Goal: Task Accomplishment & Management: Use online tool/utility

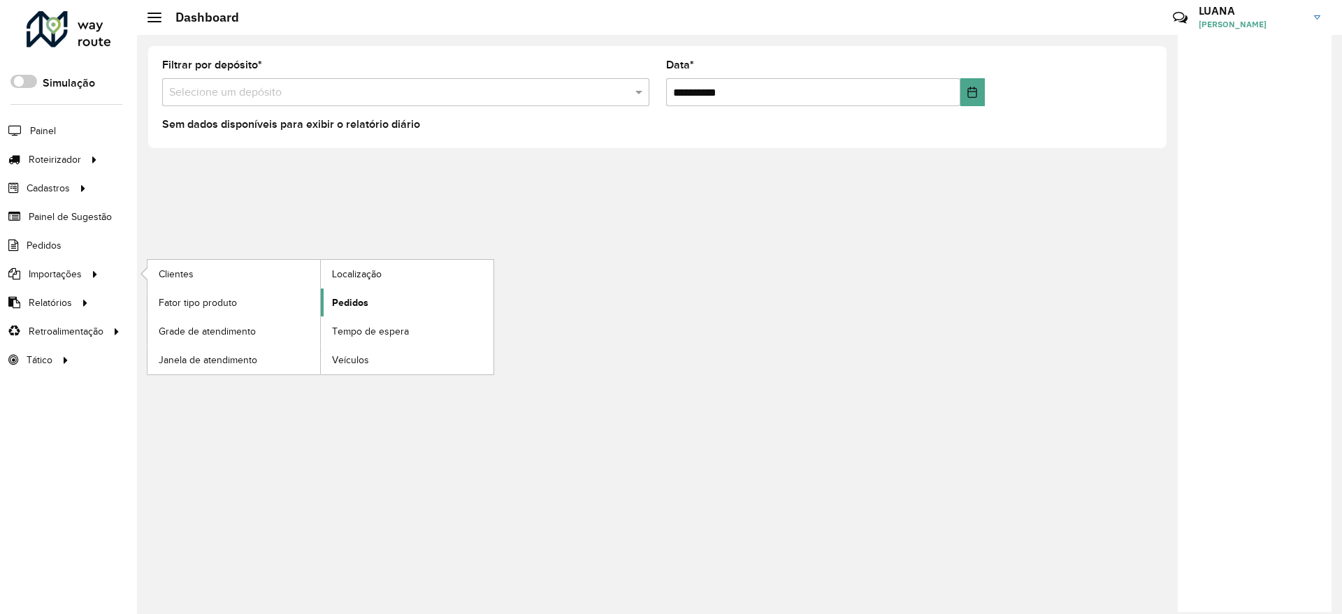
click at [368, 307] on link "Pedidos" at bounding box center [407, 303] width 173 height 28
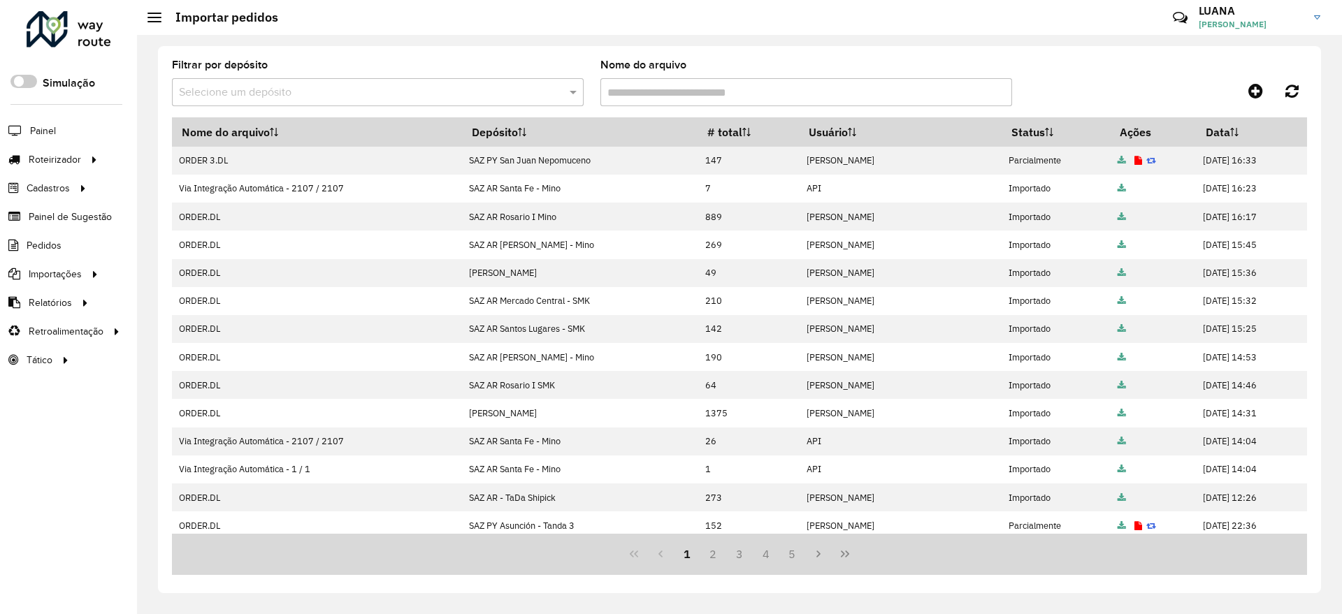
click at [1262, 108] on div "Filtrar por depósito Selecione um depósito Nome do arquivo" at bounding box center [739, 88] width 1135 height 57
click at [1248, 94] on icon at bounding box center [1255, 90] width 15 height 17
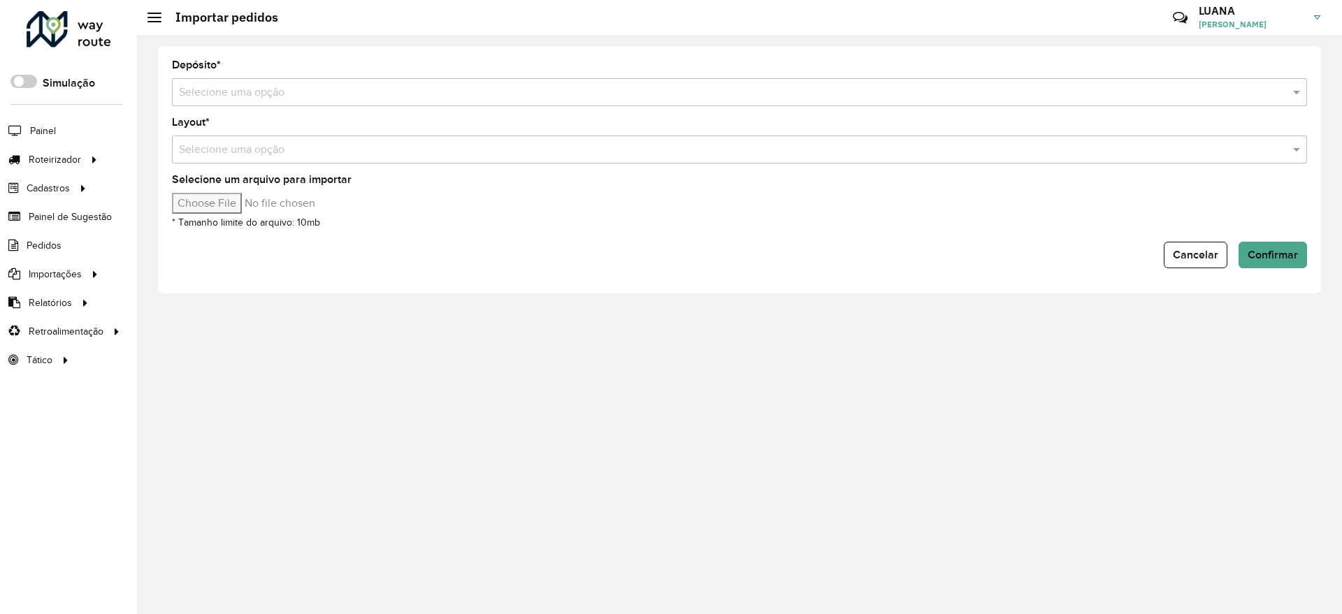
click at [354, 96] on input "text" at bounding box center [725, 93] width 1093 height 17
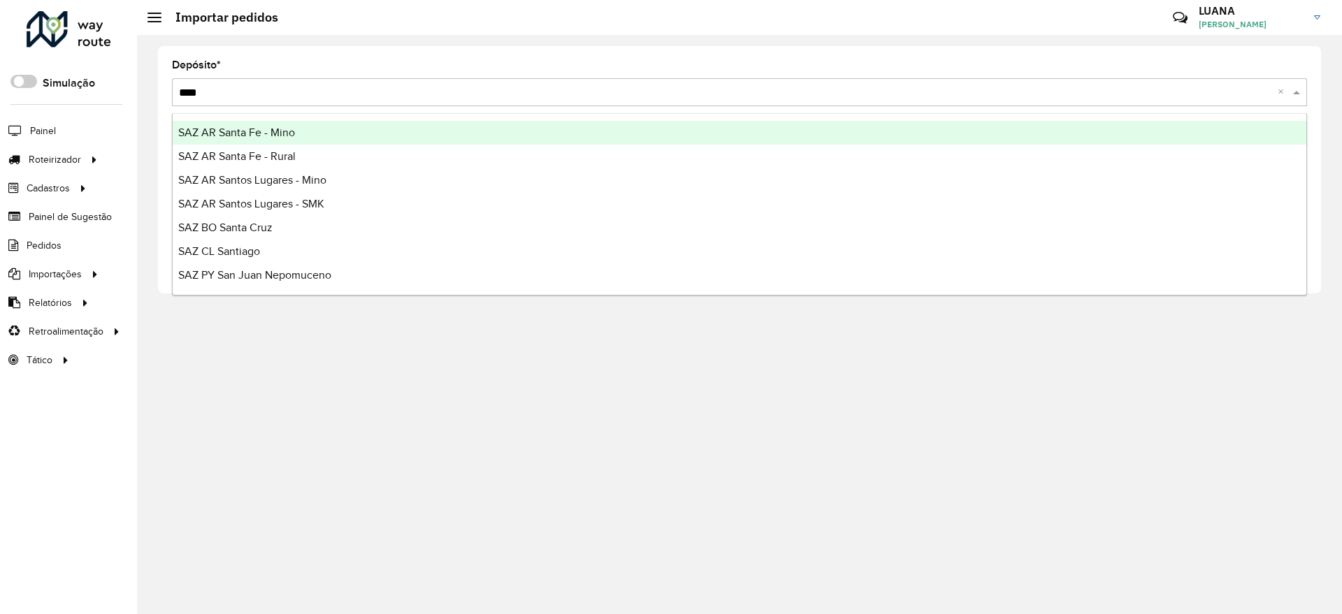
type input "*****"
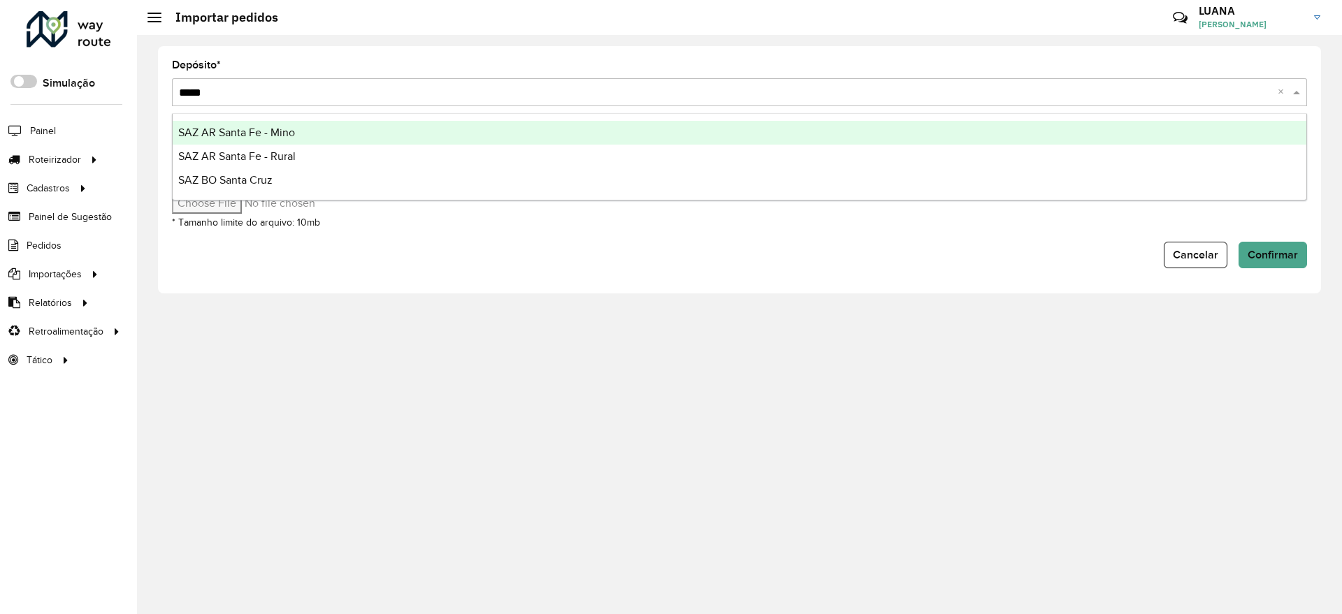
click at [345, 132] on div "SAZ AR Santa Fe - Mino" at bounding box center [740, 133] width 1134 height 24
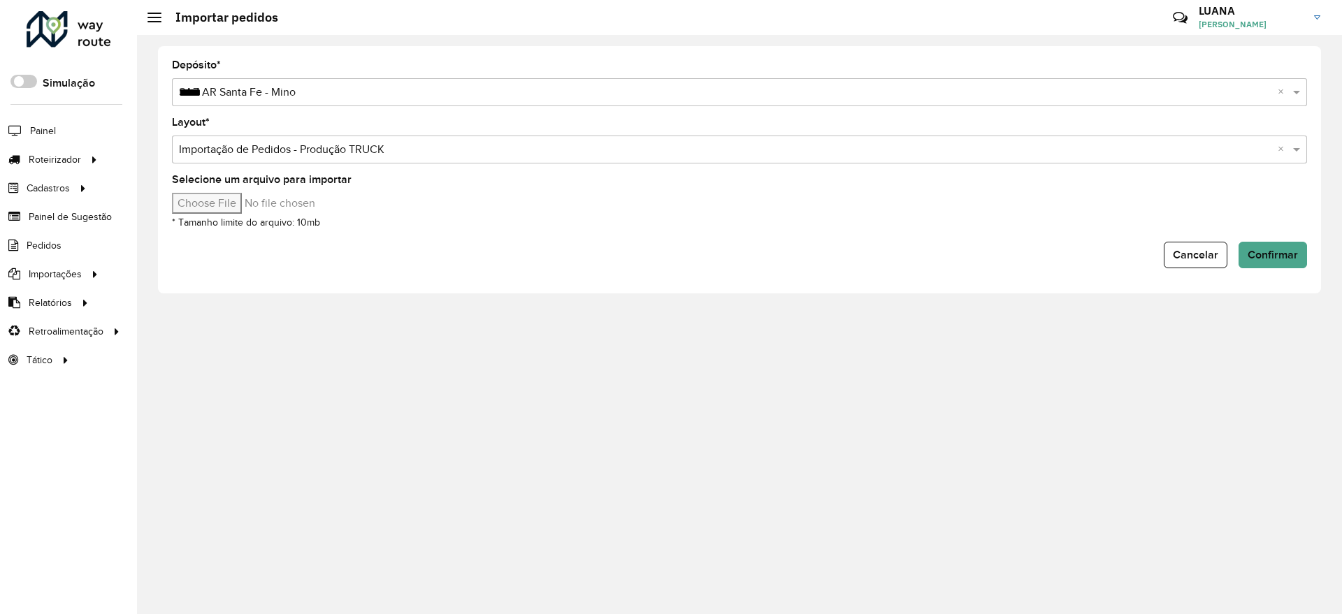
click at [236, 208] on input "Selecione um arquivo para importar" at bounding box center [291, 203] width 238 height 21
type input "**********"
click at [1275, 259] on span "Confirmar" at bounding box center [1273, 255] width 50 height 12
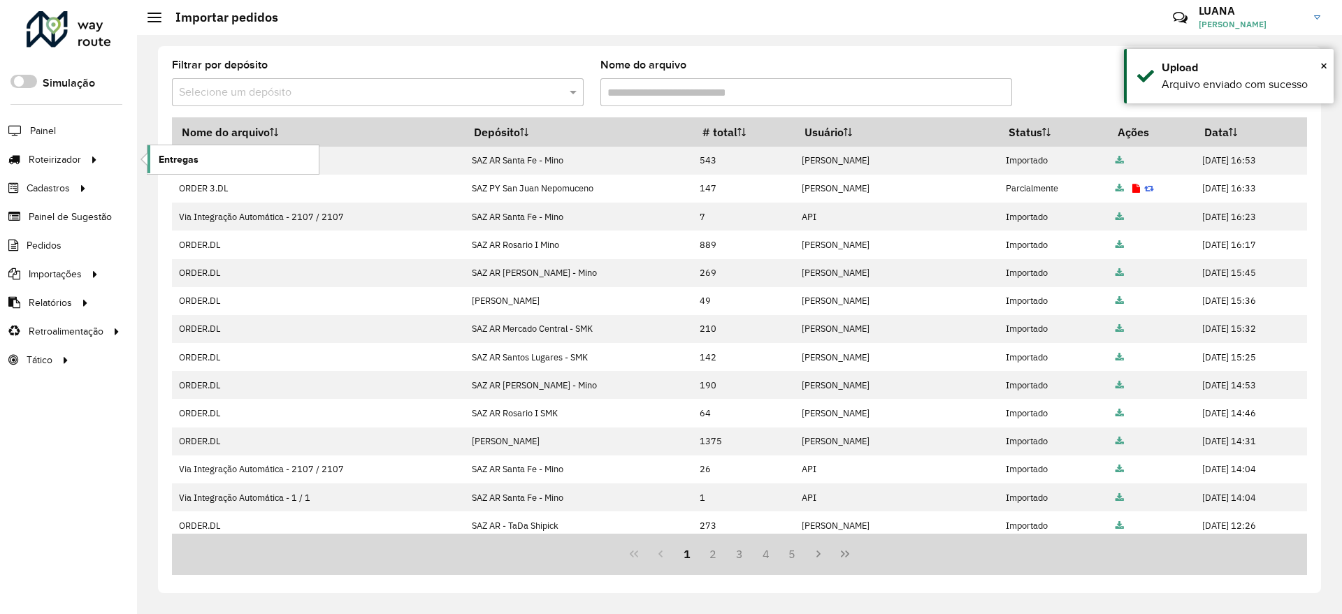
click at [185, 167] on link "Entregas" at bounding box center [232, 159] width 171 height 28
click at [186, 150] on link "Entregas" at bounding box center [232, 159] width 171 height 28
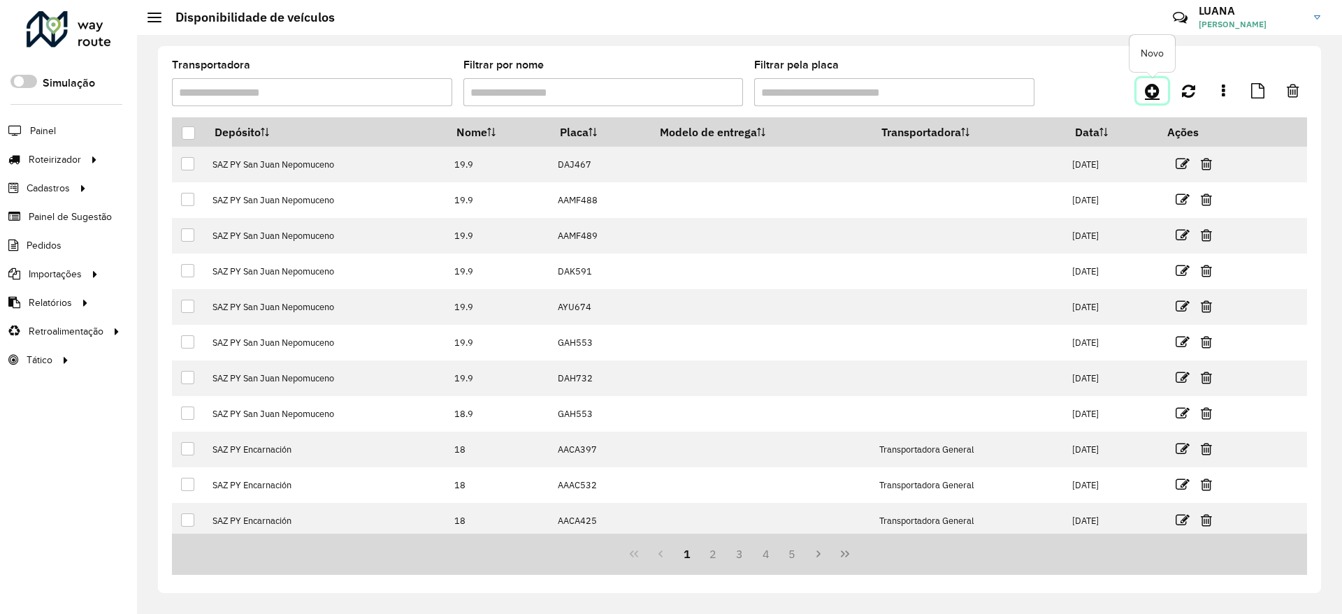
click at [1157, 90] on icon at bounding box center [1152, 90] width 15 height 17
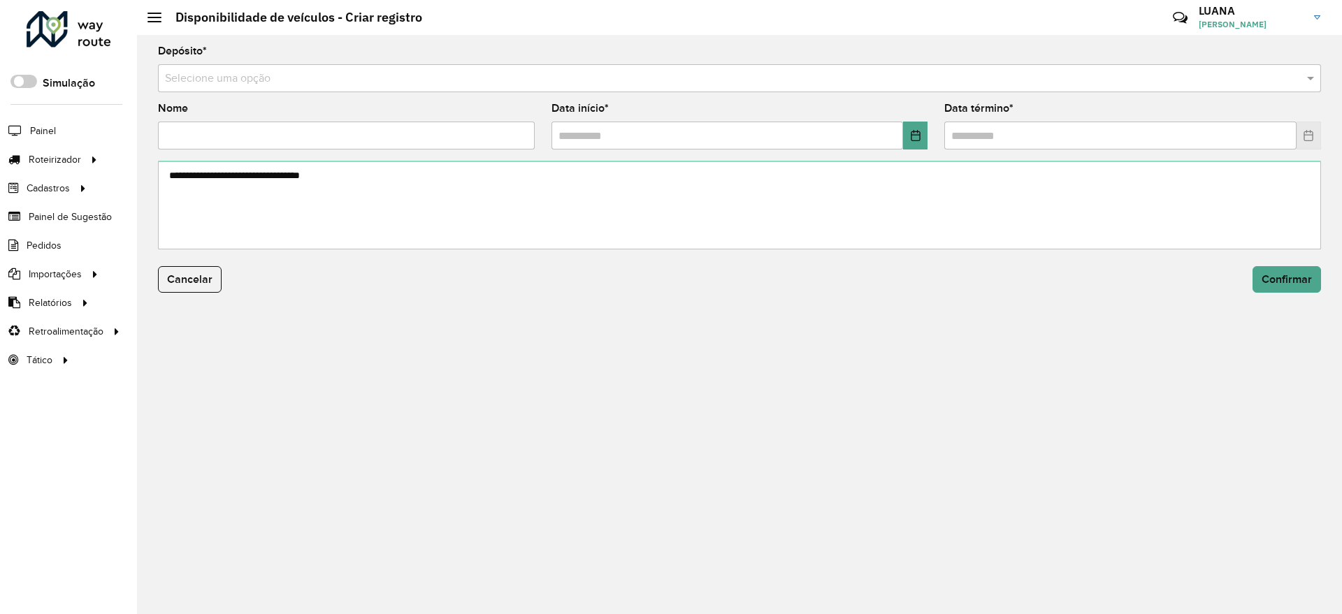
click at [985, 73] on input "text" at bounding box center [725, 79] width 1121 height 17
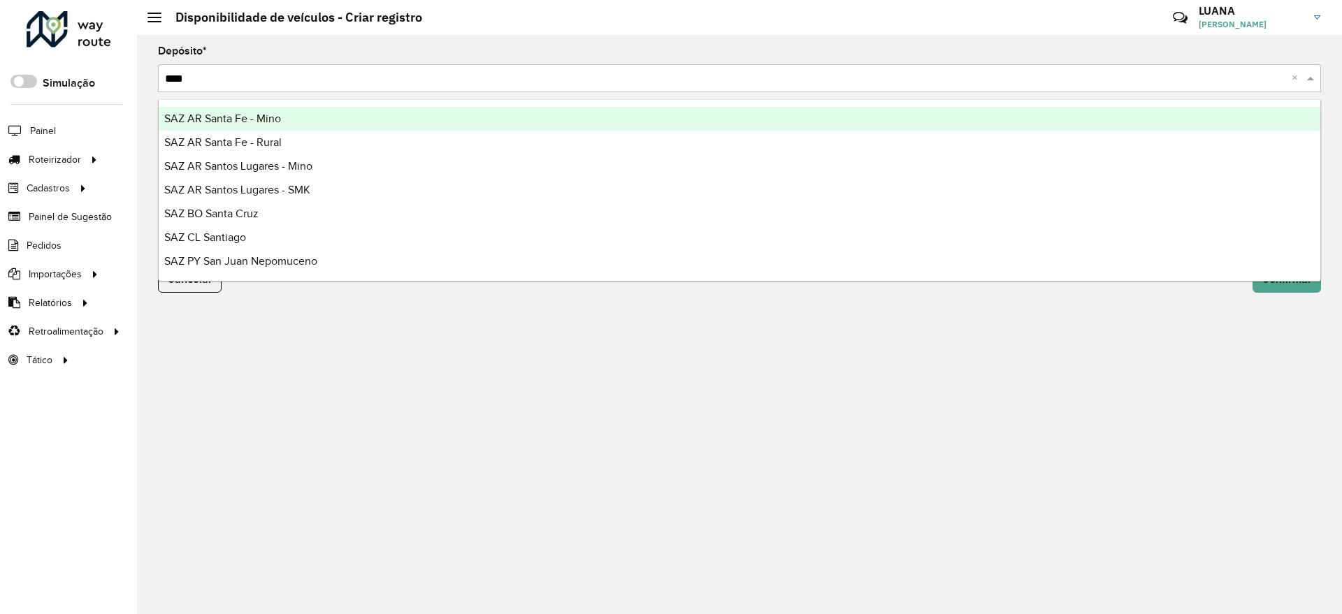
type input "*****"
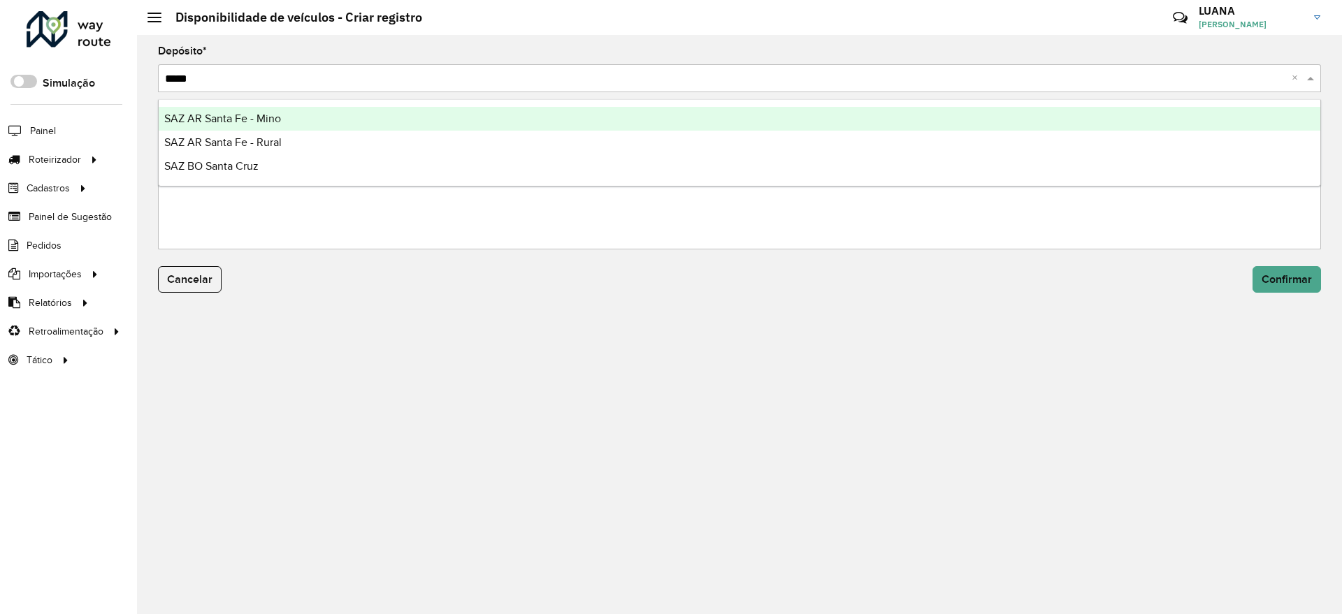
click at [881, 117] on div "SAZ AR Santa Fe - Mino" at bounding box center [740, 119] width 1162 height 24
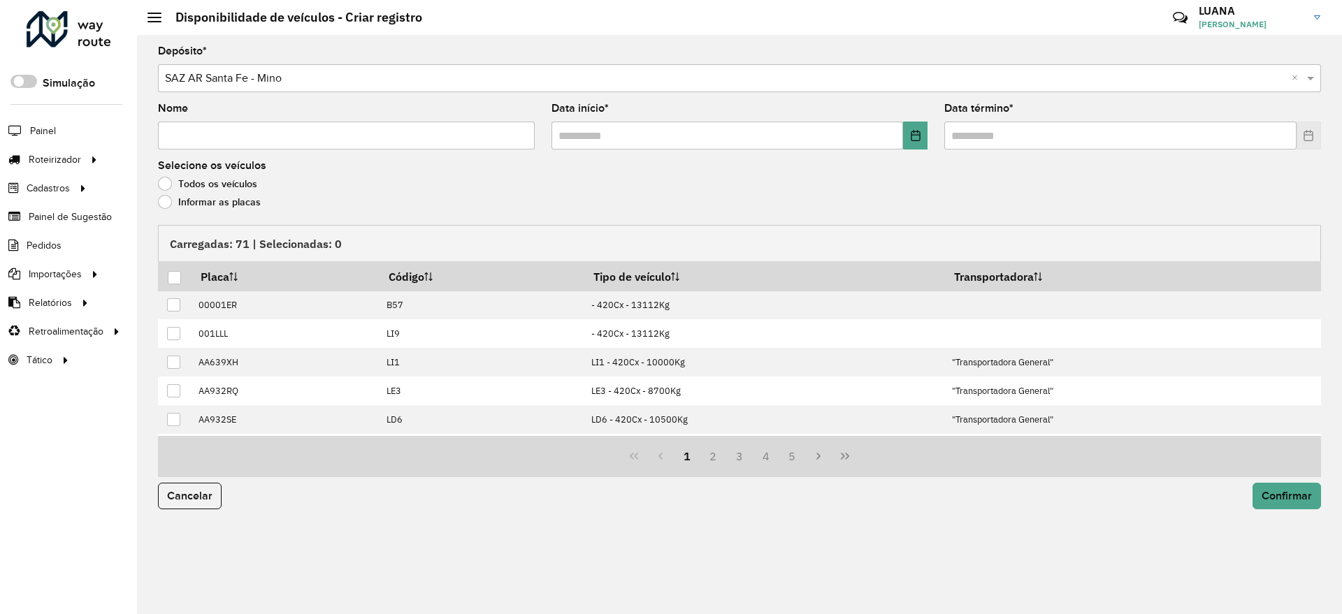
click at [273, 137] on input "Nome" at bounding box center [346, 136] width 377 height 28
type input "****"
click at [927, 148] on button "Choose Date" at bounding box center [915, 136] width 24 height 28
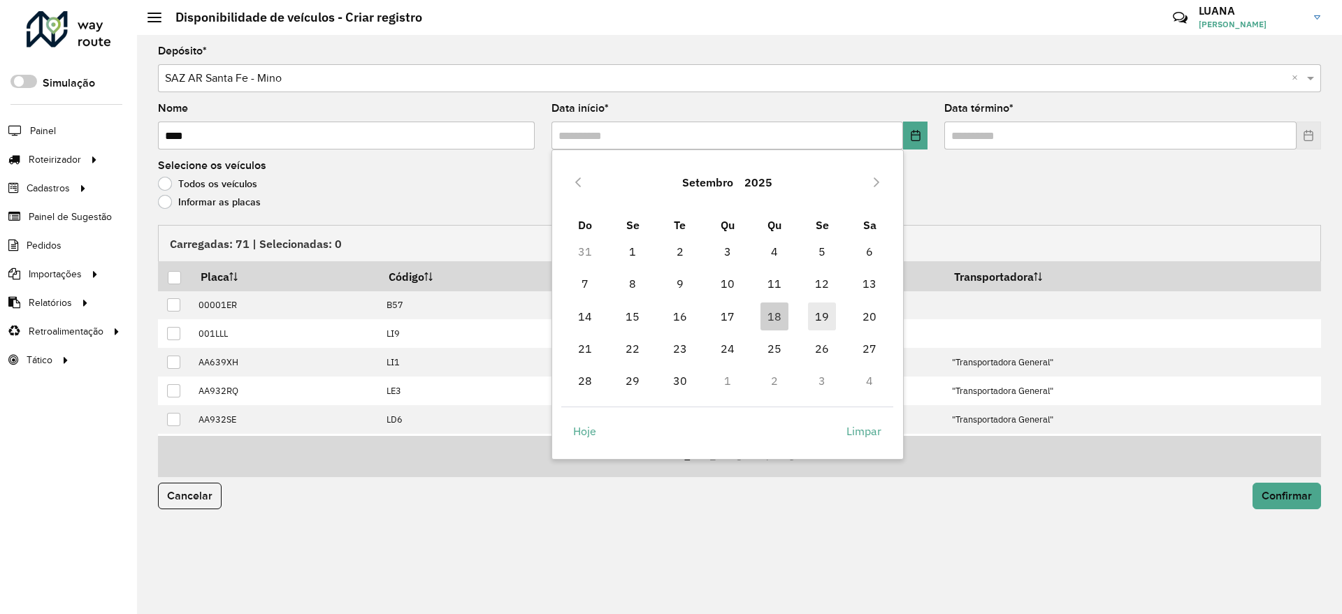
click at [813, 312] on span "19" at bounding box center [822, 317] width 28 height 28
type input "**********"
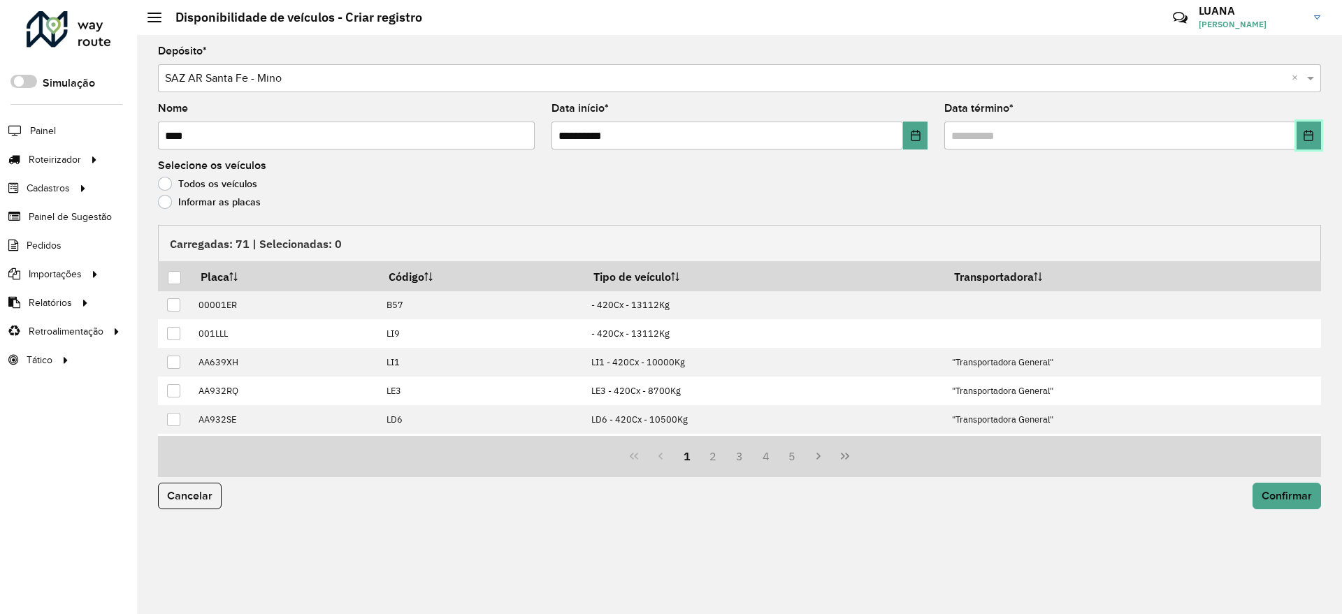
click at [1304, 139] on icon "Choose Date" at bounding box center [1308, 135] width 11 height 11
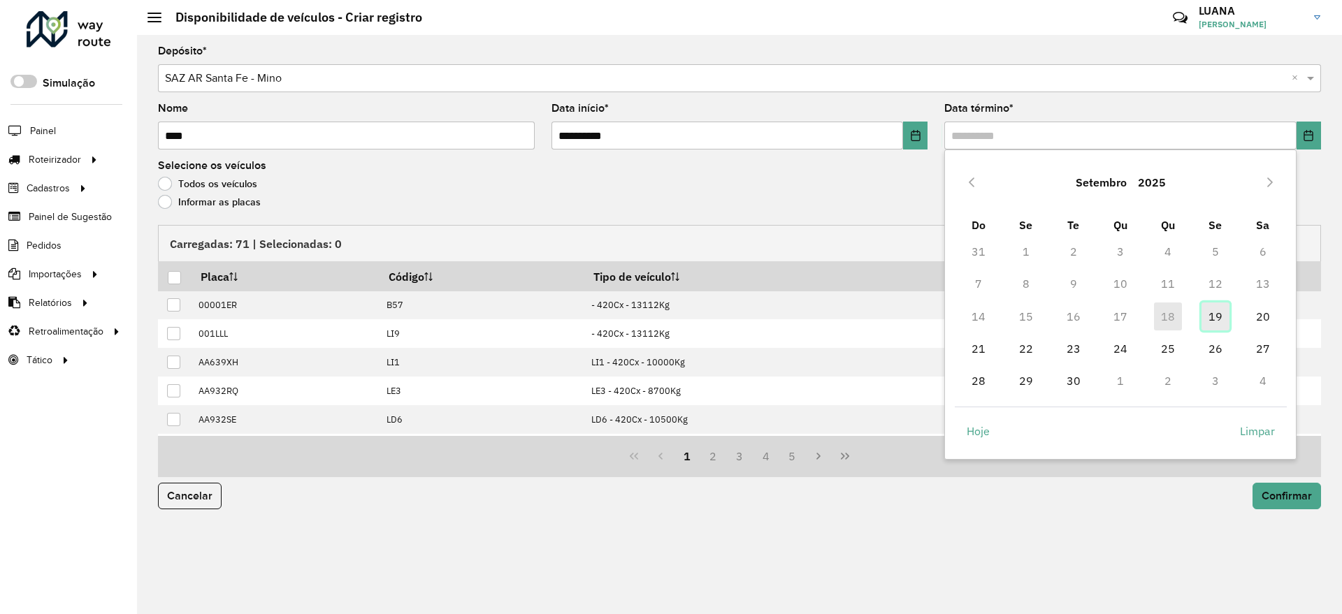
click at [1204, 319] on span "19" at bounding box center [1215, 317] width 28 height 28
type input "**********"
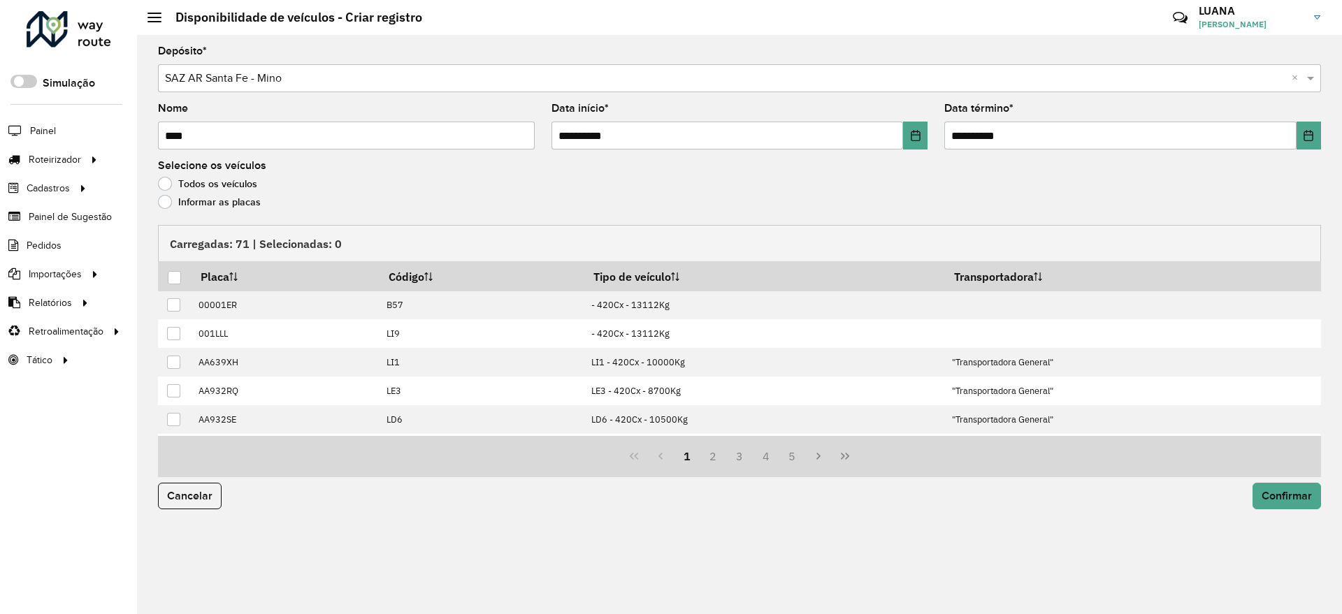
click at [225, 205] on label "Informar as placas" at bounding box center [209, 202] width 103 height 14
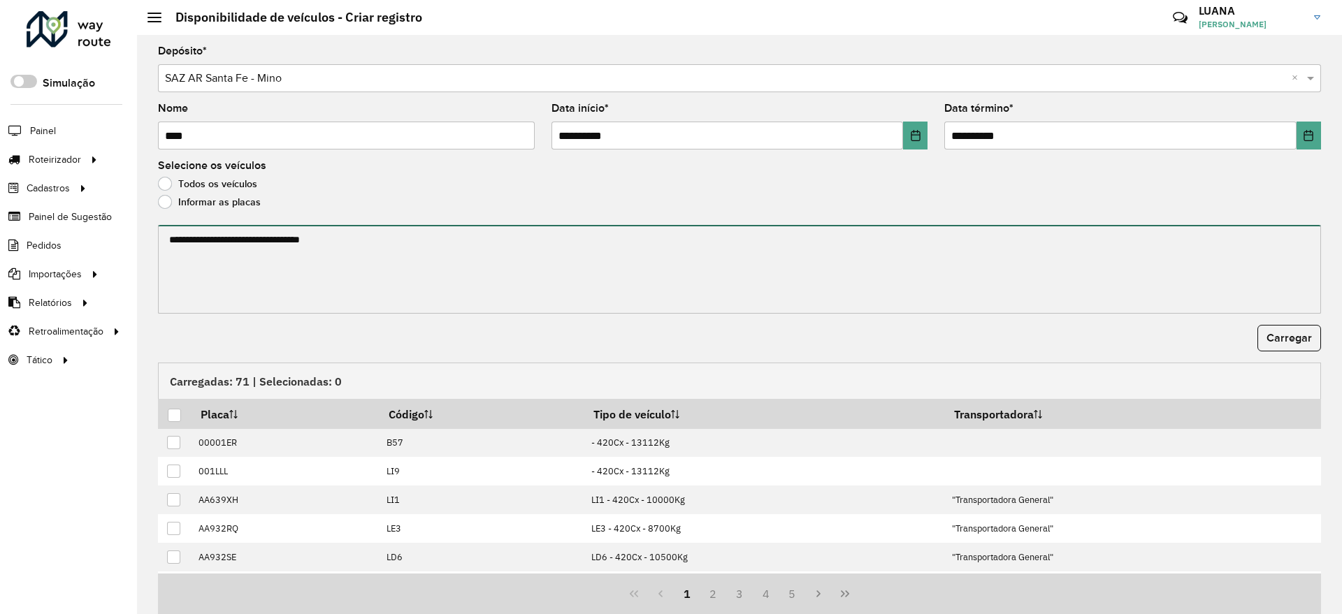
click at [256, 250] on textarea at bounding box center [739, 269] width 1163 height 89
paste textarea "******* ******* ****** ****** ****** ****** ****** ******* ****** ******* *****…"
type textarea "******* ******* ****** ****** ****** ****** ****** ******* ****** ******* *****…"
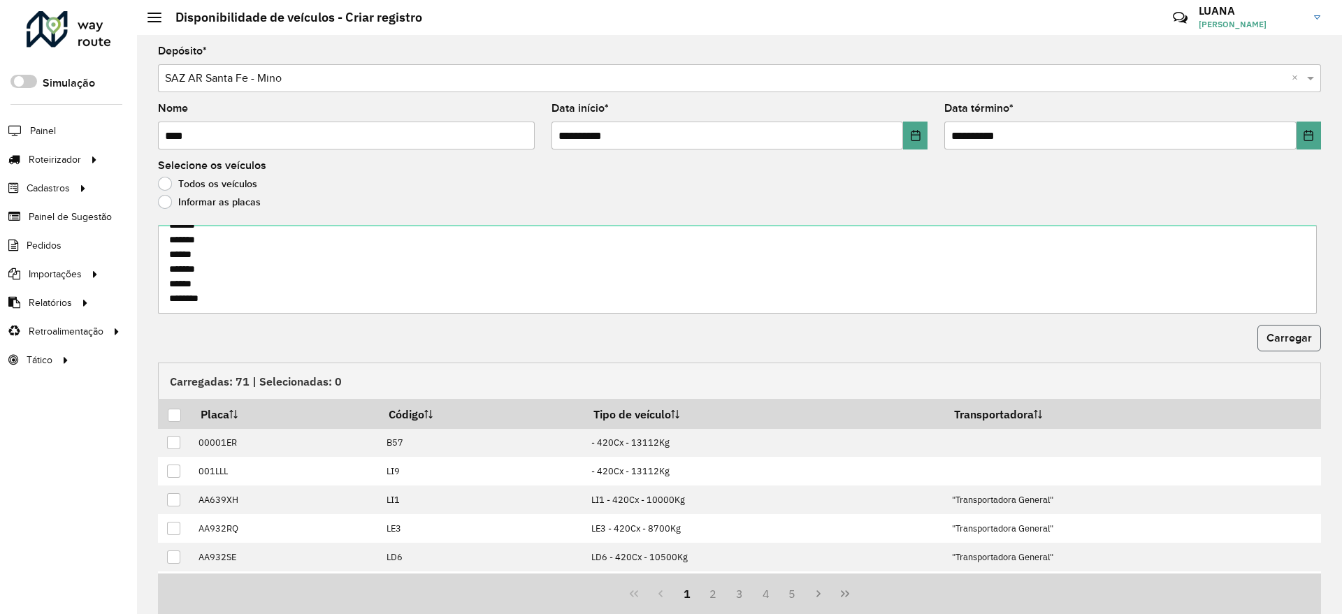
click at [1295, 332] on span "Carregar" at bounding box center [1288, 338] width 45 height 12
click at [172, 421] on div at bounding box center [175, 416] width 14 height 14
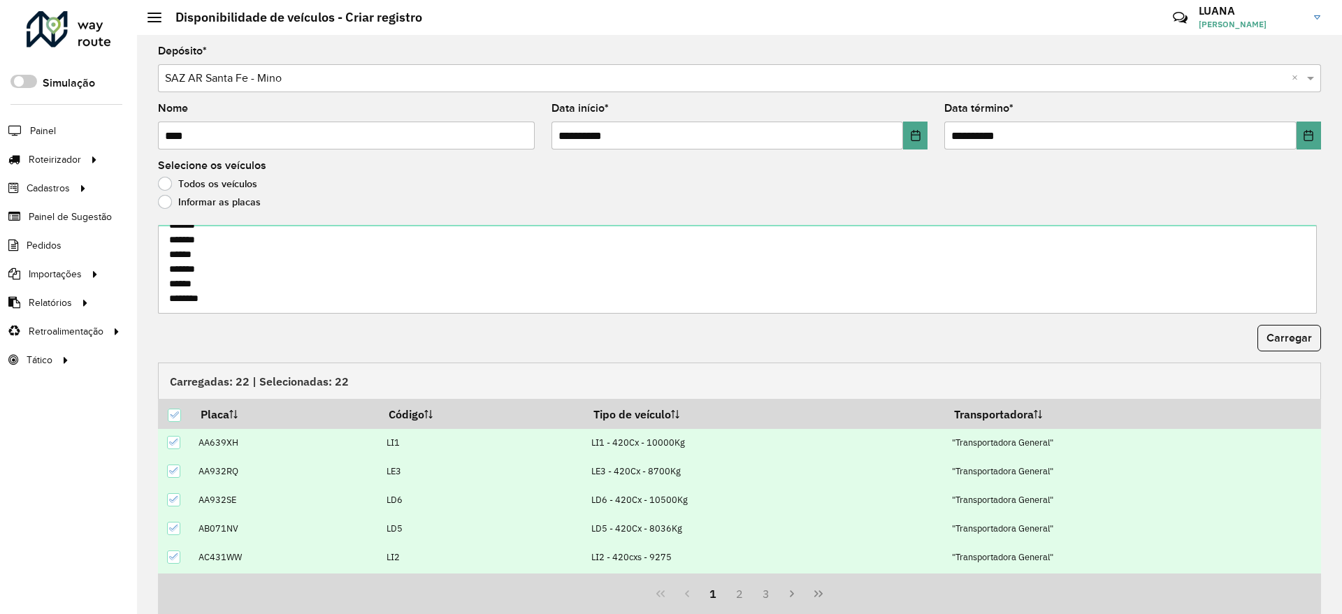
scroll to position [50, 0]
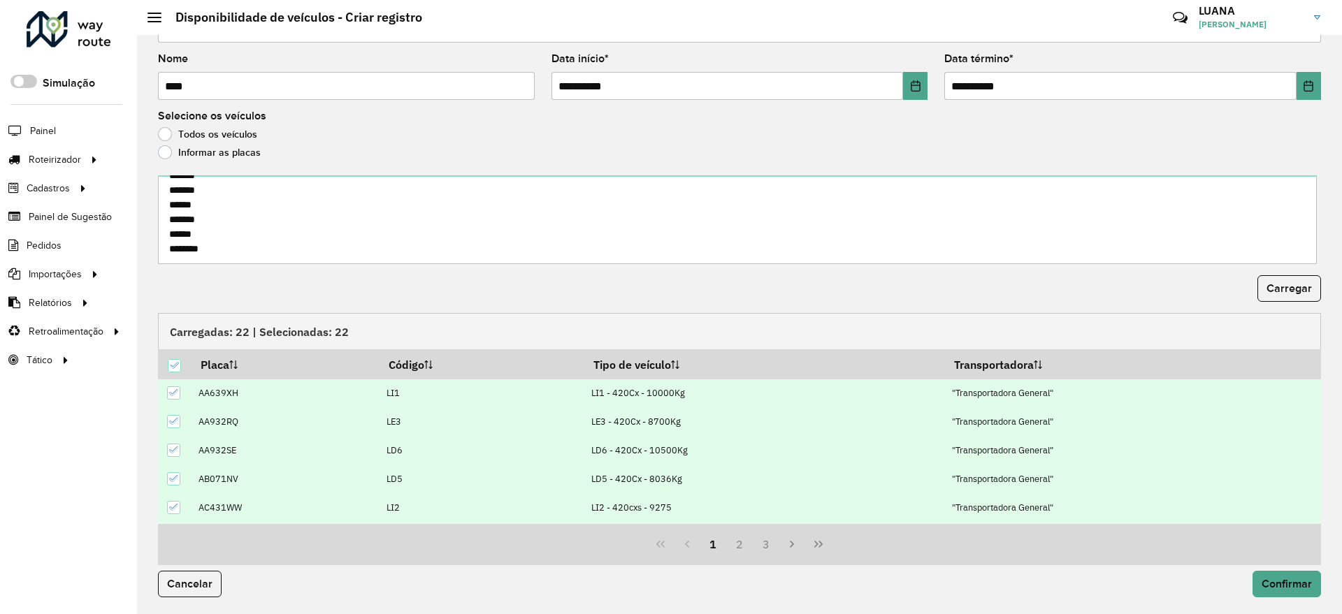
click at [1273, 567] on div "Cancelar Confirmar" at bounding box center [740, 589] width 1180 height 49
click at [1278, 579] on span "Confirmar" at bounding box center [1287, 584] width 50 height 12
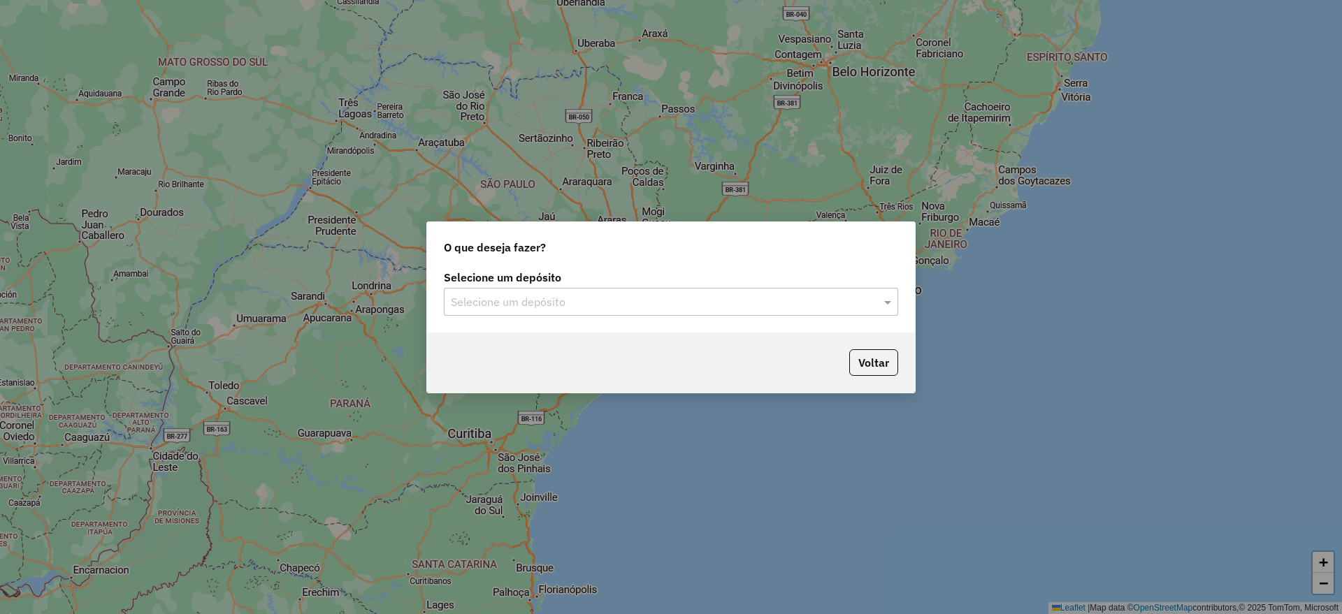
click at [561, 310] on div "Selecione um depósito" at bounding box center [671, 302] width 454 height 28
type input "****"
click at [628, 343] on div "SAZ BO [GEOGRAPHIC_DATA]" at bounding box center [671, 343] width 453 height 24
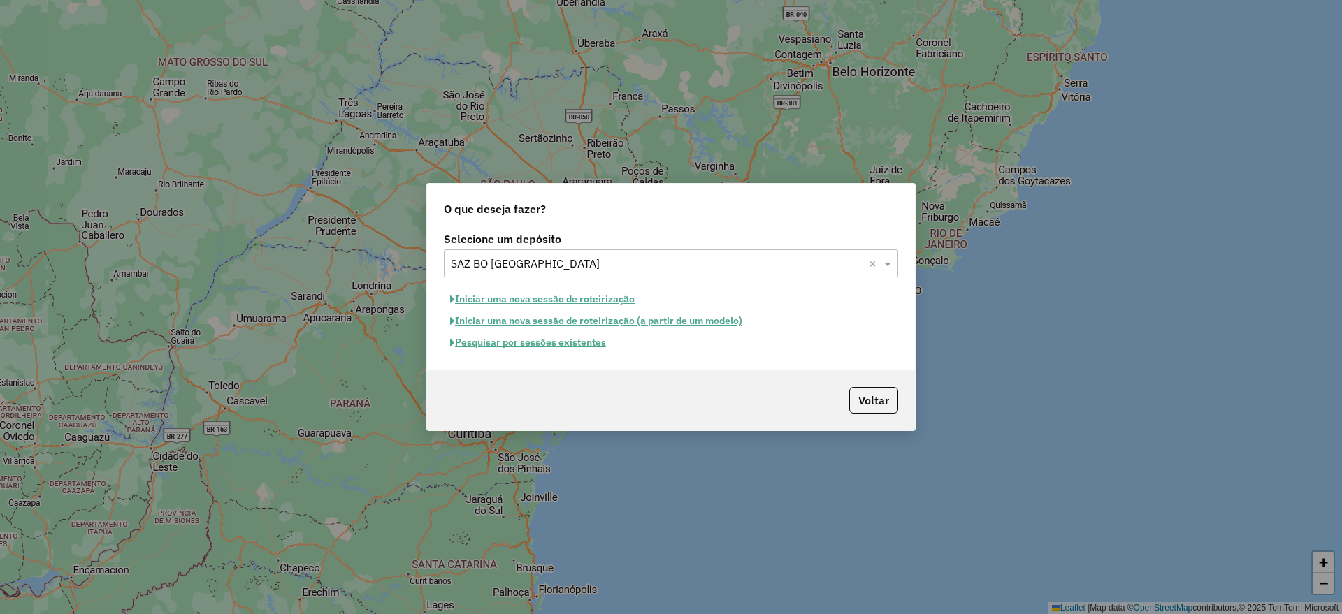
click at [550, 298] on button "Iniciar uma nova sessão de roteirização" at bounding box center [542, 300] width 197 height 22
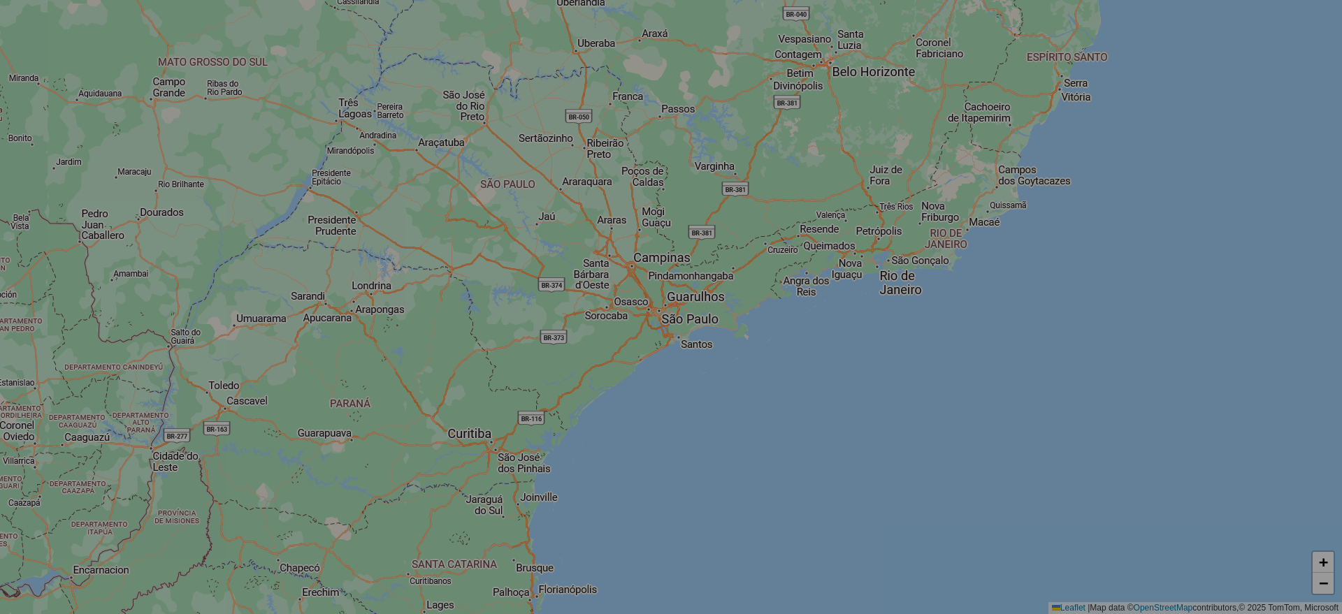
select select "*"
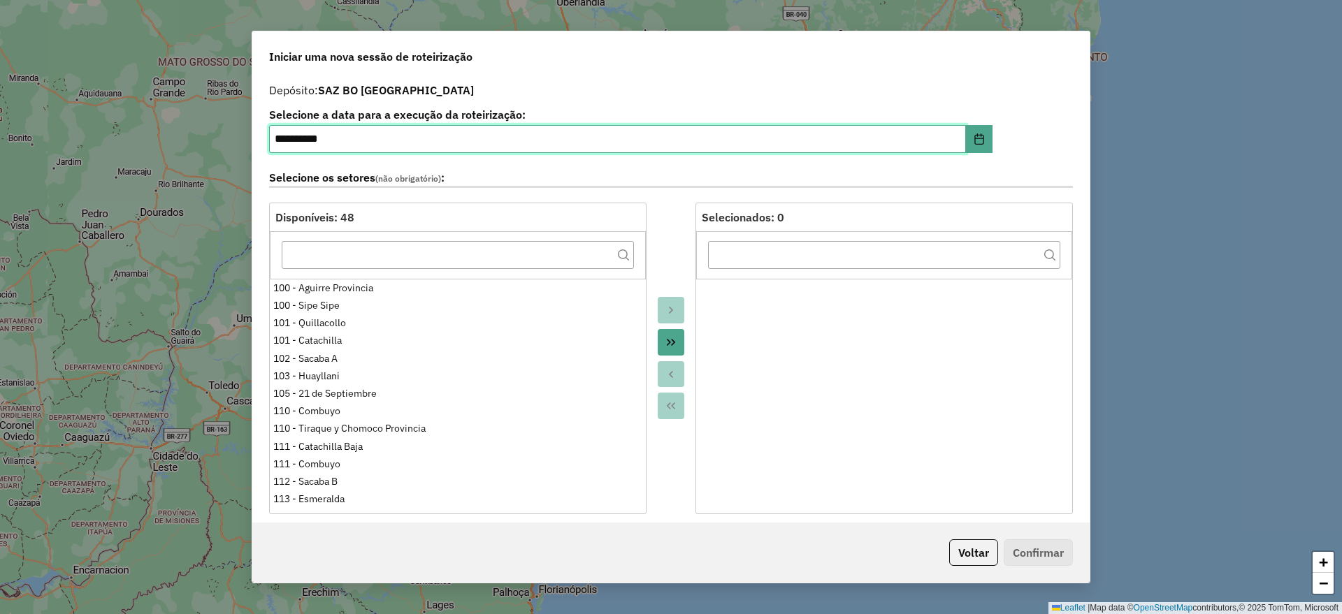
scroll to position [349, 0]
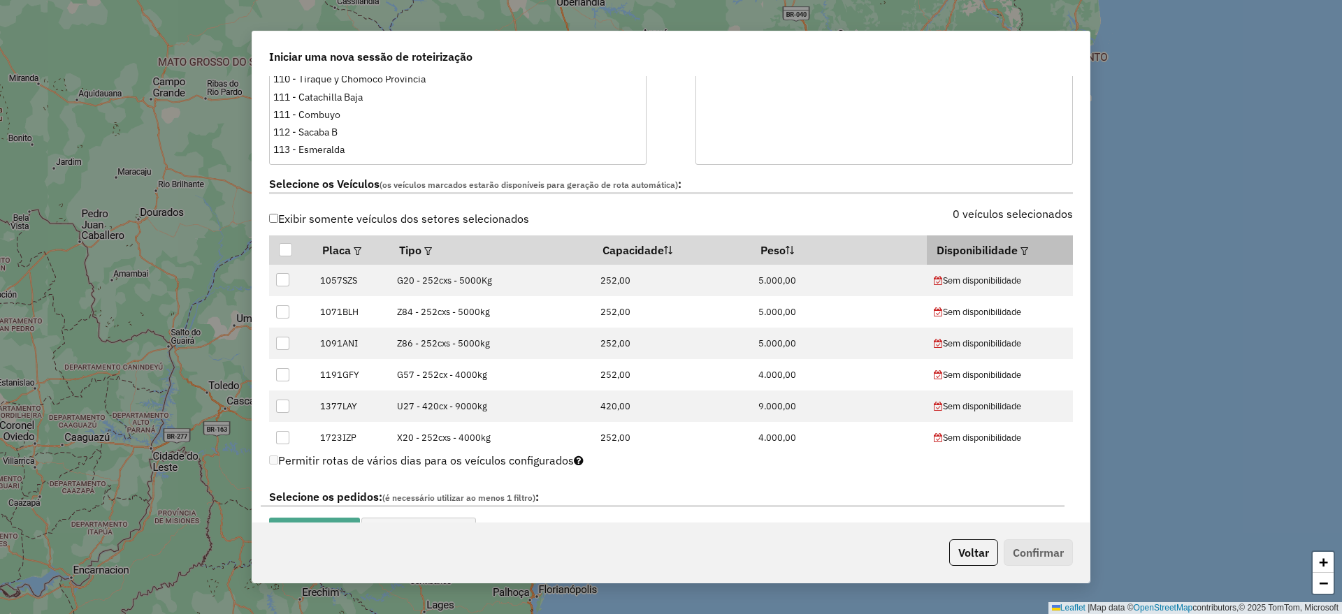
click at [1018, 254] on div at bounding box center [1023, 250] width 10 height 17
click at [1020, 247] on em at bounding box center [1024, 251] width 8 height 8
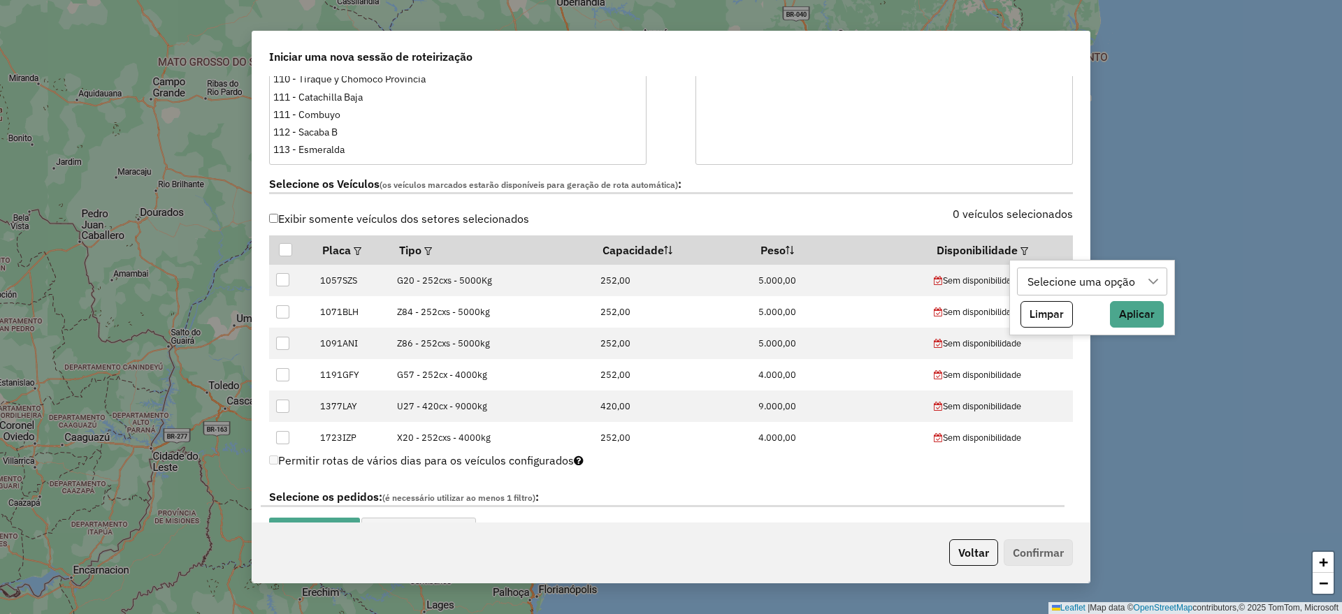
click at [1046, 273] on div "Selecione uma opção" at bounding box center [1081, 281] width 117 height 27
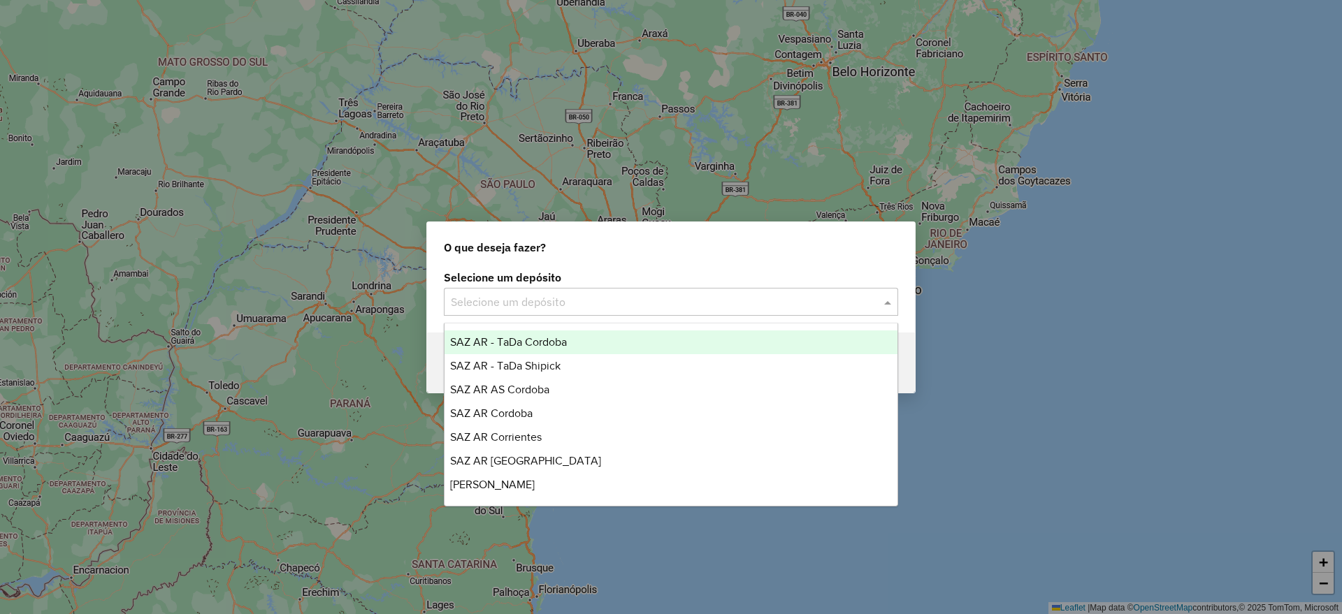
click at [554, 301] on input "text" at bounding box center [657, 302] width 412 height 17
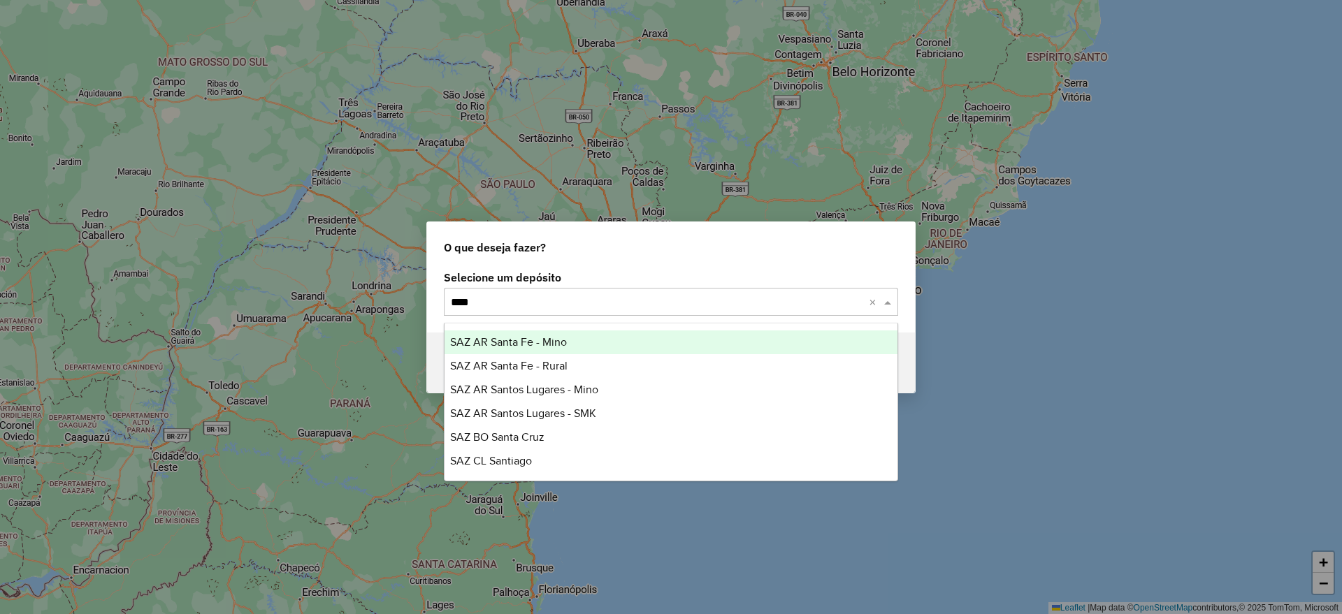
type input "*****"
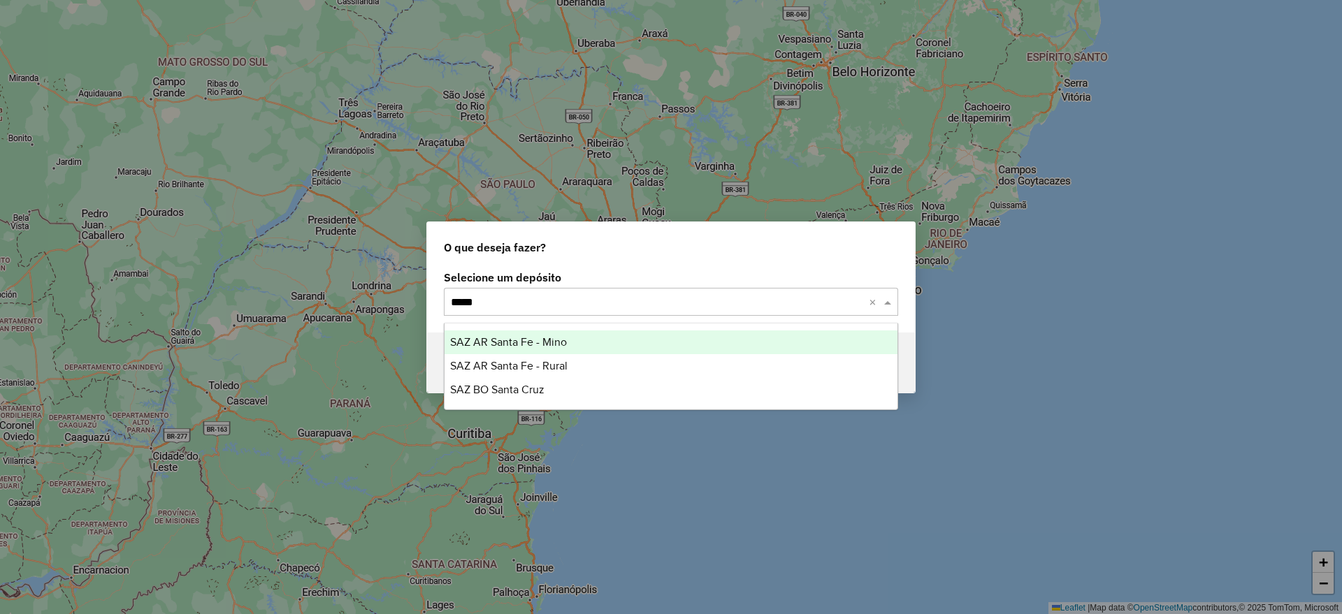
click at [575, 338] on div "SAZ AR Santa Fe - Mino" at bounding box center [671, 343] width 453 height 24
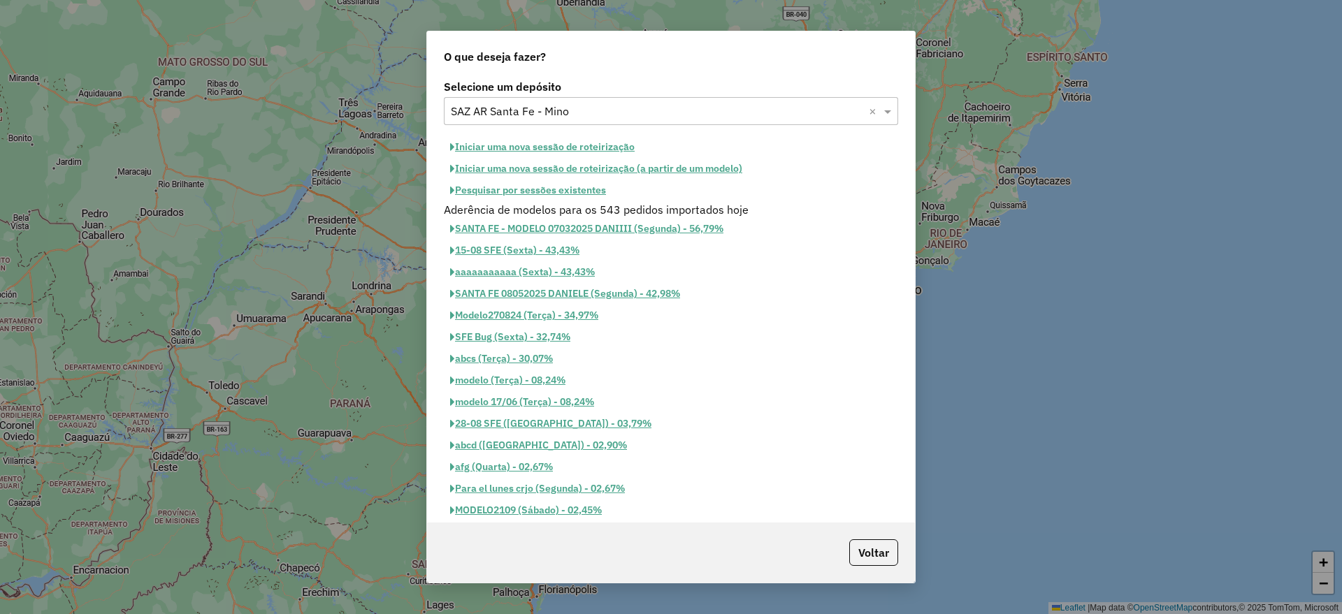
click at [557, 152] on button "Iniciar uma nova sessão de roteirização" at bounding box center [542, 147] width 197 height 22
select select "*"
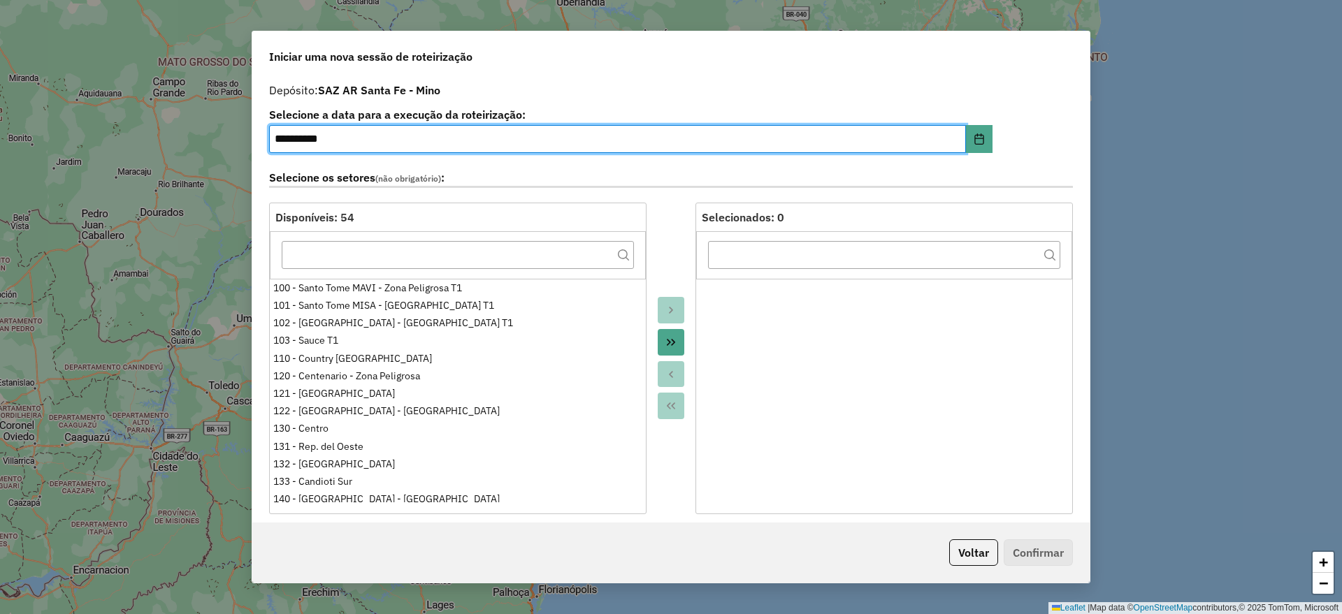
scroll to position [262, 0]
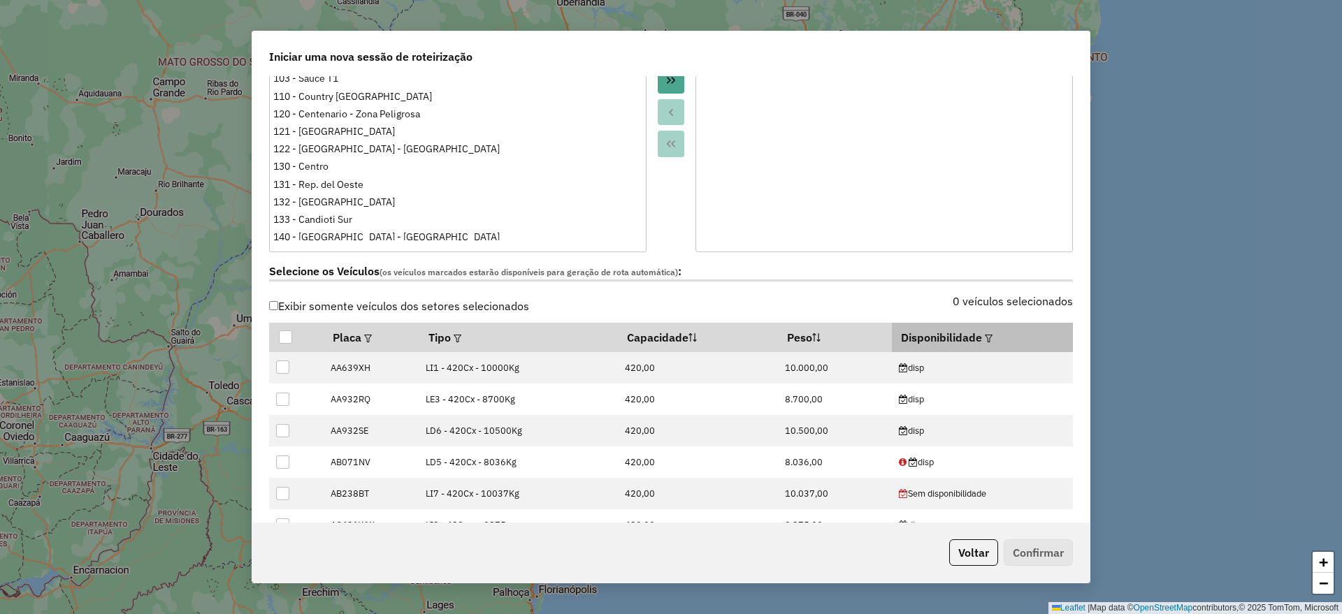
click at [985, 335] on em at bounding box center [989, 339] width 8 height 8
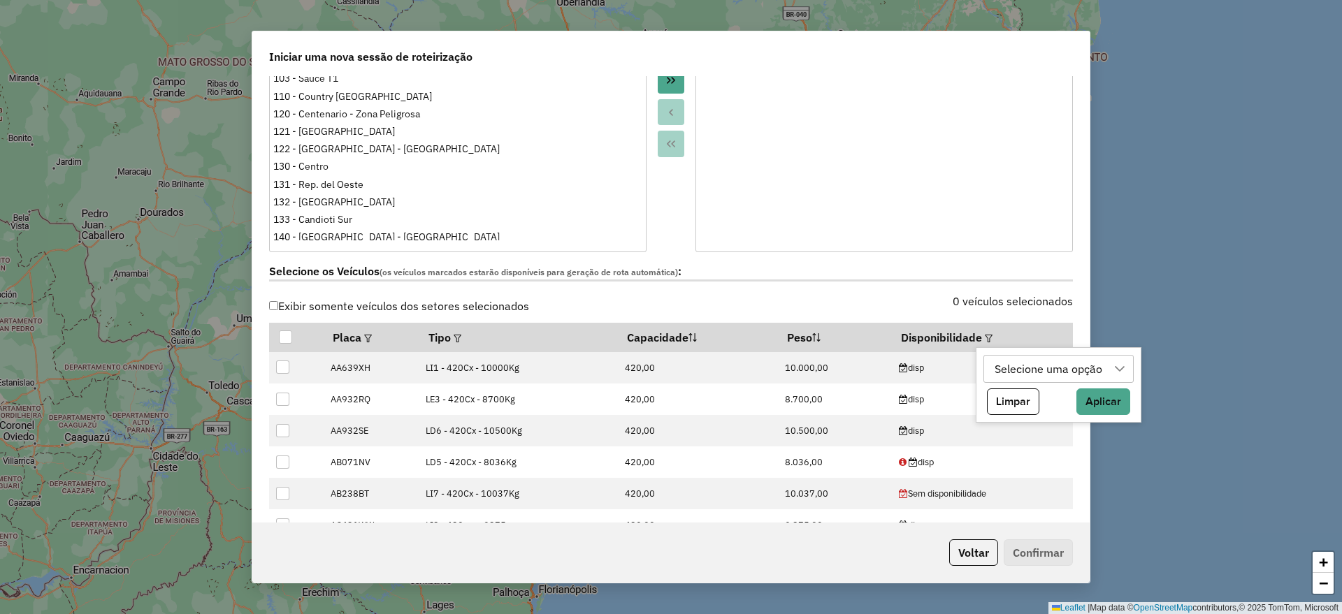
click at [1006, 368] on div "Selecione uma opção" at bounding box center [1048, 369] width 117 height 27
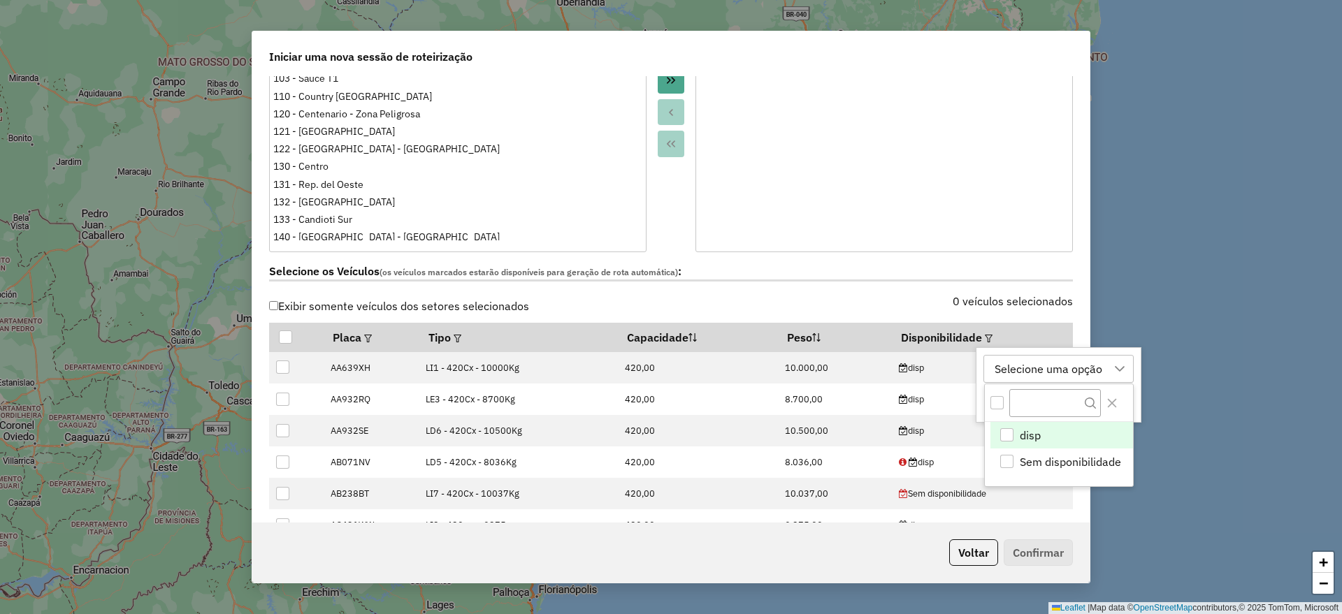
scroll to position [10, 64]
click at [1075, 439] on li "disp" at bounding box center [1061, 435] width 143 height 27
click at [1118, 404] on icon "Close" at bounding box center [1111, 403] width 11 height 11
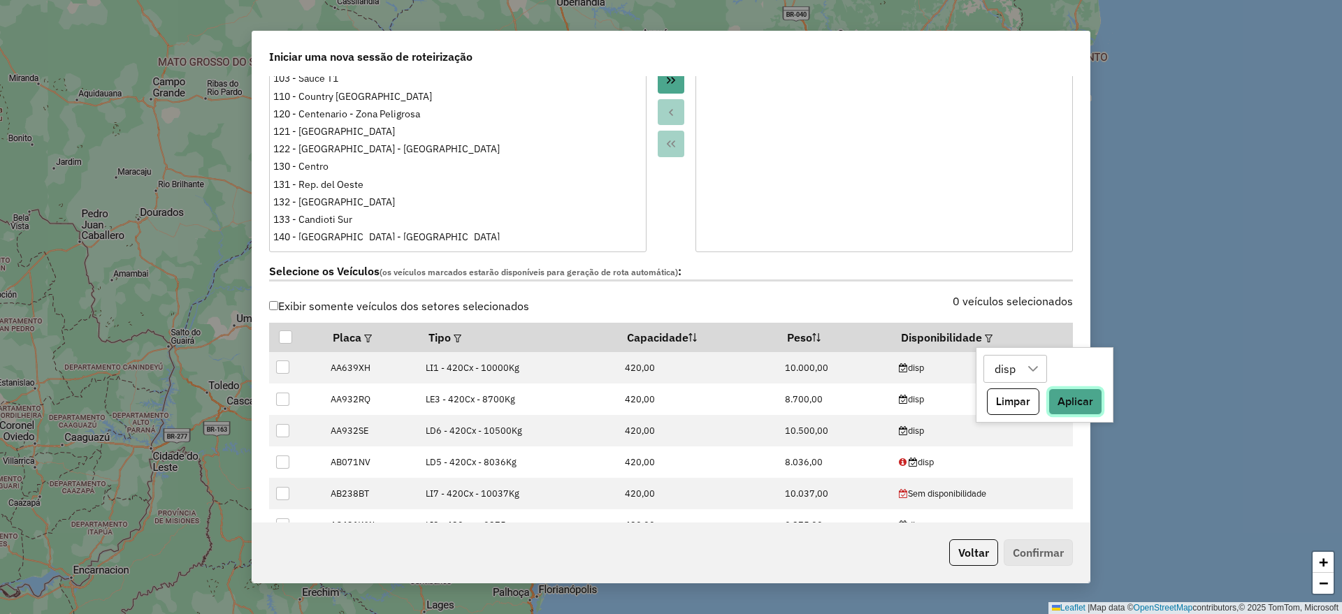
click at [1095, 410] on button "Aplicar" at bounding box center [1075, 402] width 54 height 27
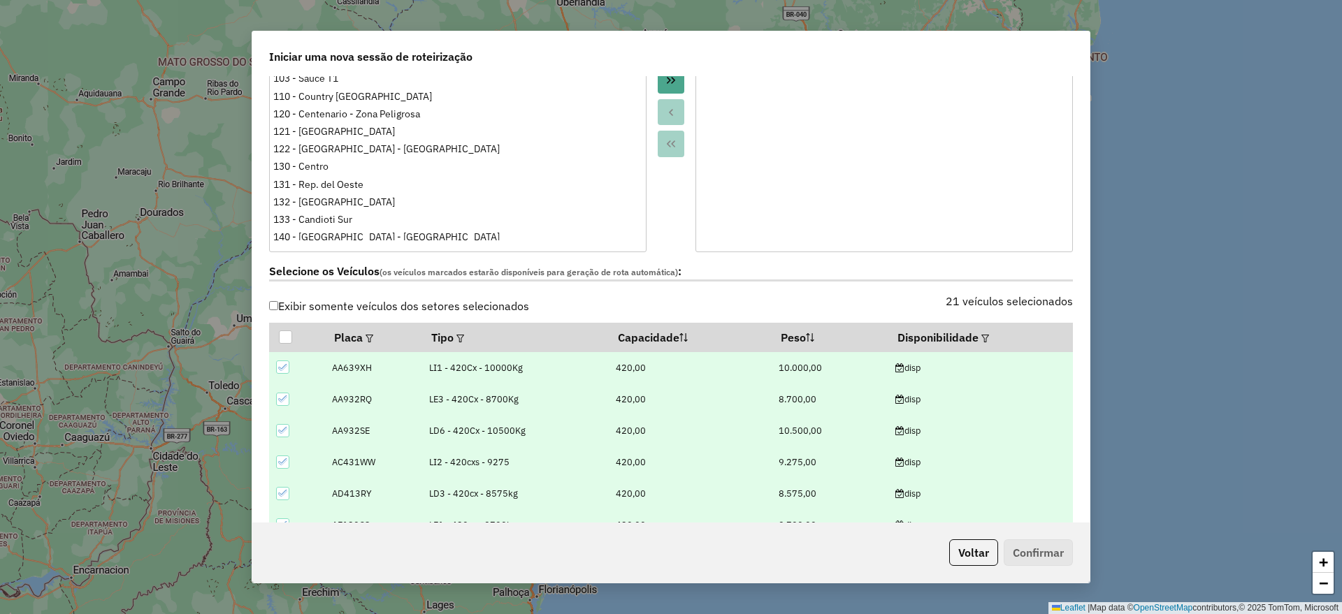
scroll to position [699, 0]
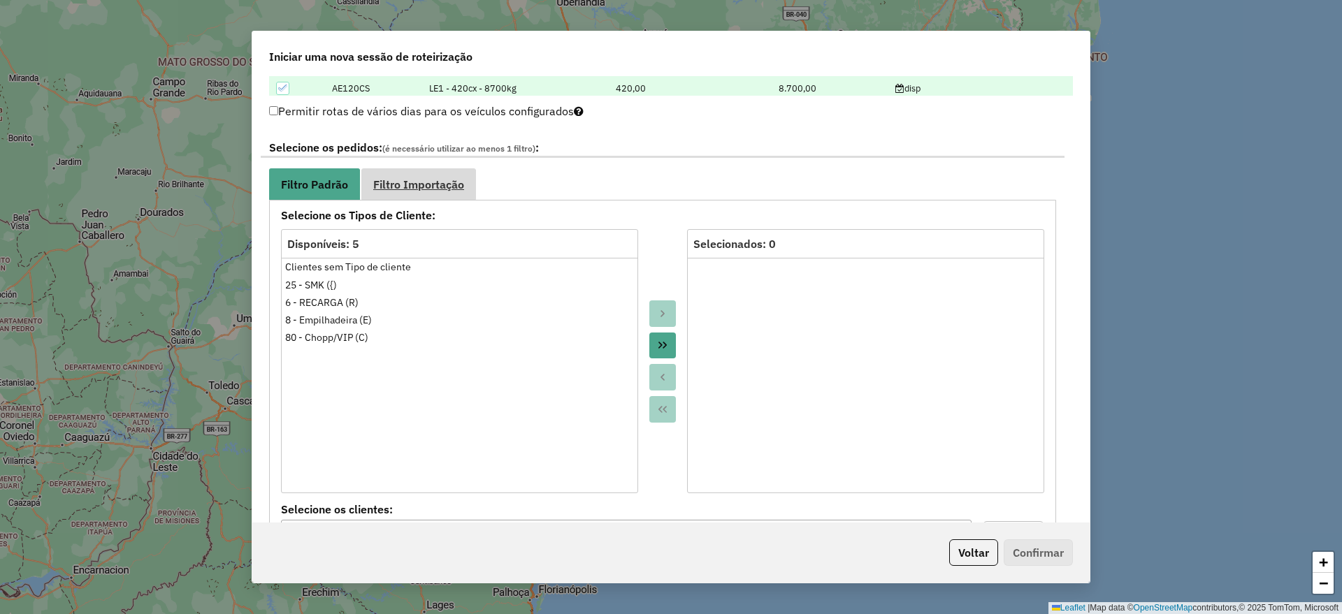
click at [453, 172] on link "Filtro Importação" at bounding box center [418, 183] width 115 height 31
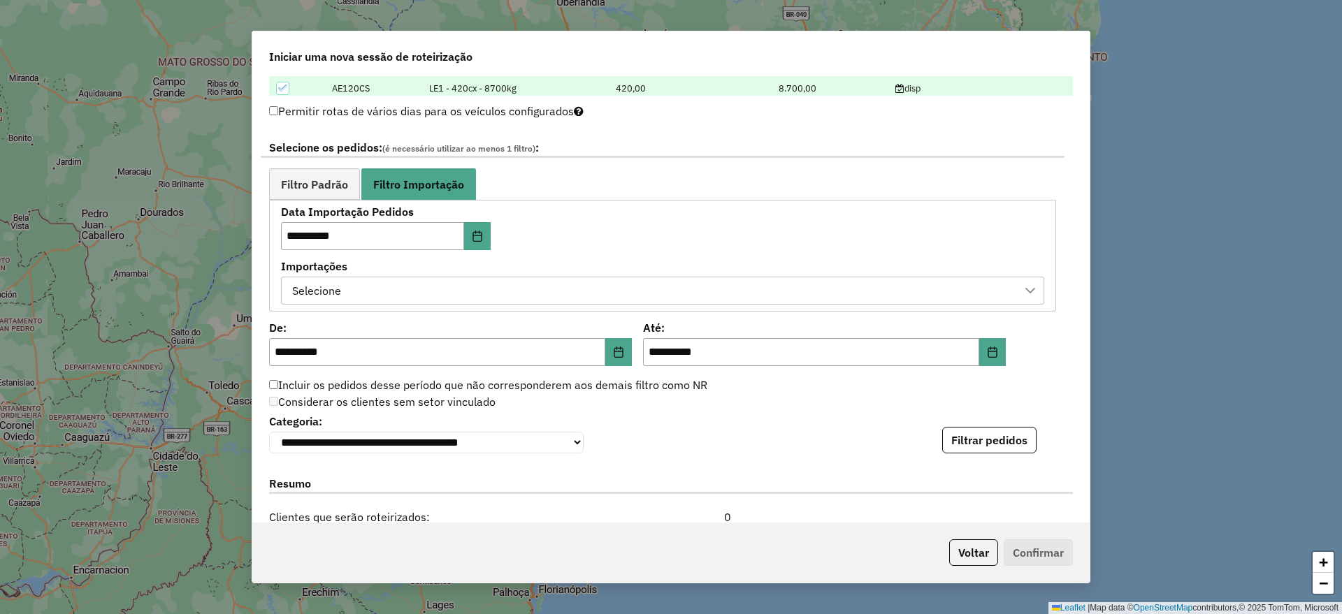
click at [666, 282] on div "Selecione" at bounding box center [652, 290] width 730 height 27
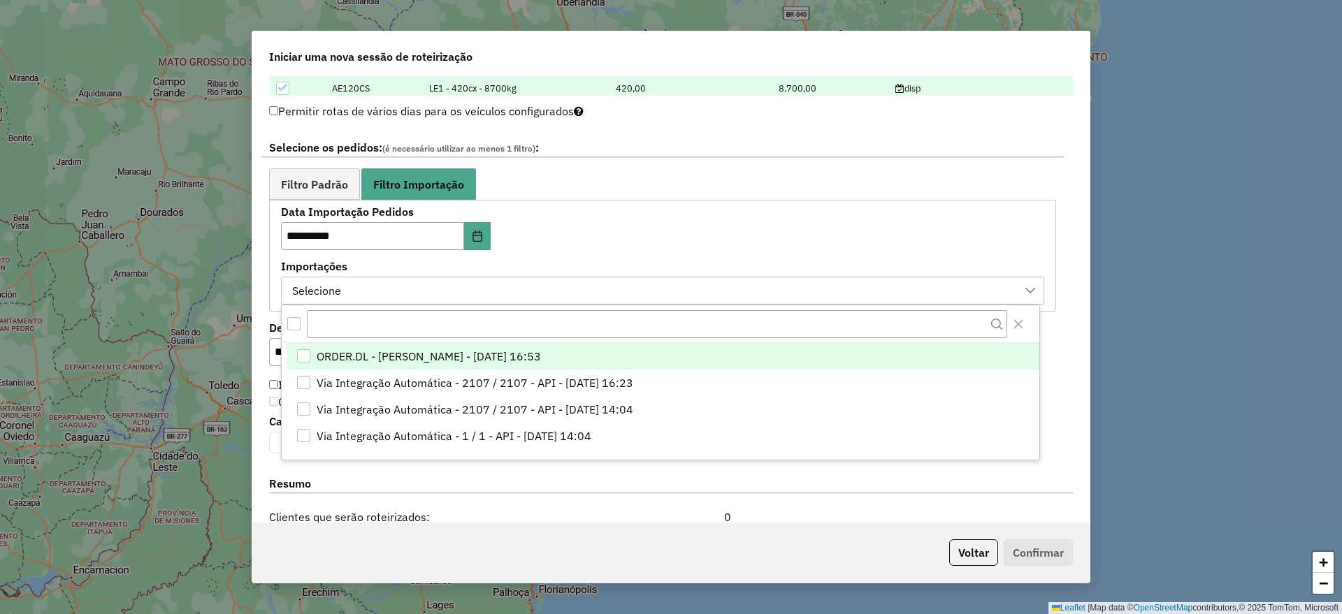
scroll to position [10, 64]
click at [439, 349] on span "ORDER.DL - LUANA SILVA BRANDAO LOPES - 18/09/2025 16:53" at bounding box center [429, 356] width 224 height 17
click at [1018, 326] on icon "Close" at bounding box center [1018, 324] width 11 height 11
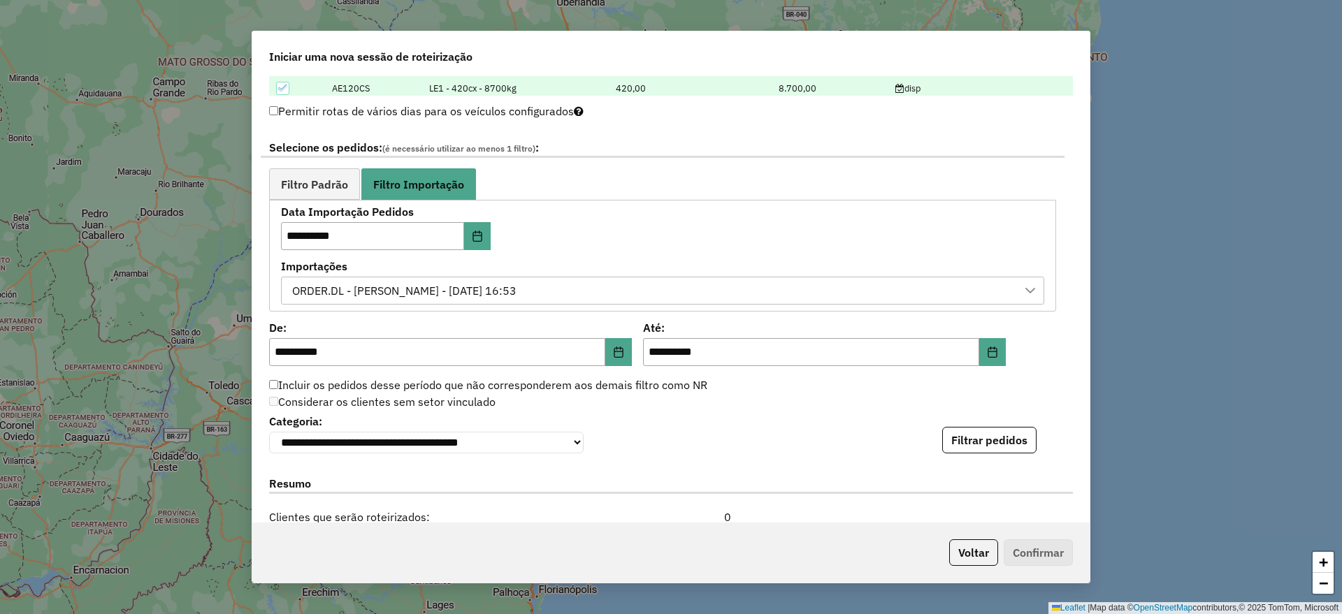
scroll to position [874, 0]
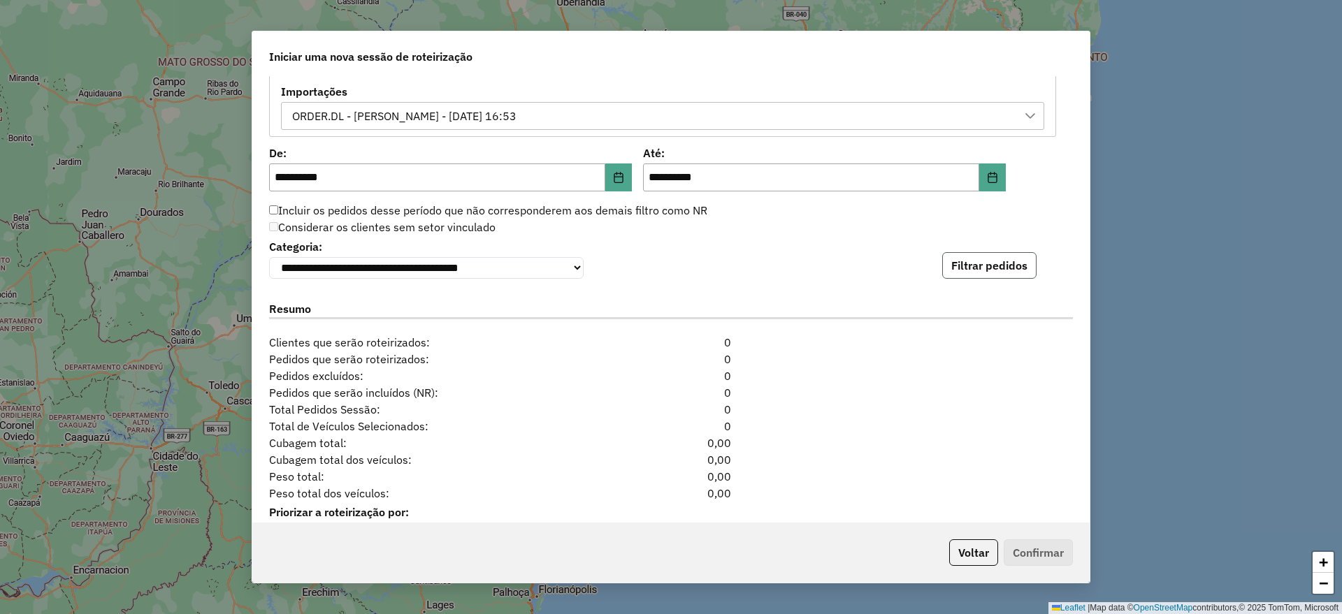
click at [972, 265] on button "Filtrar pedidos" at bounding box center [989, 265] width 94 height 27
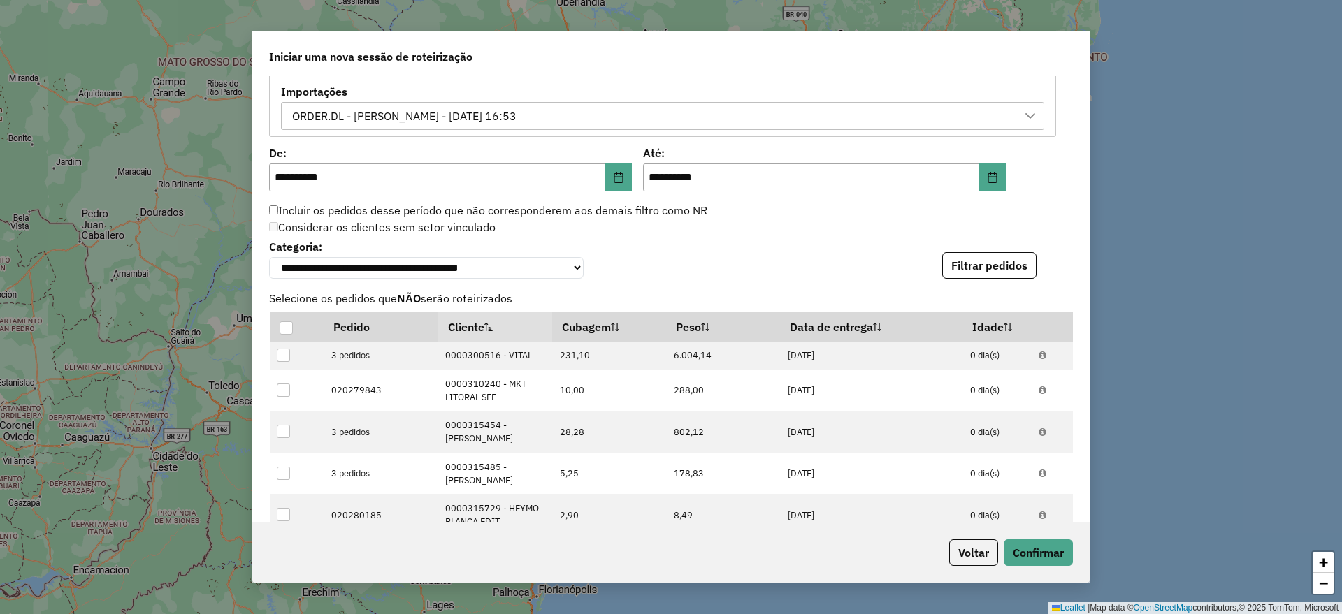
scroll to position [1223, 0]
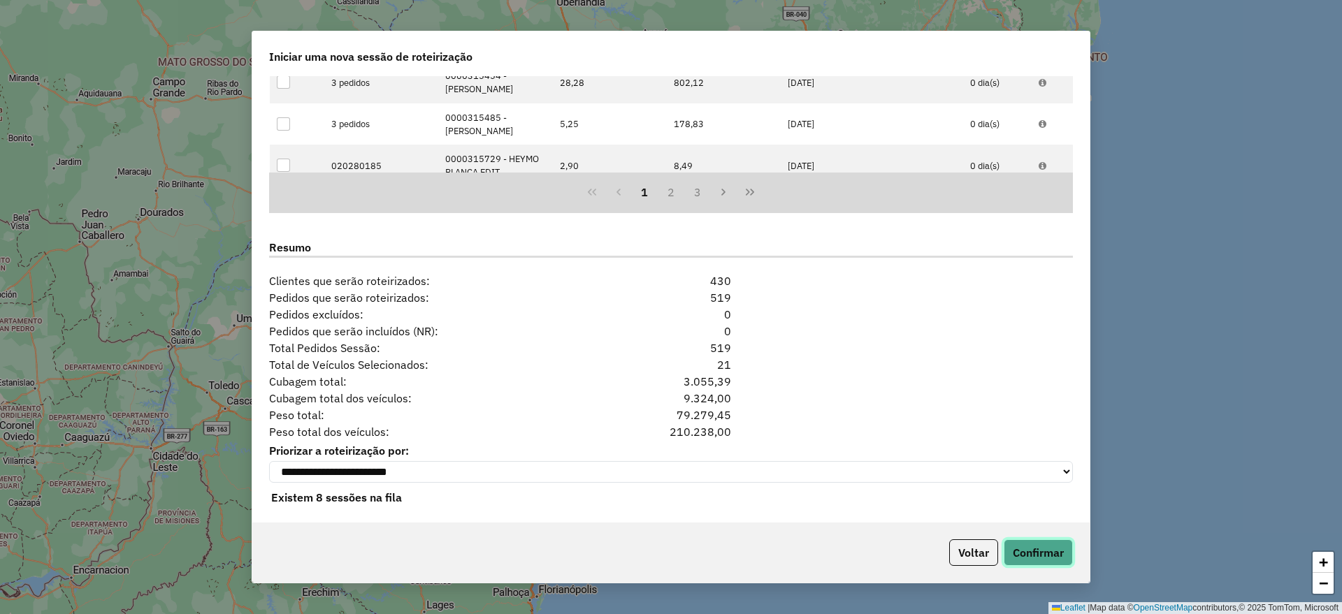
click at [1062, 545] on button "Confirmar" at bounding box center [1038, 553] width 69 height 27
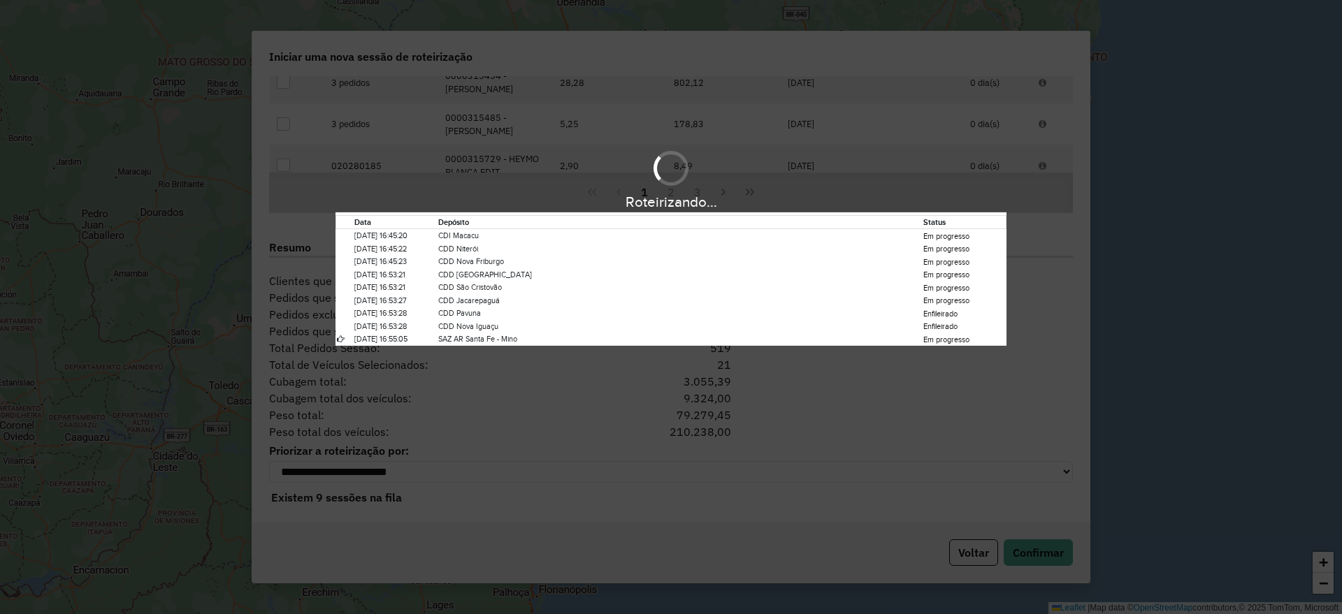
click at [677, 273] on td "CDD Rio de Janeiro" at bounding box center [680, 274] width 485 height 13
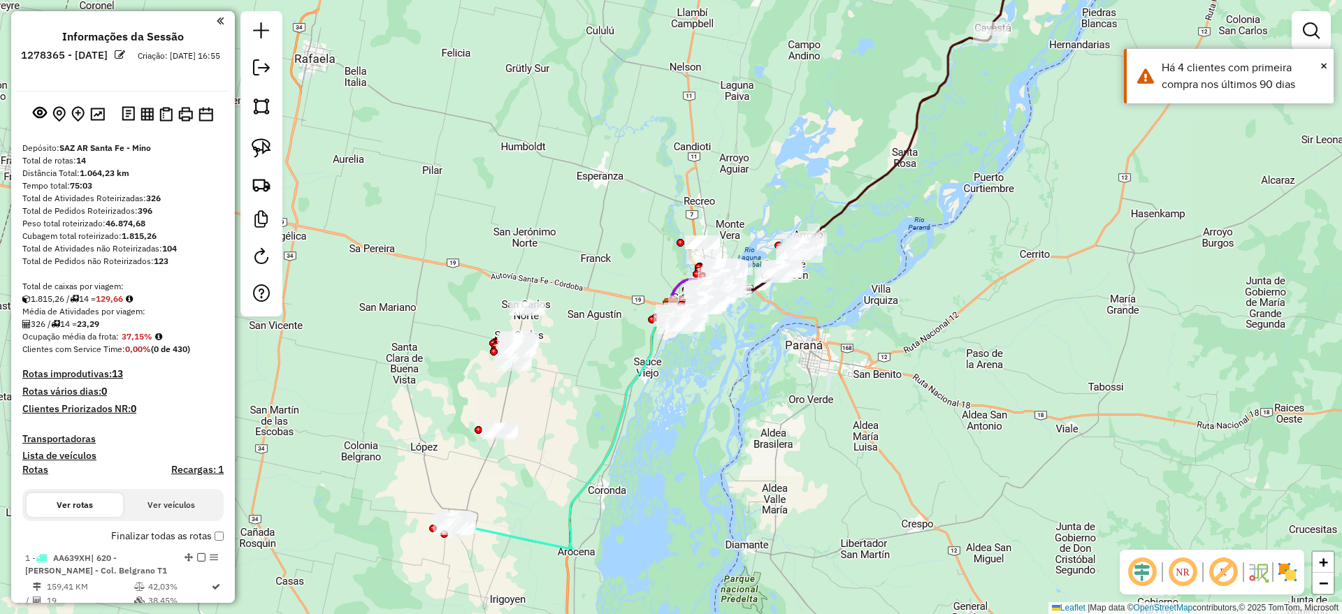
click at [507, 533] on icon at bounding box center [565, 425] width 212 height 245
select select "**********"
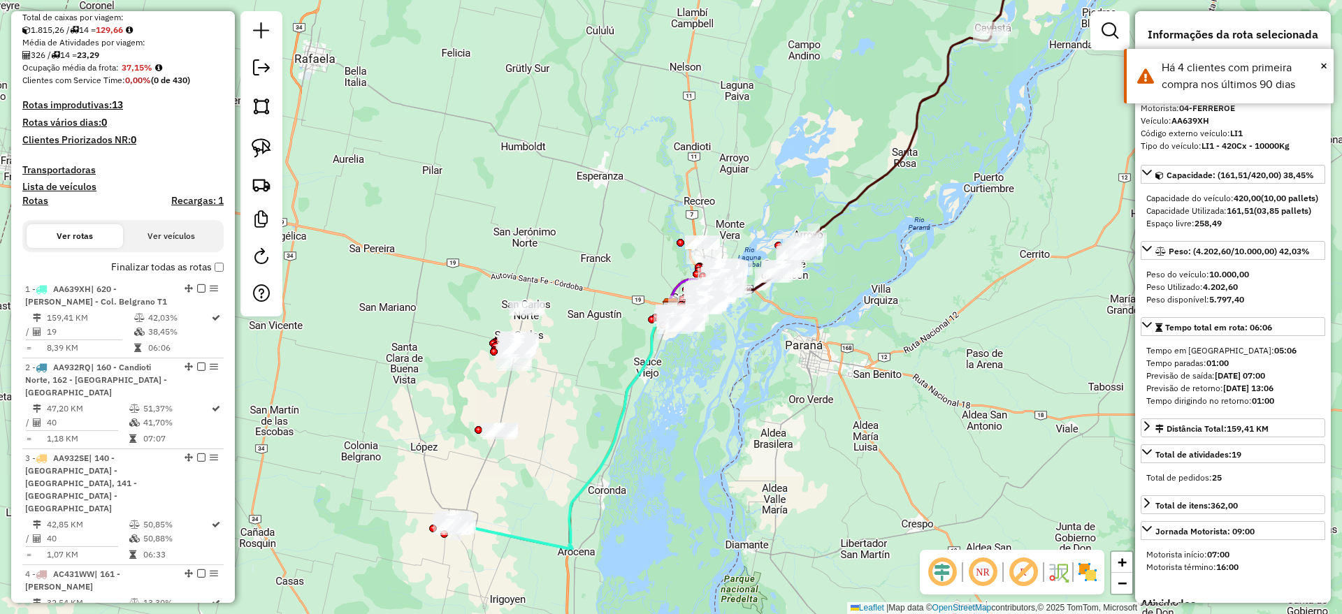
scroll to position [538, 0]
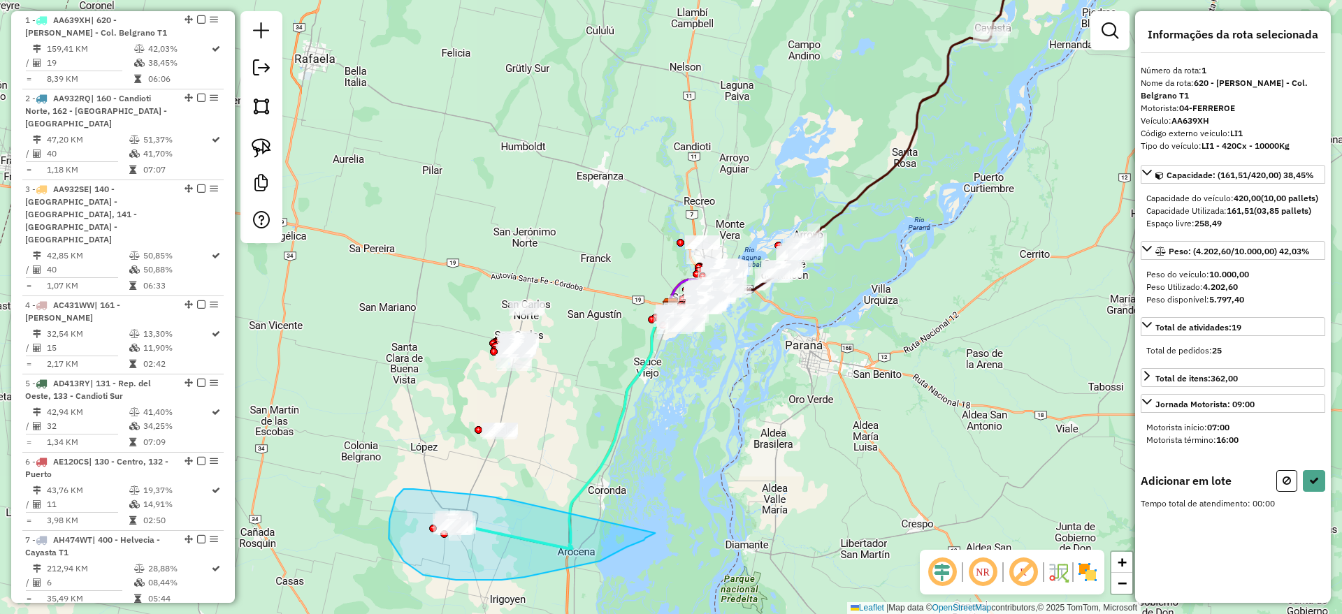
drag, startPoint x: 508, startPoint y: 500, endPoint x: 659, endPoint y: 530, distance: 154.1
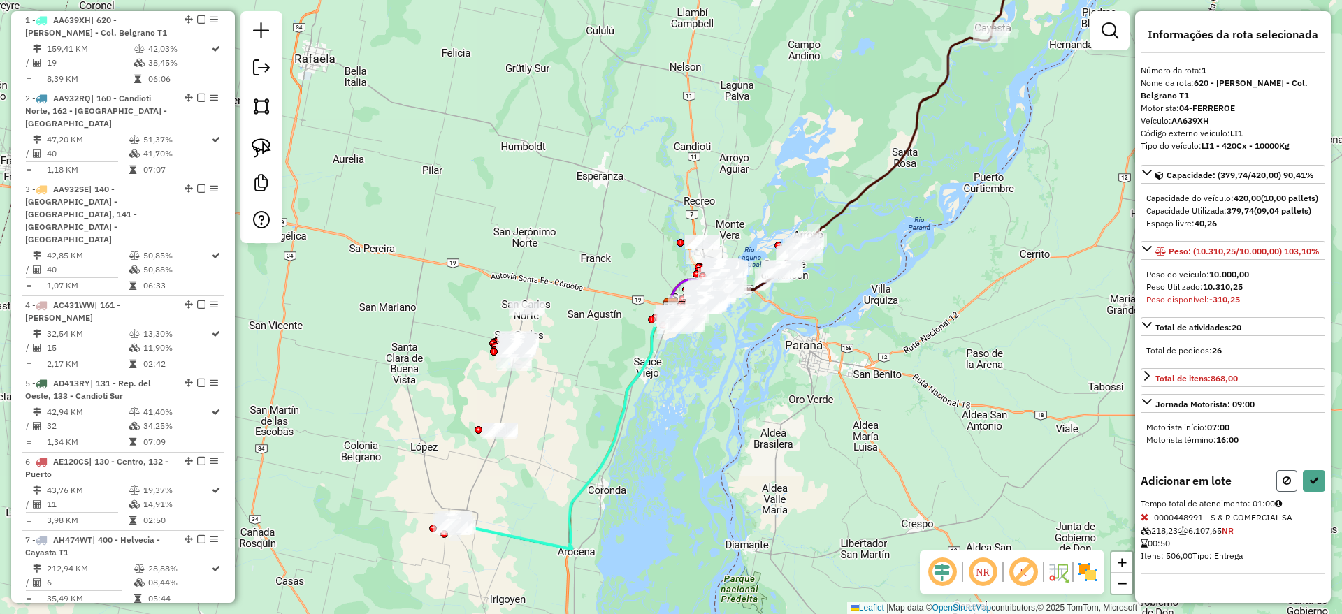
click at [1286, 492] on button at bounding box center [1286, 481] width 21 height 22
select select "**********"
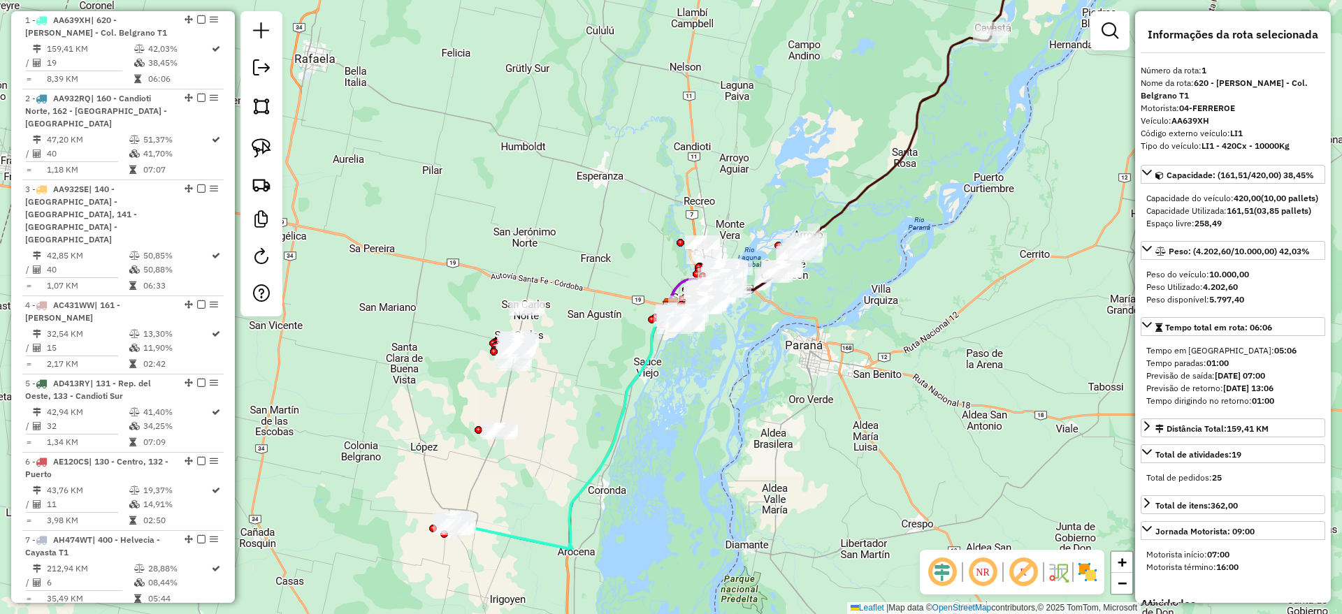
click at [543, 536] on icon at bounding box center [565, 425] width 212 height 245
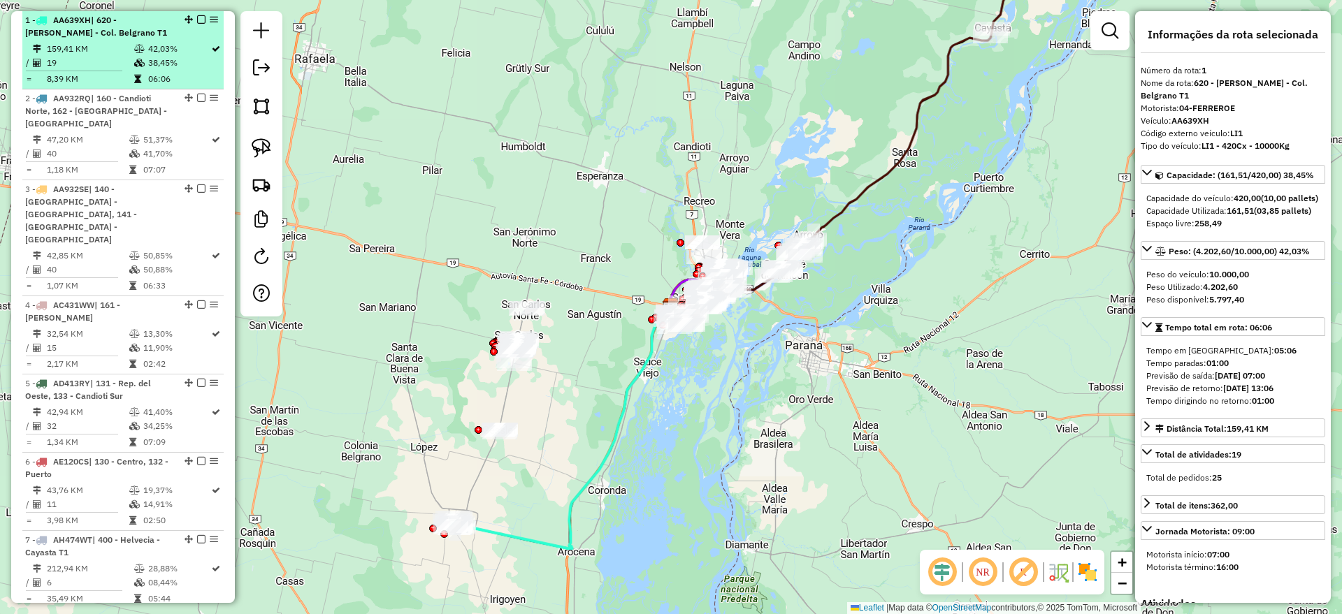
click at [192, 17] on div at bounding box center [197, 19] width 42 height 8
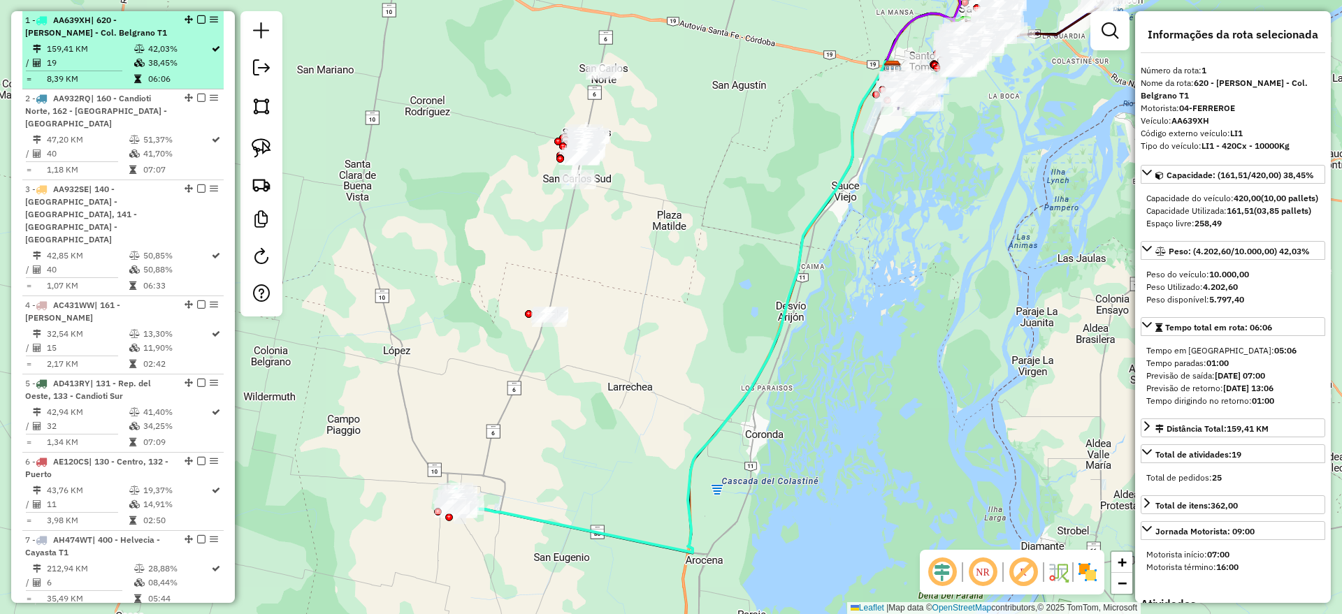
click at [198, 21] on em at bounding box center [201, 19] width 8 height 8
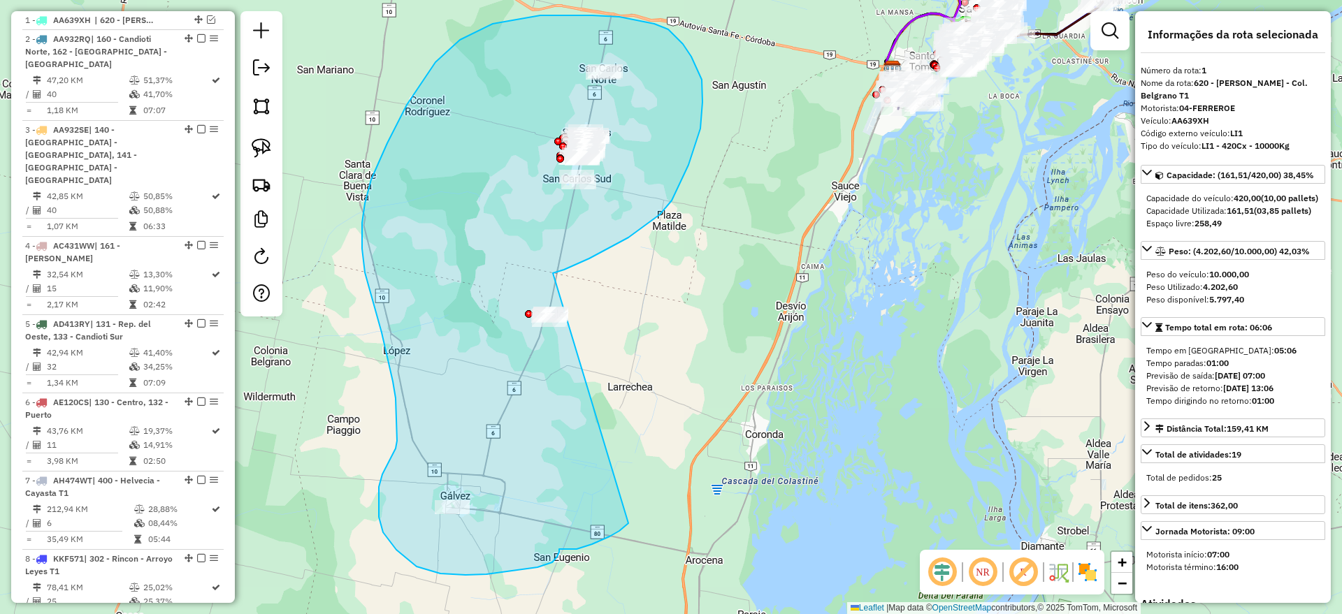
drag, startPoint x: 553, startPoint y: 273, endPoint x: 629, endPoint y: 524, distance: 261.6
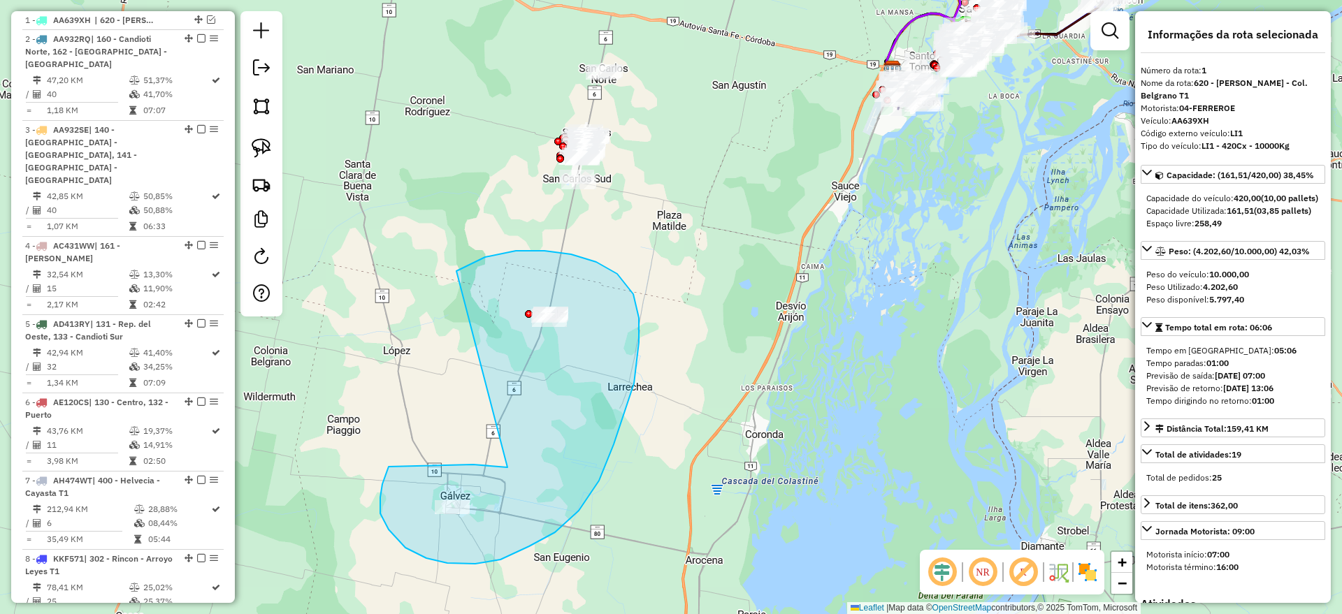
drag, startPoint x: 507, startPoint y: 468, endPoint x: 421, endPoint y: 322, distance: 169.9
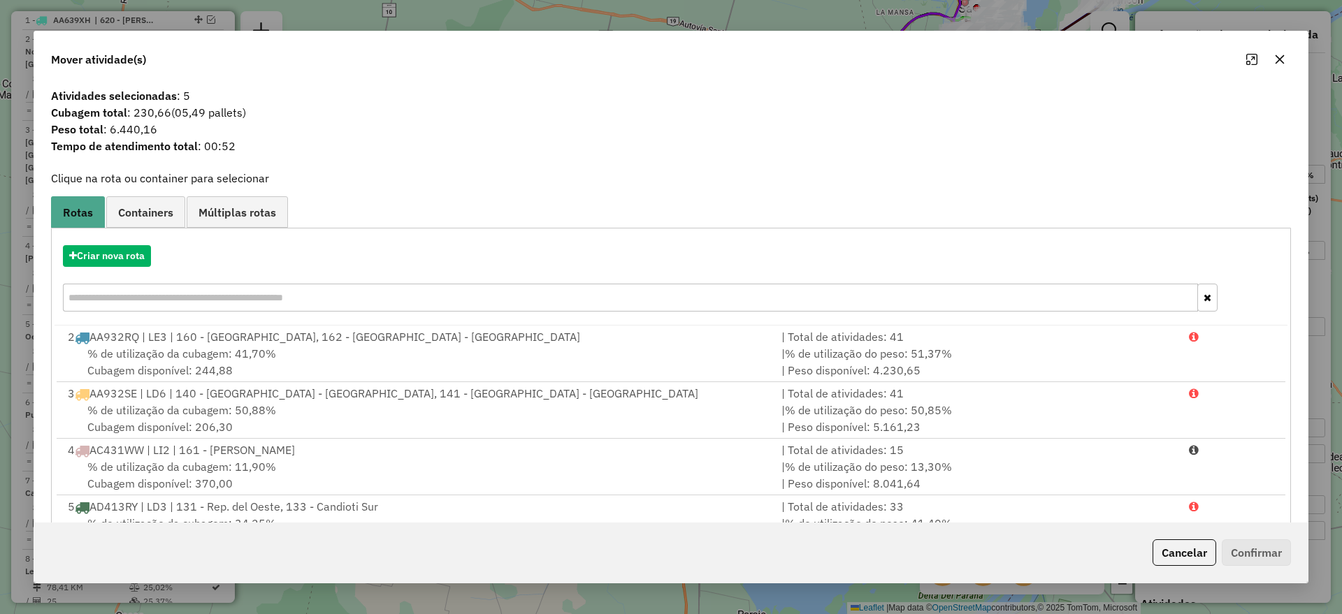
click at [133, 268] on div "Criar nova rota" at bounding box center [671, 280] width 1233 height 91
click at [134, 256] on button "Criar nova rota" at bounding box center [107, 256] width 88 height 22
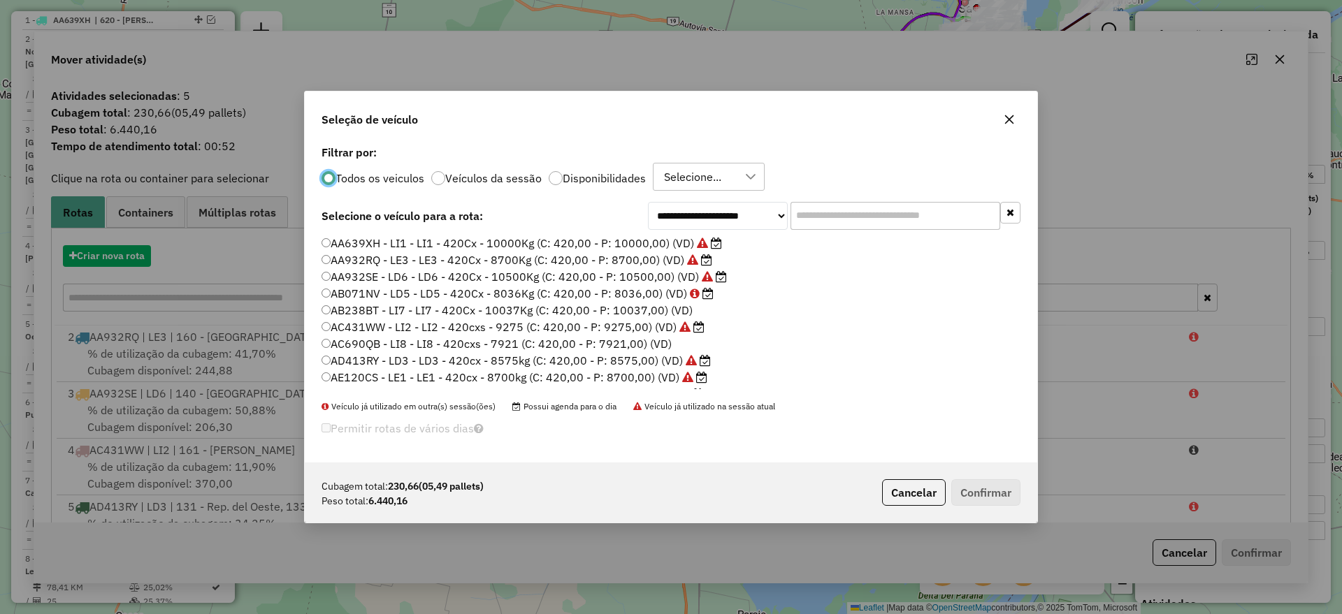
scroll to position [8, 4]
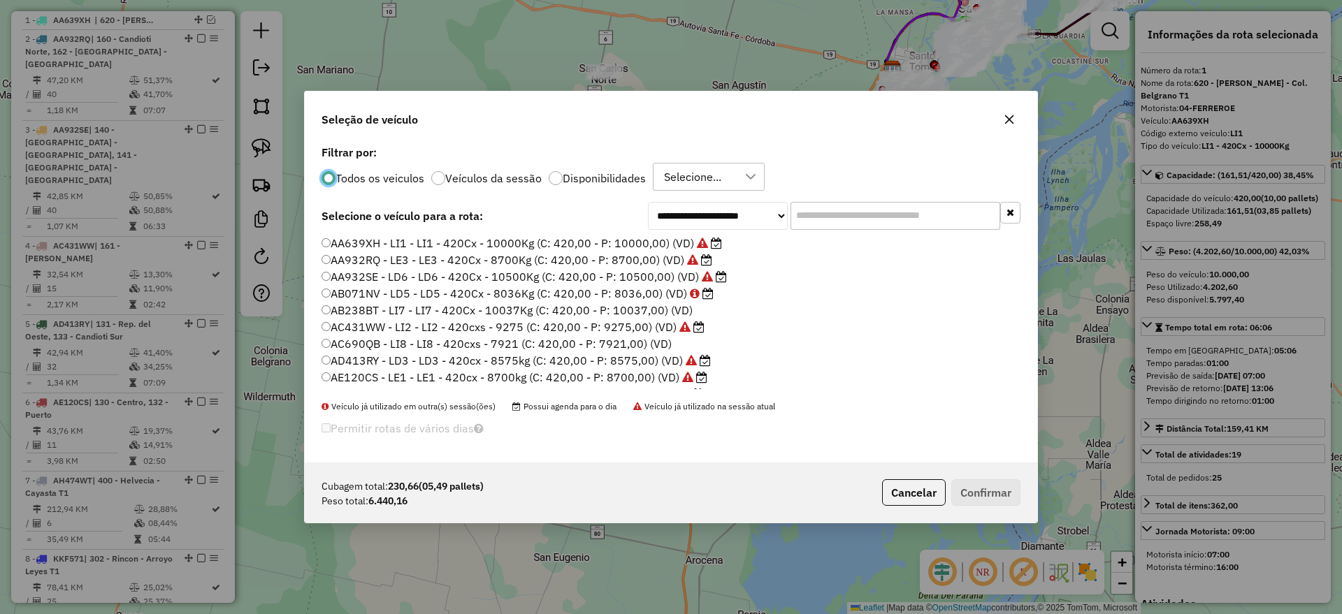
click at [568, 178] on label "Disponibilidades" at bounding box center [604, 178] width 83 height 11
click at [831, 215] on input "text" at bounding box center [896, 216] width 210 height 28
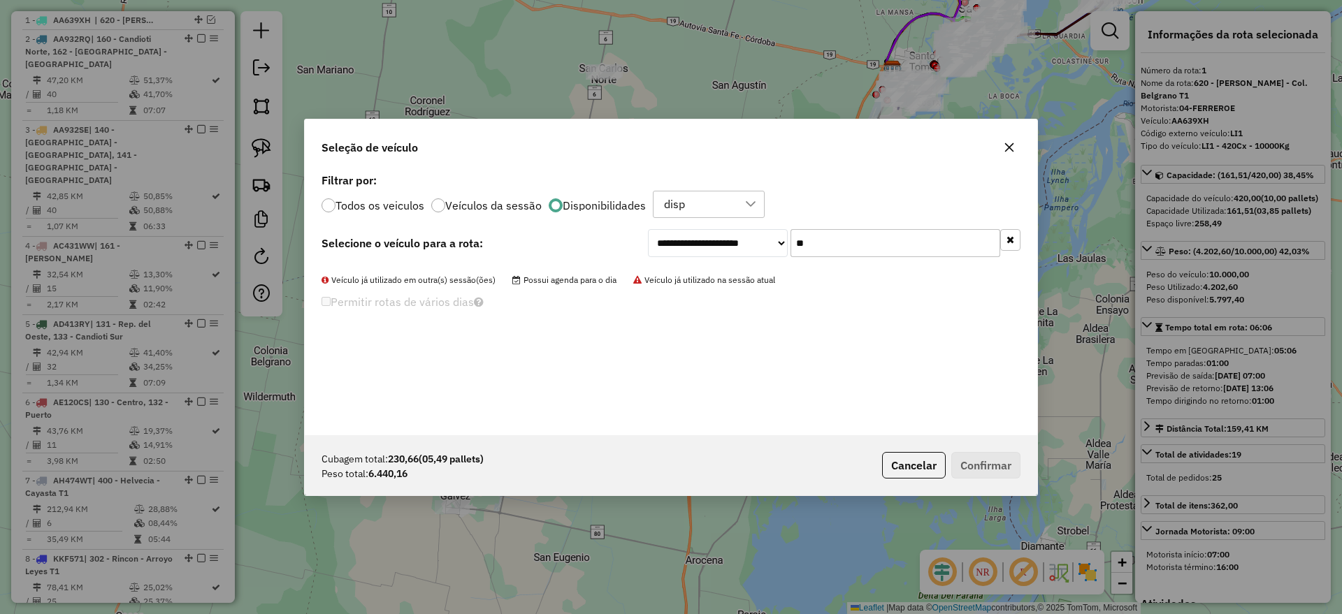
type input "*"
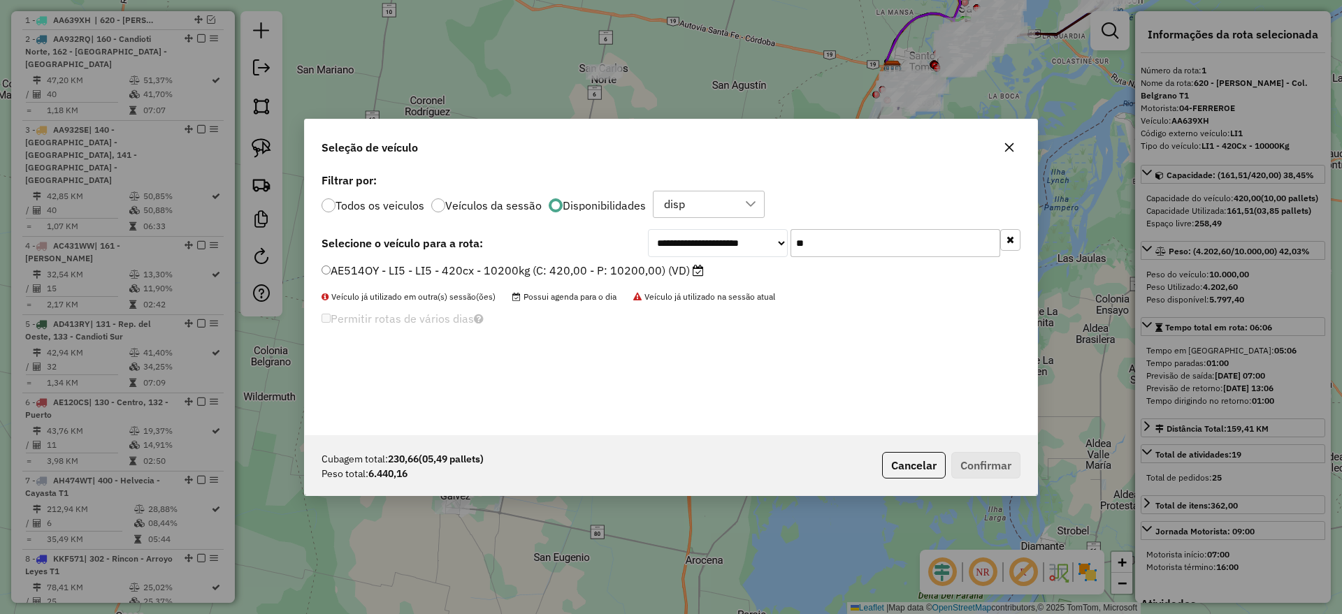
type input "**"
click at [590, 282] on div "AE514OY - LI5 - LI5 - 420cx - 10200kg (C: 420,00 - P: 10200,00) (VD)" at bounding box center [671, 277] width 716 height 28
click at [636, 275] on label "AE514OY - LI5 - LI5 - 420cx - 10200kg (C: 420,00 - P: 10200,00) (VD)" at bounding box center [513, 270] width 382 height 17
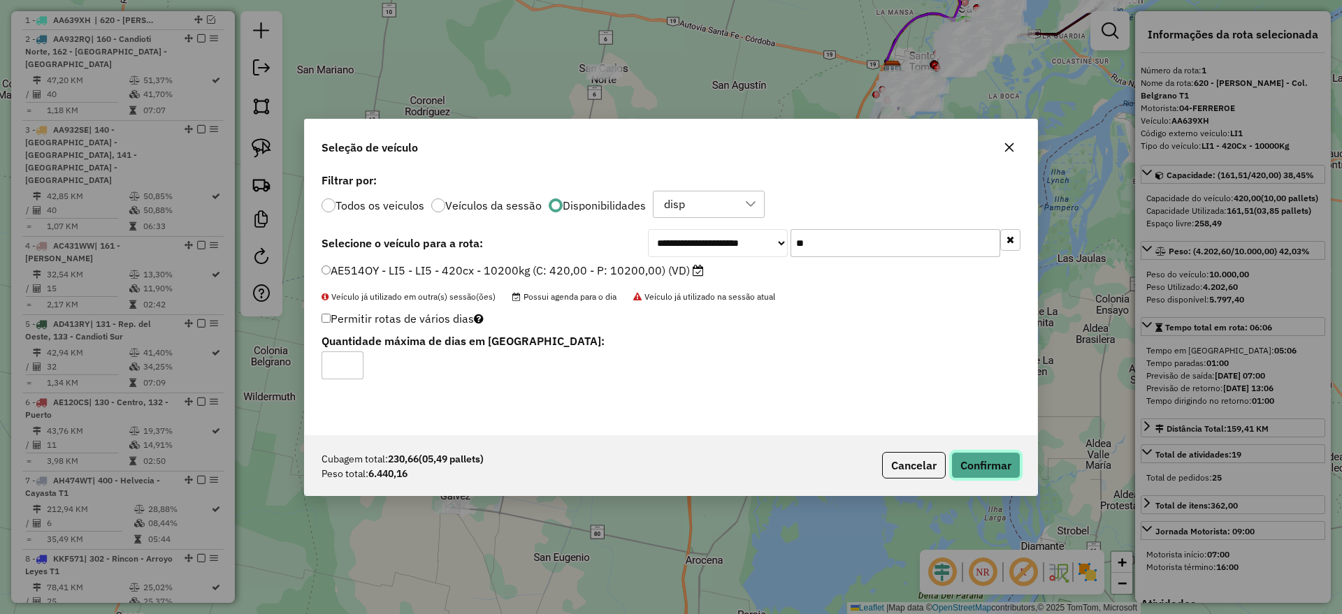
click at [980, 470] on button "Confirmar" at bounding box center [985, 465] width 69 height 27
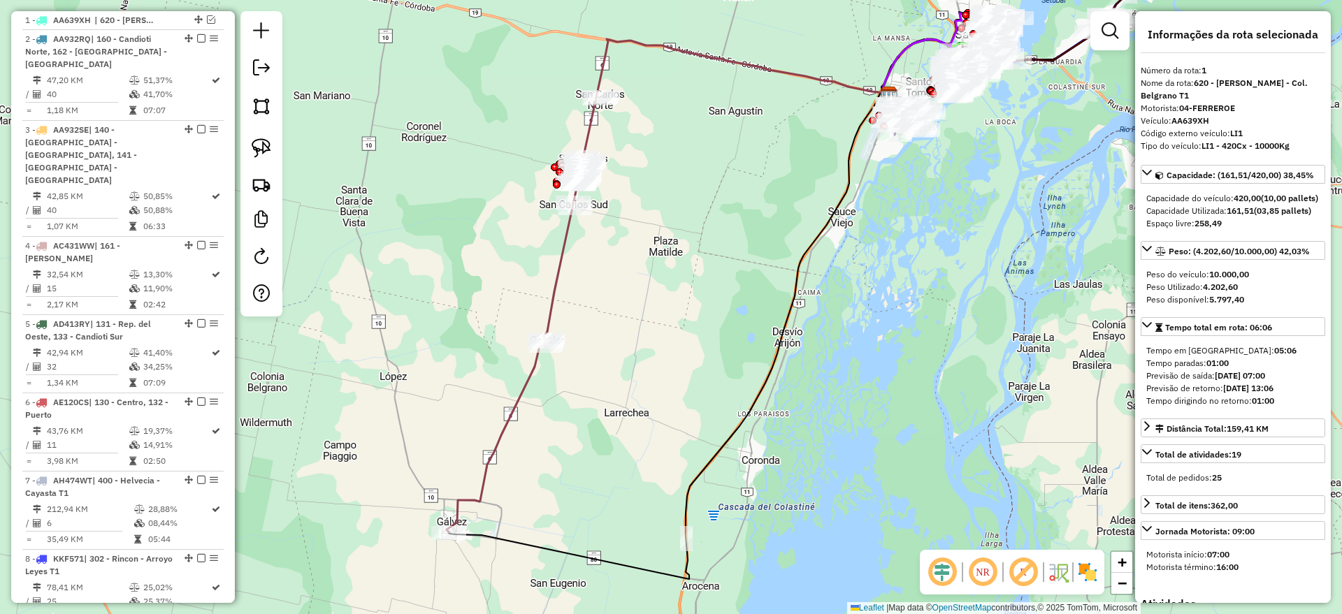
drag, startPoint x: 717, startPoint y: 163, endPoint x: 707, endPoint y: 219, distance: 56.8
click at [707, 219] on div "Janela de atendimento Grade de atendimento Capacidade Transportadoras Veículos …" at bounding box center [671, 307] width 1342 height 614
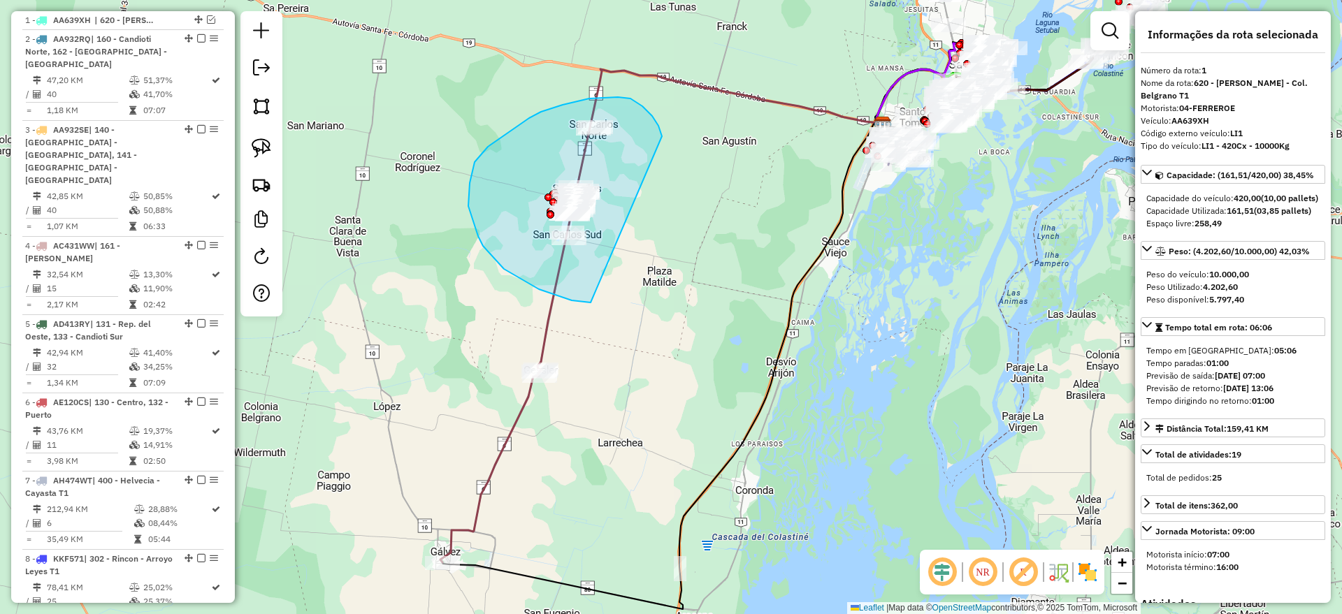
drag, startPoint x: 661, startPoint y: 133, endPoint x: 621, endPoint y: 301, distance: 172.4
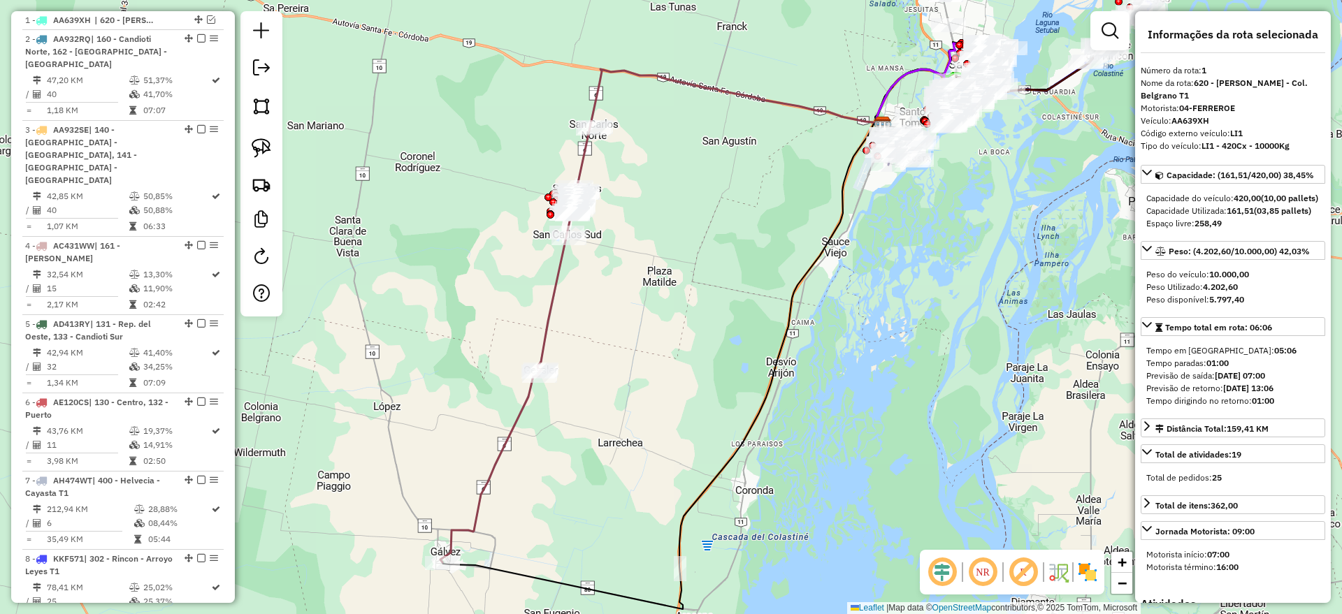
click at [556, 305] on icon at bounding box center [709, 219] width 345 height 301
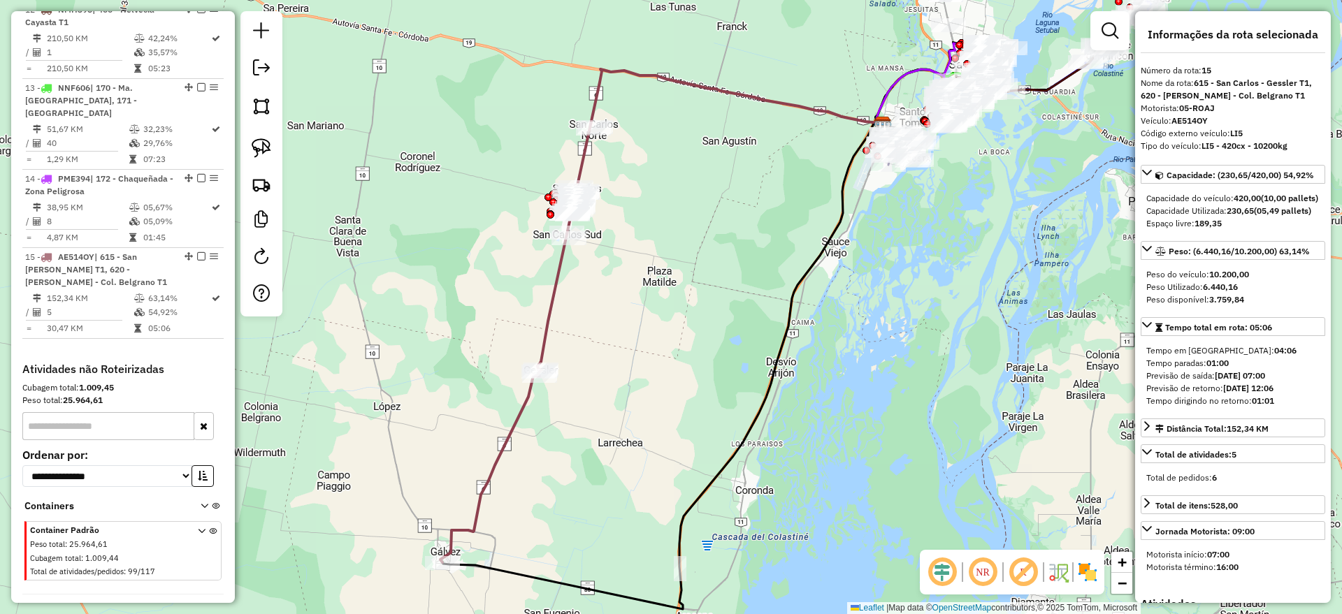
scroll to position [1412, 0]
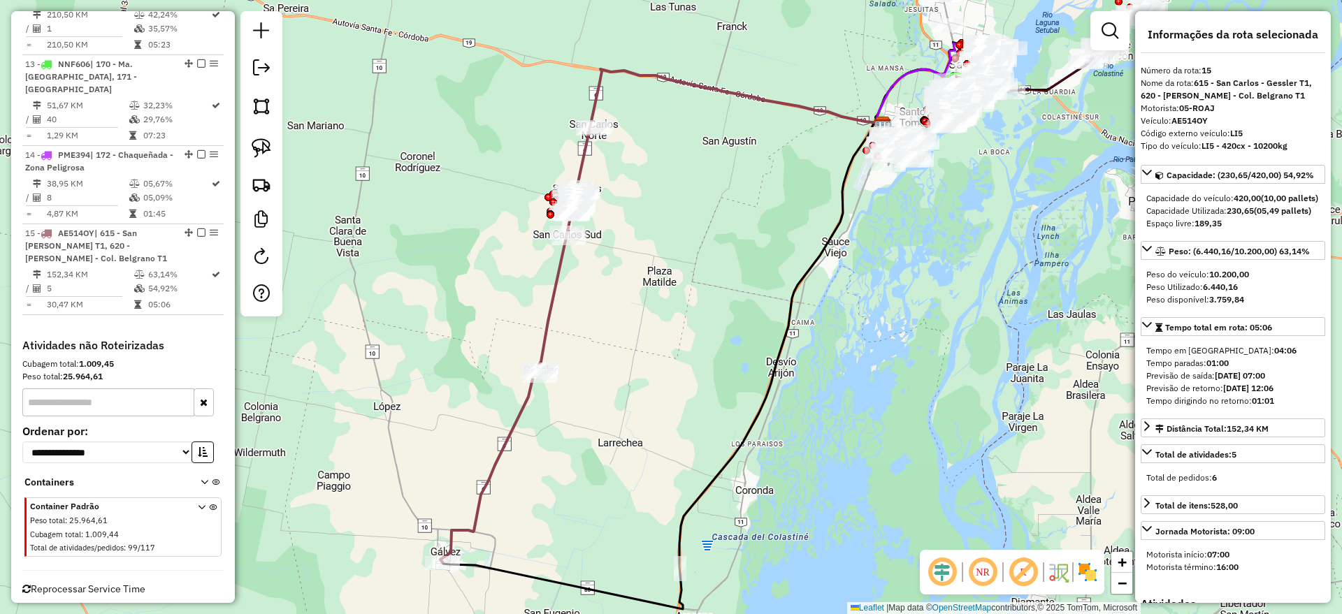
click at [554, 305] on icon at bounding box center [709, 219] width 345 height 301
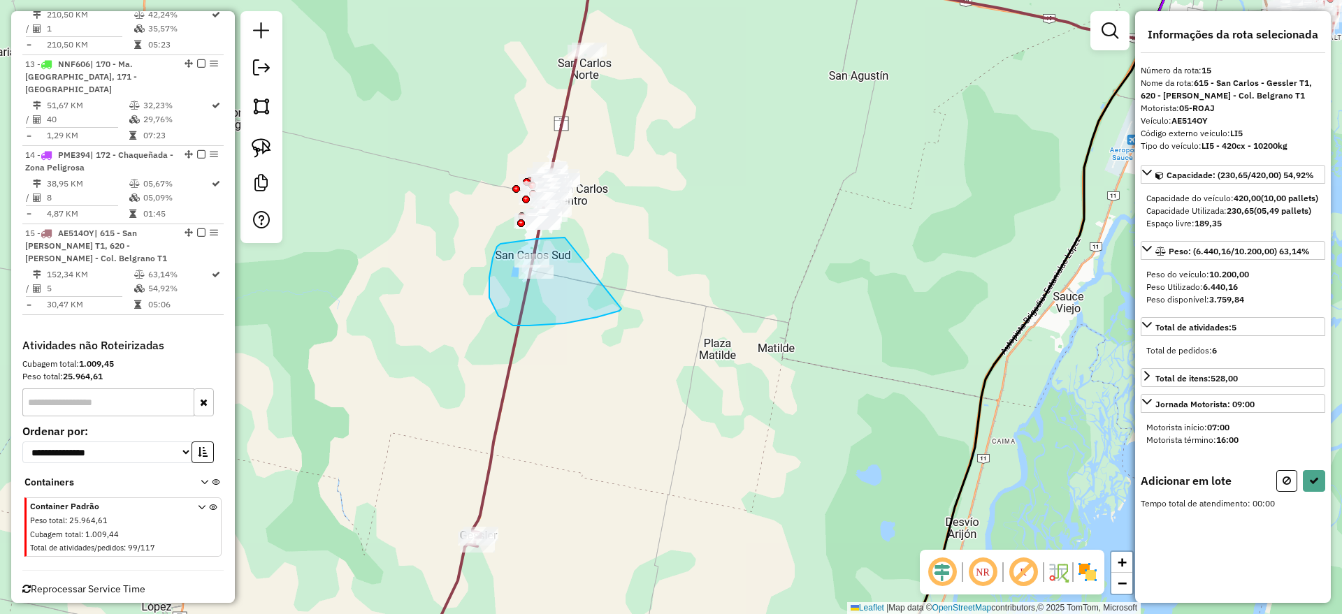
drag, startPoint x: 565, startPoint y: 238, endPoint x: 621, endPoint y: 309, distance: 91.0
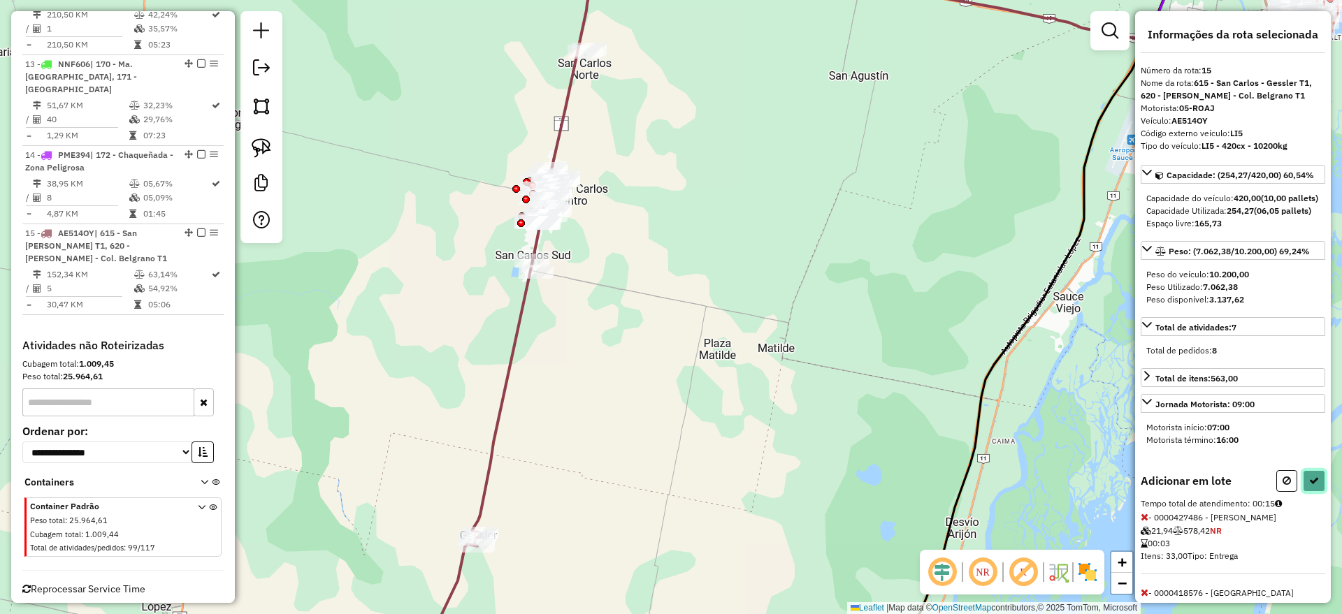
click at [1313, 492] on button at bounding box center [1314, 481] width 22 height 22
select select "**********"
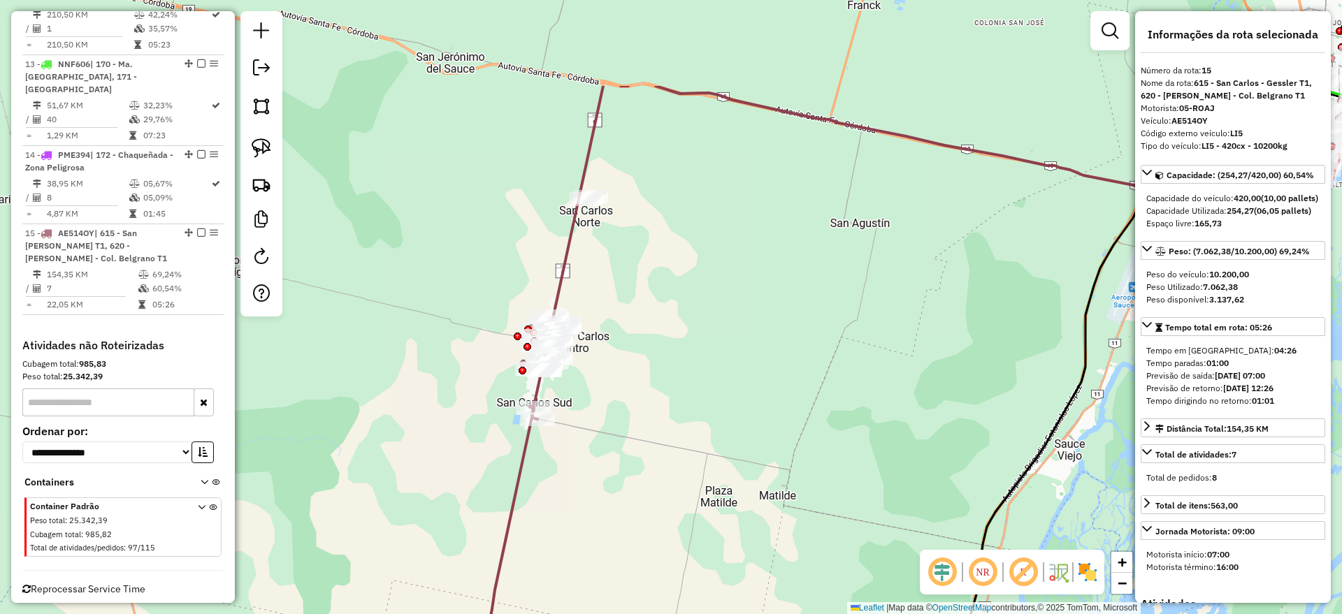
drag, startPoint x: 677, startPoint y: 272, endPoint x: 682, endPoint y: 296, distance: 24.3
click at [682, 296] on div "Janela de atendimento Grade de atendimento Capacidade Transportadoras Veículos …" at bounding box center [671, 307] width 1342 height 614
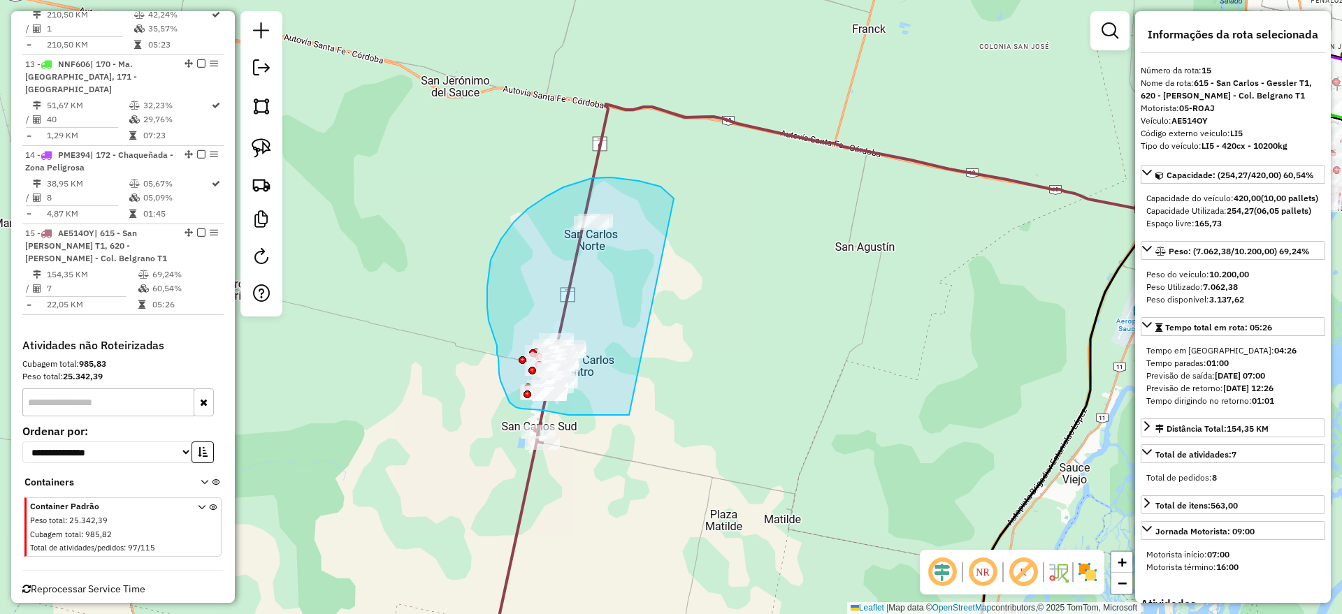
drag, startPoint x: 672, startPoint y: 196, endPoint x: 632, endPoint y: 413, distance: 220.3
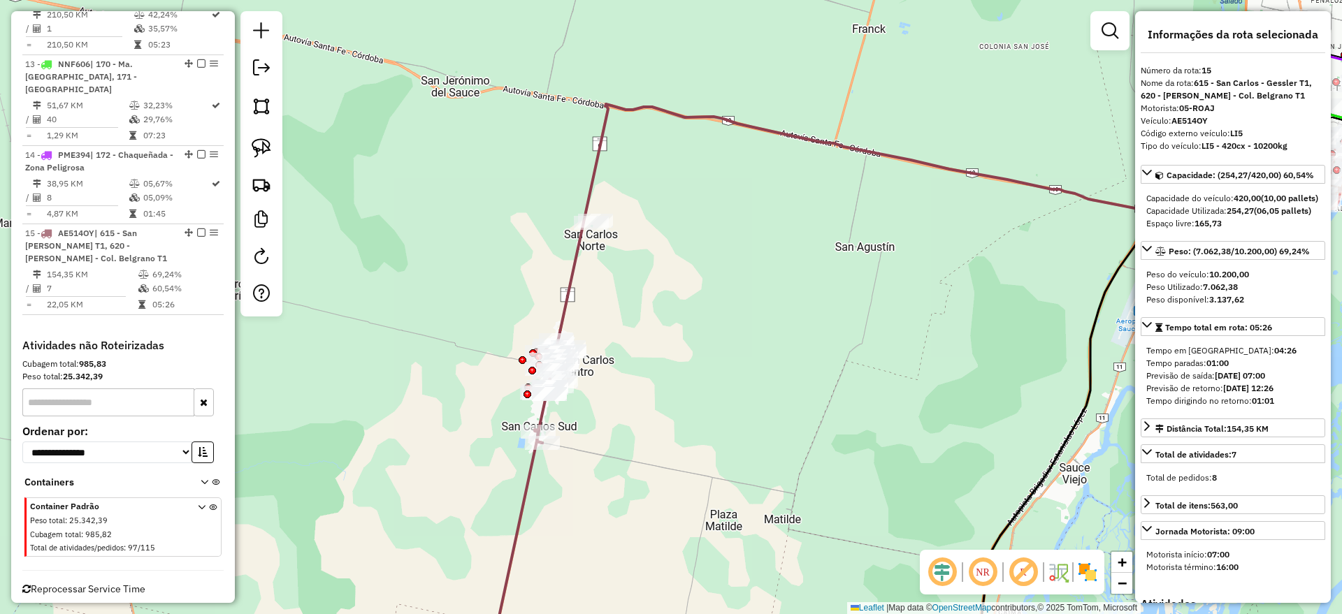
click at [532, 466] on icon at bounding box center [515, 553] width 55 height 246
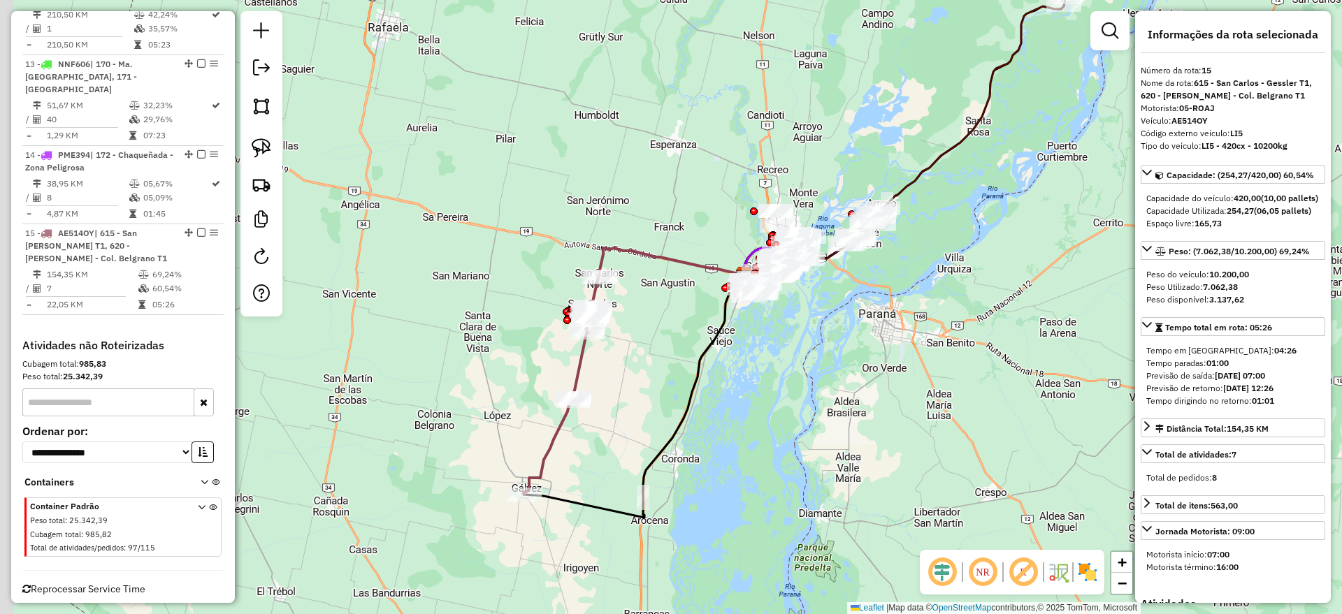
drag, startPoint x: 605, startPoint y: 462, endPoint x: 654, endPoint y: 377, distance: 98.0
click at [654, 377] on div "Janela de atendimento Grade de atendimento Capacidade Transportadoras Veículos …" at bounding box center [671, 307] width 1342 height 614
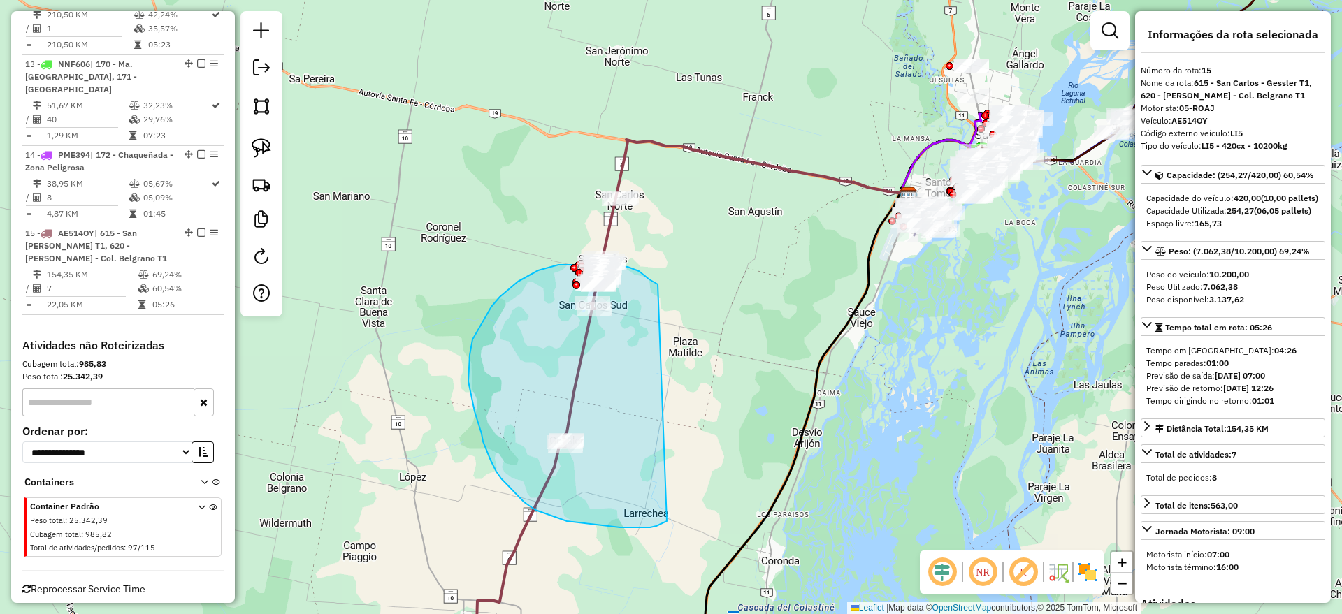
drag, startPoint x: 658, startPoint y: 284, endPoint x: 667, endPoint y: 521, distance: 237.1
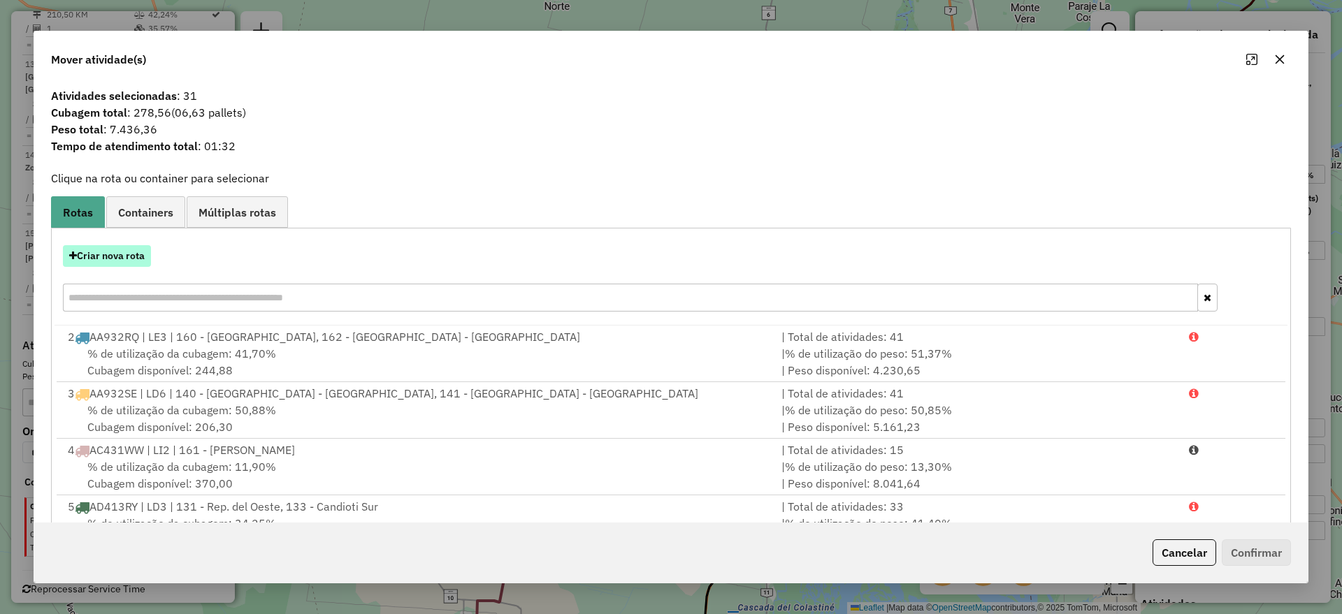
click at [112, 257] on button "Criar nova rota" at bounding box center [107, 256] width 88 height 22
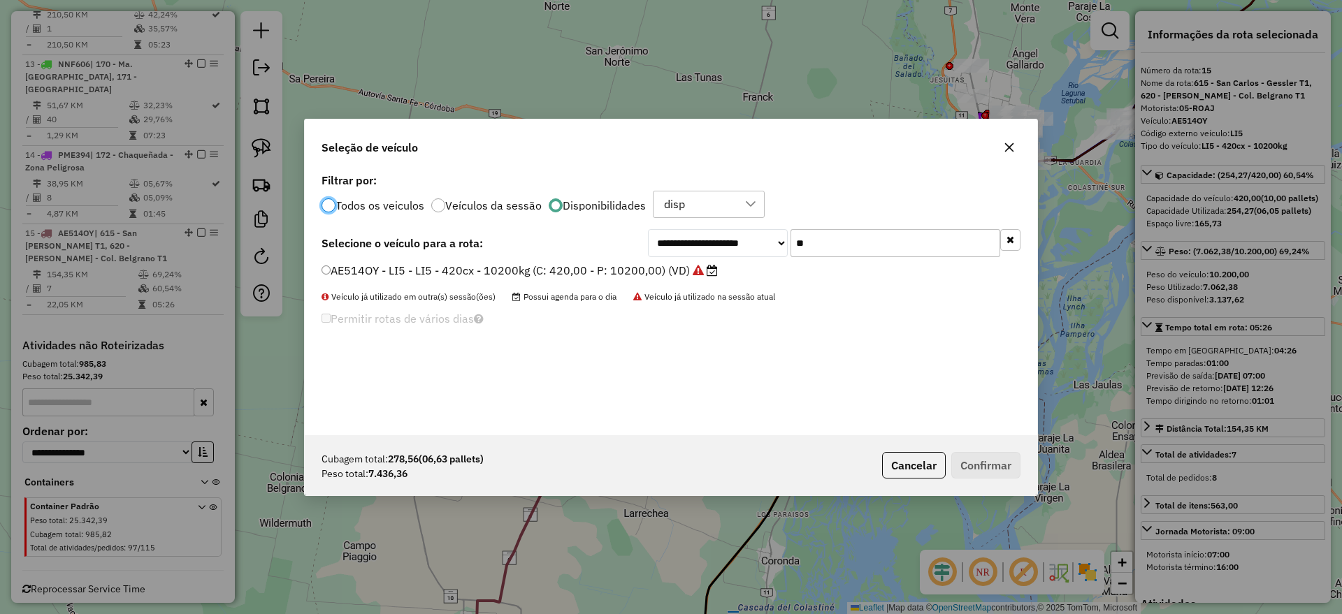
scroll to position [8, 4]
drag, startPoint x: 828, startPoint y: 250, endPoint x: 742, endPoint y: 241, distance: 87.1
click at [742, 241] on div "**********" at bounding box center [834, 243] width 373 height 28
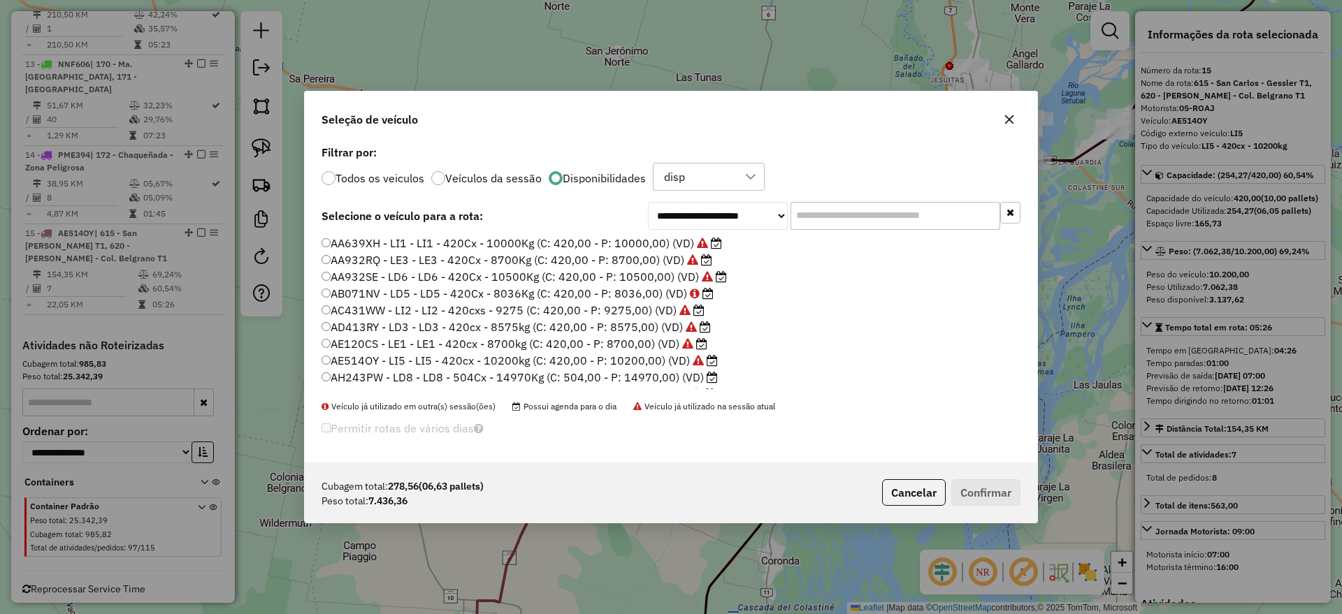
scroll to position [87, 0]
click at [540, 366] on label "MDD783 - E22 - E22 - 420cx - 9500kg (C: 420,00 - P: 9500,00) (VD)" at bounding box center [515, 374] width 387 height 17
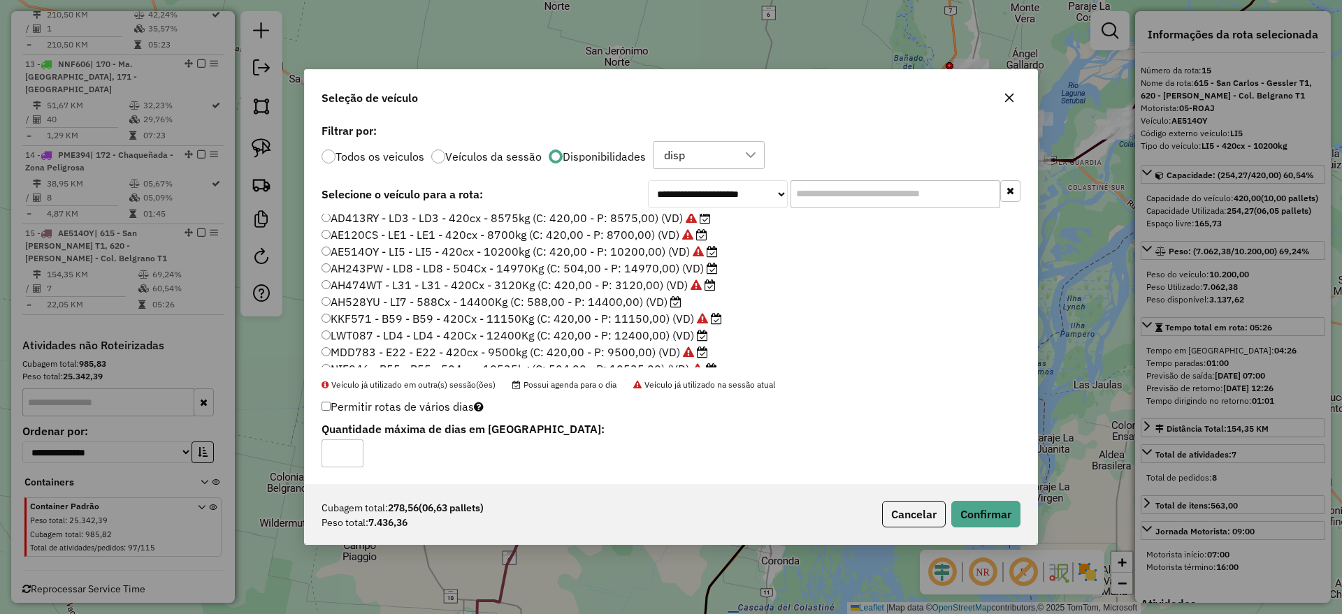
scroll to position [215, 0]
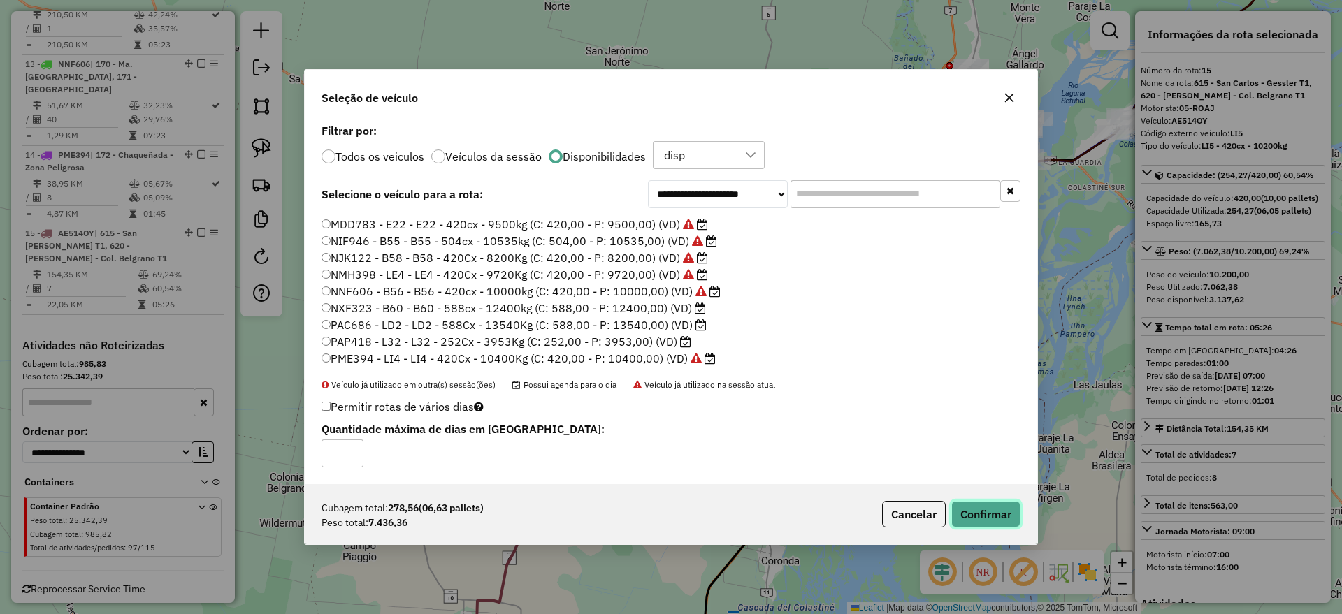
click at [995, 521] on button "Confirmar" at bounding box center [985, 514] width 69 height 27
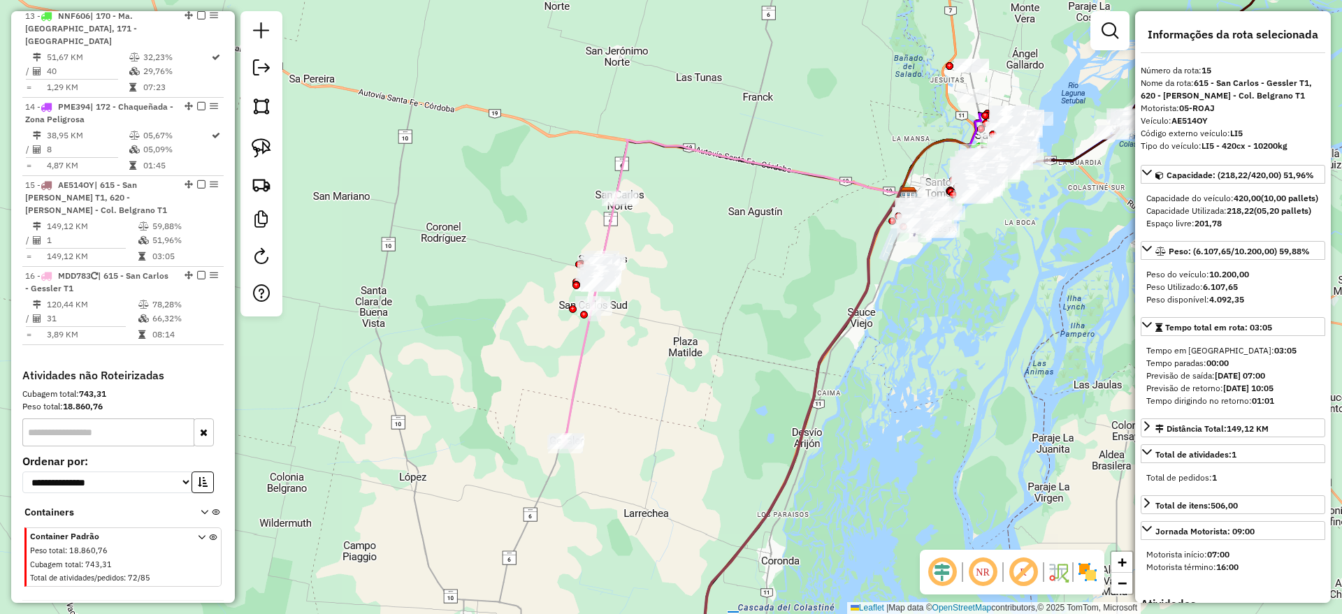
scroll to position [1503, 0]
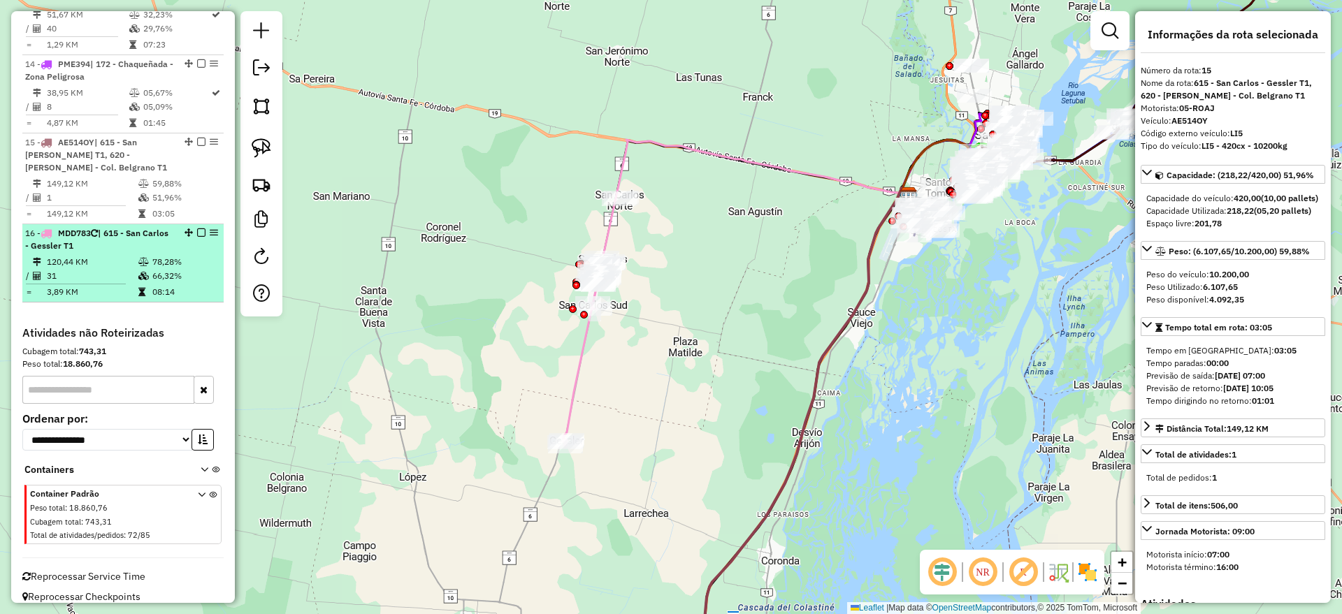
click at [197, 229] on em at bounding box center [201, 233] width 8 height 8
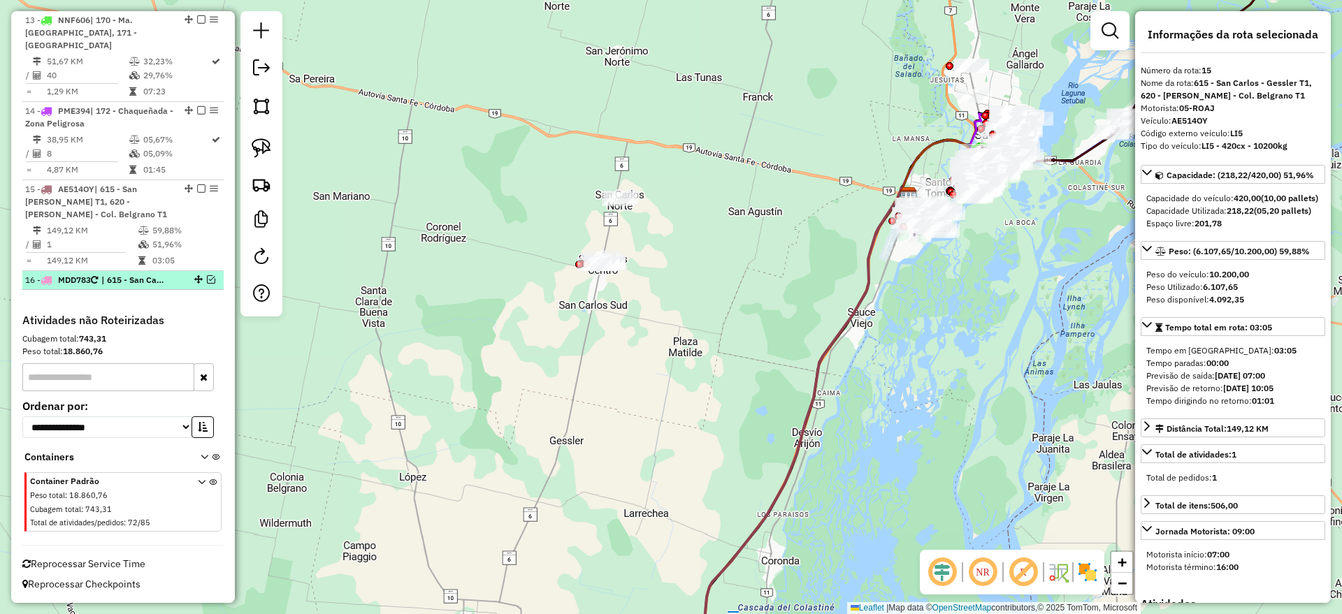
scroll to position [1443, 0]
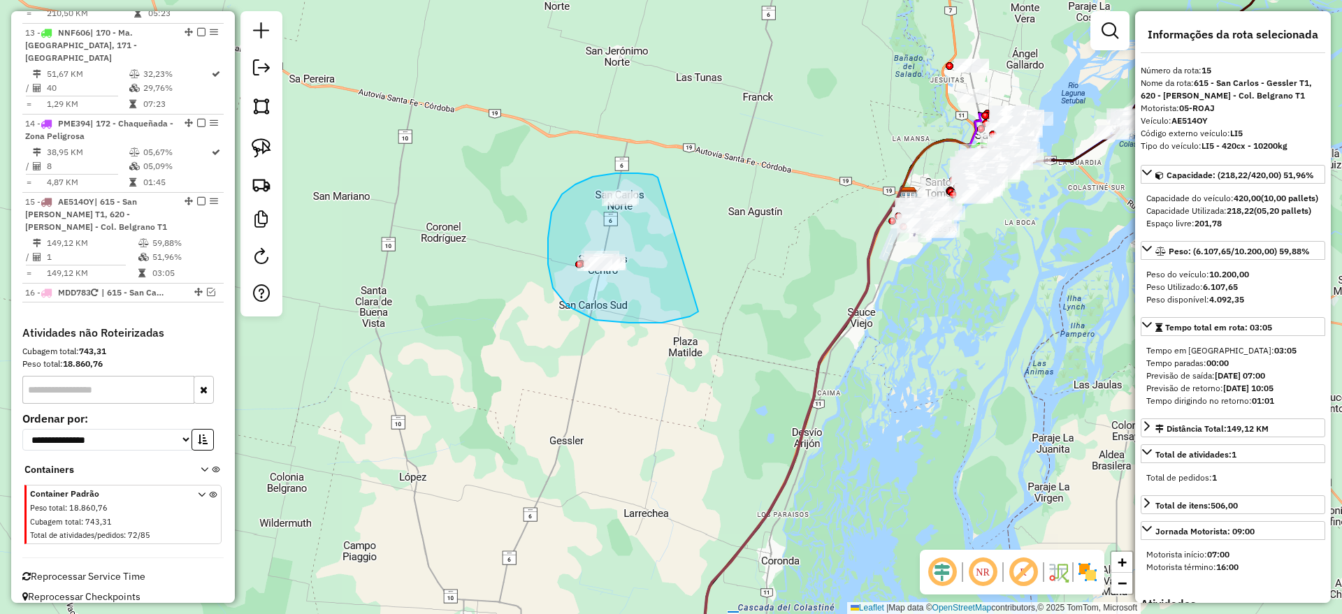
drag, startPoint x: 658, startPoint y: 178, endPoint x: 706, endPoint y: 304, distance: 135.4
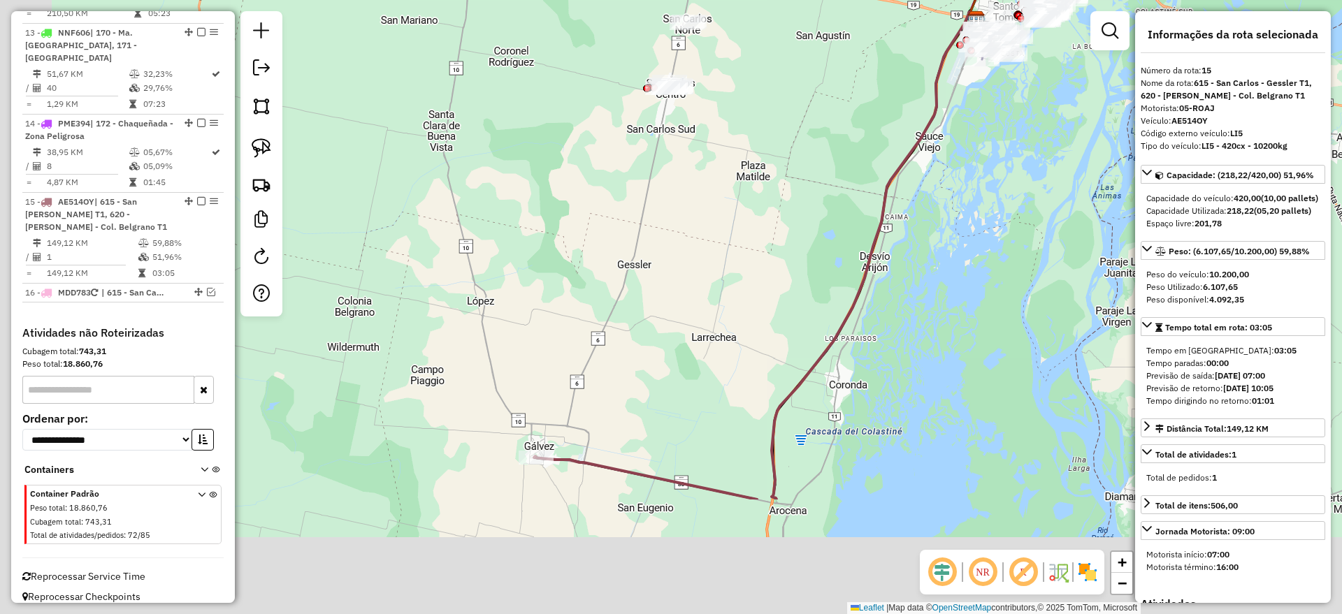
drag, startPoint x: 602, startPoint y: 453, endPoint x: 674, endPoint y: 268, distance: 199.0
click at [674, 268] on div "Janela de atendimento Grade de atendimento Capacidade Transportadoras Veículos …" at bounding box center [671, 307] width 1342 height 614
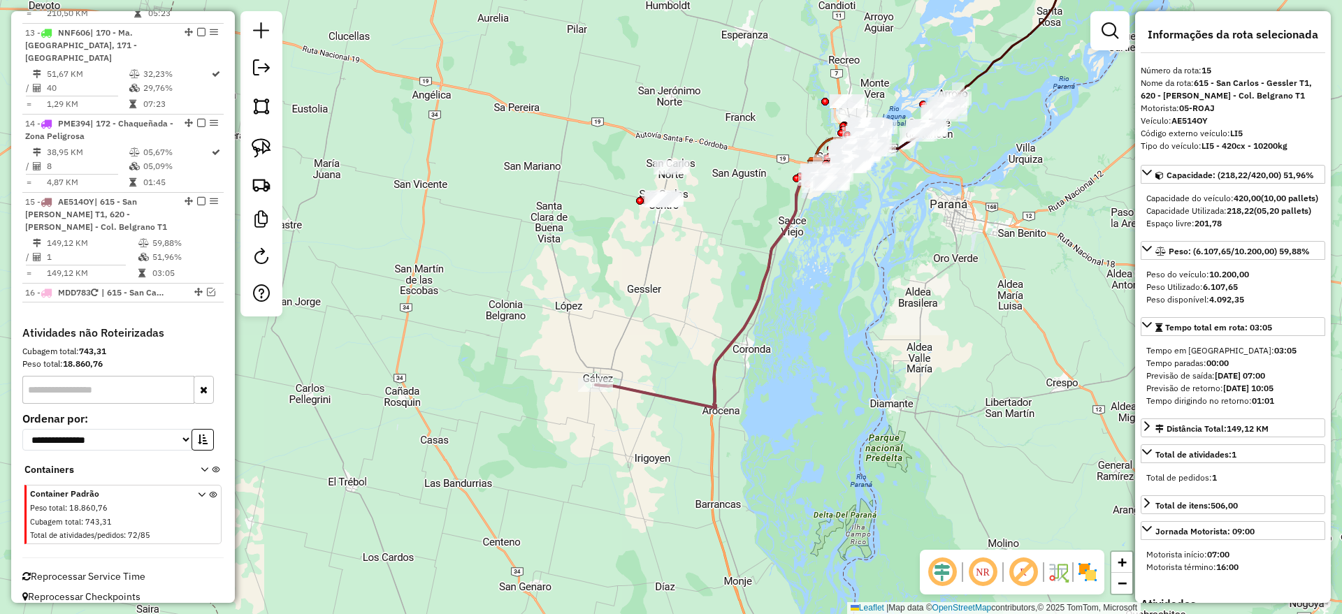
click at [649, 394] on icon at bounding box center [706, 285] width 220 height 246
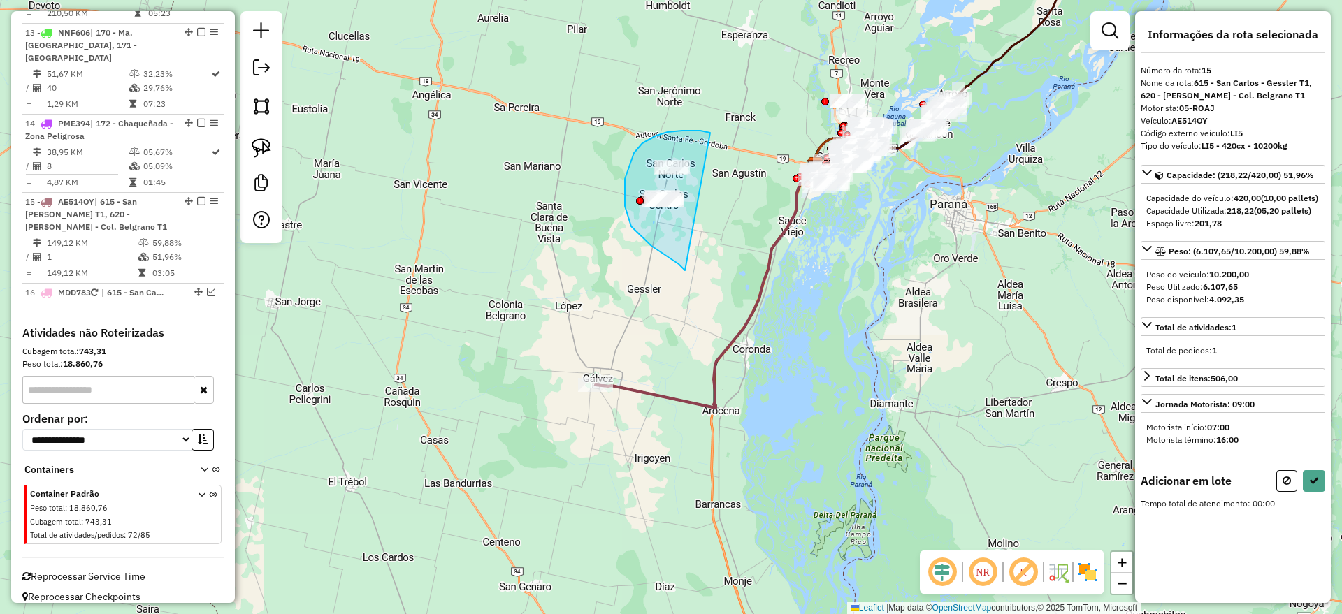
drag, startPoint x: 685, startPoint y: 270, endPoint x: 721, endPoint y: 145, distance: 131.0
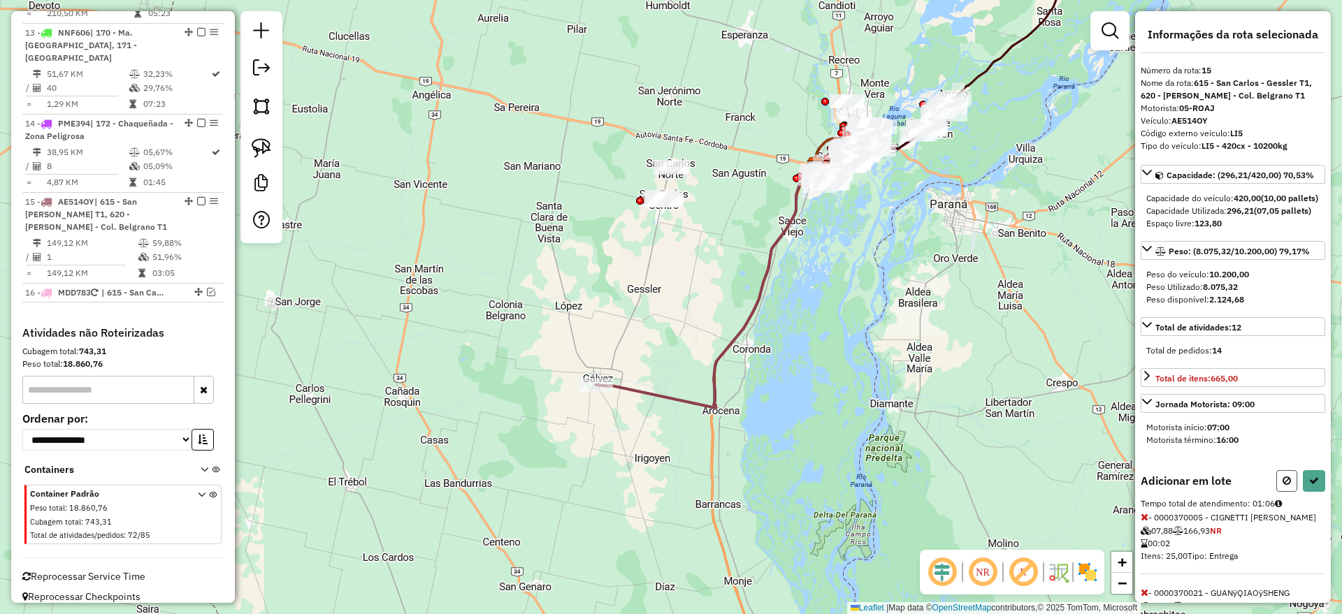
click at [1283, 486] on icon at bounding box center [1287, 481] width 8 height 10
select select "**********"
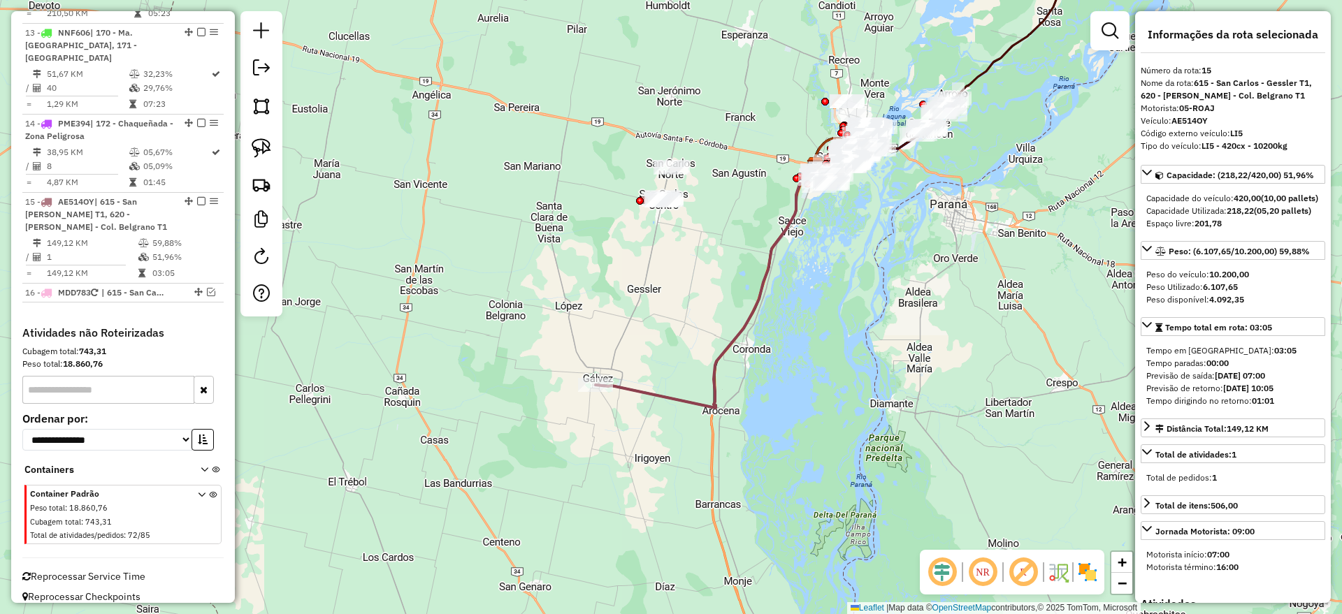
click at [649, 388] on icon at bounding box center [706, 285] width 220 height 246
click at [207, 288] on em at bounding box center [211, 292] width 8 height 8
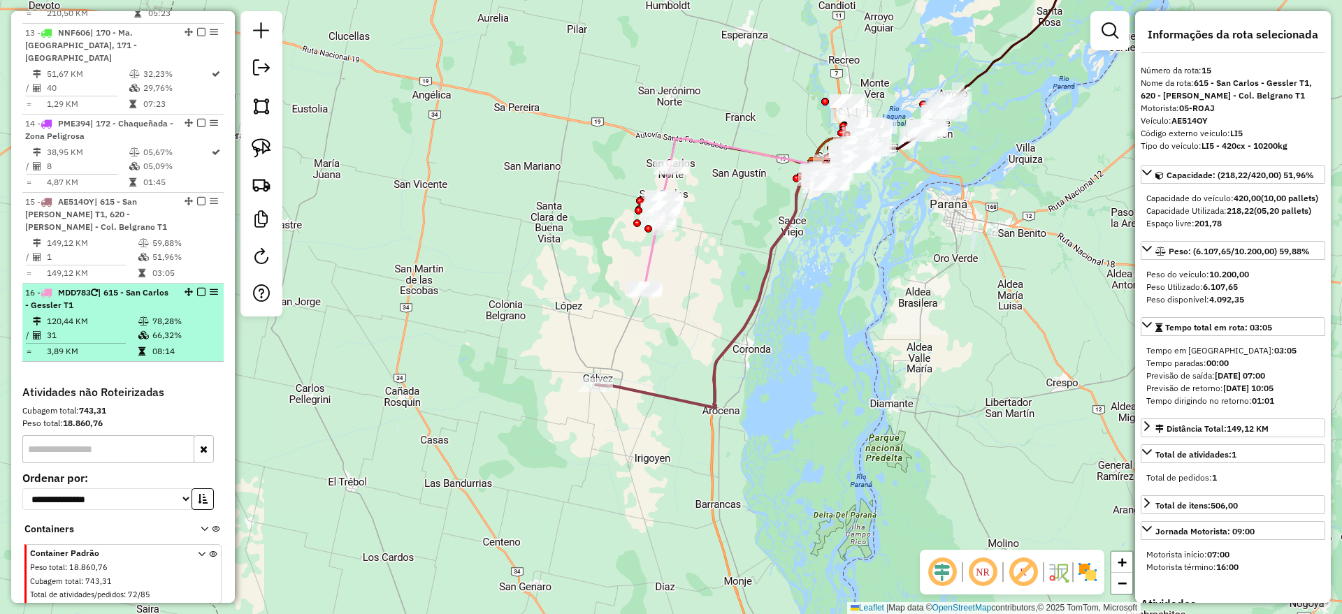
scroll to position [1503, 0]
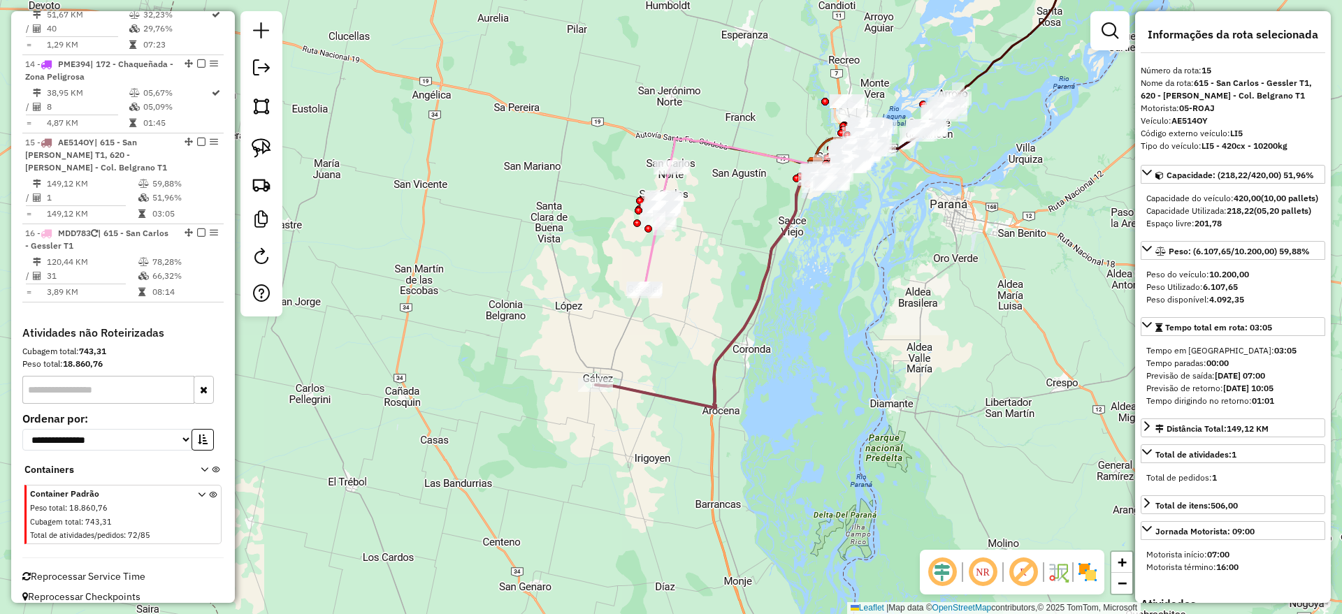
click at [653, 252] on icon at bounding box center [653, 246] width 21 height 90
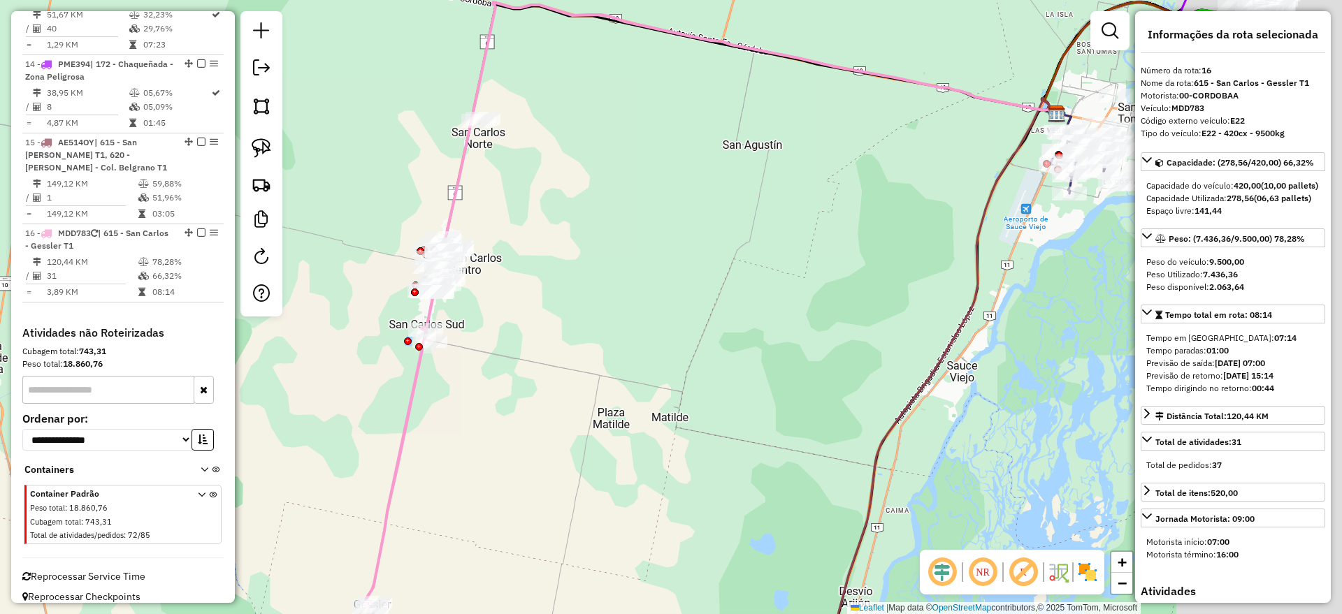
drag, startPoint x: 939, startPoint y: 212, endPoint x: 410, endPoint y: 240, distance: 529.1
click at [442, 236] on div "Janela de atendimento Grade de atendimento Capacidade Transportadoras Veículos …" at bounding box center [671, 307] width 1342 height 614
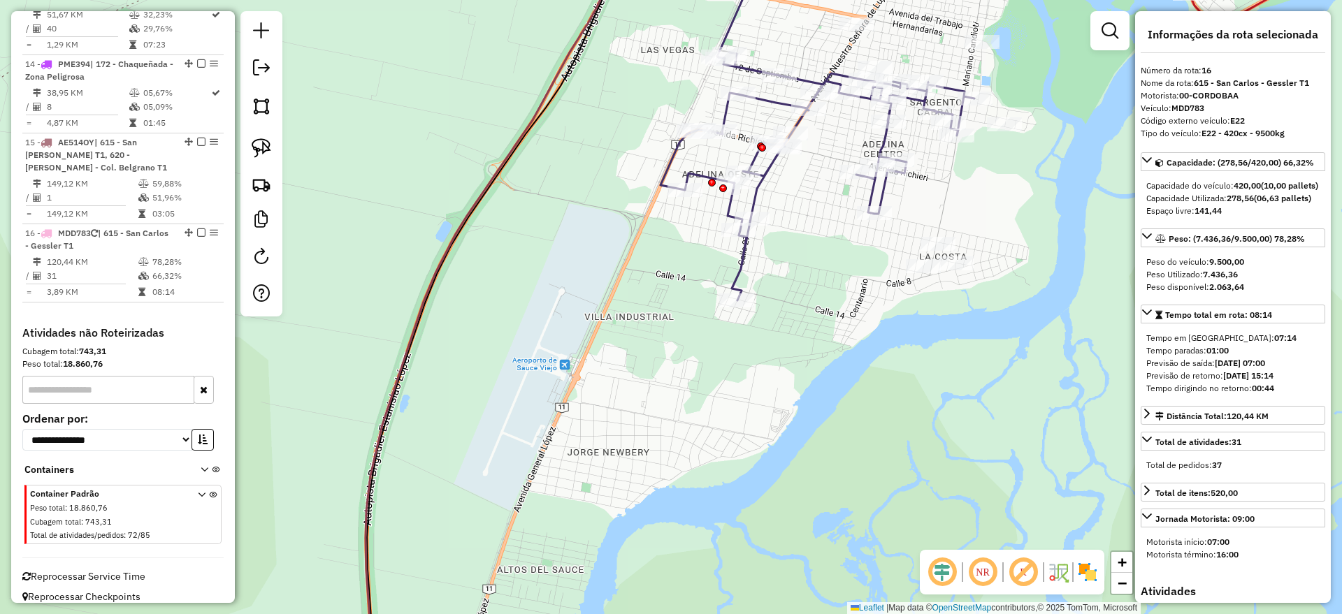
click at [755, 185] on icon at bounding box center [818, 176] width 314 height 248
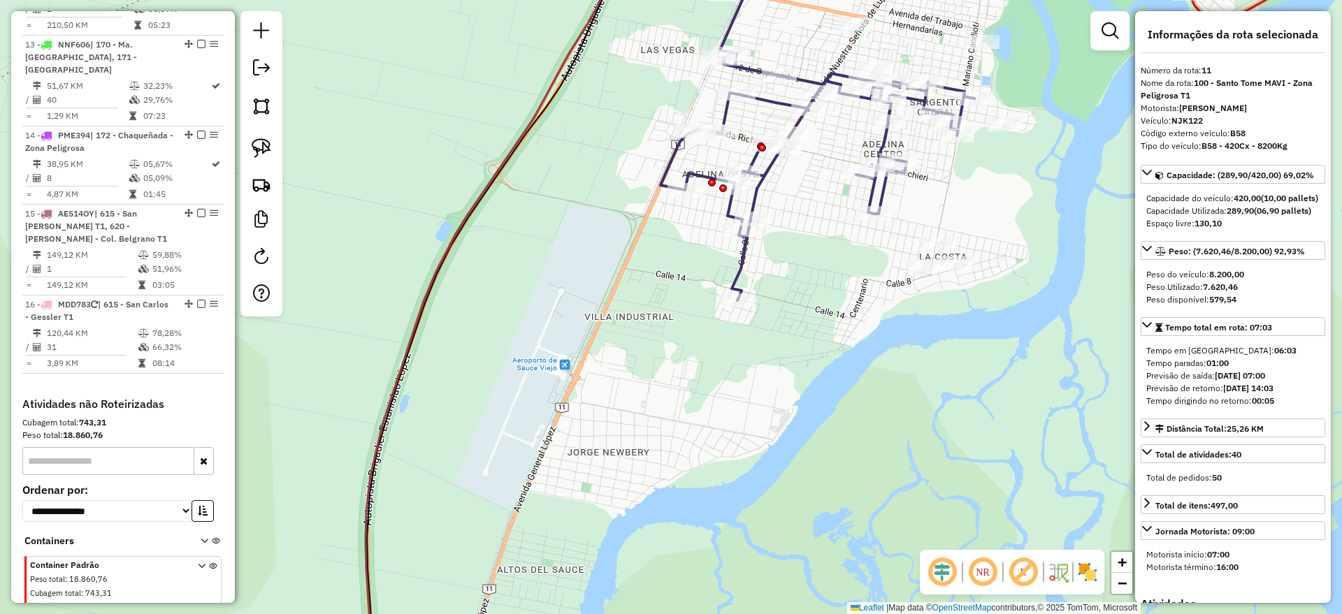
scroll to position [1299, 0]
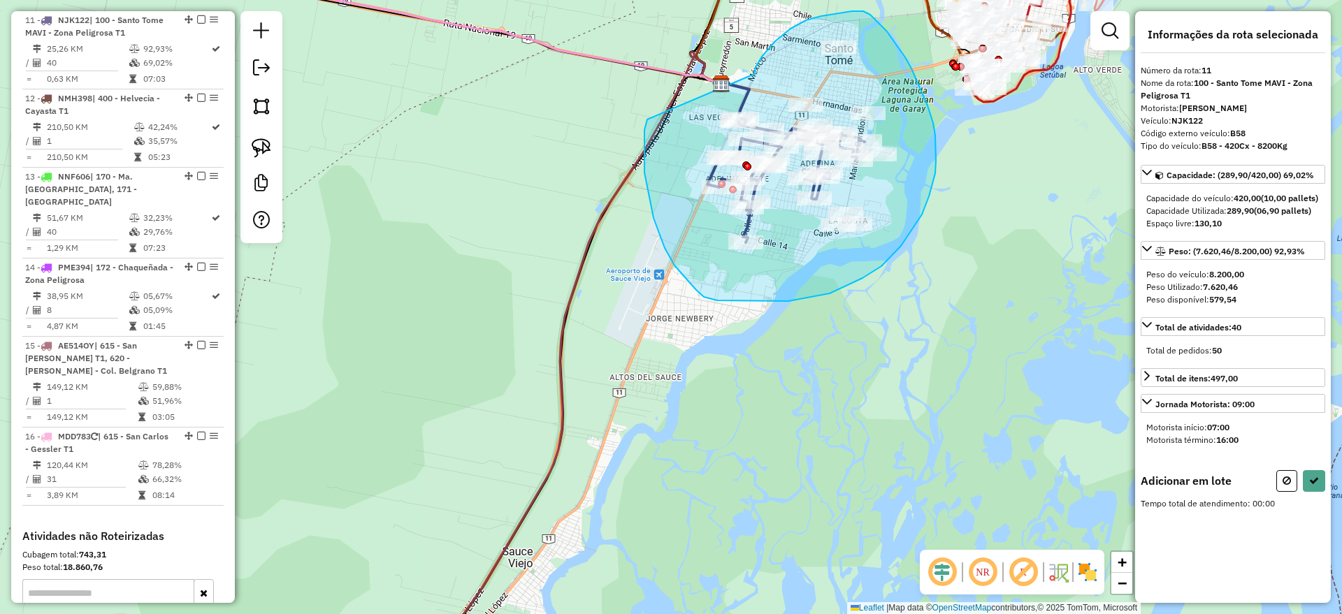
drag, startPoint x: 762, startPoint y: 57, endPoint x: 647, endPoint y: 120, distance: 130.8
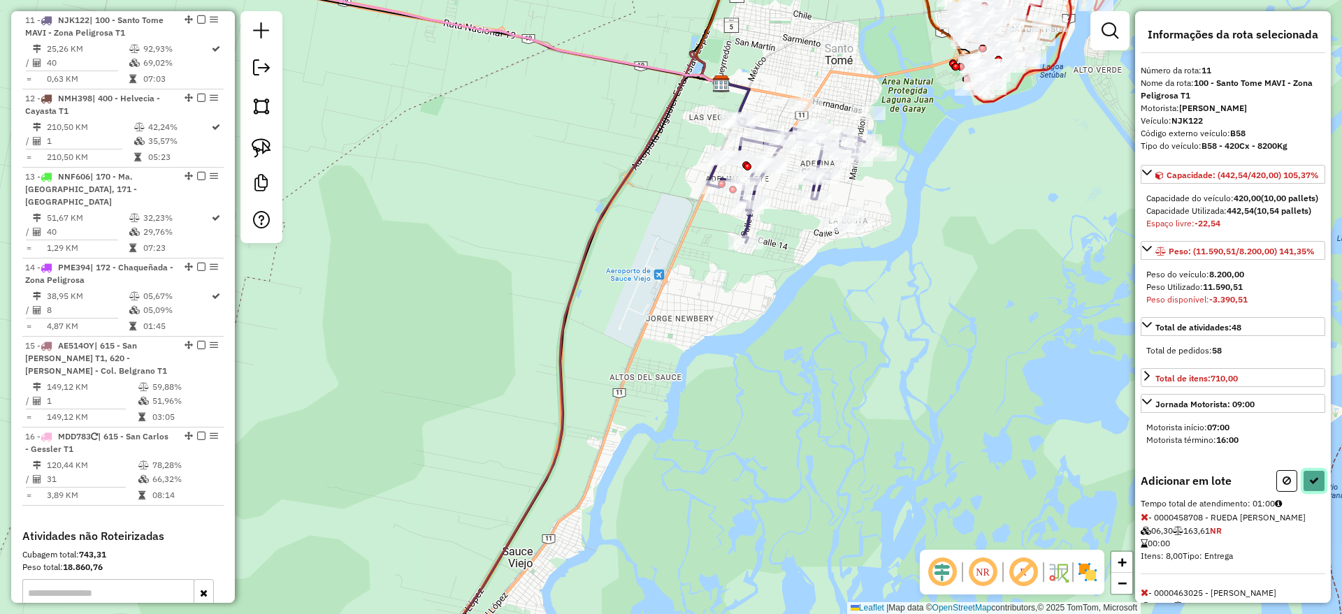
click at [1317, 492] on button at bounding box center [1314, 481] width 22 height 22
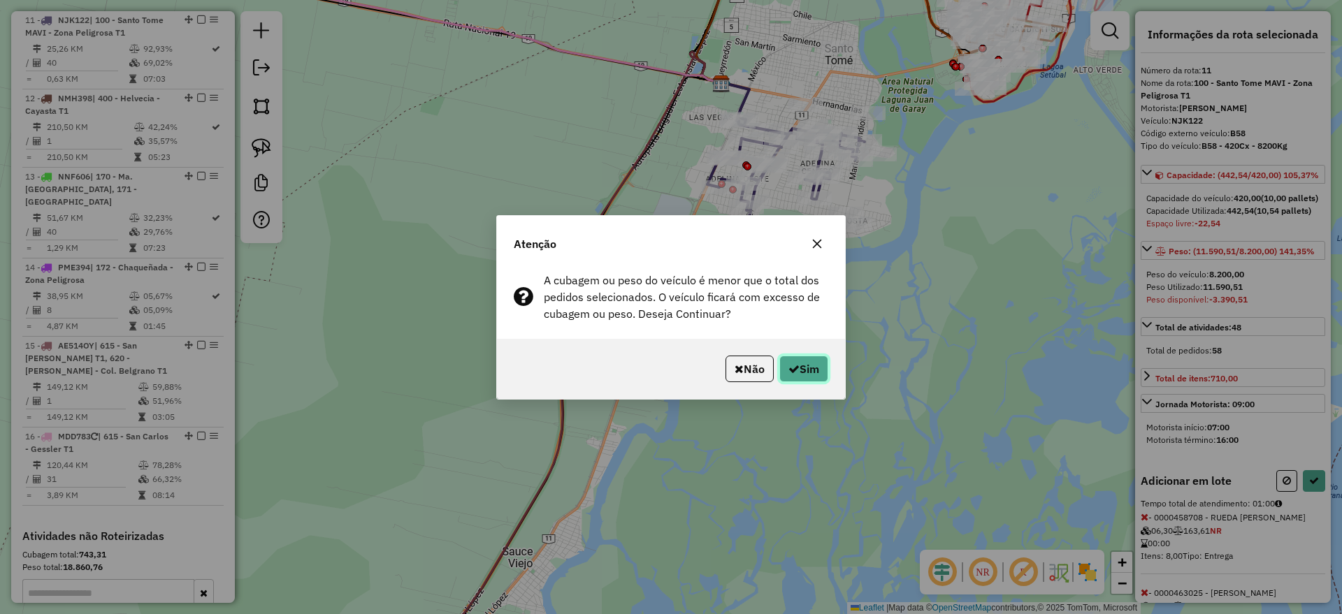
click at [811, 363] on button "Sim" at bounding box center [803, 369] width 49 height 27
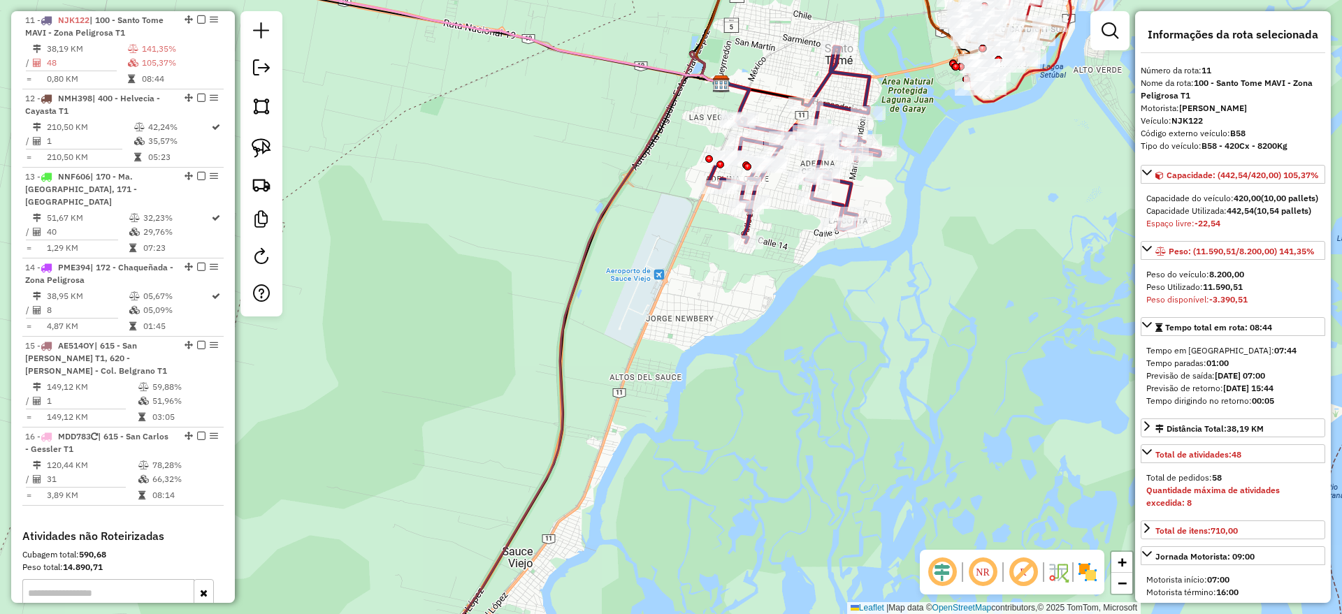
scroll to position [262, 0]
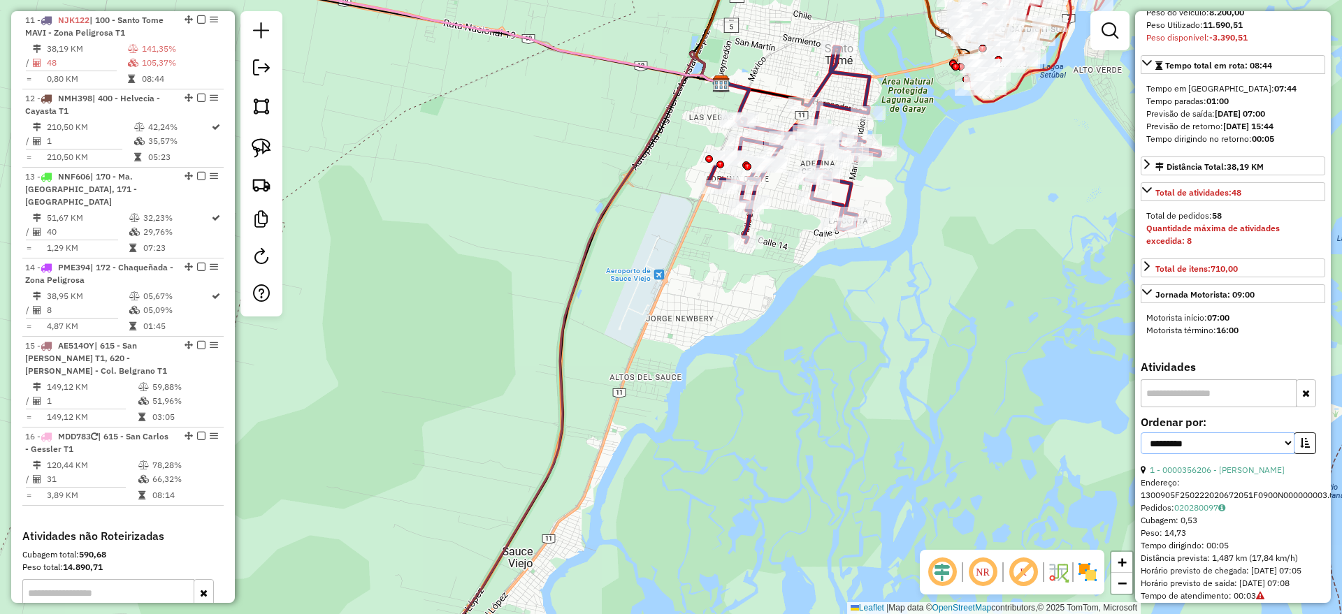
click at [1230, 454] on select "**********" at bounding box center [1218, 444] width 154 height 22
select select "*********"
click at [1141, 454] on select "**********" at bounding box center [1218, 444] width 154 height 22
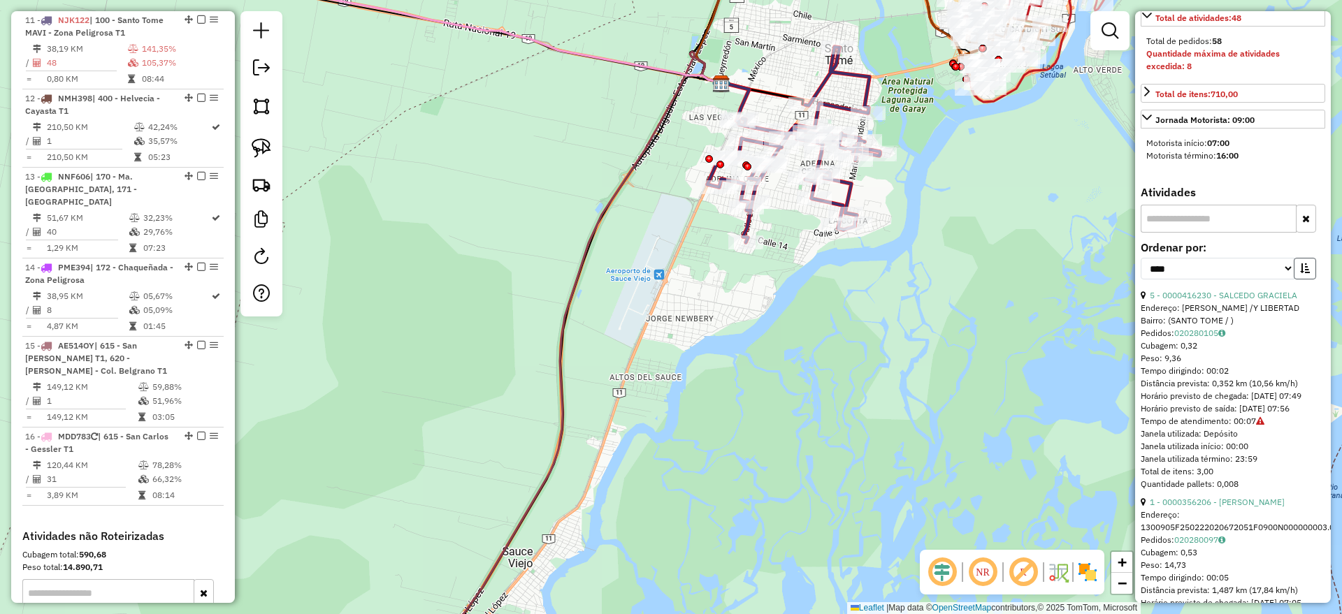
click at [1307, 280] on button "button" at bounding box center [1305, 269] width 22 height 22
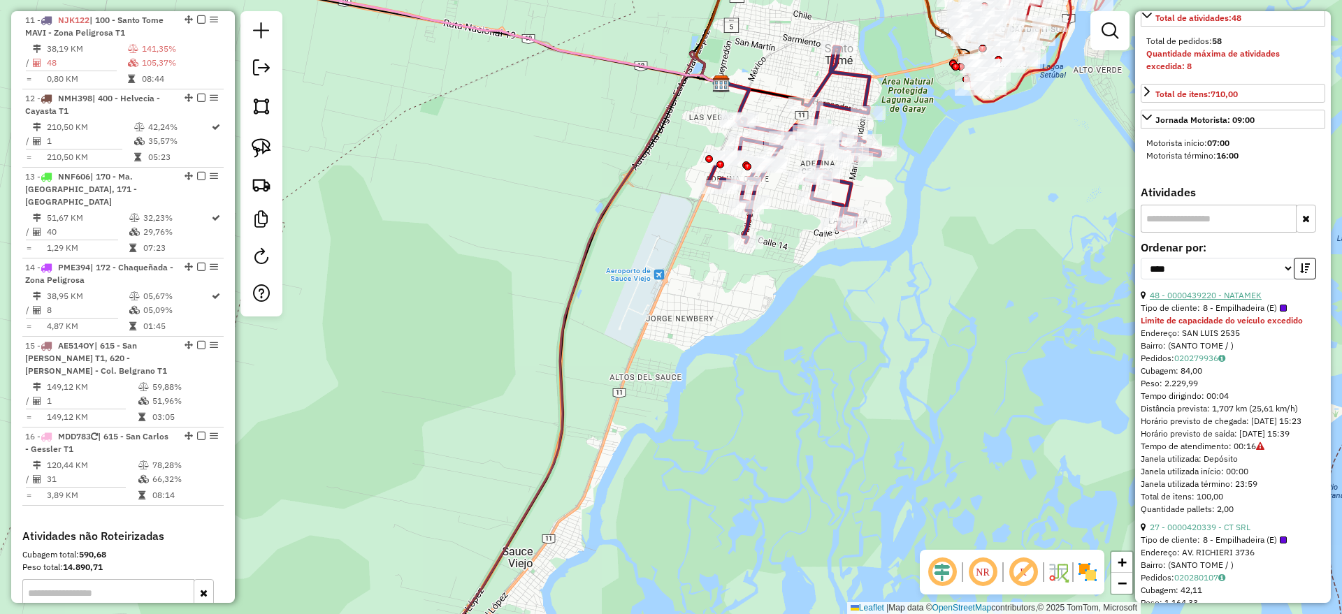
click at [1232, 301] on link "48 - 0000439220 - NATAMEK" at bounding box center [1206, 295] width 112 height 10
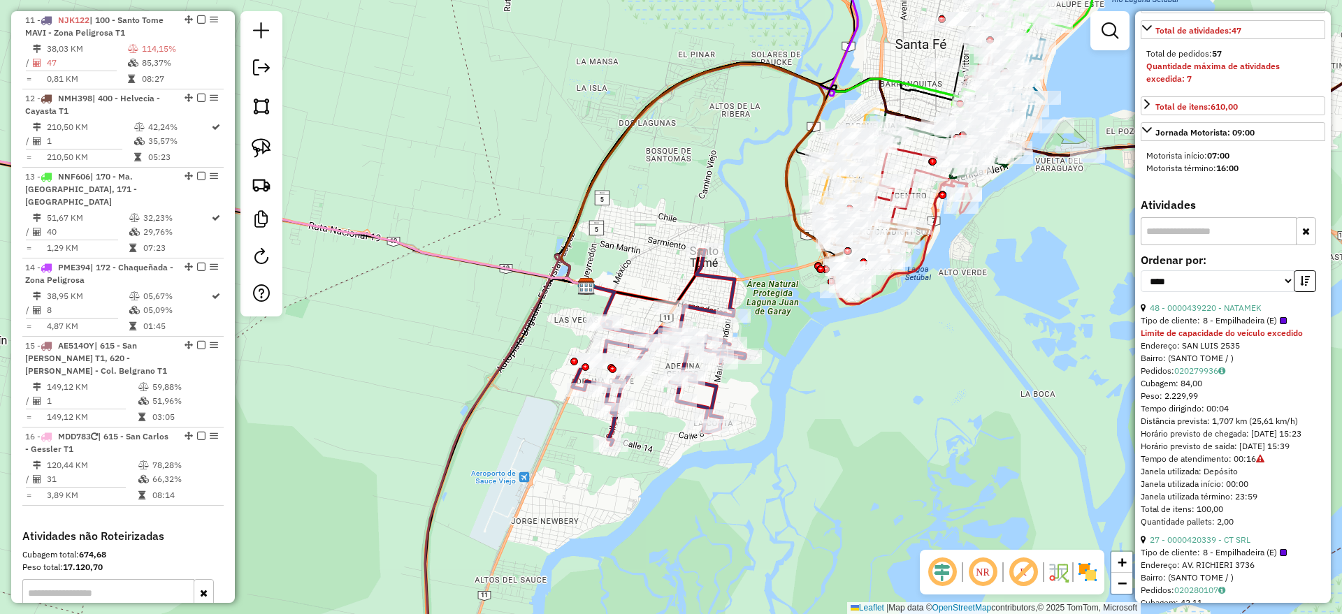
scroll to position [512, 0]
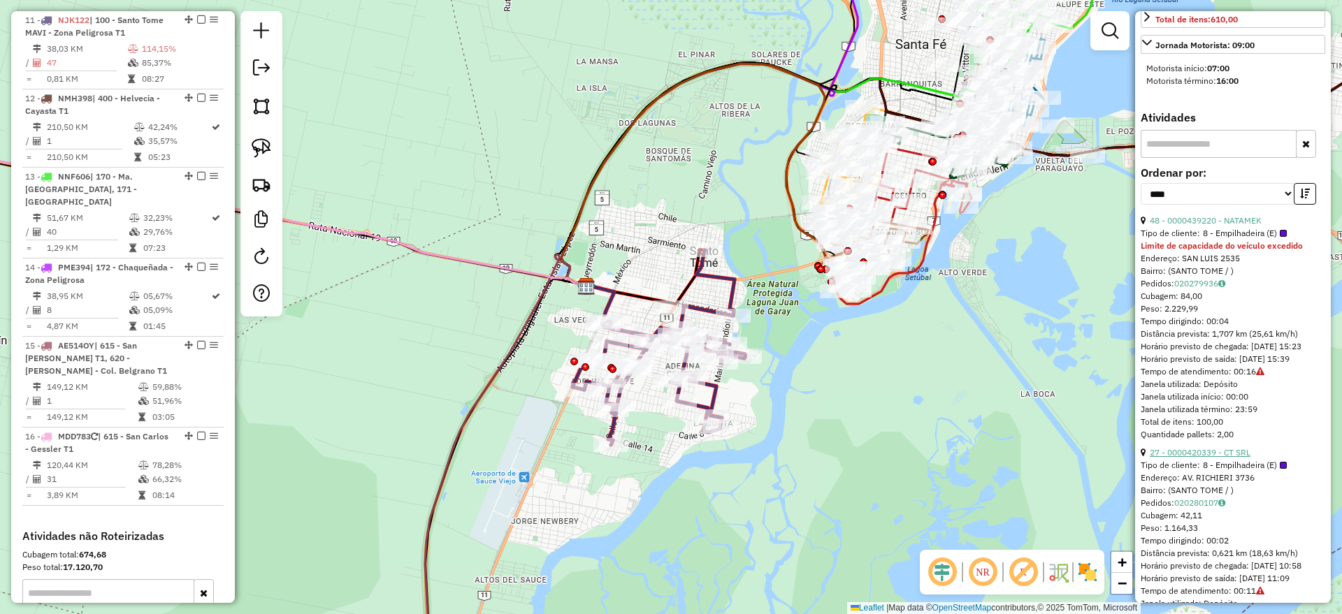
click at [1201, 458] on link "27 - 0000420339 - CT SRL" at bounding box center [1200, 452] width 101 height 10
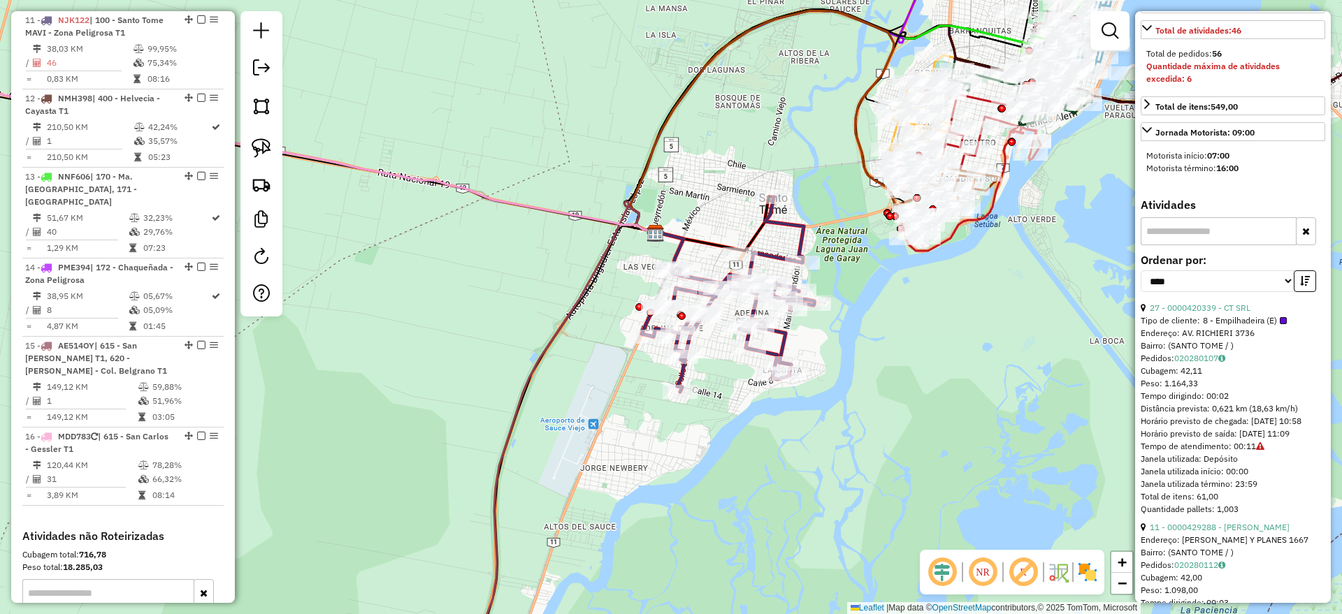
scroll to position [599, 0]
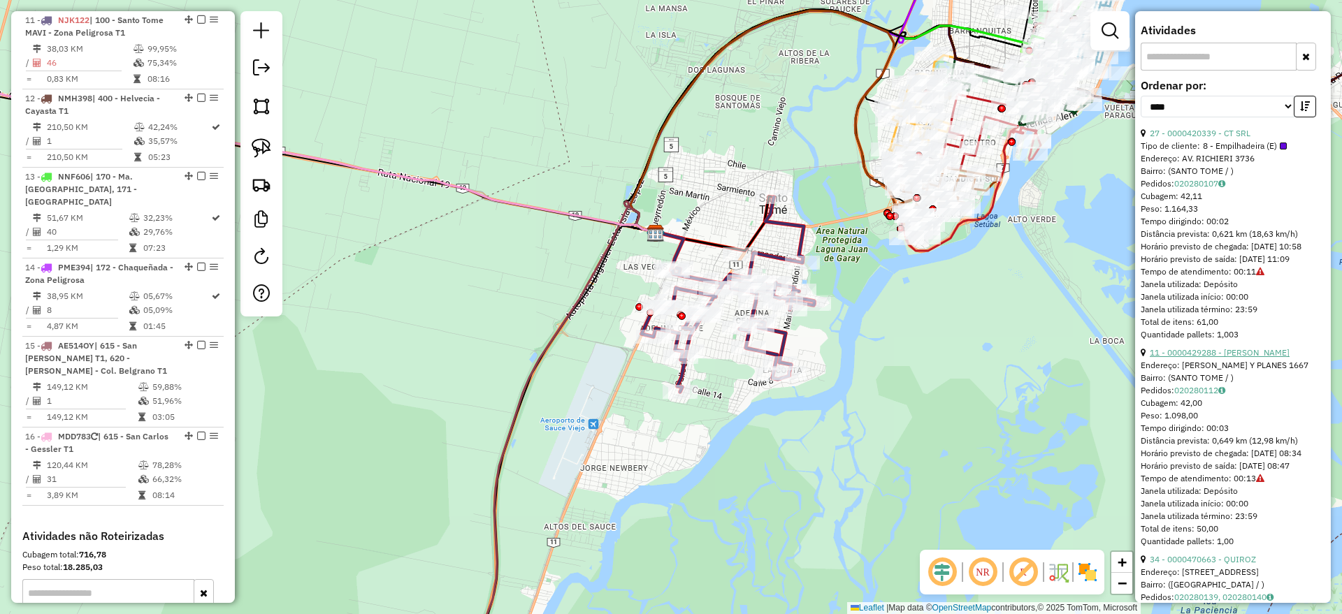
click at [1212, 358] on link "11 - 0000429288 - ROIG CARLOS ALBERTO" at bounding box center [1220, 352] width 140 height 10
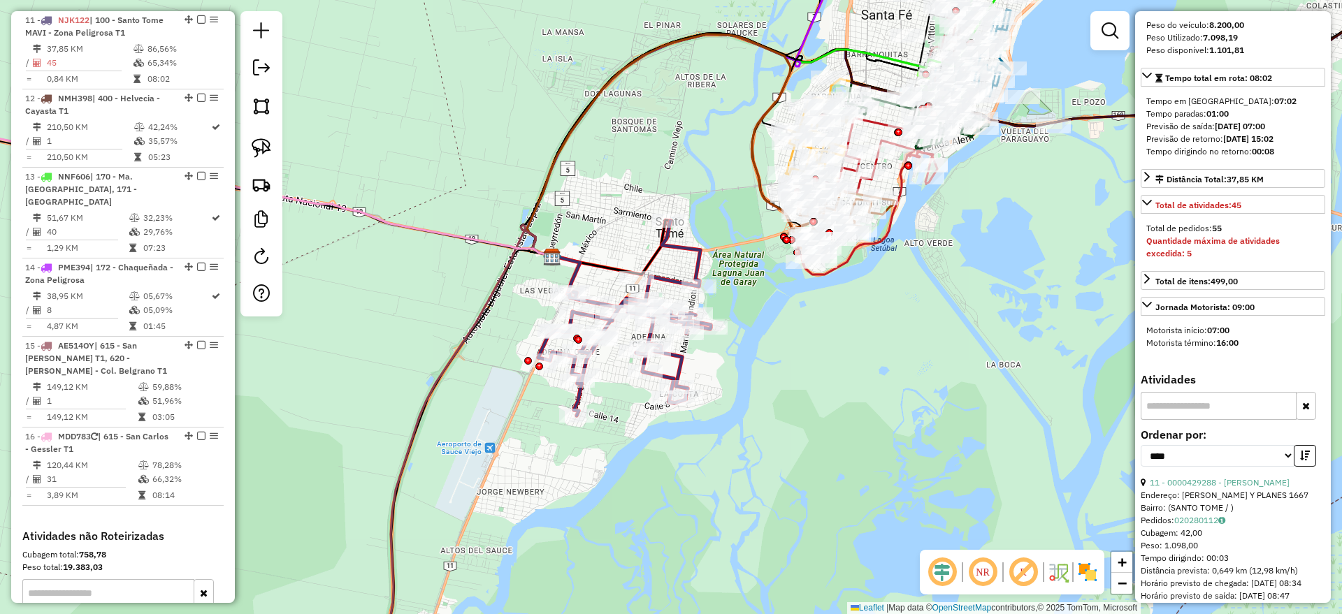
scroll to position [162, 0]
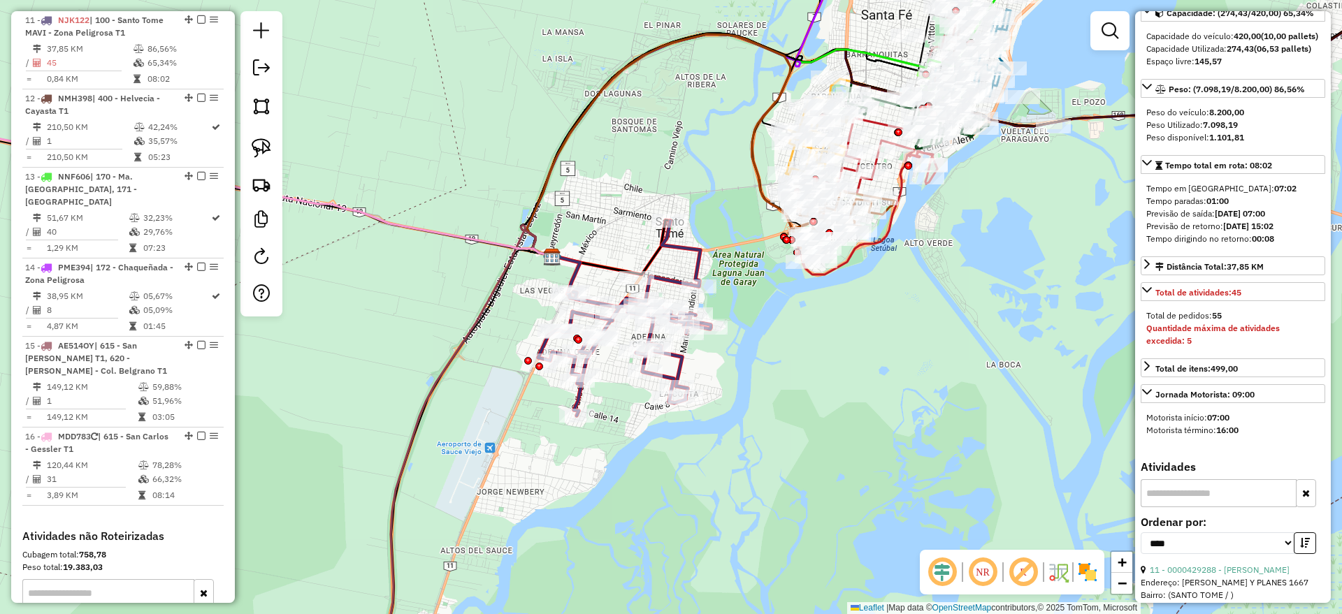
click at [683, 361] on icon at bounding box center [624, 318] width 173 height 195
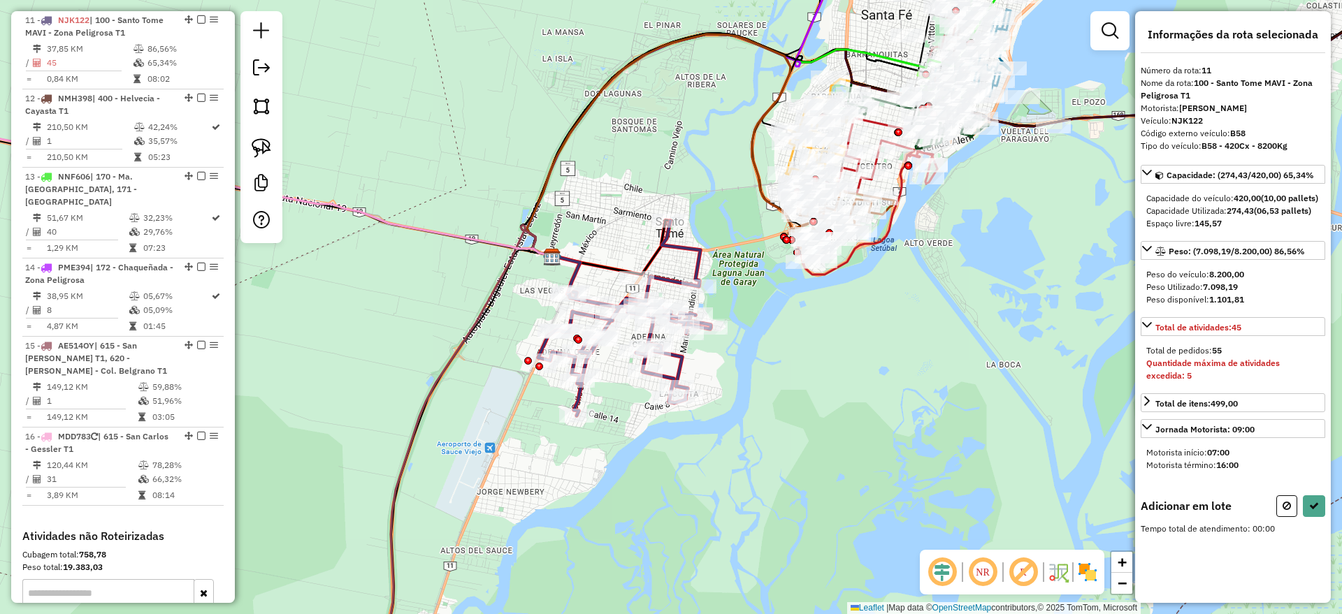
scroll to position [0, 0]
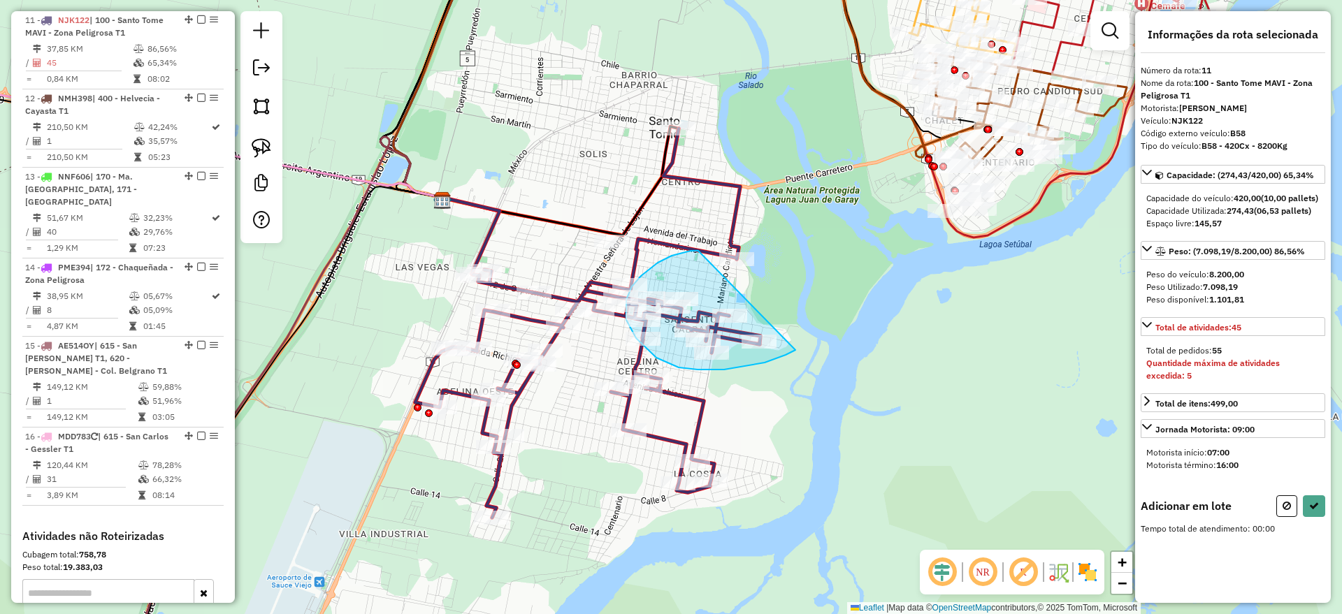
drag, startPoint x: 698, startPoint y: 251, endPoint x: 796, endPoint y: 350, distance: 139.4
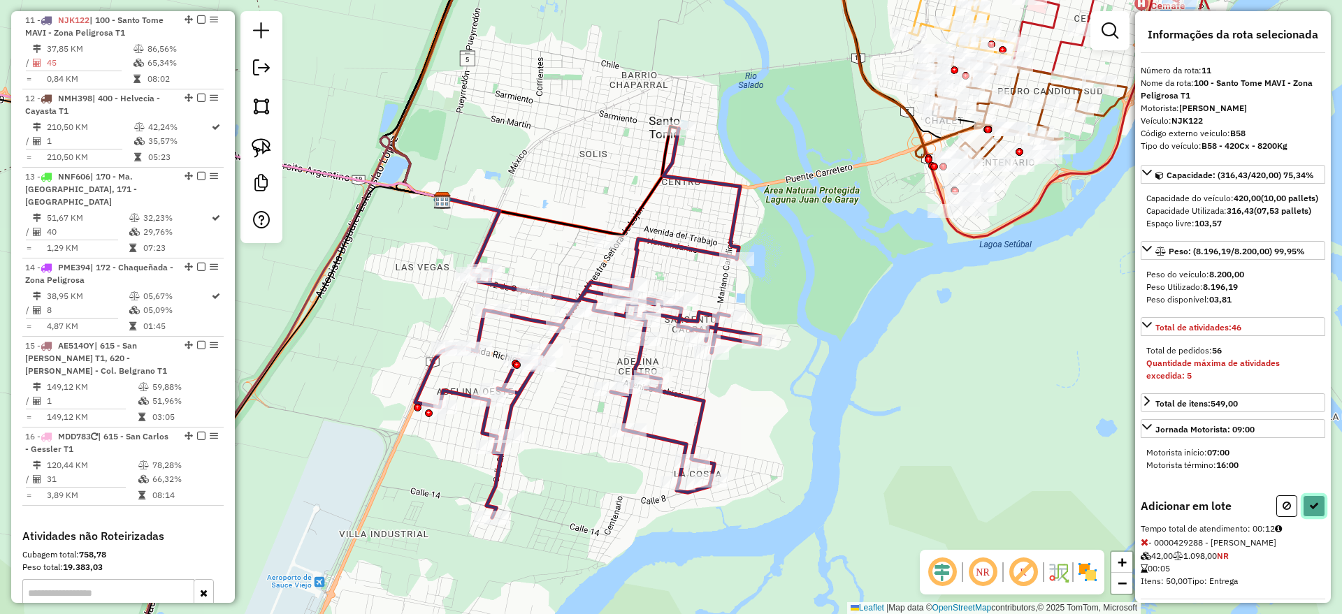
click at [1314, 511] on icon at bounding box center [1314, 506] width 10 height 10
select select "*********"
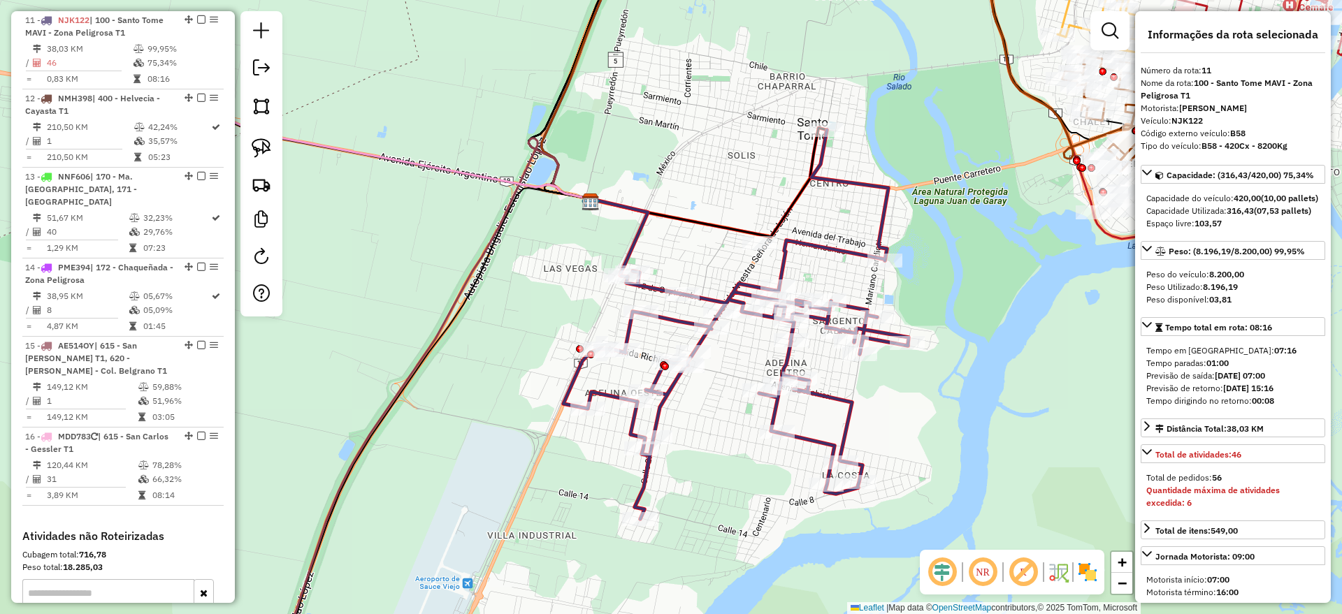
drag, startPoint x: 480, startPoint y: 150, endPoint x: 634, endPoint y: 151, distance: 153.8
click at [634, 151] on div "Janela de atendimento Grade de atendimento Capacidade Transportadoras Veículos …" at bounding box center [671, 307] width 1342 height 614
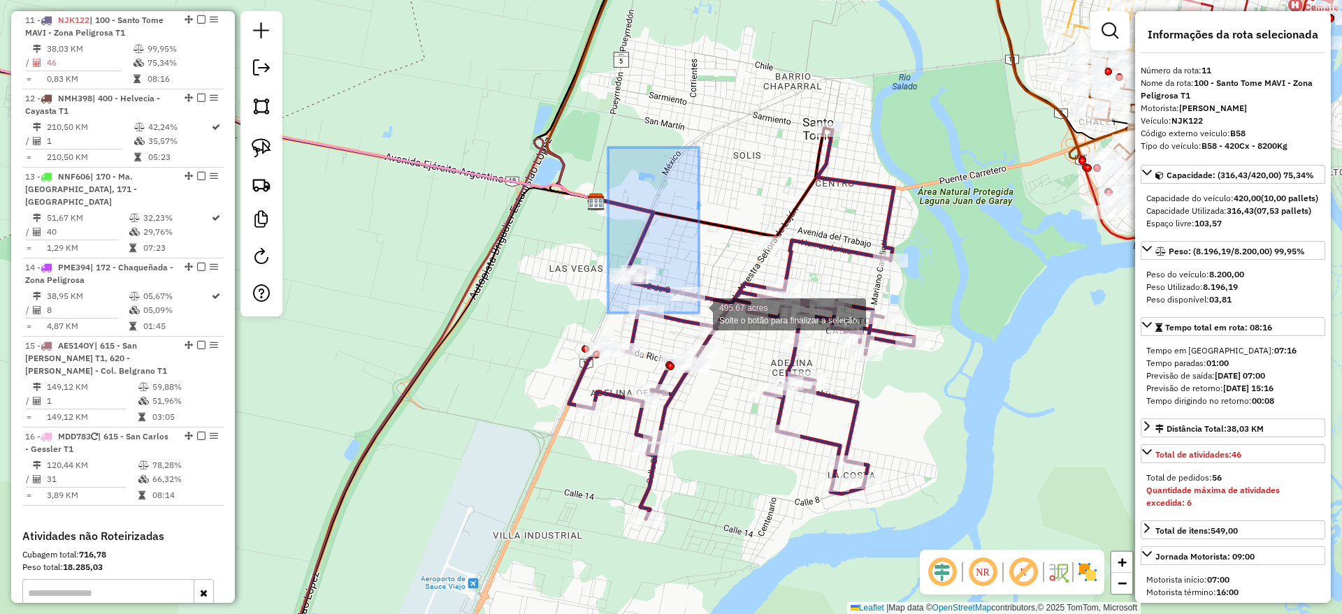
drag, startPoint x: 608, startPoint y: 147, endPoint x: 699, endPoint y: 313, distance: 188.9
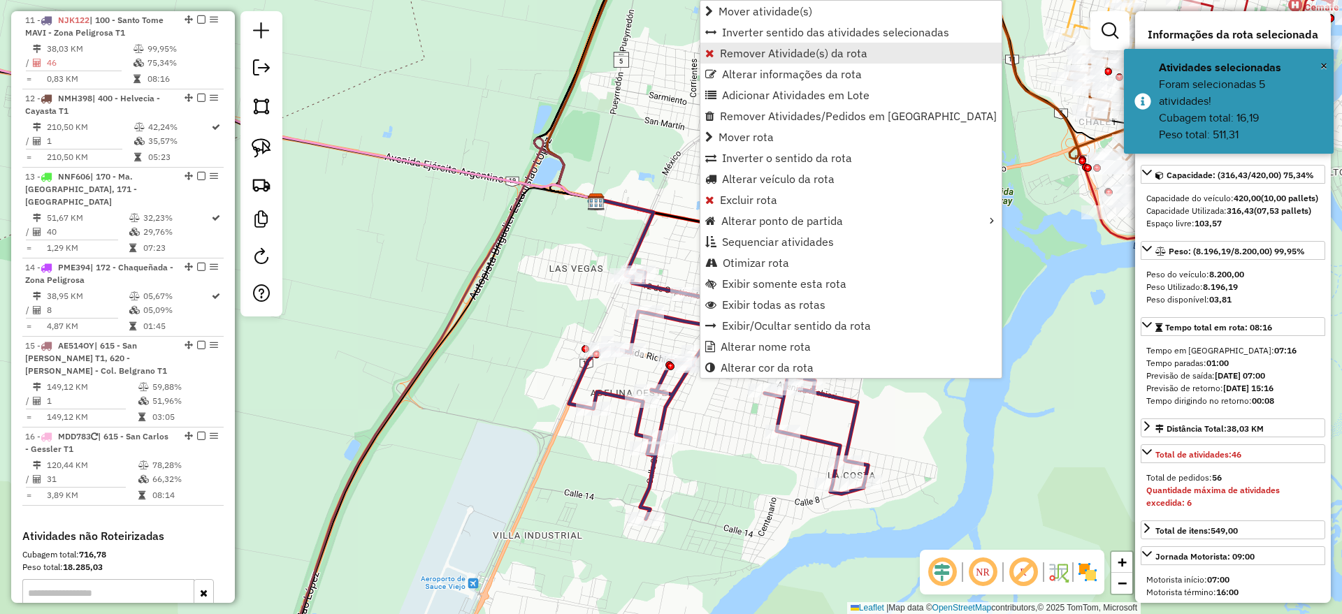
click at [739, 55] on span "Remover Atividade(s) da rota" at bounding box center [793, 53] width 147 height 11
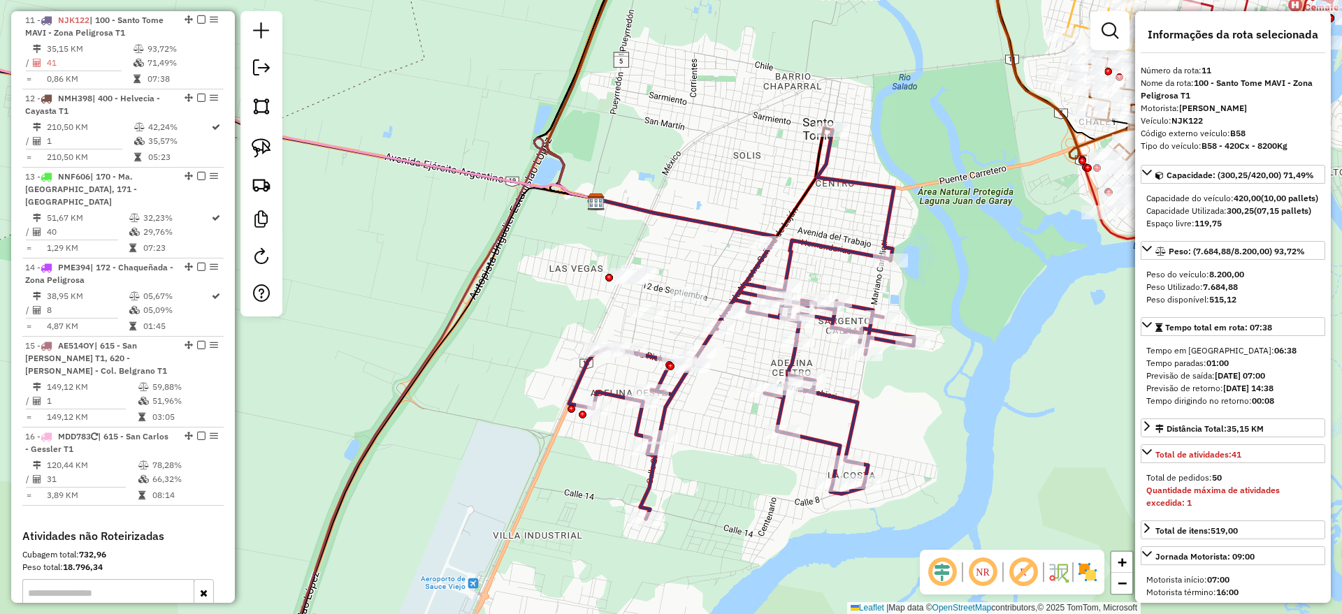
click at [830, 245] on icon at bounding box center [741, 324] width 345 height 389
click at [666, 412] on icon at bounding box center [741, 324] width 345 height 389
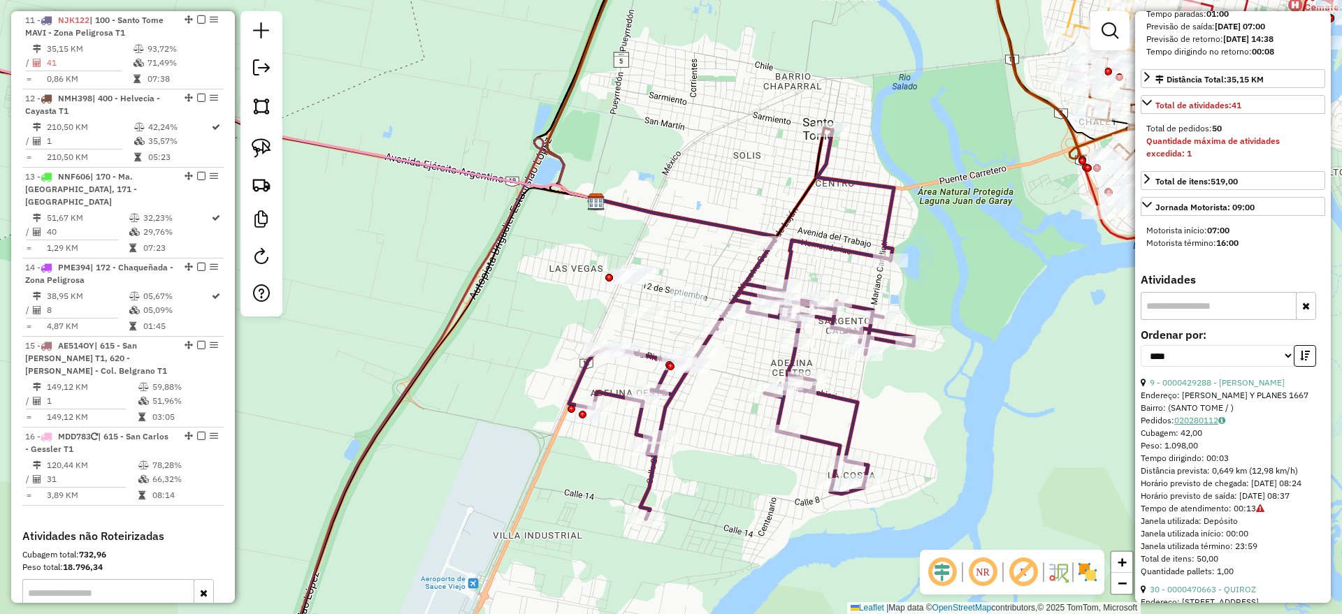
scroll to position [524, 0]
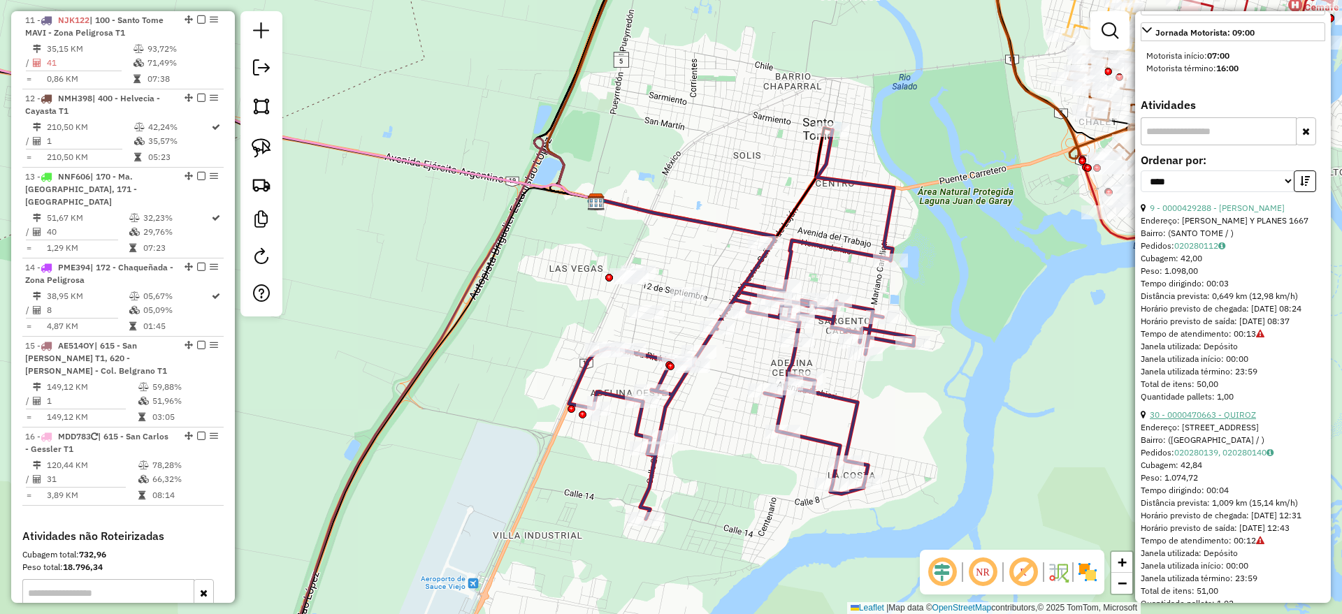
click at [1194, 420] on link "30 - 0000470663 - QUIROZ" at bounding box center [1203, 415] width 106 height 10
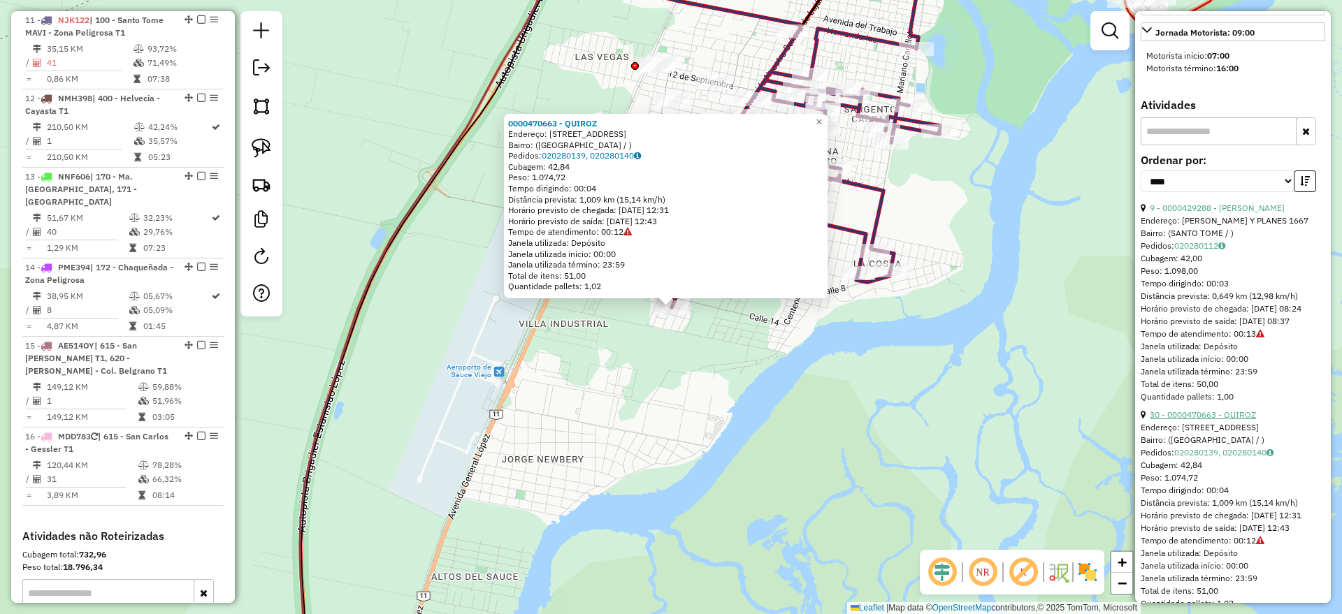
scroll to position [699, 0]
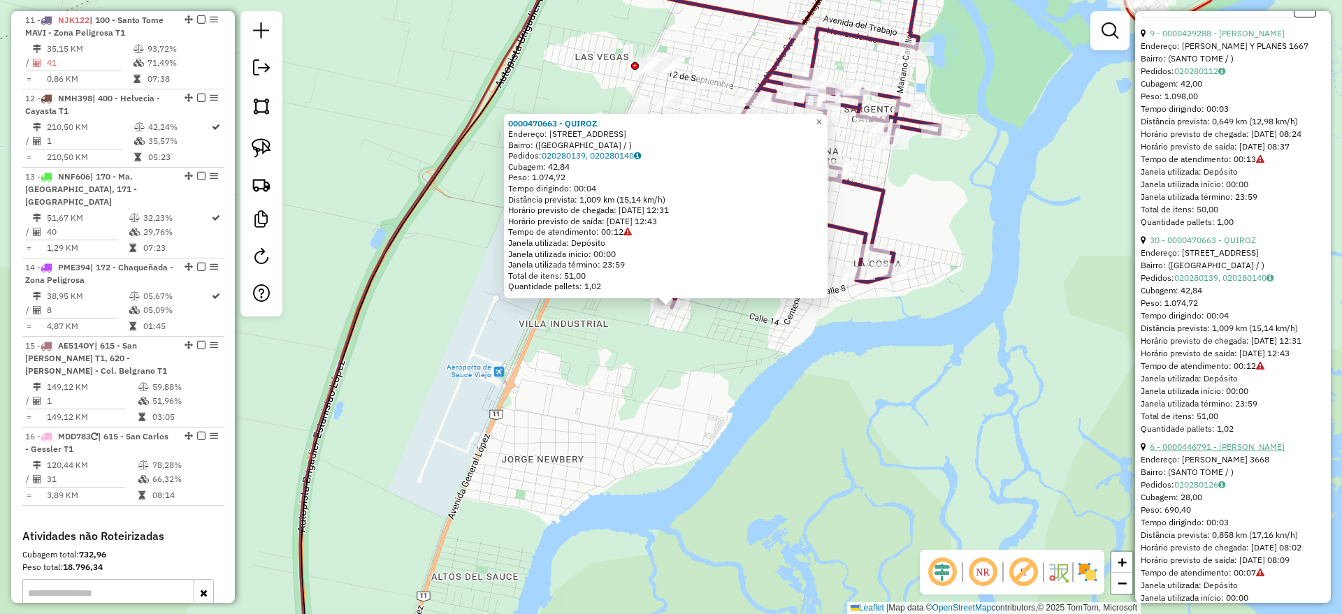
click at [1199, 452] on link "6 - 0000446791 - LUCERO NELIO DANIEL" at bounding box center [1217, 447] width 135 height 10
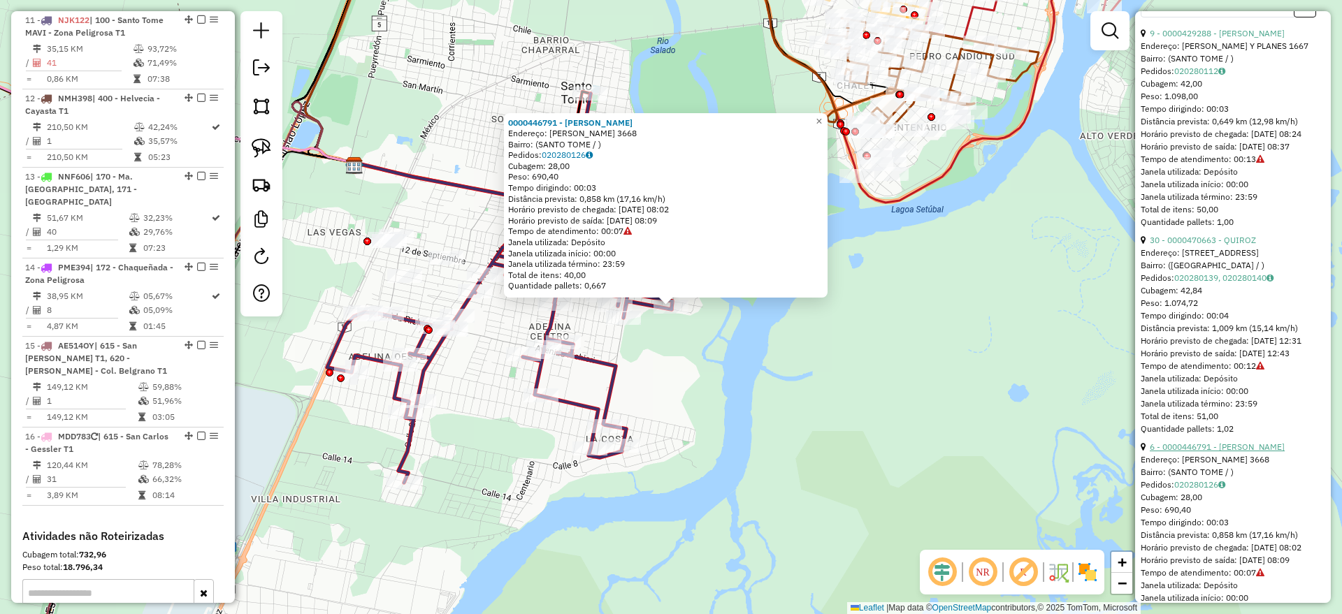
scroll to position [874, 0]
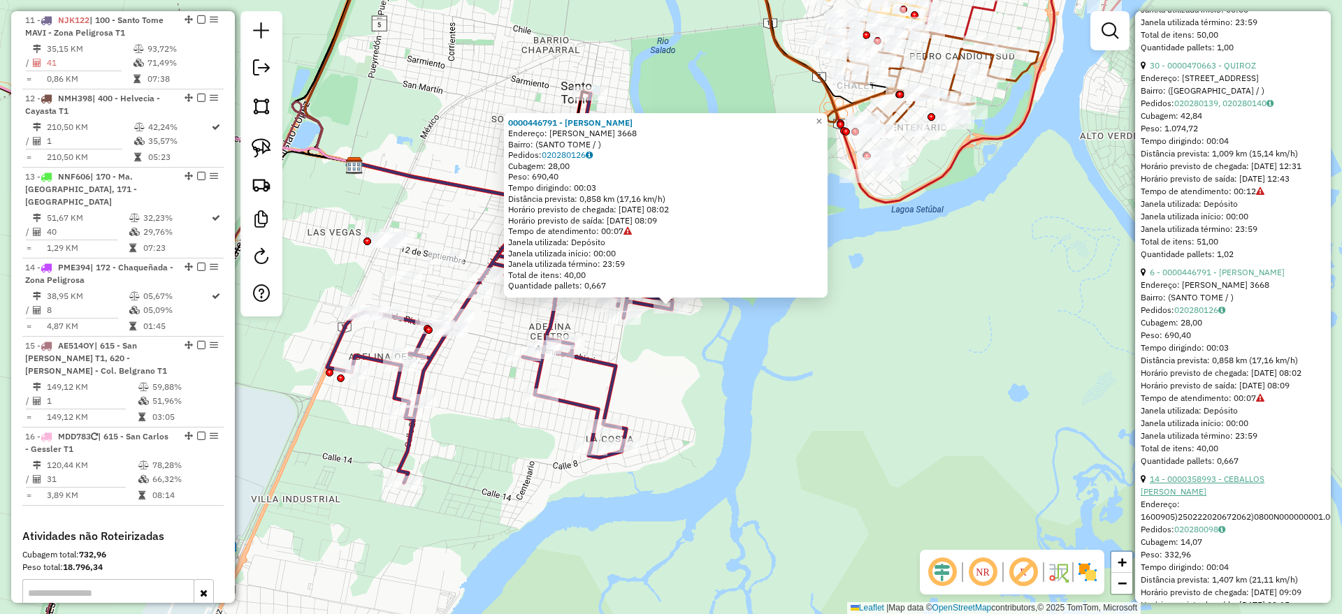
click at [1193, 497] on link "14 - 0000358993 - CEBALLOS LAURA BELEN" at bounding box center [1203, 485] width 124 height 23
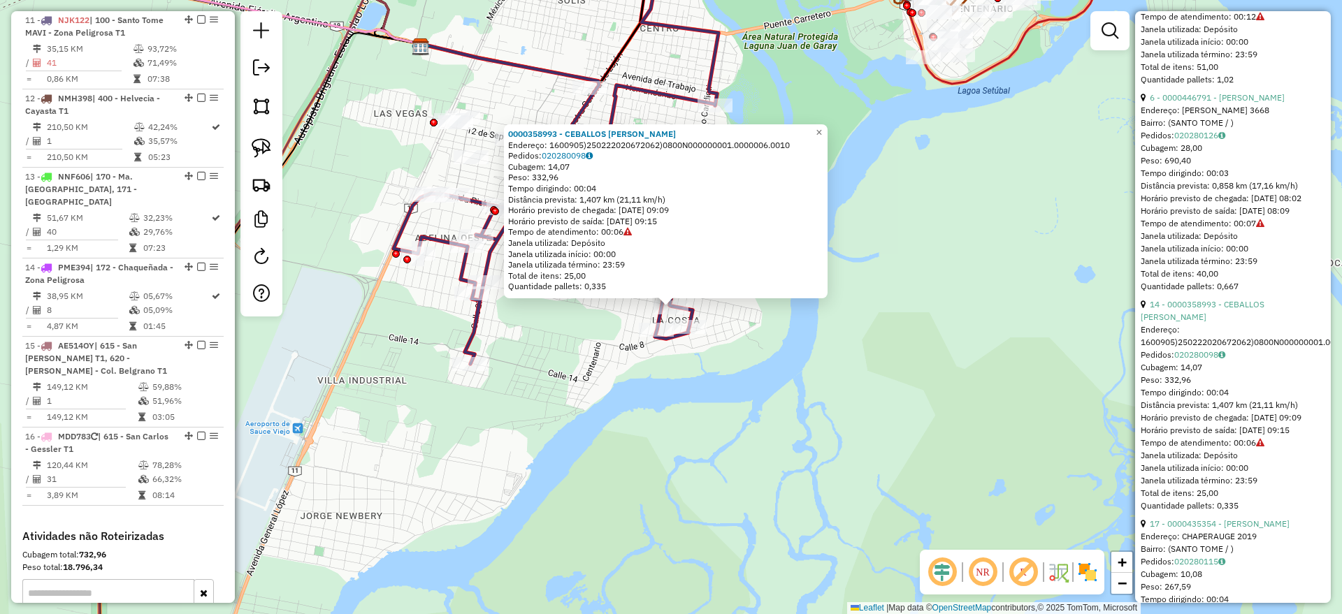
scroll to position [1136, 0]
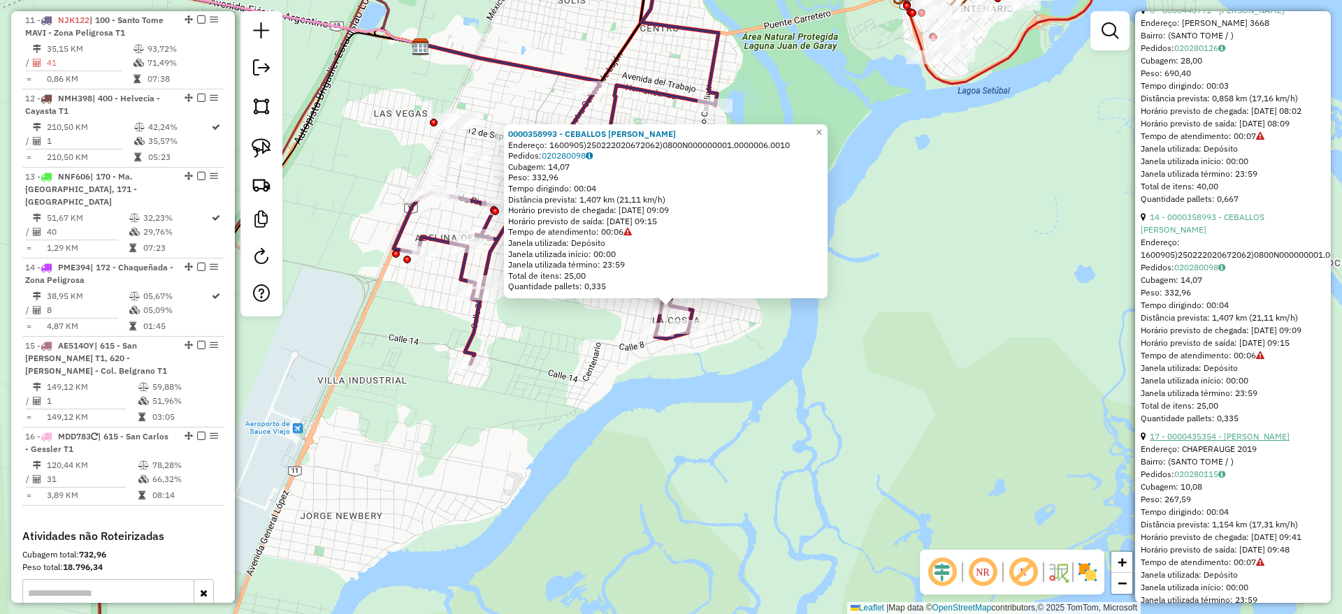
click at [1213, 442] on link "17 - 0000435354 - GARCIA GUSTAVO ARIEL" at bounding box center [1220, 436] width 140 height 10
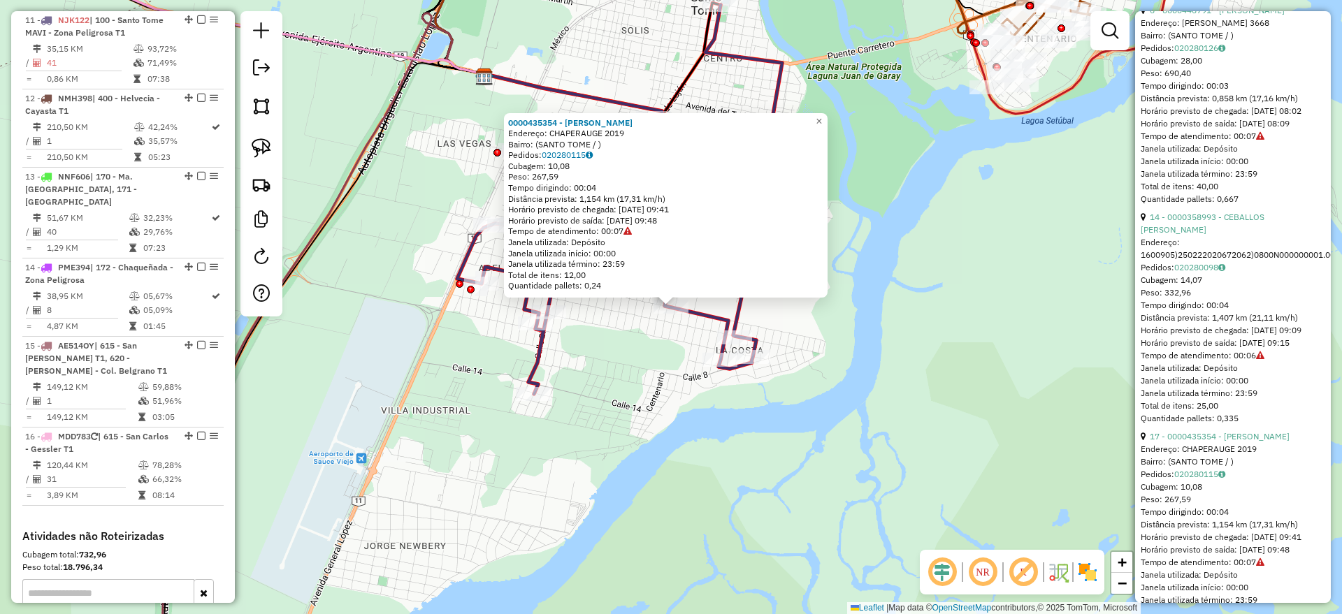
click at [698, 490] on div "0000435354 - GARCIA GUSTAVO ARIEL Endereço: CHAPERAUGE 2019 Bairro: (SANTO TOME…" at bounding box center [671, 307] width 1342 height 614
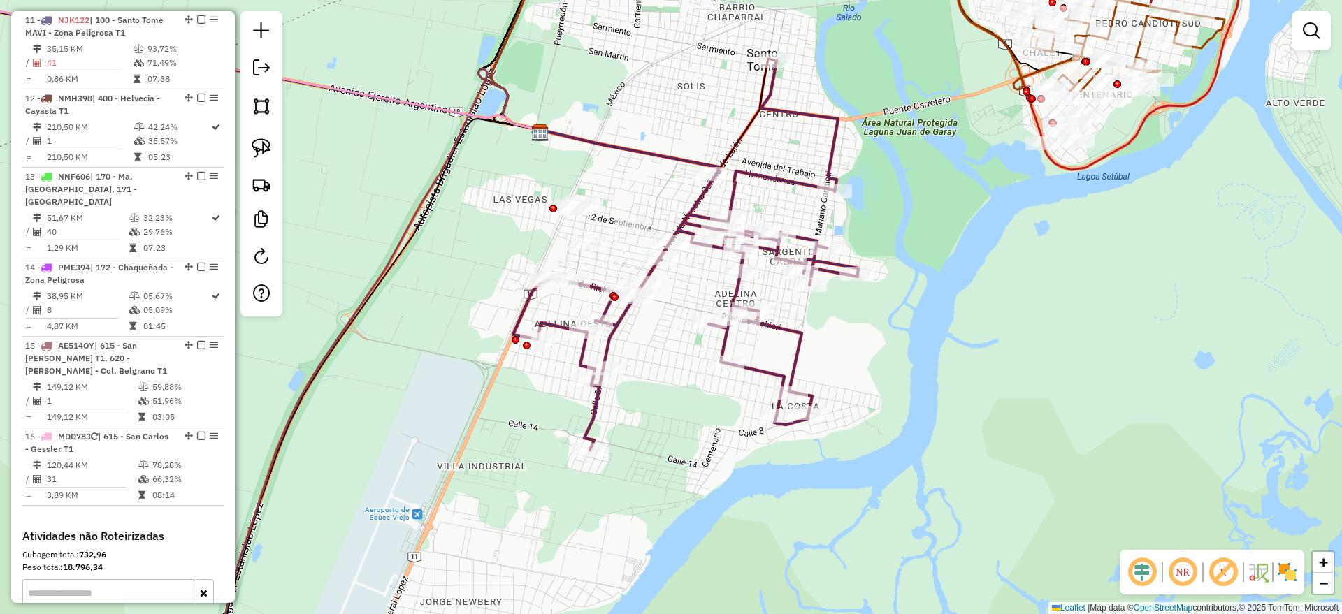
drag, startPoint x: 625, startPoint y: 410, endPoint x: 705, endPoint y: 479, distance: 105.5
click at [705, 479] on div "Janela de atendimento Grade de atendimento Capacidade Transportadoras Veículos …" at bounding box center [671, 307] width 1342 height 614
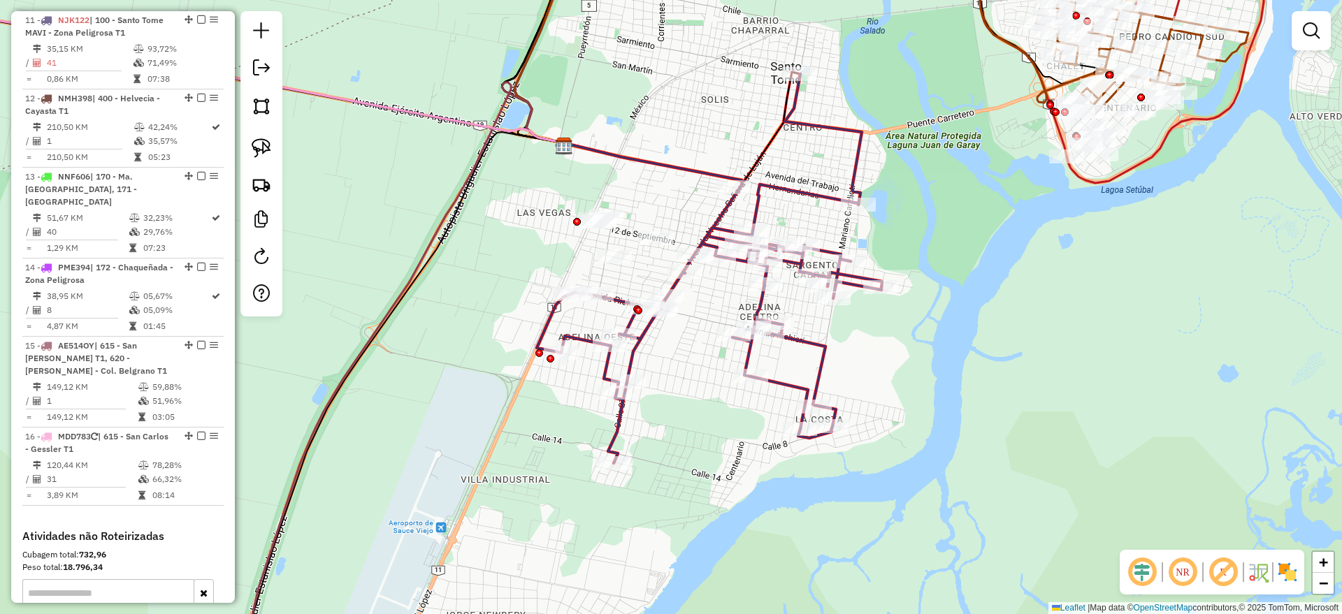
click at [540, 327] on icon at bounding box center [709, 268] width 345 height 389
select select "*********"
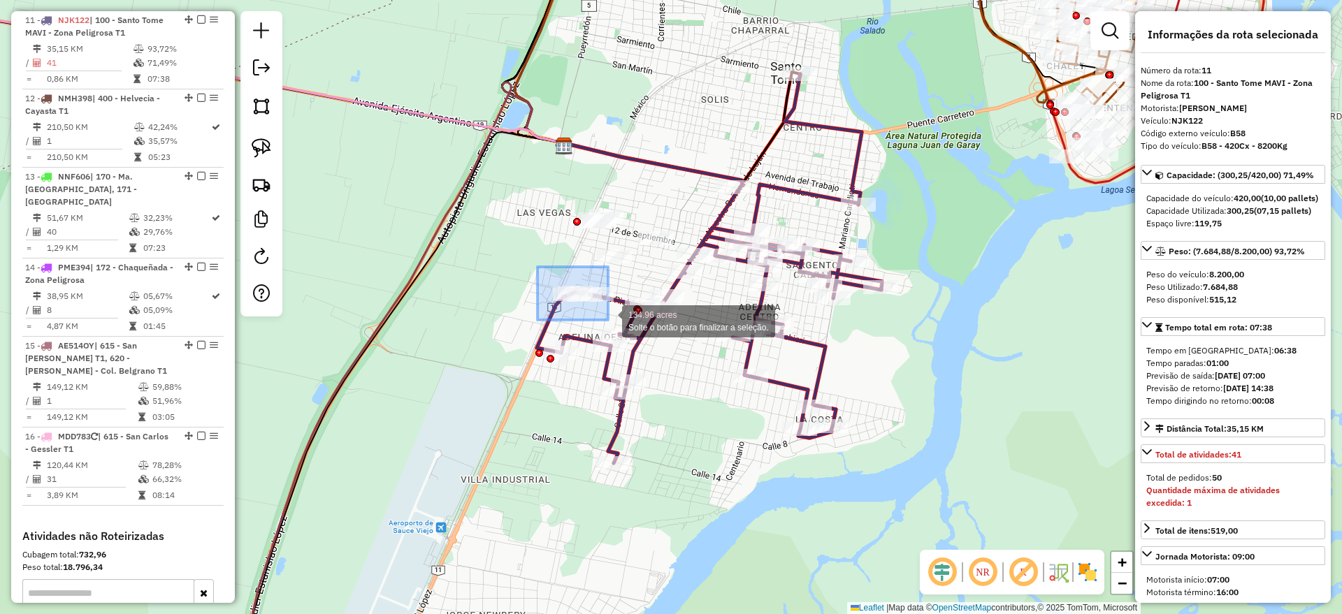
drag, startPoint x: 537, startPoint y: 267, endPoint x: 608, endPoint y: 320, distance: 88.3
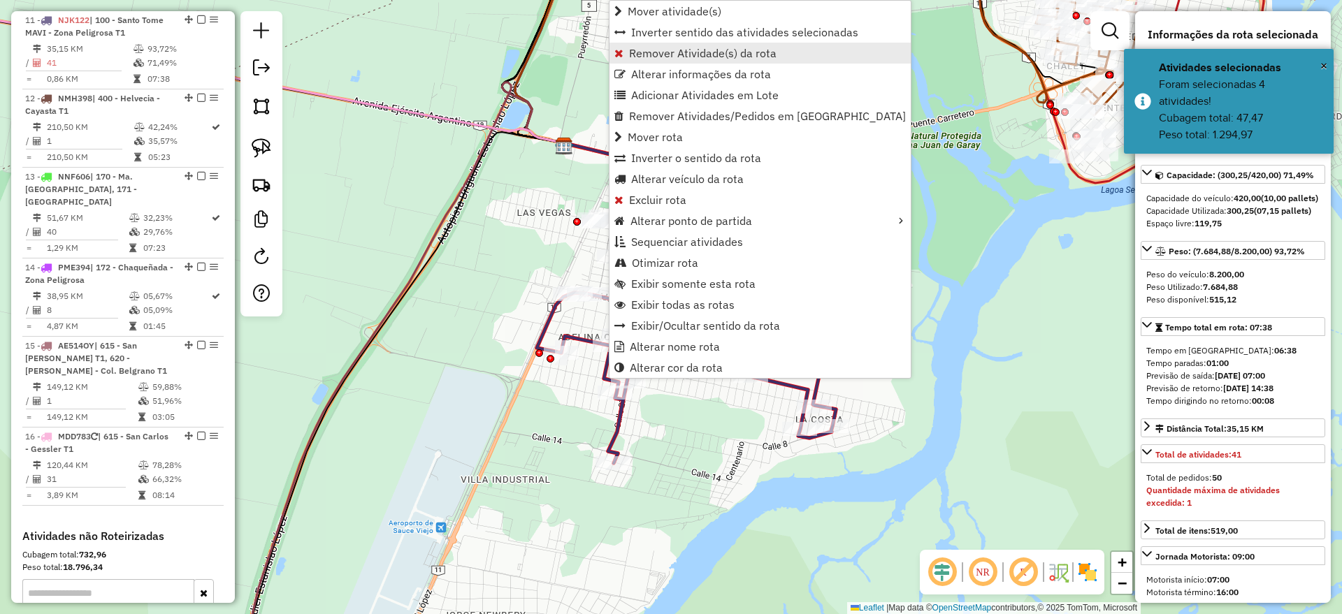
click at [711, 50] on span "Remover Atividade(s) da rota" at bounding box center [702, 53] width 147 height 11
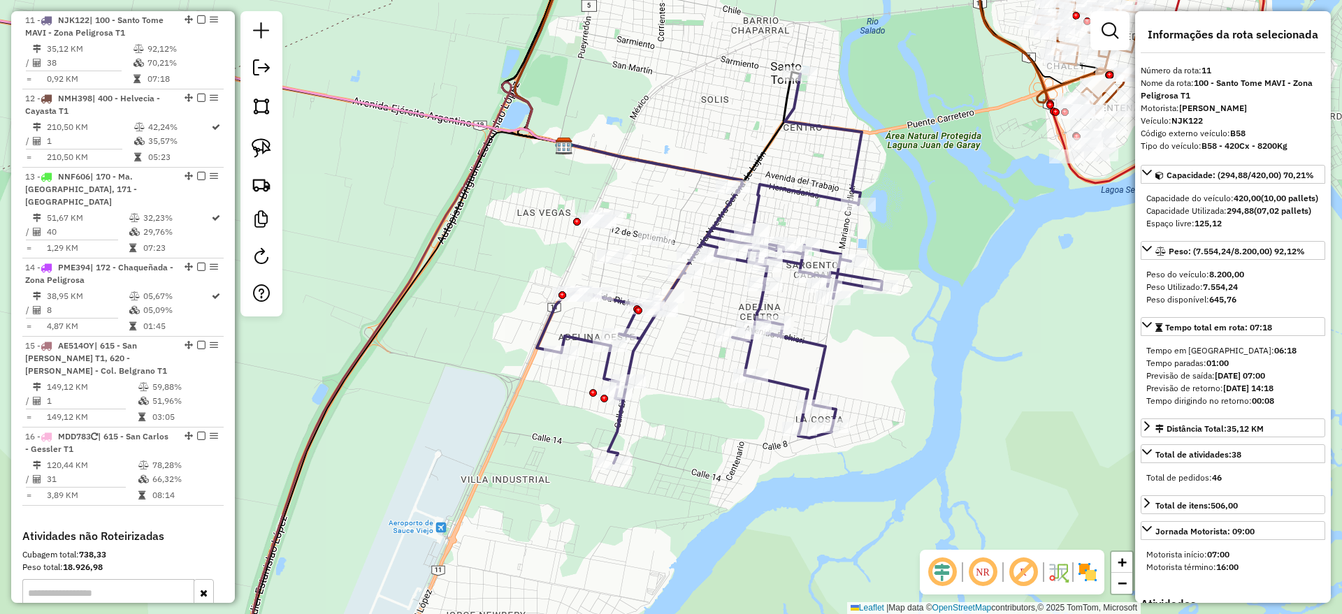
click at [820, 202] on icon at bounding box center [709, 268] width 345 height 389
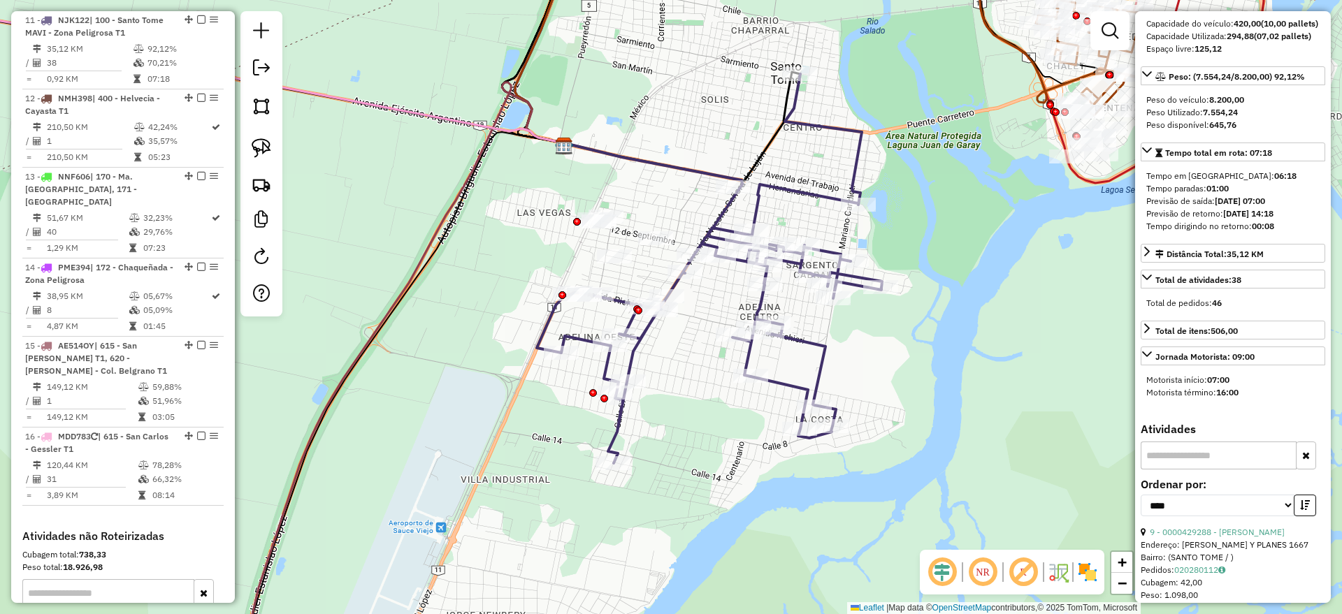
scroll to position [262, 0]
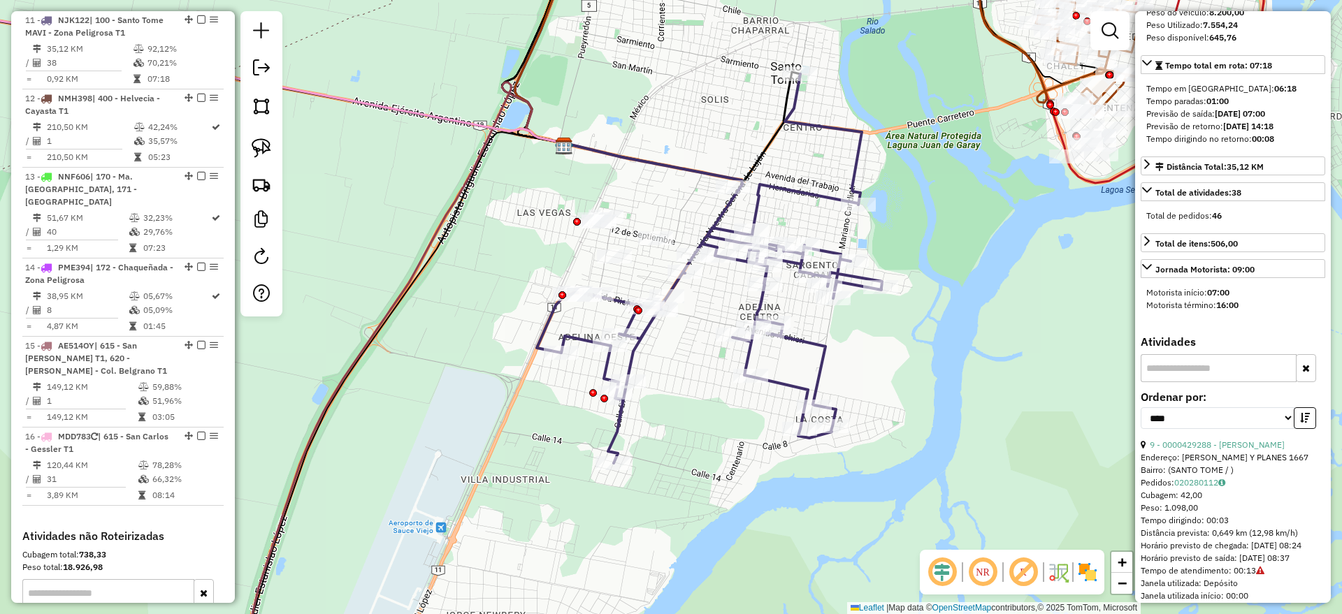
click at [1229, 452] on div "9 - 0000429288 - ROIG CARLOS ALBERTO" at bounding box center [1233, 445] width 185 height 13
click at [1229, 450] on link "9 - 0000429288 - ROIG CARLOS ALBERTO" at bounding box center [1217, 445] width 135 height 10
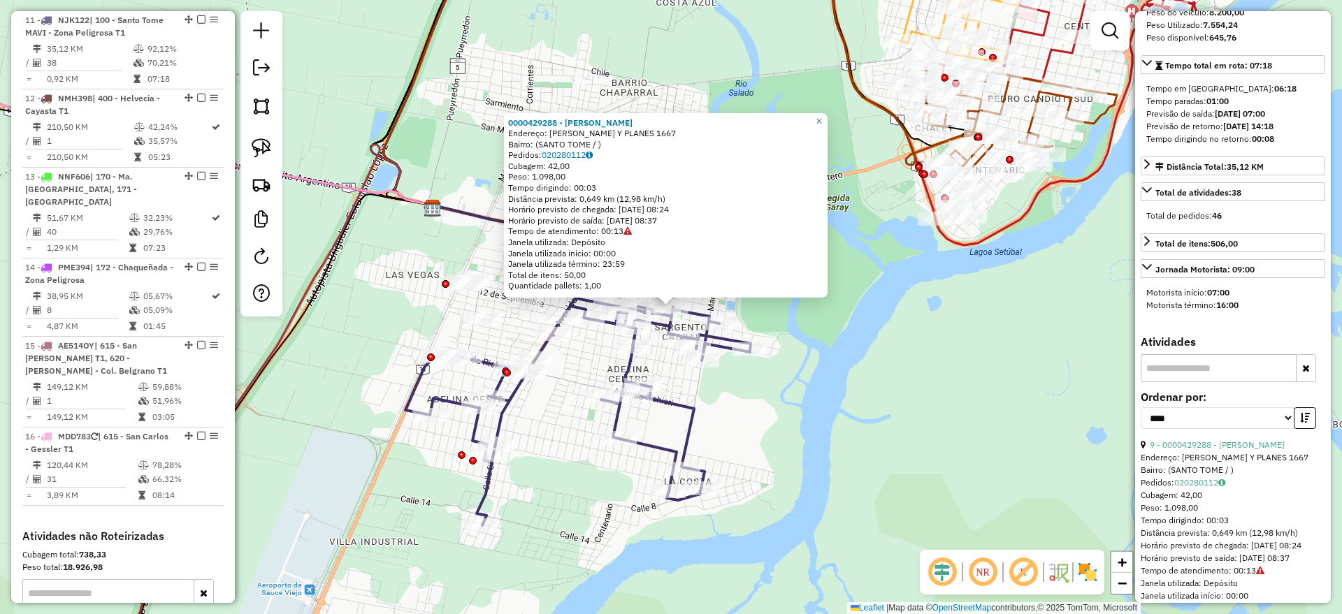
scroll to position [349, 0]
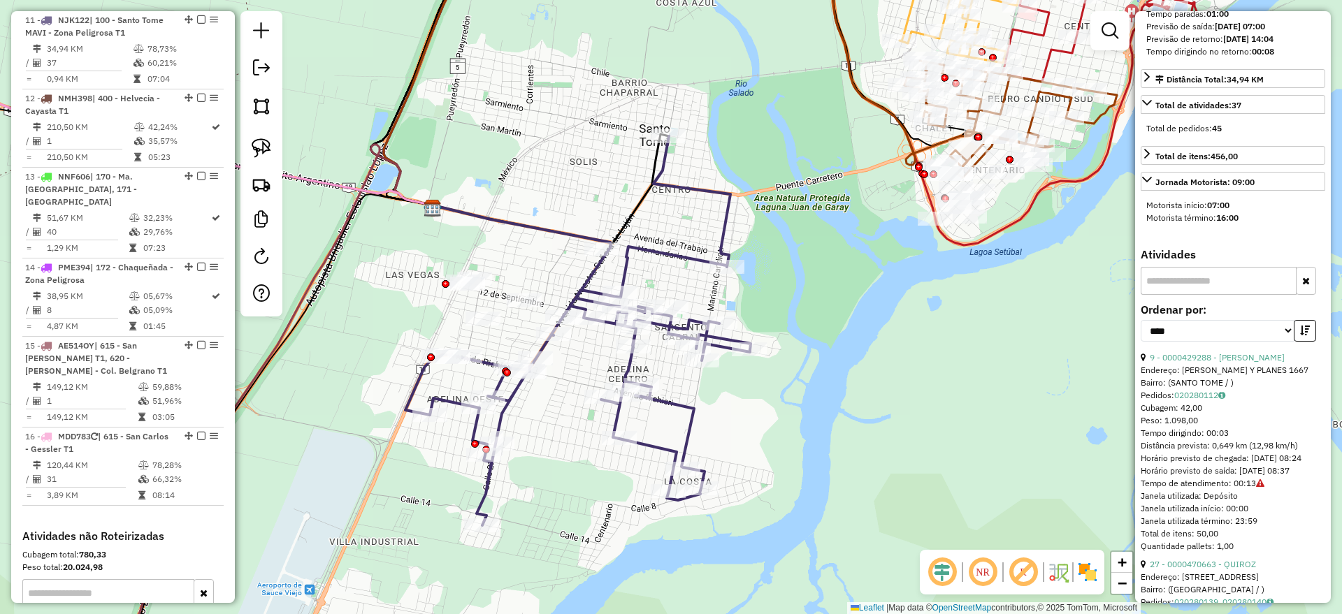
click at [679, 402] on icon at bounding box center [577, 330] width 345 height 389
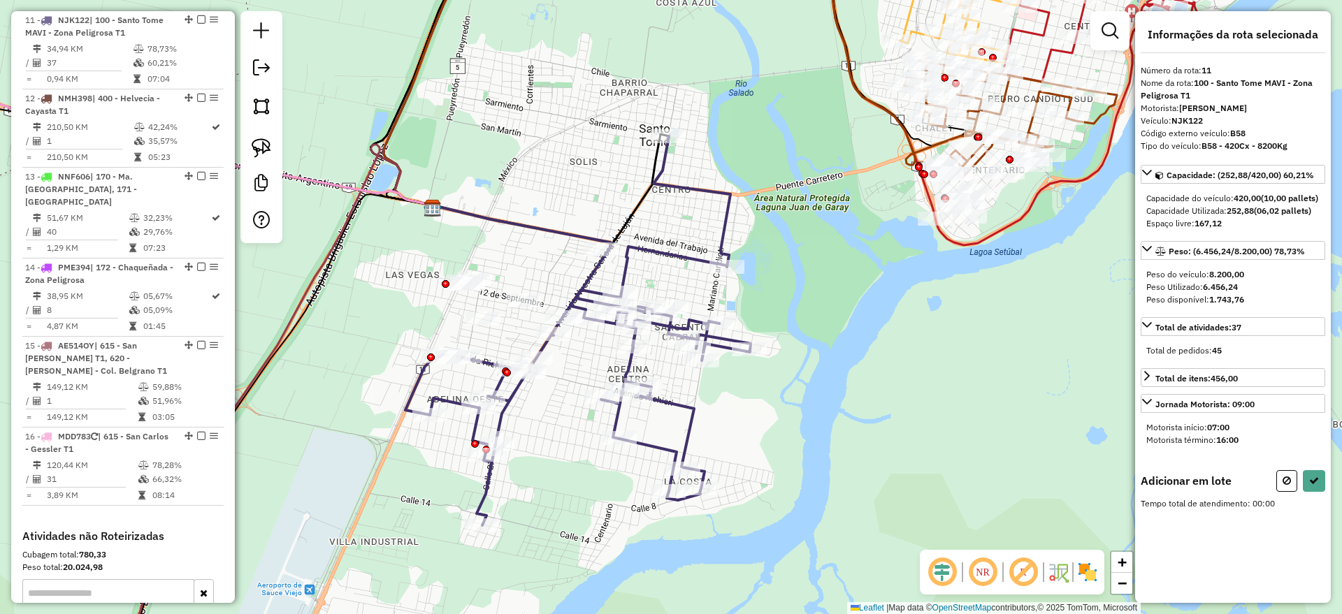
scroll to position [0, 0]
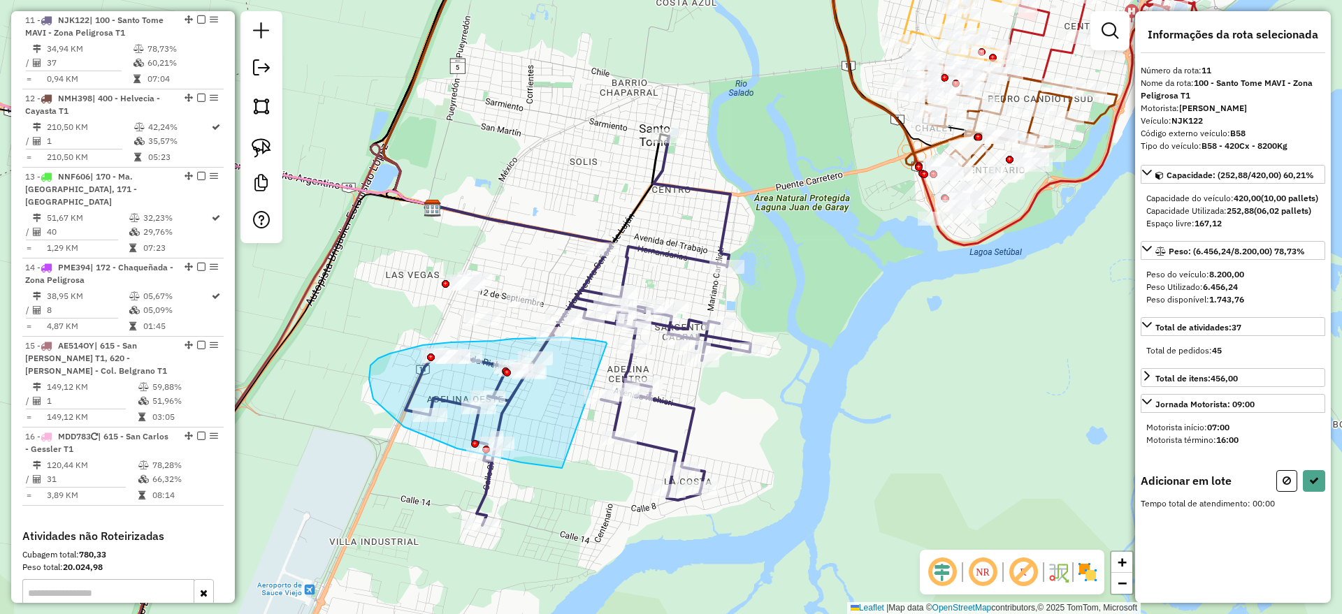
drag, startPoint x: 606, startPoint y: 342, endPoint x: 562, endPoint y: 468, distance: 133.3
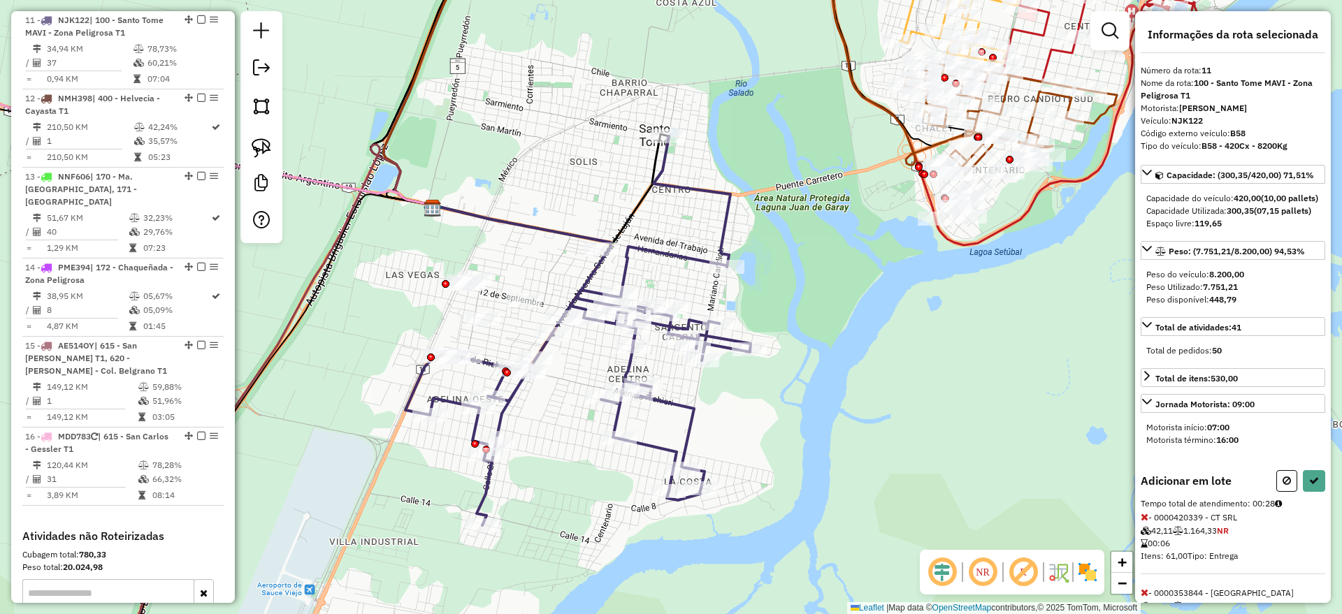
scroll to position [175, 0]
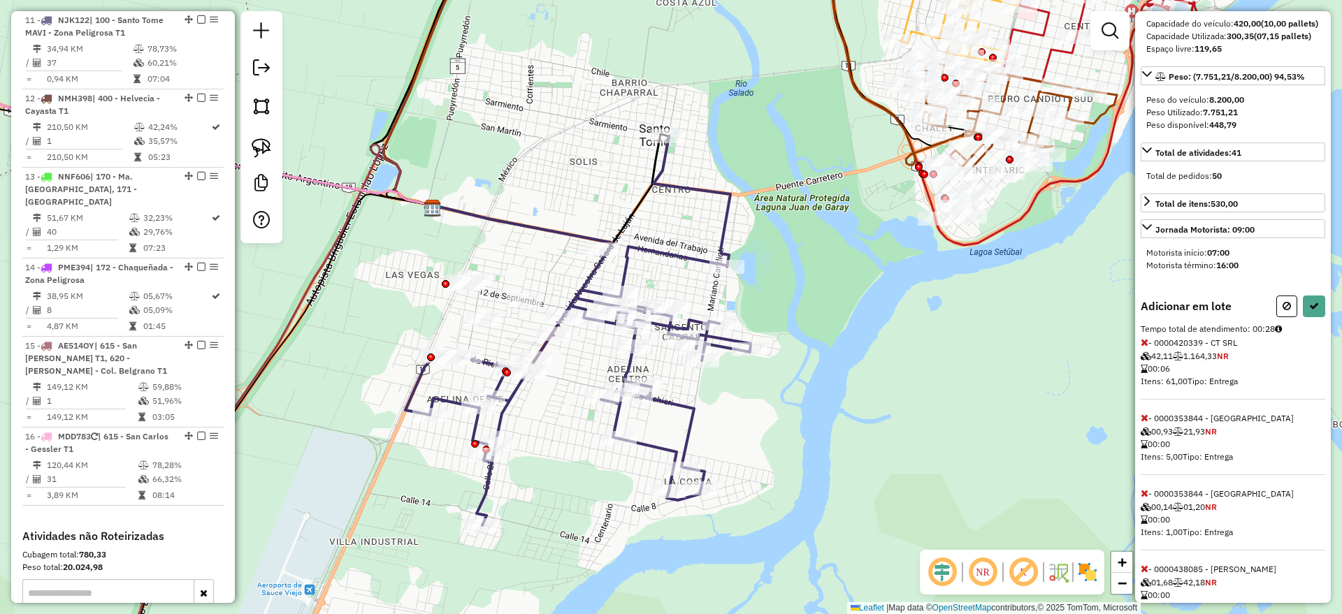
click at [1148, 347] on icon at bounding box center [1145, 343] width 8 height 10
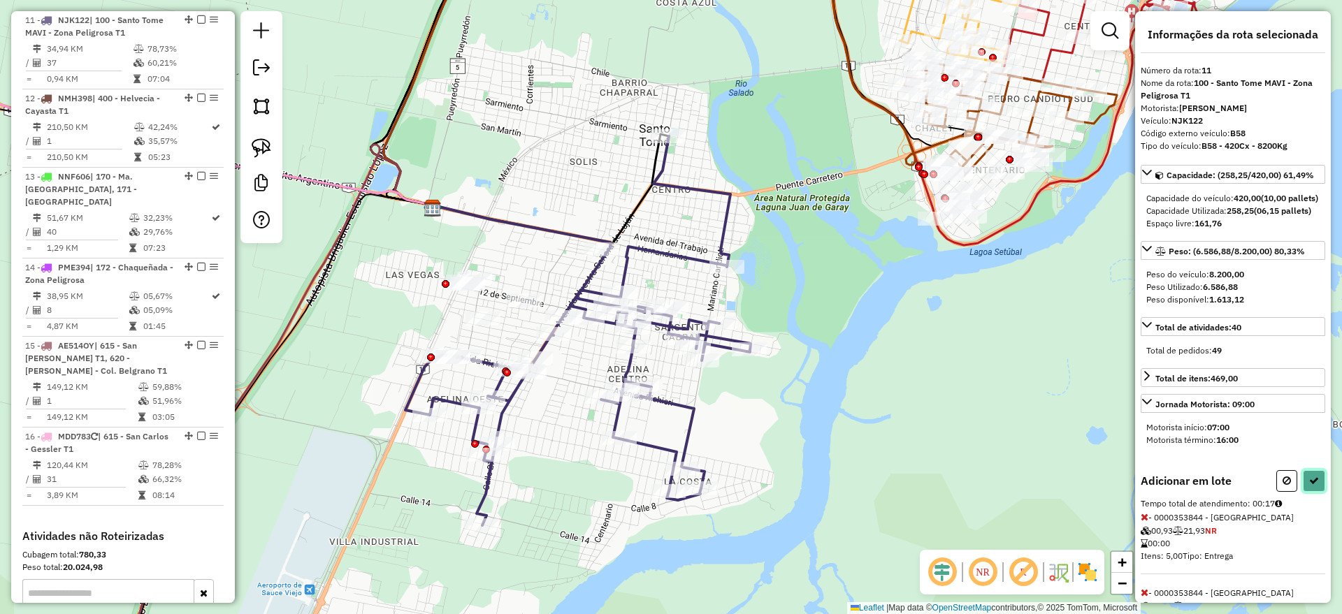
click at [1312, 486] on icon at bounding box center [1314, 481] width 10 height 10
select select "*********"
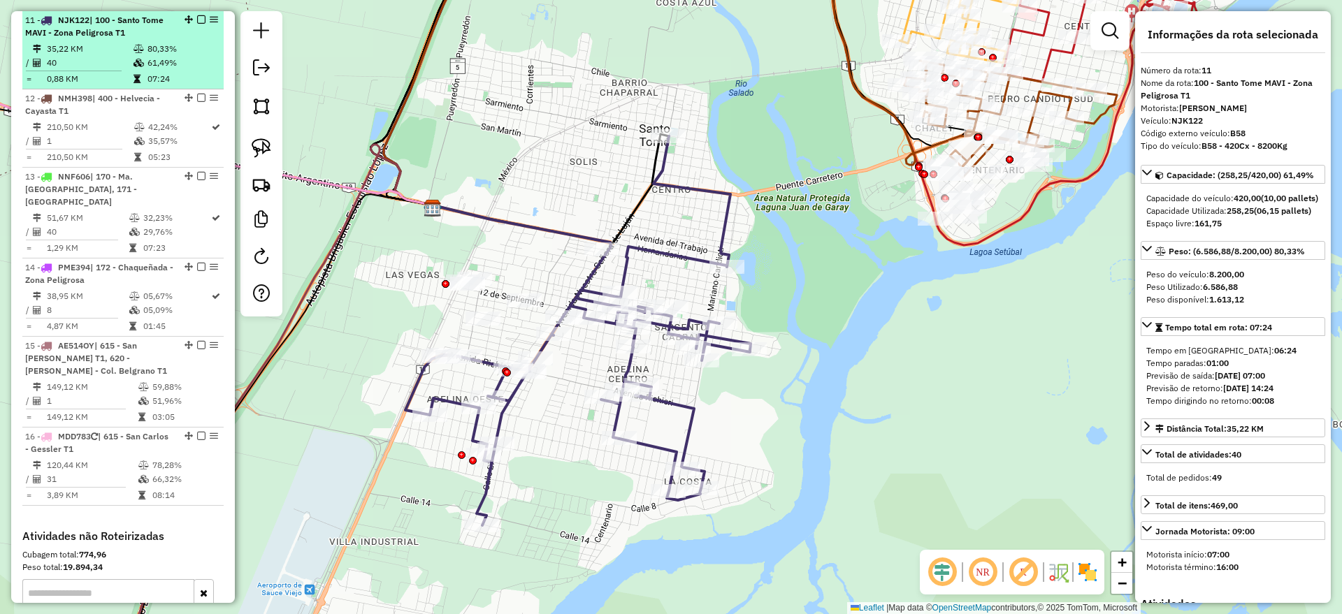
click at [197, 22] on em at bounding box center [201, 19] width 8 height 8
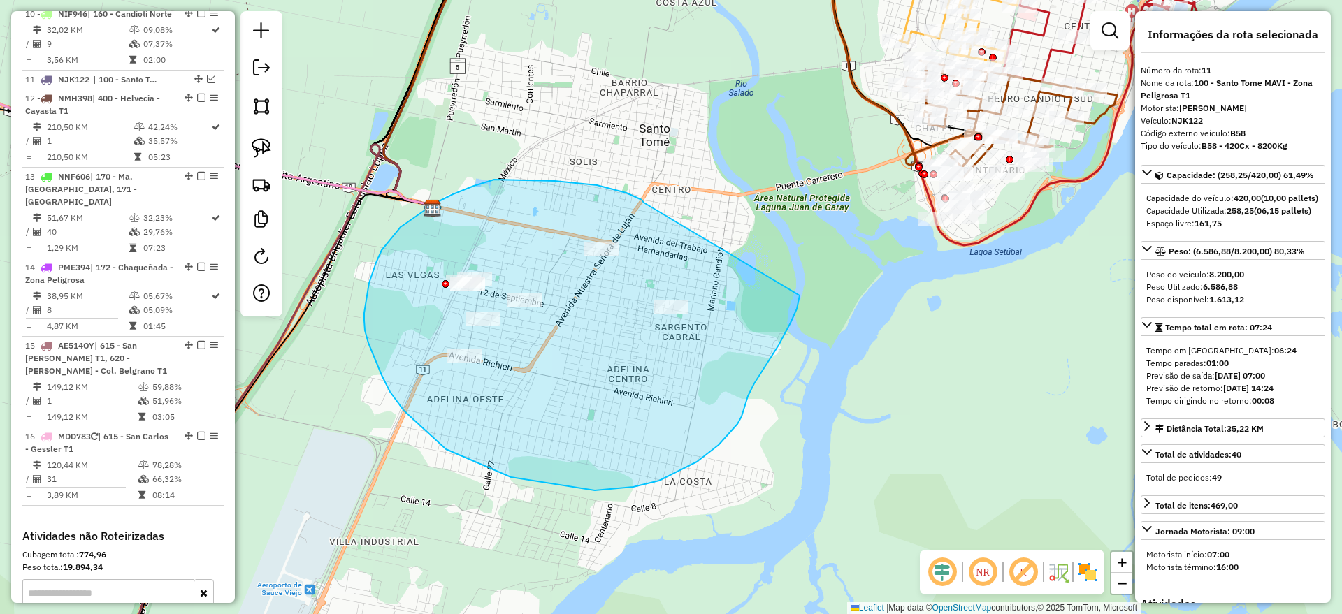
drag, startPoint x: 644, startPoint y: 203, endPoint x: 800, endPoint y: 296, distance: 181.5
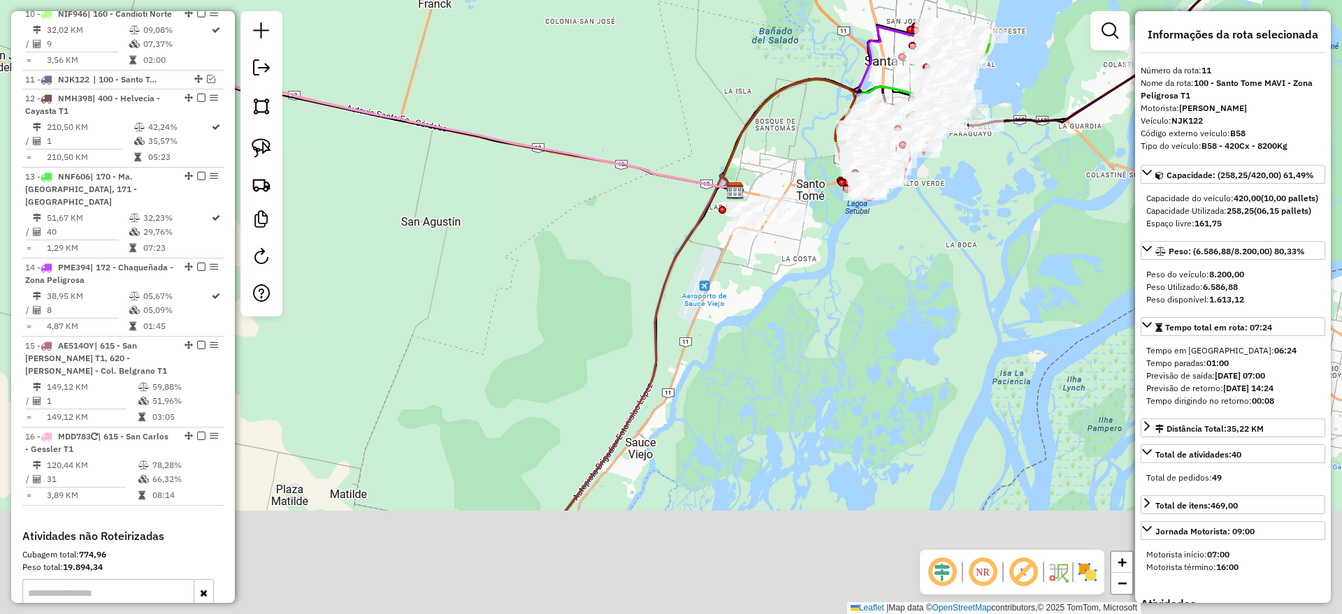
drag, startPoint x: 633, startPoint y: 473, endPoint x: 828, endPoint y: 249, distance: 296.8
click at [828, 249] on div "Janela de atendimento Grade de atendimento Capacidade Transportadoras Veículos …" at bounding box center [671, 307] width 1342 height 614
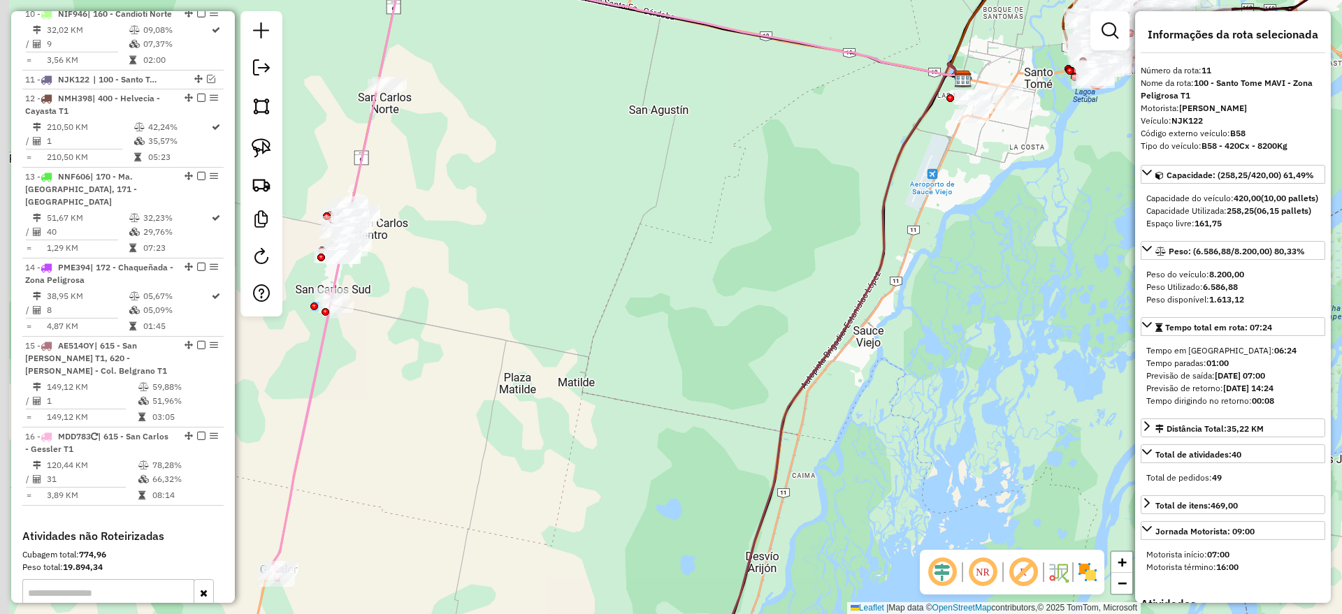
drag, startPoint x: 557, startPoint y: 345, endPoint x: 889, endPoint y: 370, distance: 333.0
click at [889, 370] on div "Janela de atendimento Grade de atendimento Capacidade Transportadoras Veículos …" at bounding box center [671, 307] width 1342 height 614
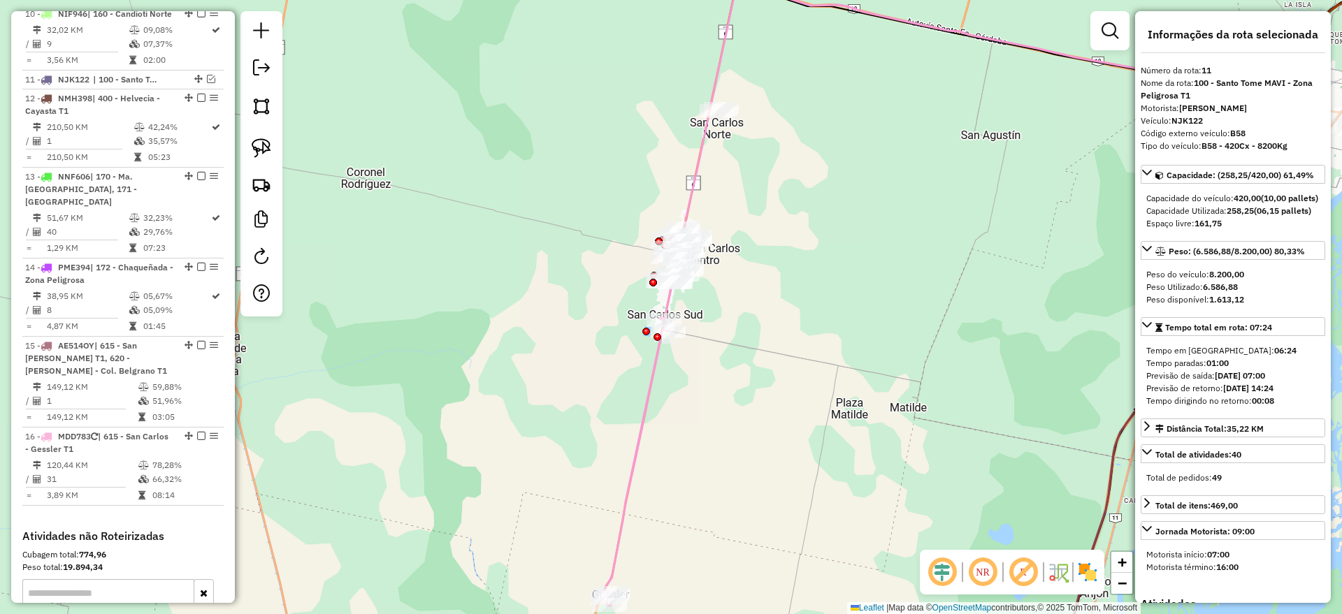
click at [652, 400] on icon at bounding box center [646, 425] width 85 height 361
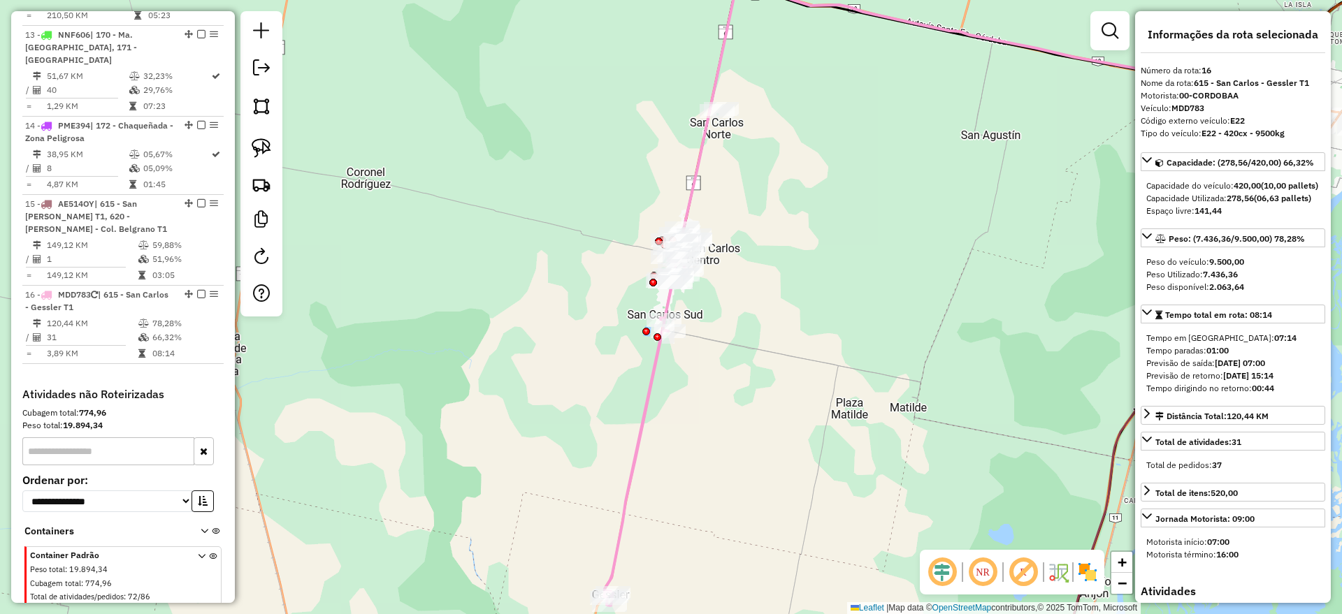
scroll to position [1443, 0]
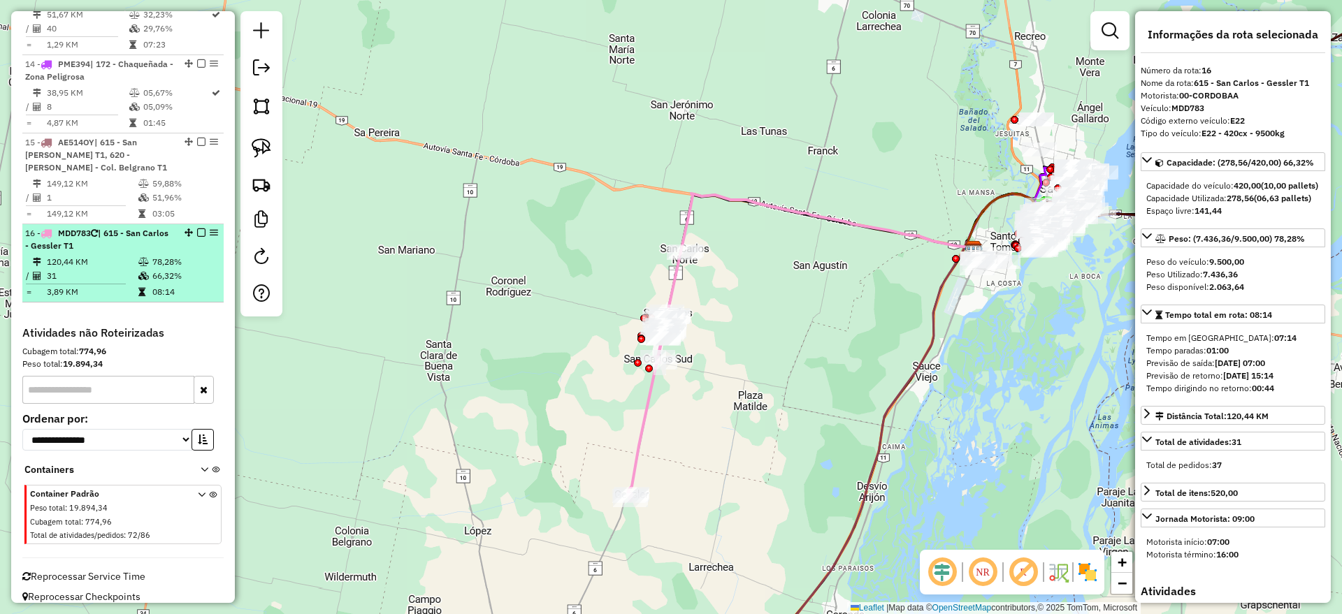
click at [197, 229] on em at bounding box center [201, 233] width 8 height 8
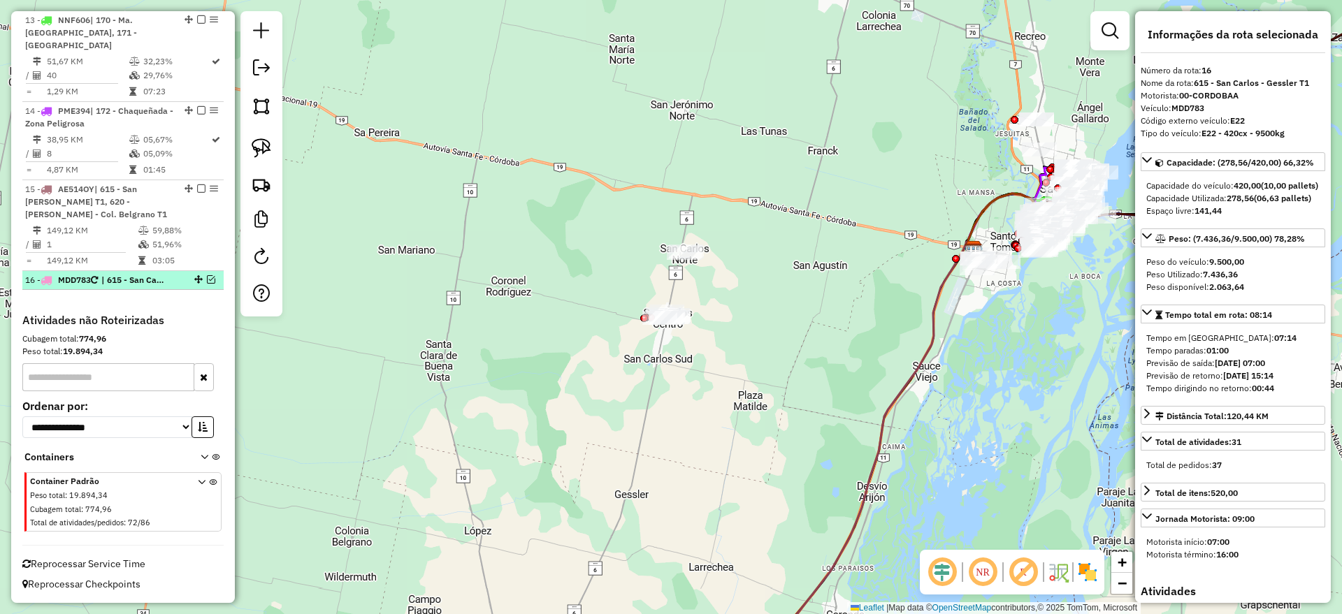
scroll to position [1384, 0]
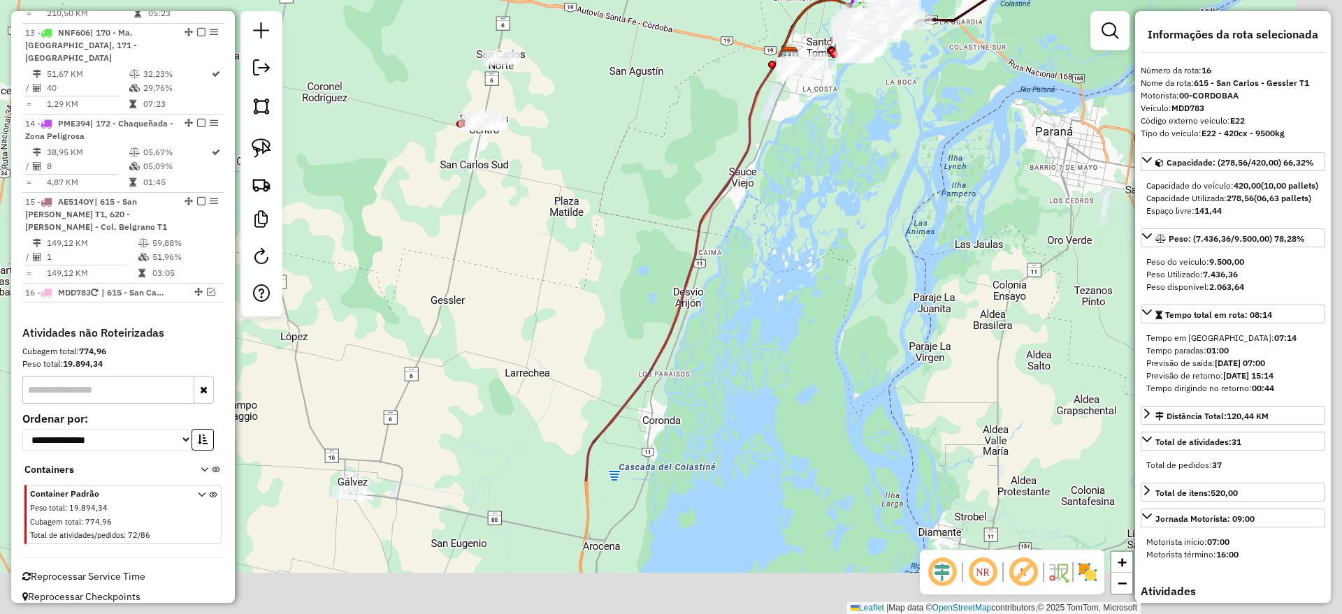
drag, startPoint x: 715, startPoint y: 440, endPoint x: 495, endPoint y: 194, distance: 330.2
click at [495, 194] on div "Janela de atendimento Grade de atendimento Capacidade Transportadoras Veículos …" at bounding box center [671, 307] width 1342 height 614
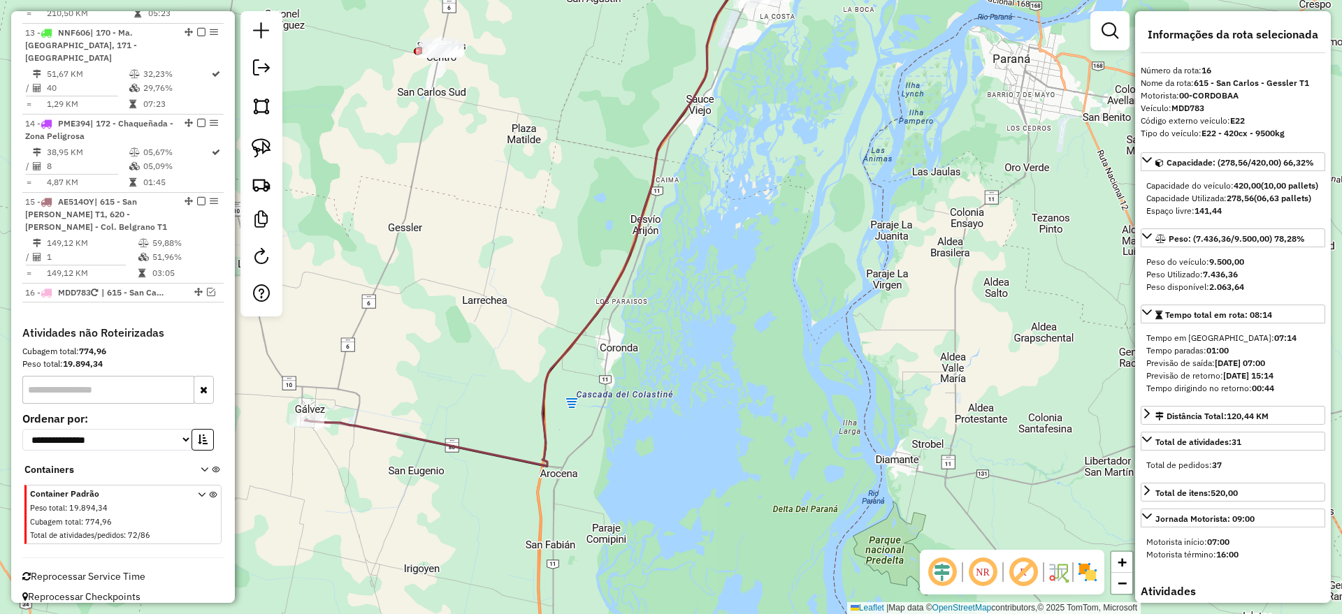
click at [384, 430] on icon at bounding box center [526, 220] width 442 height 491
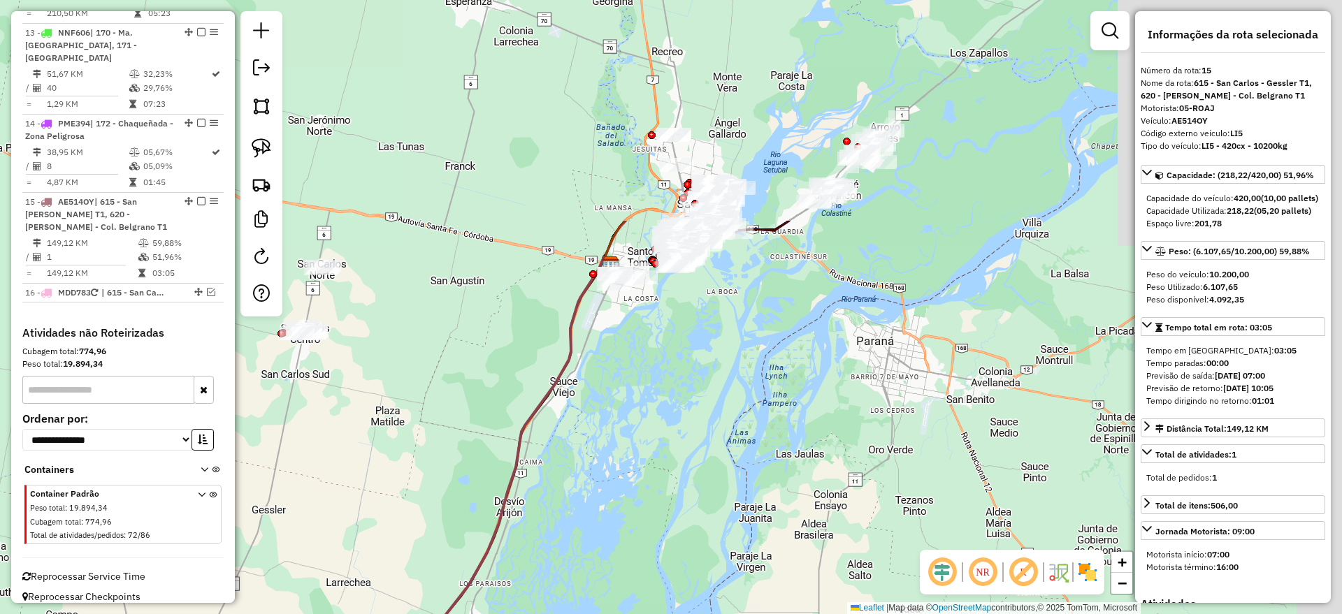
drag, startPoint x: 739, startPoint y: 240, endPoint x: 600, endPoint y: 527, distance: 319.2
click at [600, 527] on div "Janela de atendimento Grade de atendimento Capacidade Transportadoras Veículos …" at bounding box center [671, 307] width 1342 height 614
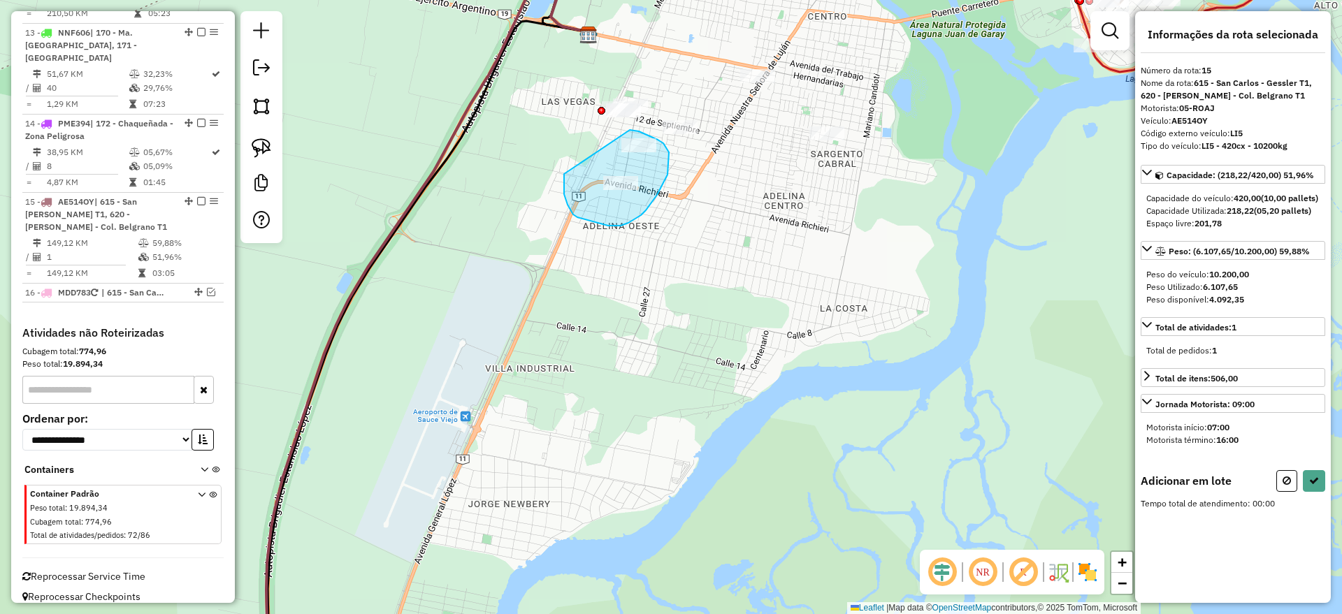
drag, startPoint x: 564, startPoint y: 178, endPoint x: 619, endPoint y: 132, distance: 71.4
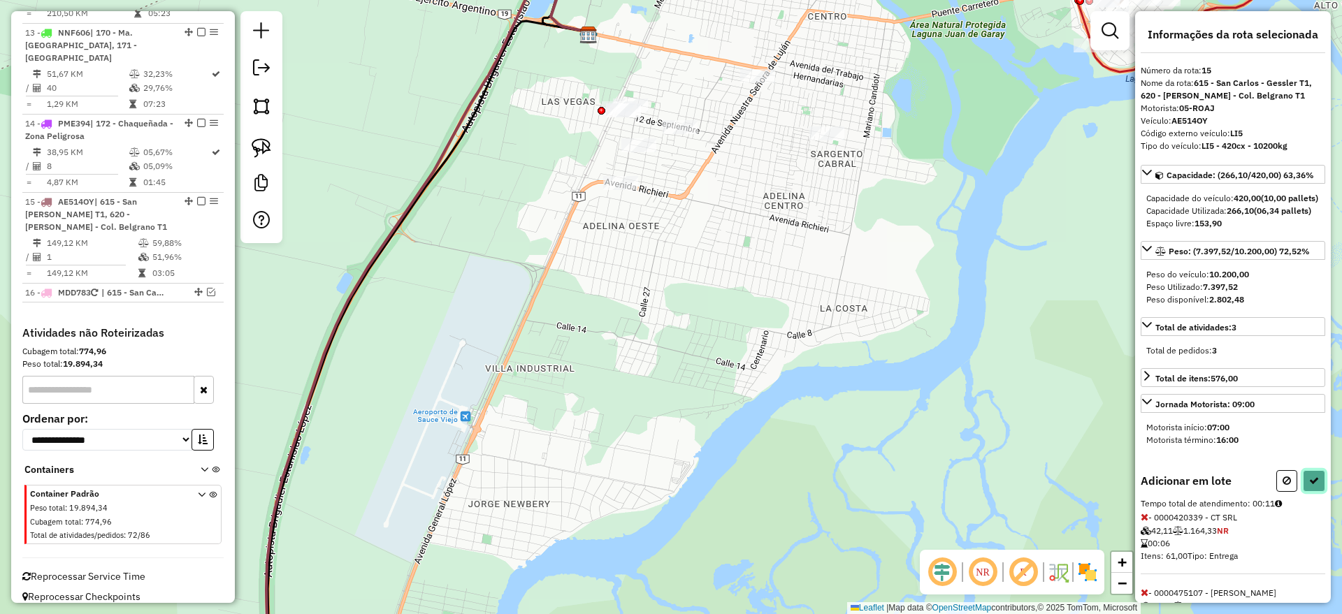
click at [1308, 492] on button at bounding box center [1314, 481] width 22 height 22
select select "*********"
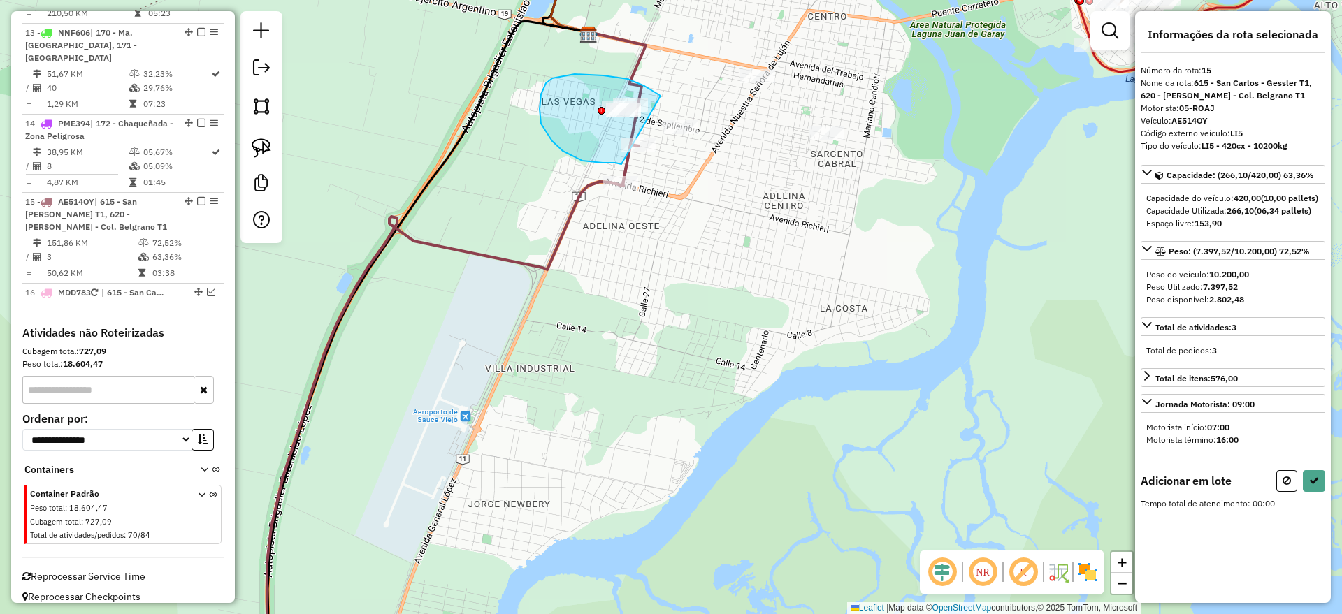
drag, startPoint x: 661, startPoint y: 96, endPoint x: 621, endPoint y: 164, distance: 78.9
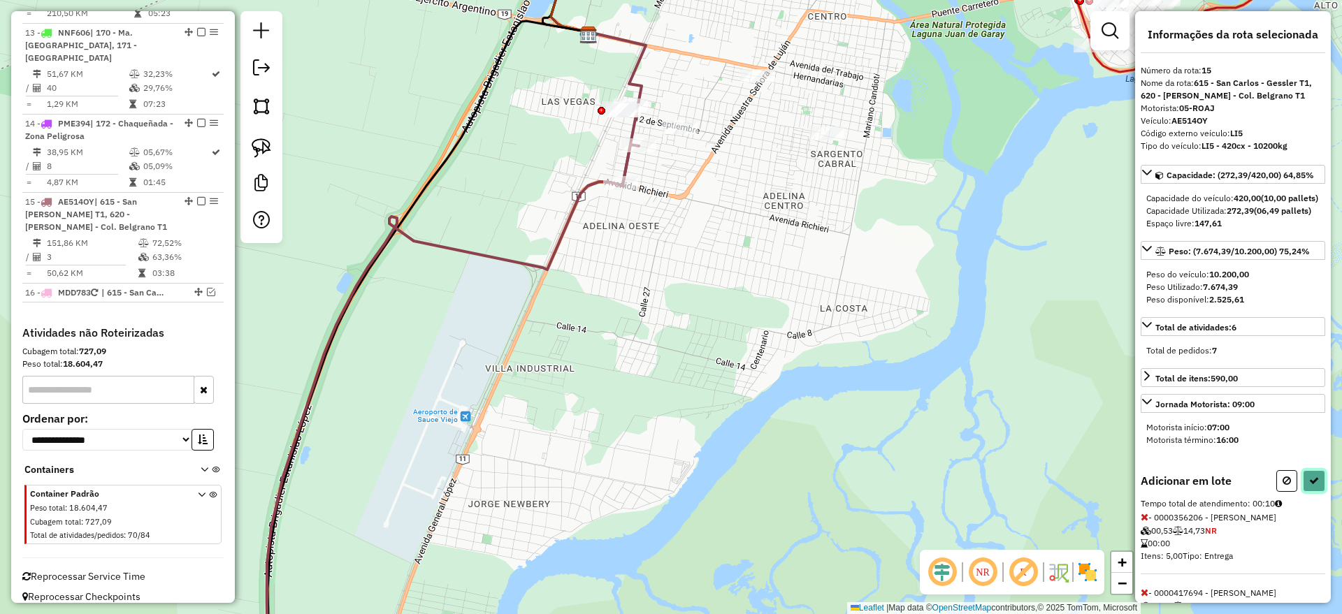
click at [1315, 492] on button at bounding box center [1314, 481] width 22 height 22
select select "*********"
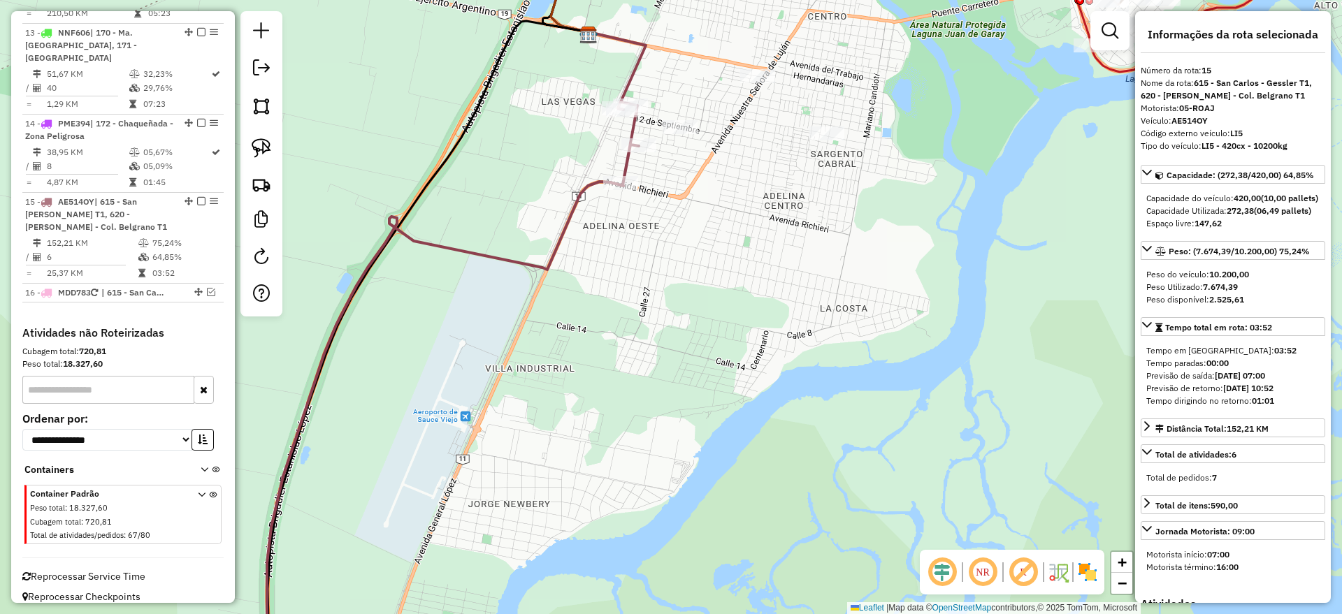
click at [549, 249] on icon at bounding box center [453, 389] width 372 height 574
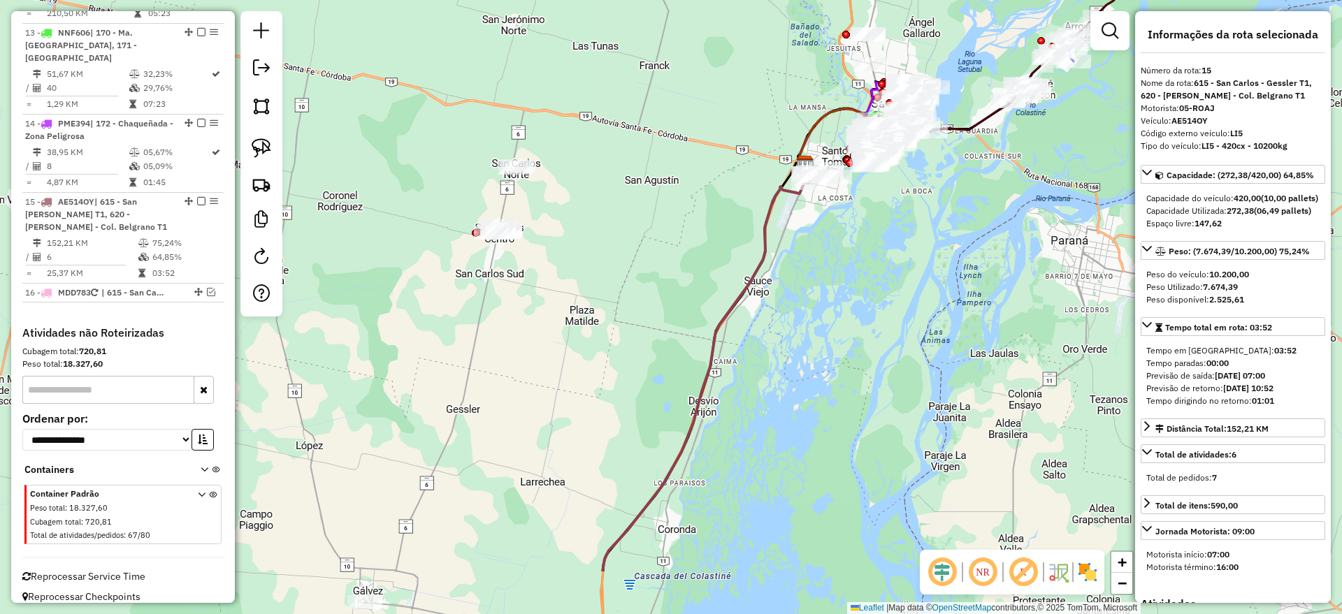
drag, startPoint x: 642, startPoint y: 447, endPoint x: 809, endPoint y: 341, distance: 198.2
click at [809, 341] on div "Janela de atendimento Grade de atendimento Capacidade Transportadoras Veículos …" at bounding box center [671, 307] width 1342 height 614
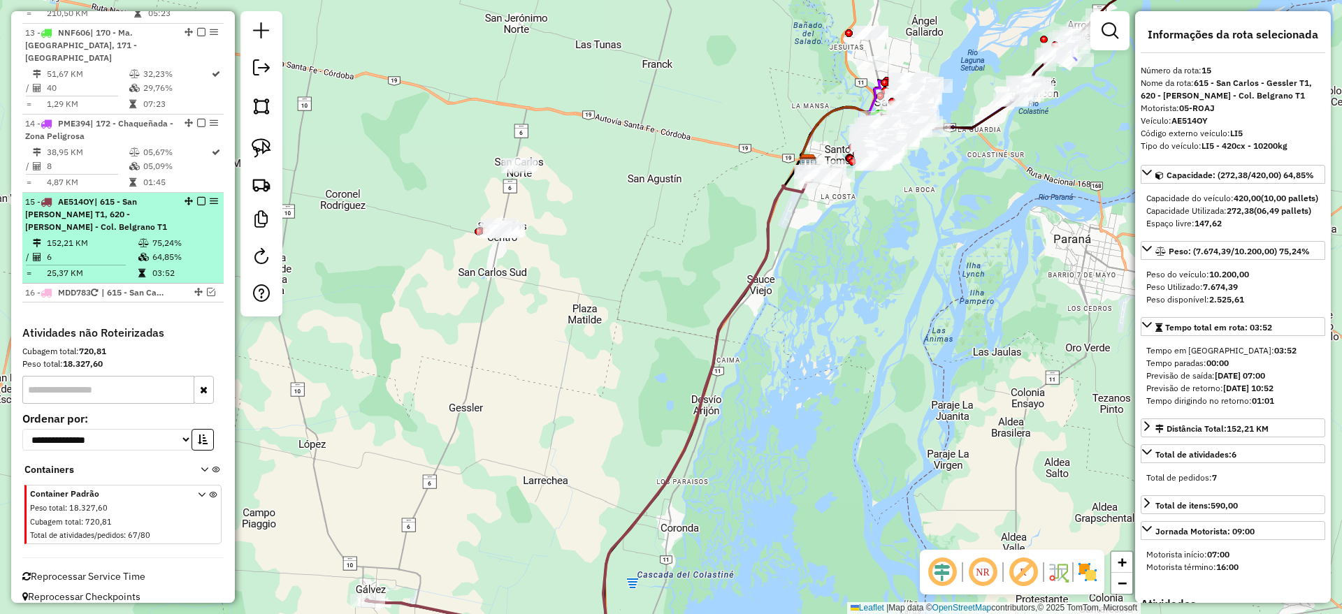
click at [199, 197] on em at bounding box center [201, 201] width 8 height 8
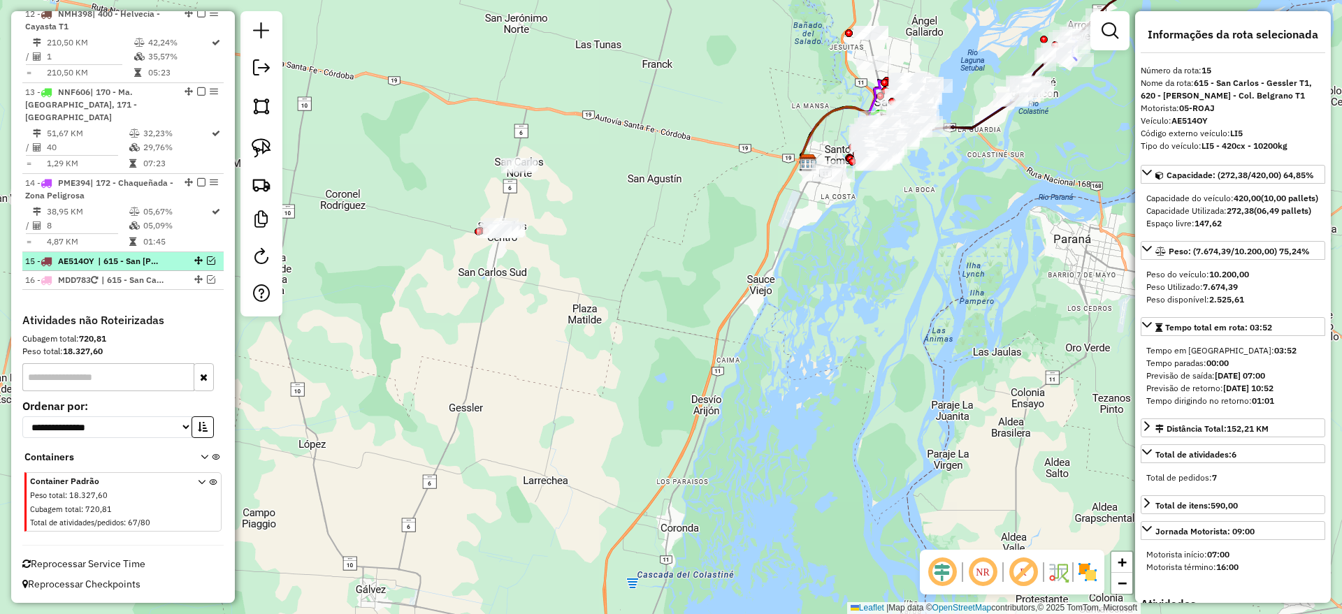
scroll to position [1312, 0]
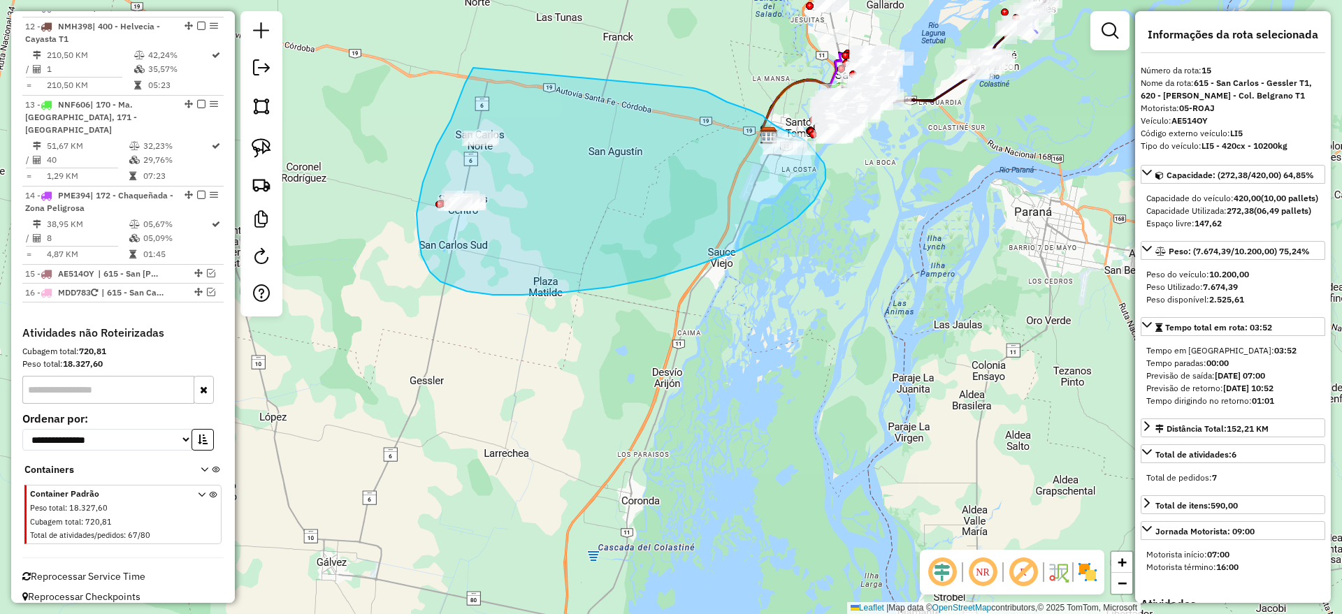
drag, startPoint x: 693, startPoint y: 88, endPoint x: 482, endPoint y: 56, distance: 213.5
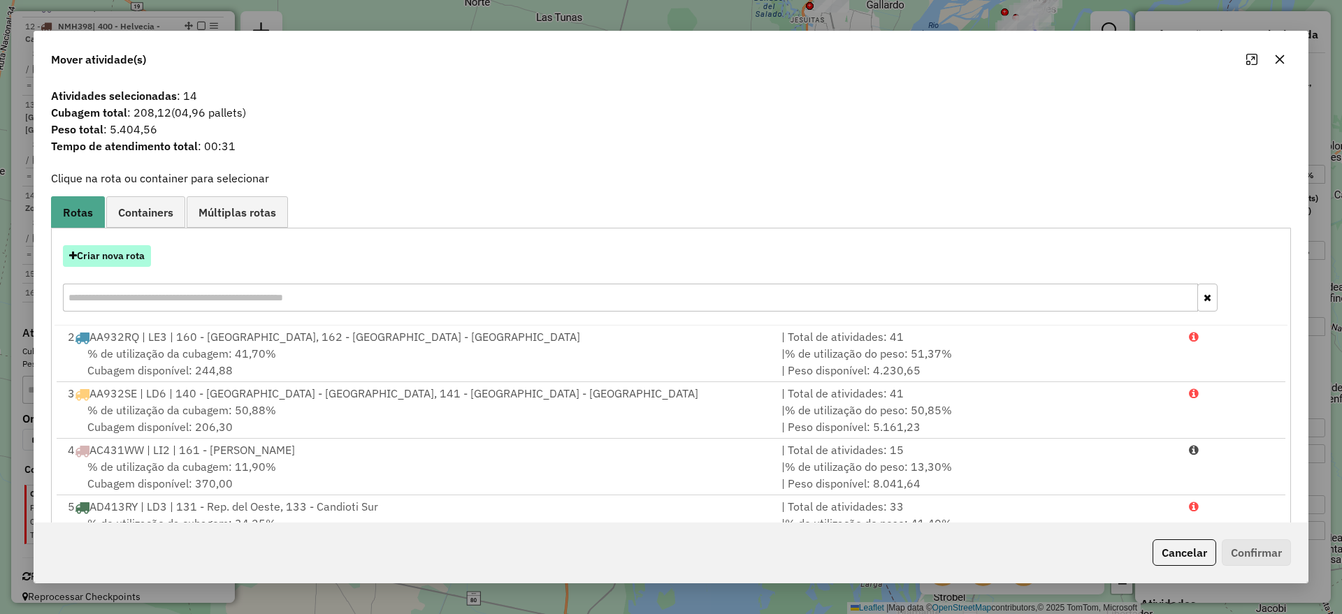
click at [109, 257] on button "Criar nova rota" at bounding box center [107, 256] width 88 height 22
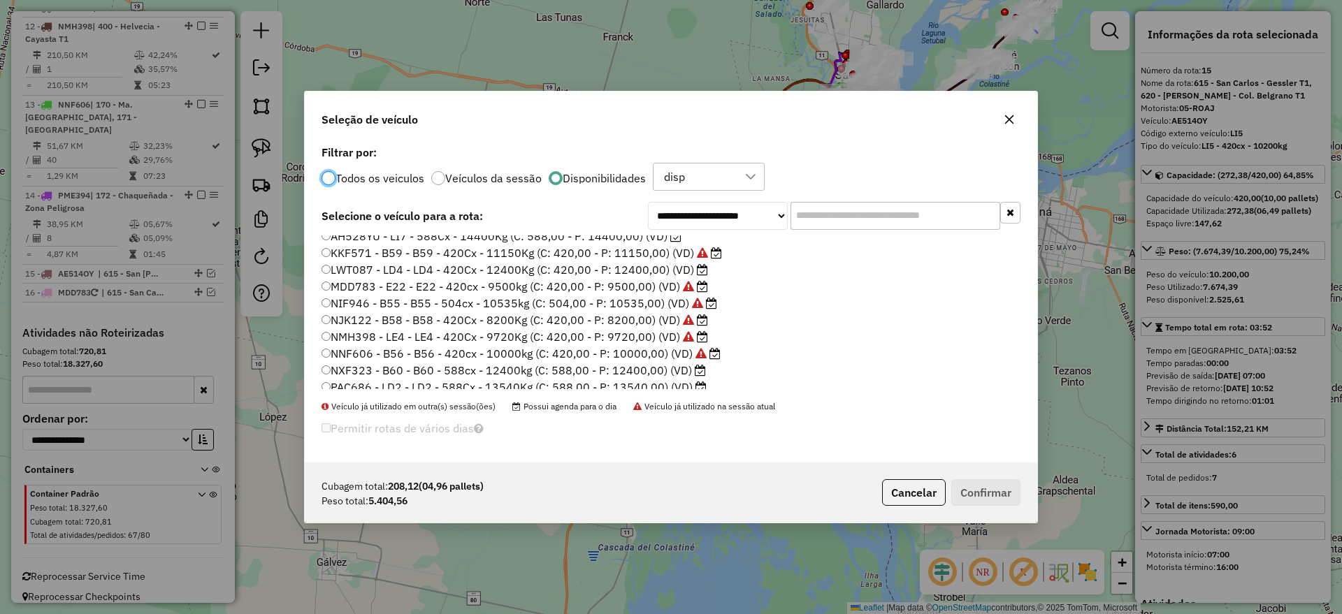
scroll to position [215, 0]
click at [490, 384] on label "PME394 - LI4 - LI4 - 420Cx - 10400Kg (C: 420,00 - P: 10400,00) (VD)" at bounding box center [519, 380] width 394 height 17
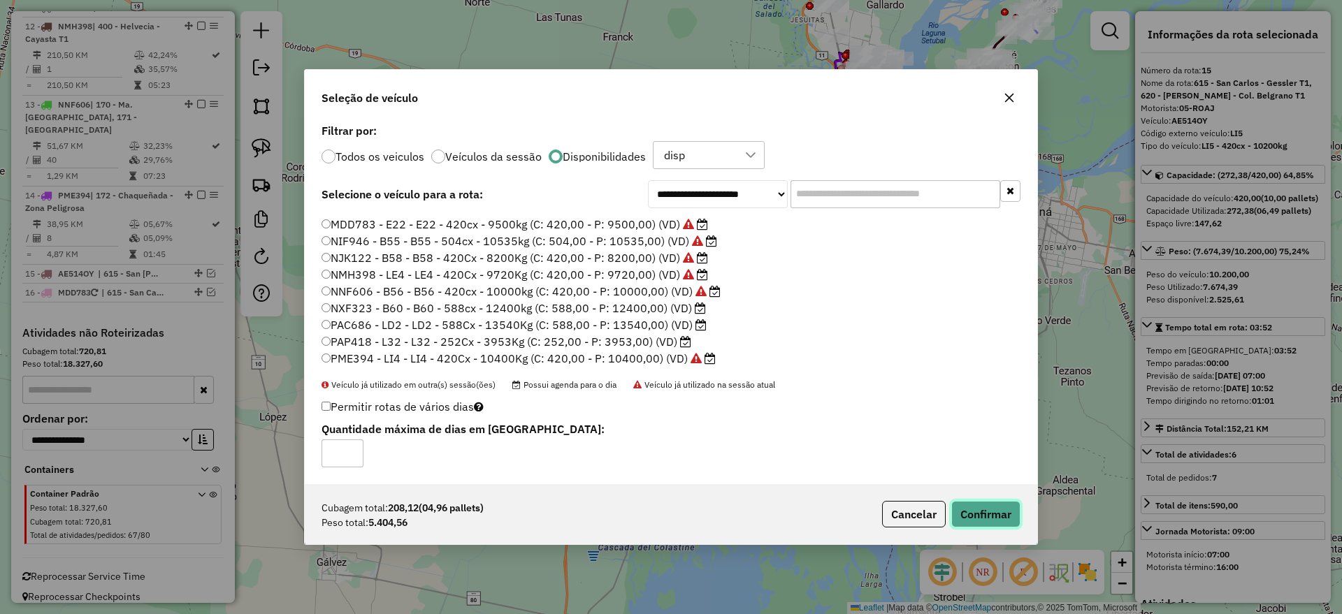
click at [979, 516] on button "Confirmar" at bounding box center [985, 514] width 69 height 27
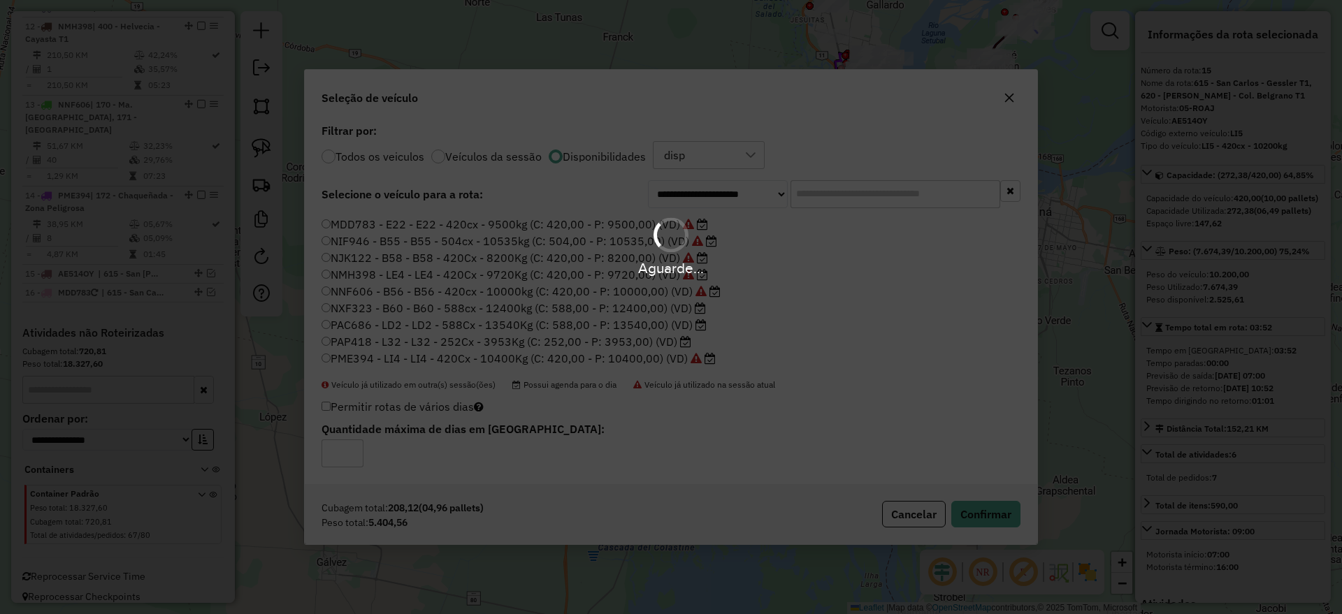
scroll to position [1415, 0]
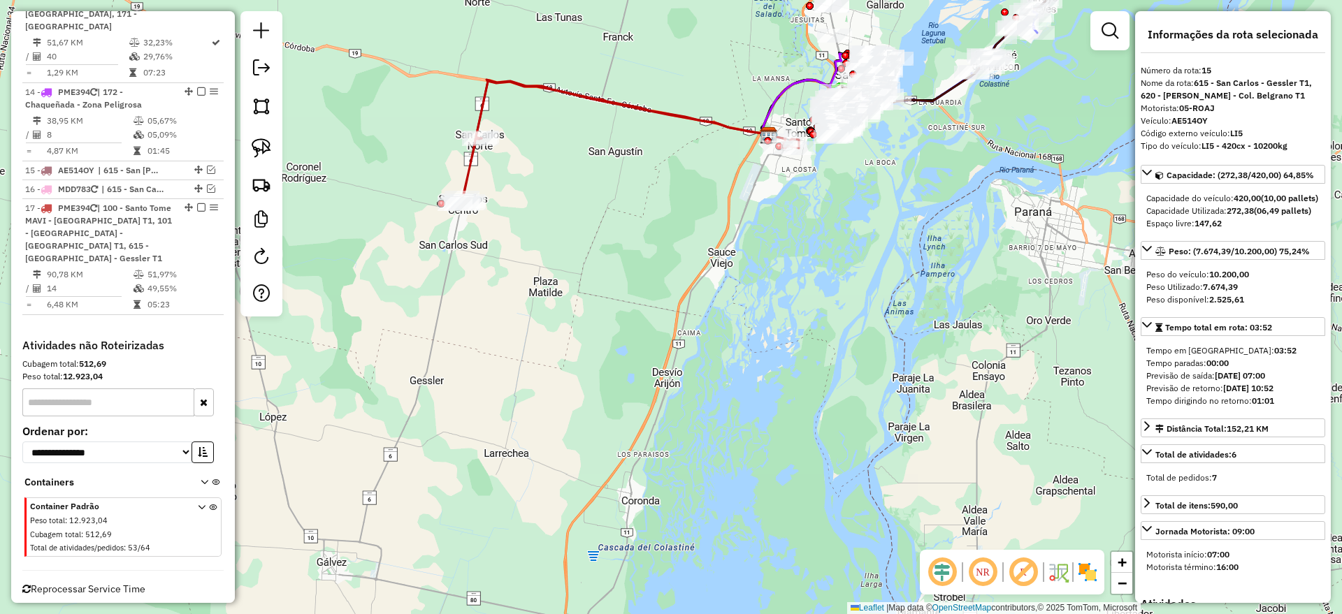
click at [666, 113] on icon at bounding box center [627, 144] width 344 height 126
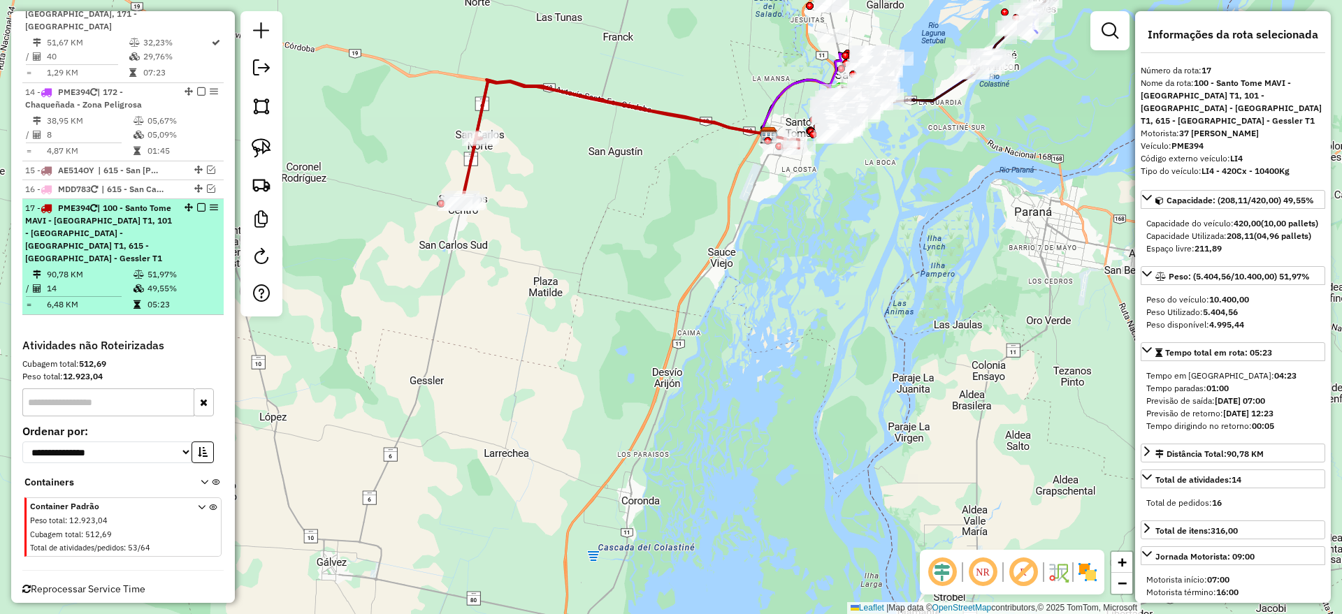
click at [197, 203] on em at bounding box center [201, 207] width 8 height 8
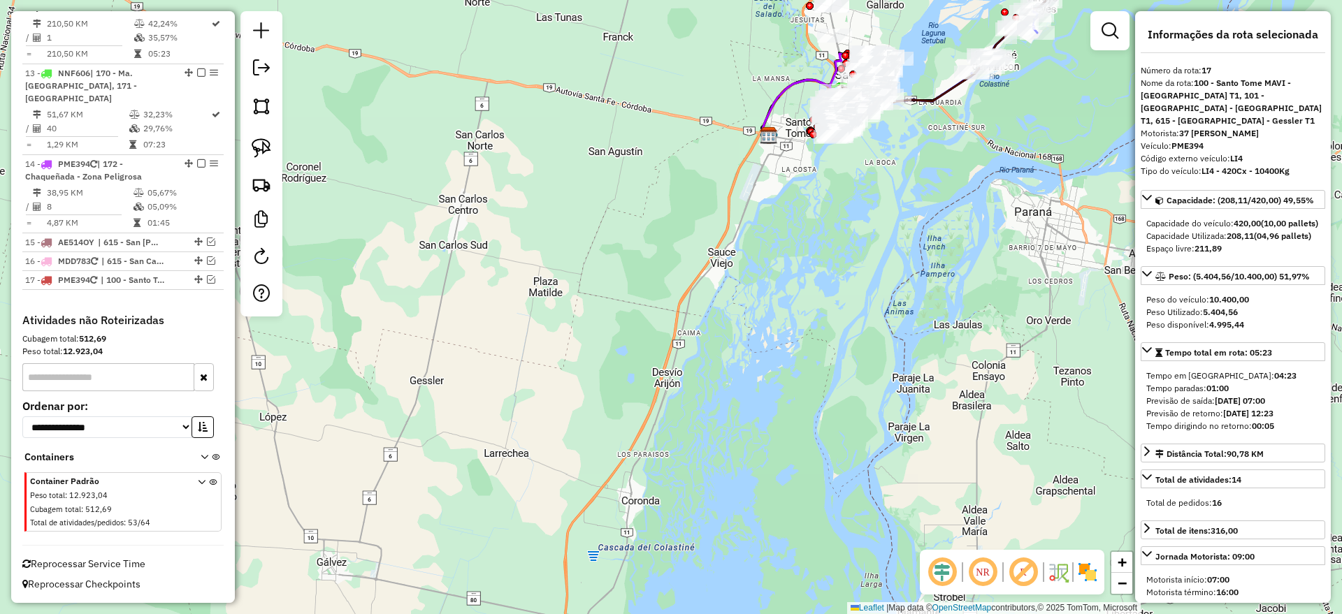
scroll to position [1331, 0]
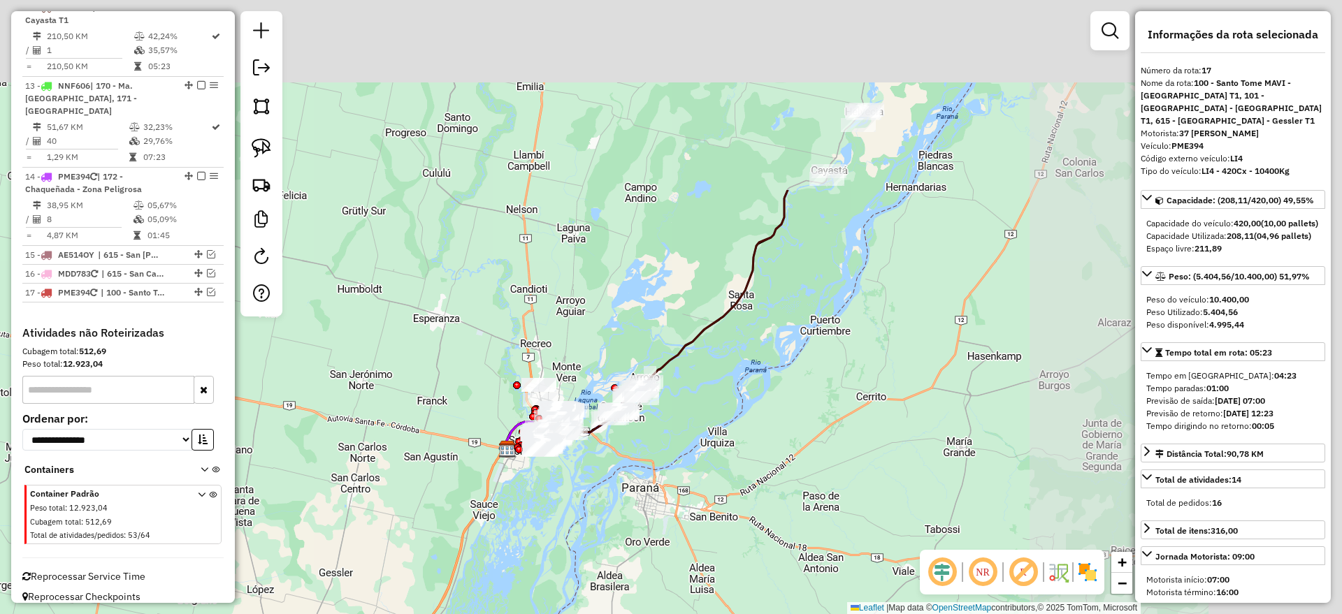
drag, startPoint x: 1013, startPoint y: 175, endPoint x: 718, endPoint y: 387, distance: 363.1
click at [718, 387] on div "Janela de atendimento Grade de atendimento Capacidade Transportadoras Veículos …" at bounding box center [671, 307] width 1342 height 614
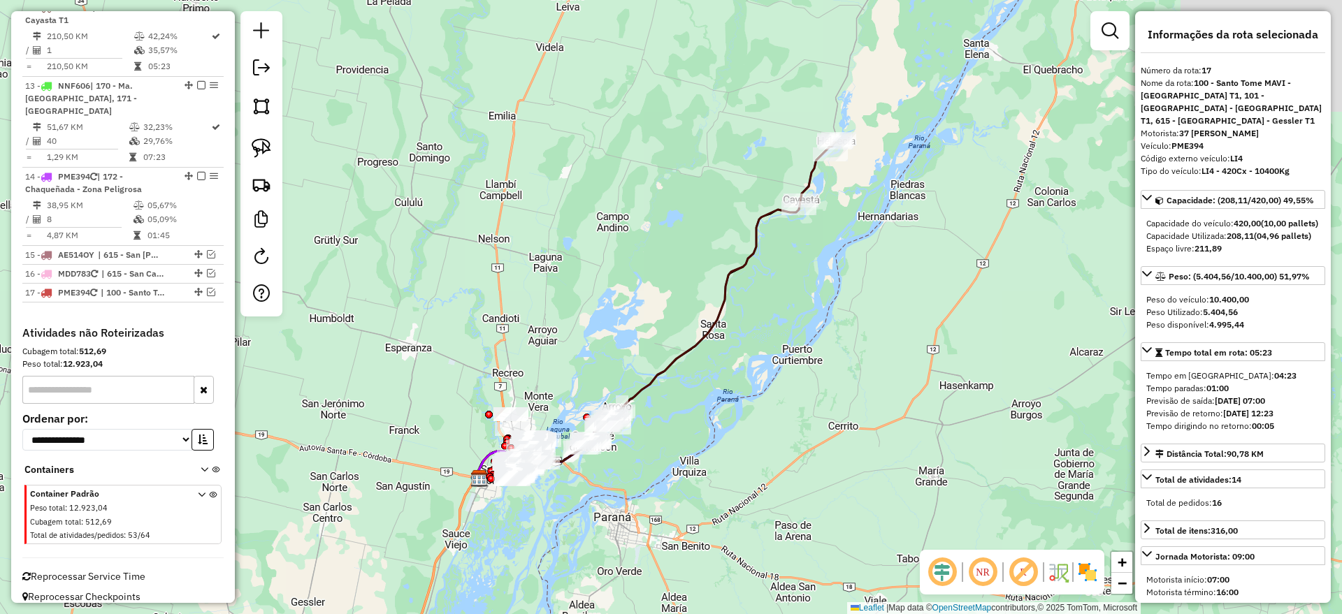
drag, startPoint x: 758, startPoint y: 252, endPoint x: 733, endPoint y: 281, distance: 38.2
click at [733, 281] on icon at bounding box center [656, 310] width 359 height 337
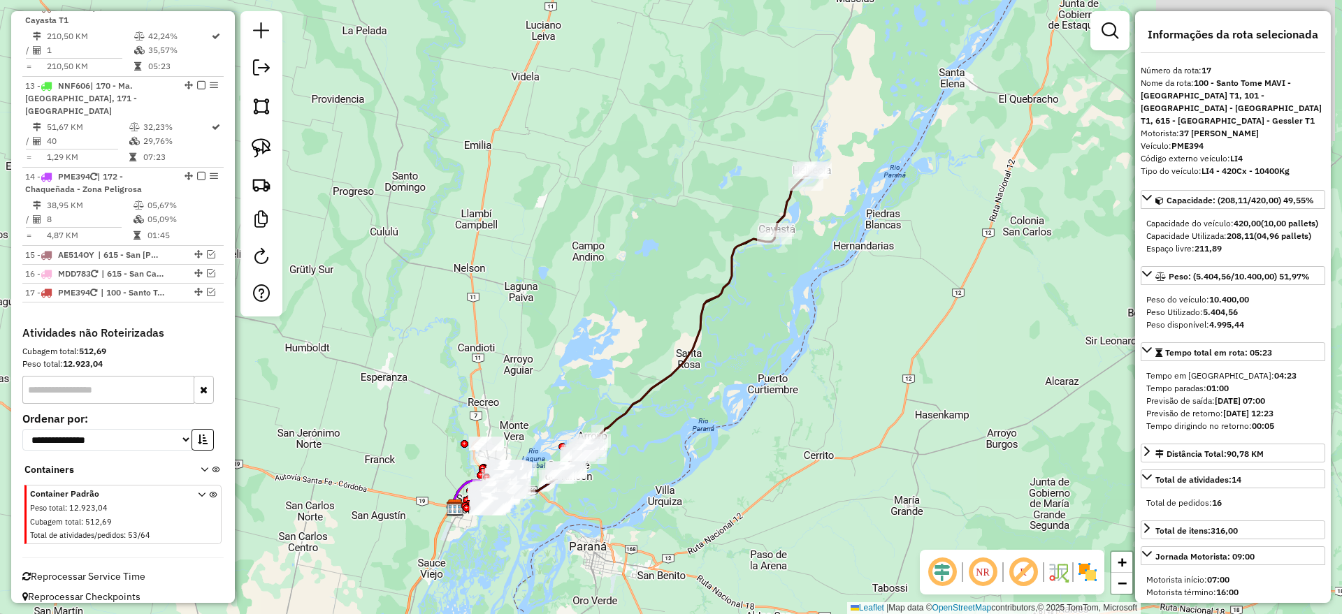
click at [734, 276] on icon at bounding box center [631, 339] width 359 height 337
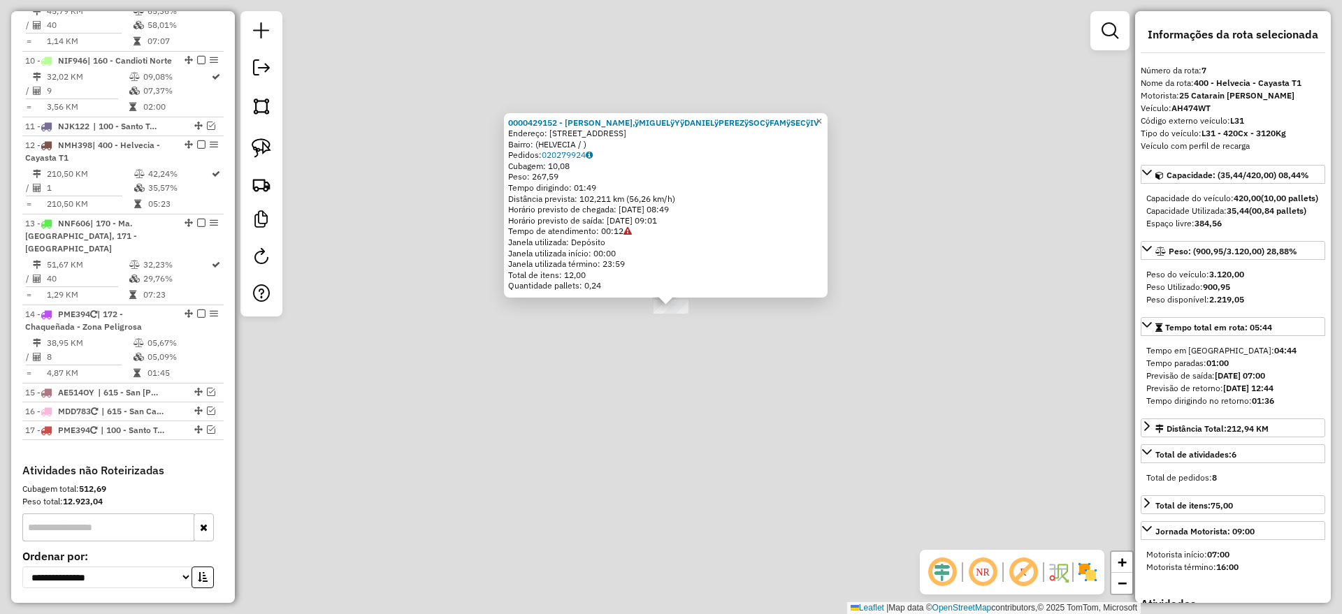
scroll to position [961, 0]
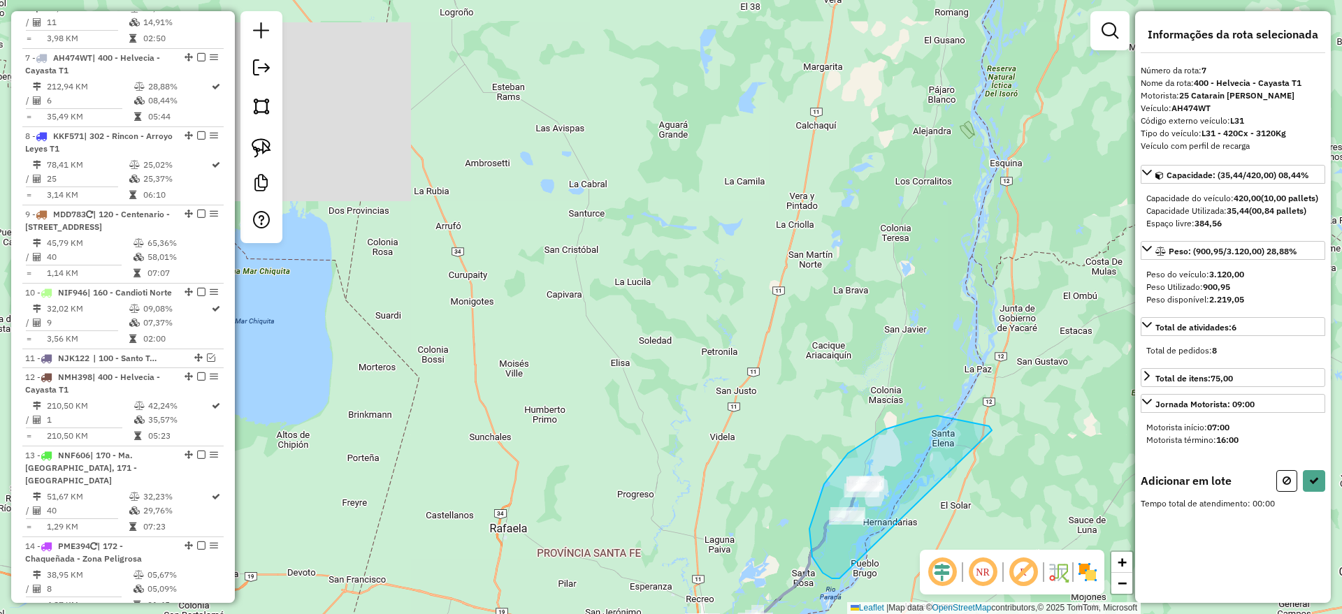
drag, startPoint x: 839, startPoint y: 579, endPoint x: 992, endPoint y: 431, distance: 212.5
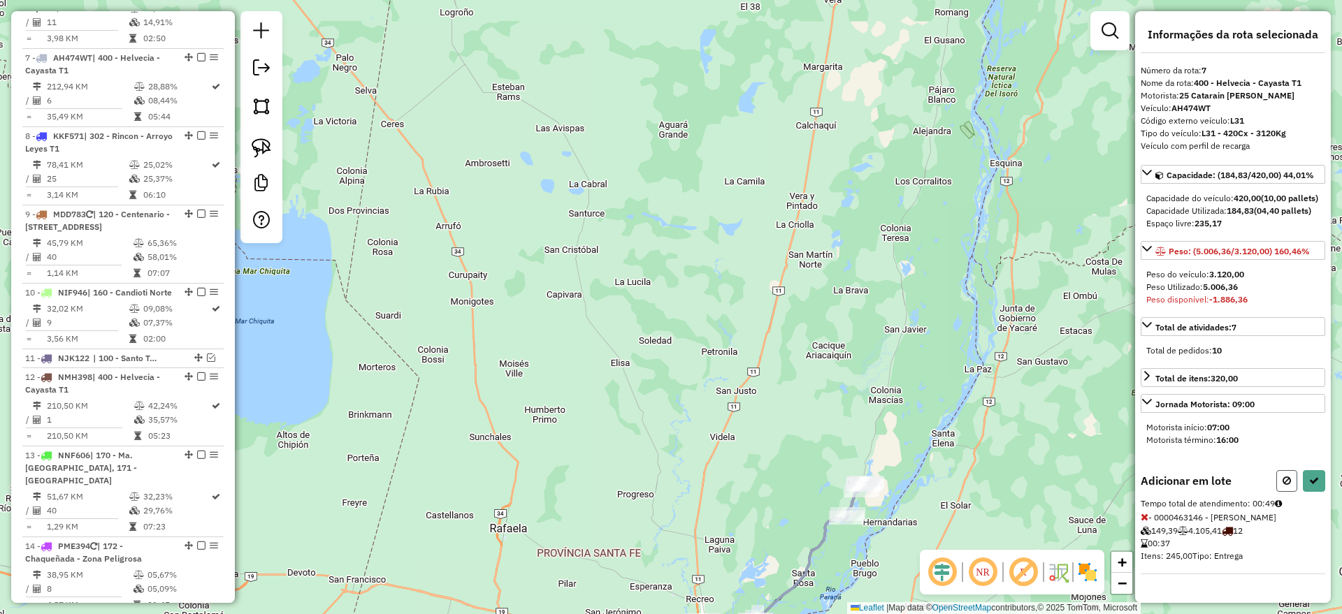
click at [1278, 492] on button at bounding box center [1286, 481] width 21 height 22
select select "*********"
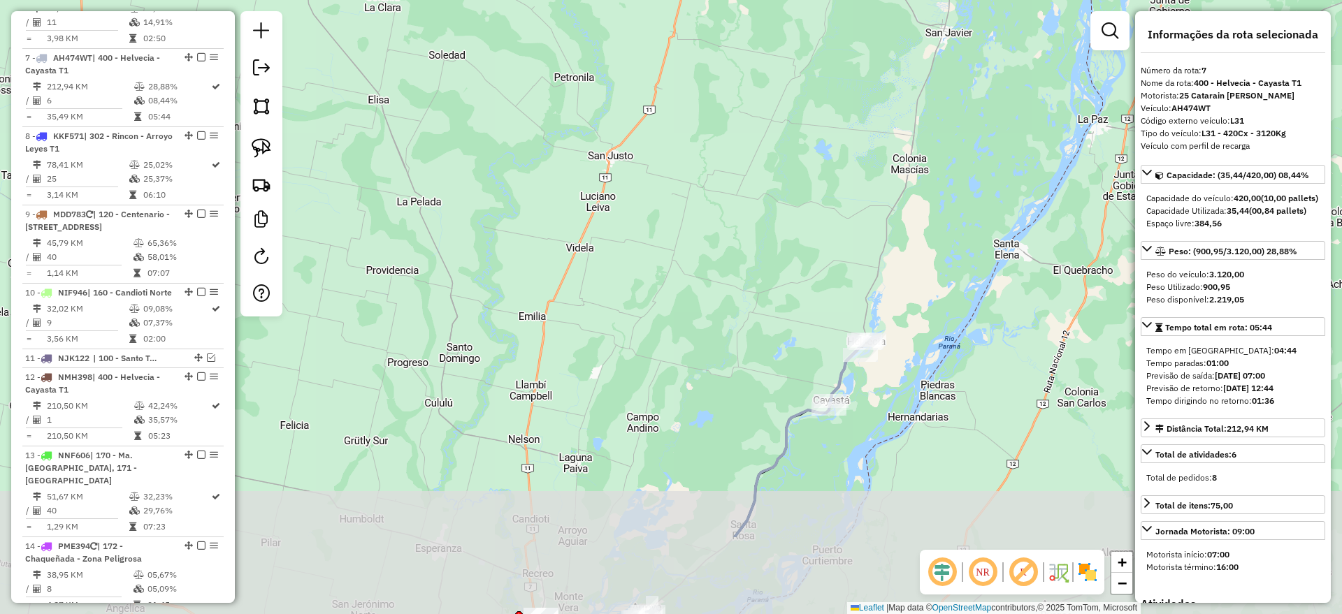
drag, startPoint x: 927, startPoint y: 442, endPoint x: 920, endPoint y: 294, distance: 148.3
click at [946, 273] on div "Janela de atendimento Grade de atendimento Capacidade Transportadoras Veículos …" at bounding box center [671, 307] width 1342 height 614
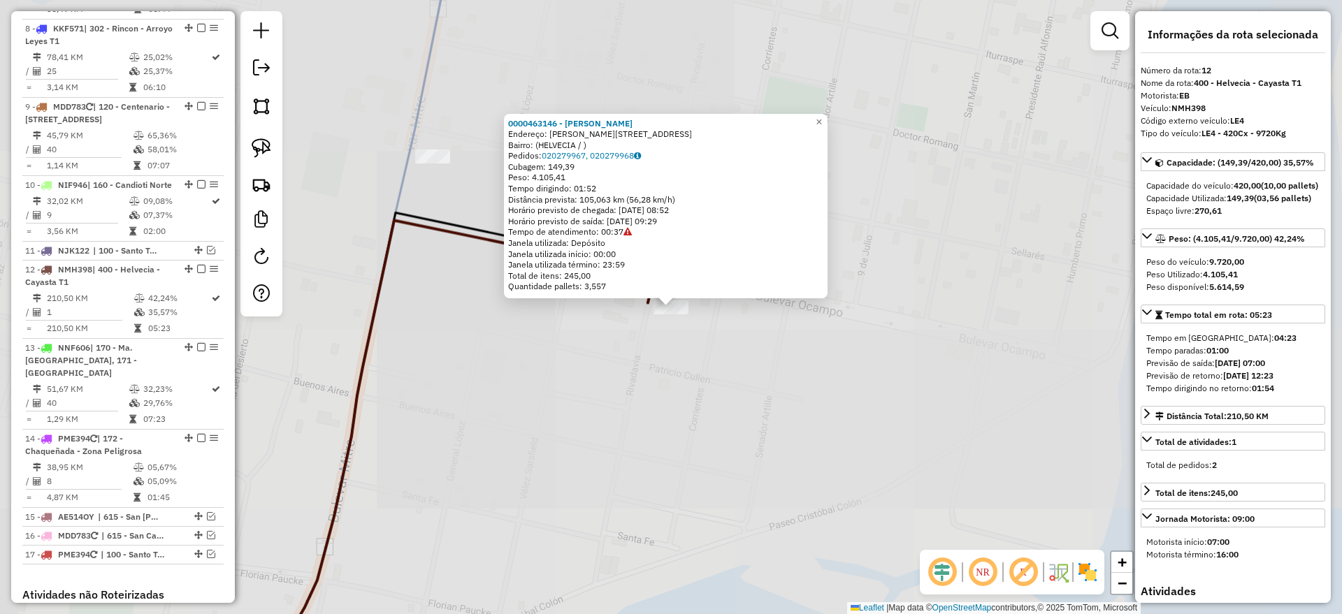
scroll to position [1318, 0]
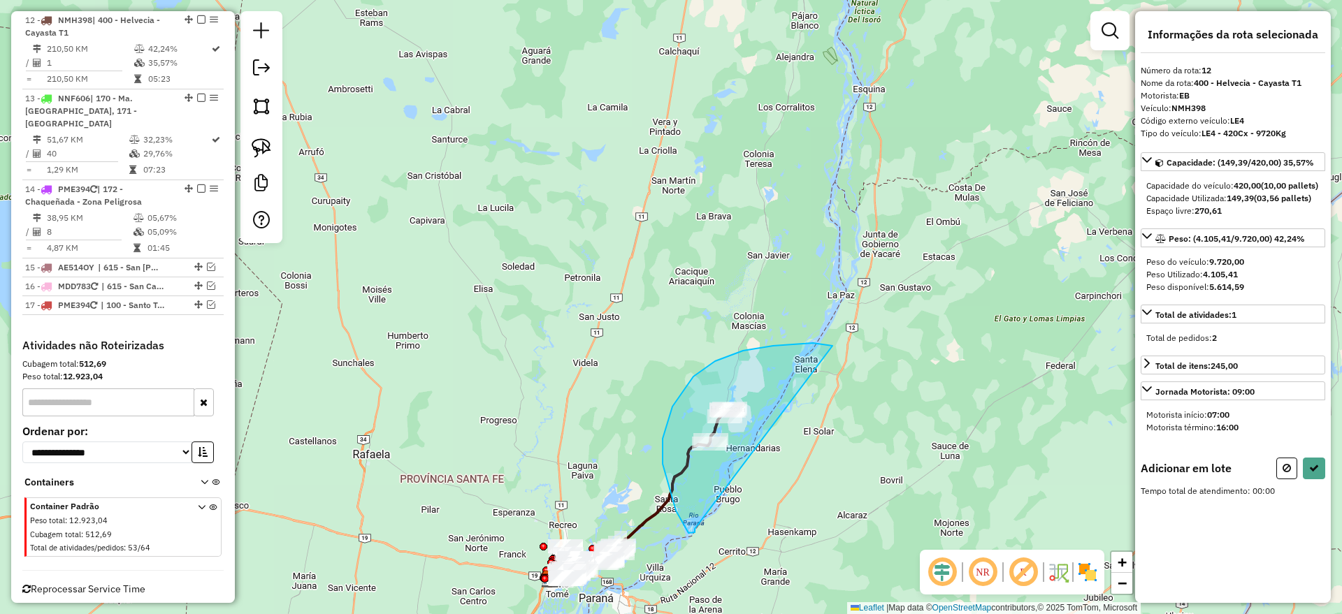
drag, startPoint x: 680, startPoint y: 519, endPoint x: 846, endPoint y: 359, distance: 231.3
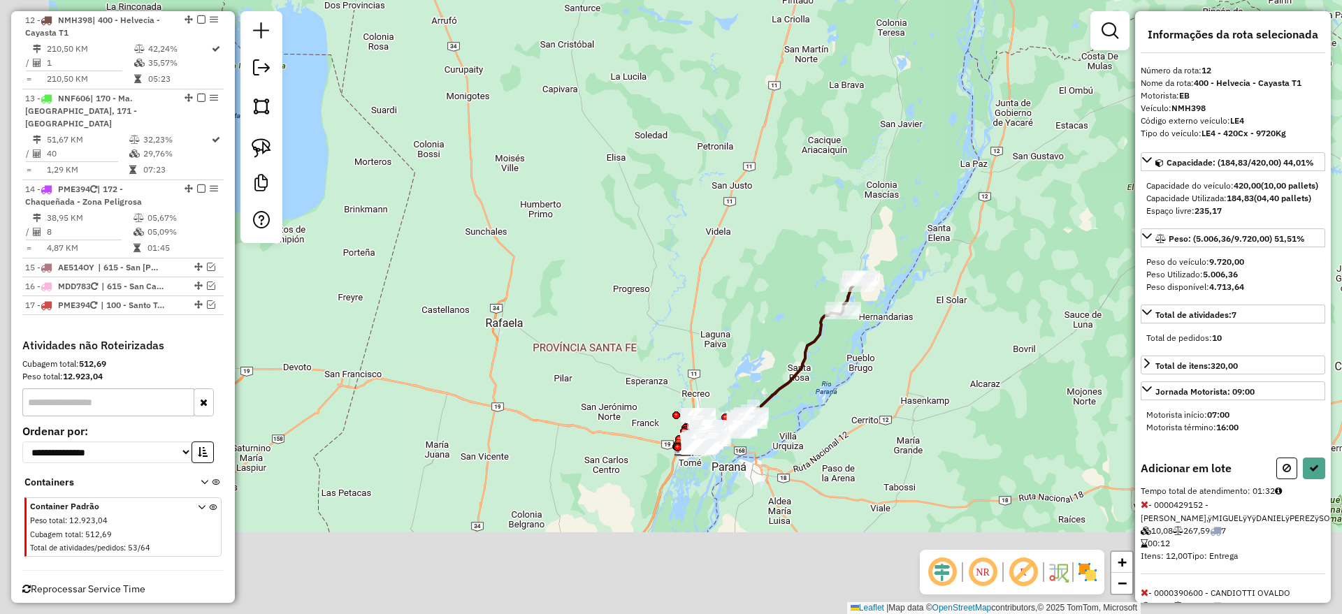
drag, startPoint x: 607, startPoint y: 477, endPoint x: 776, endPoint y: 319, distance: 231.9
click at [776, 319] on div "Janela de atendimento Grade de atendimento Capacidade Transportadoras Veículos …" at bounding box center [671, 307] width 1342 height 614
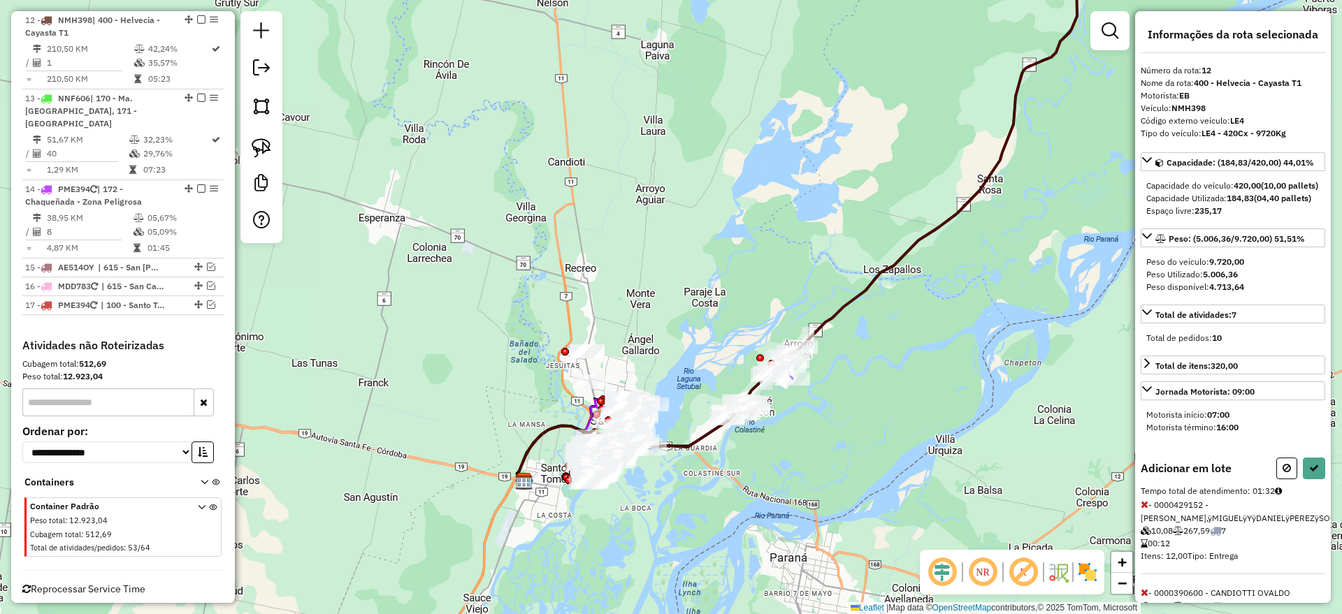
drag, startPoint x: 791, startPoint y: 440, endPoint x: 801, endPoint y: 429, distance: 14.3
click at [801, 429] on div "Janela de atendimento Grade de atendimento Capacidade Transportadoras Veículos …" at bounding box center [671, 307] width 1342 height 614
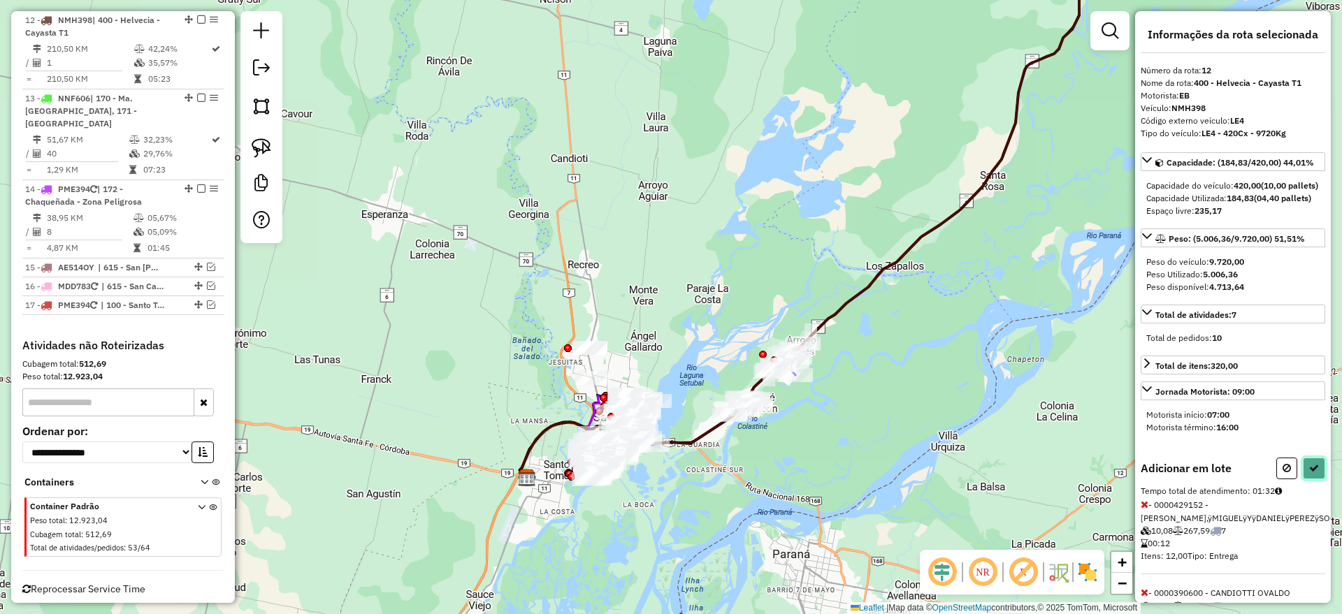
click at [1315, 479] on button at bounding box center [1314, 469] width 22 height 22
select select "*********"
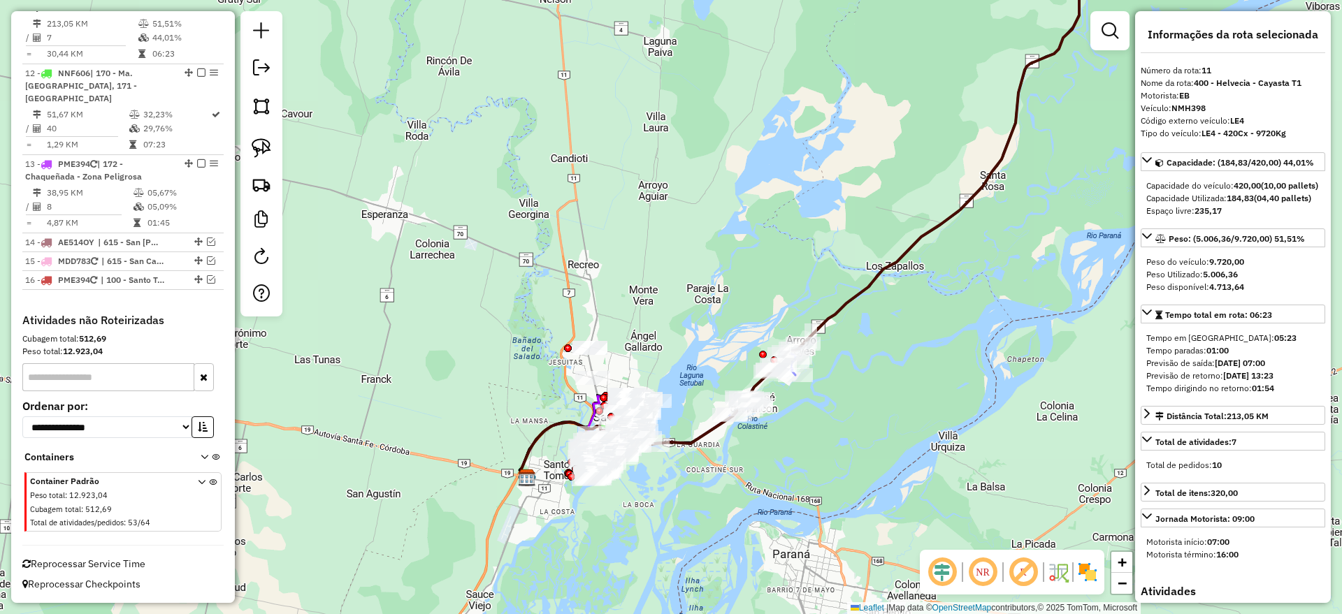
scroll to position [1253, 0]
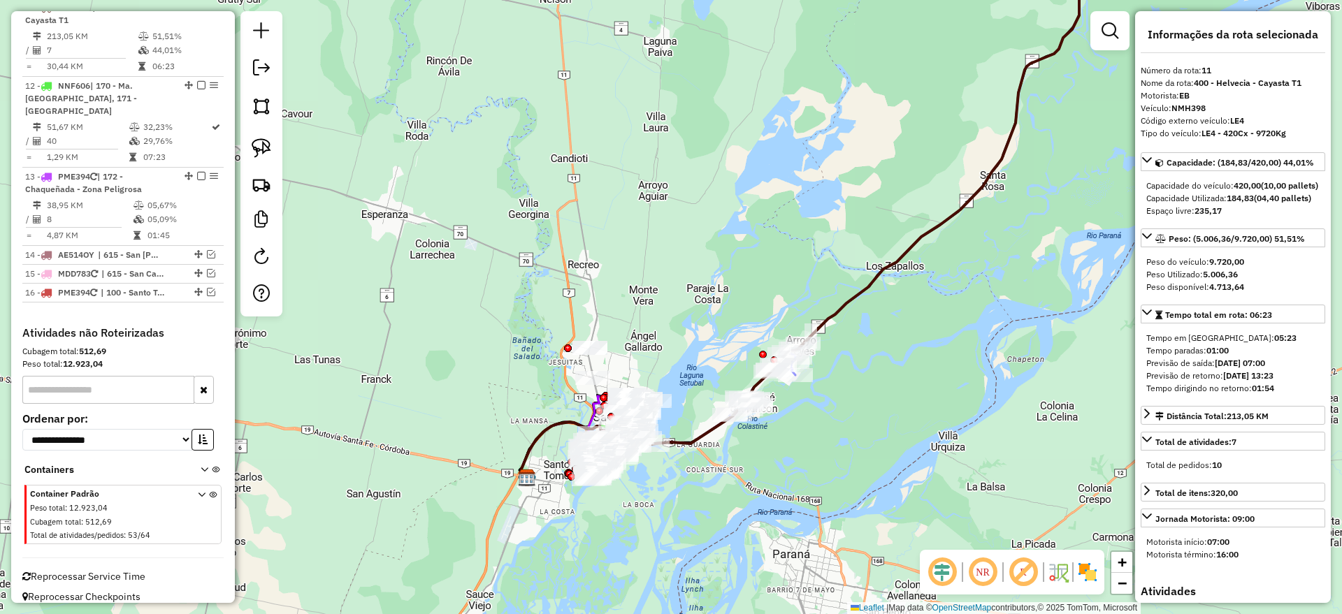
drag, startPoint x: 876, startPoint y: 257, endPoint x: 882, endPoint y: 262, distance: 7.9
click at [880, 259] on div "Janela de atendimento Grade de atendimento Capacidade Transportadoras Veículos …" at bounding box center [671, 307] width 1342 height 614
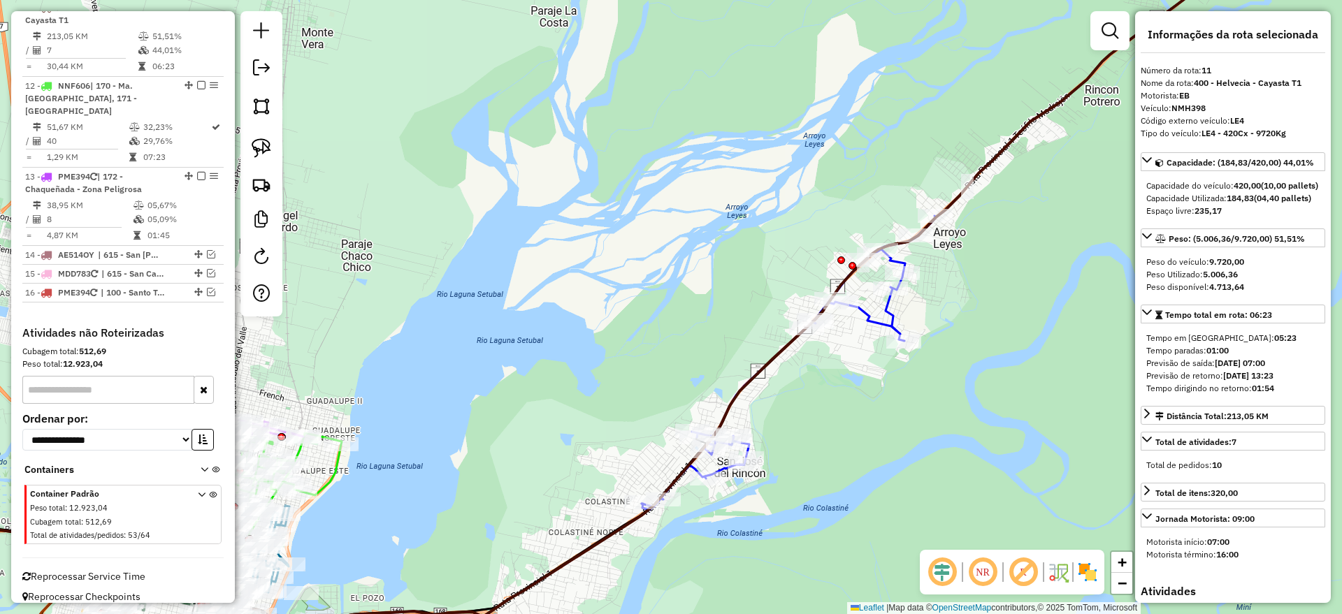
click at [886, 311] on icon at bounding box center [789, 363] width 294 height 294
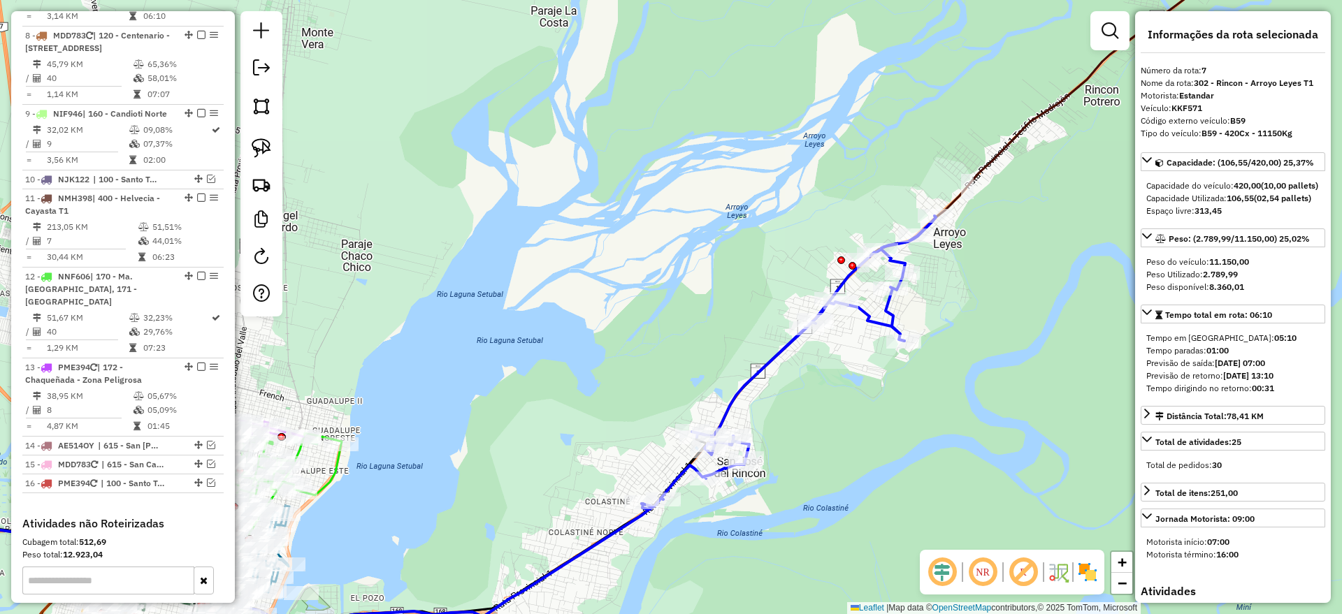
scroll to position [961, 0]
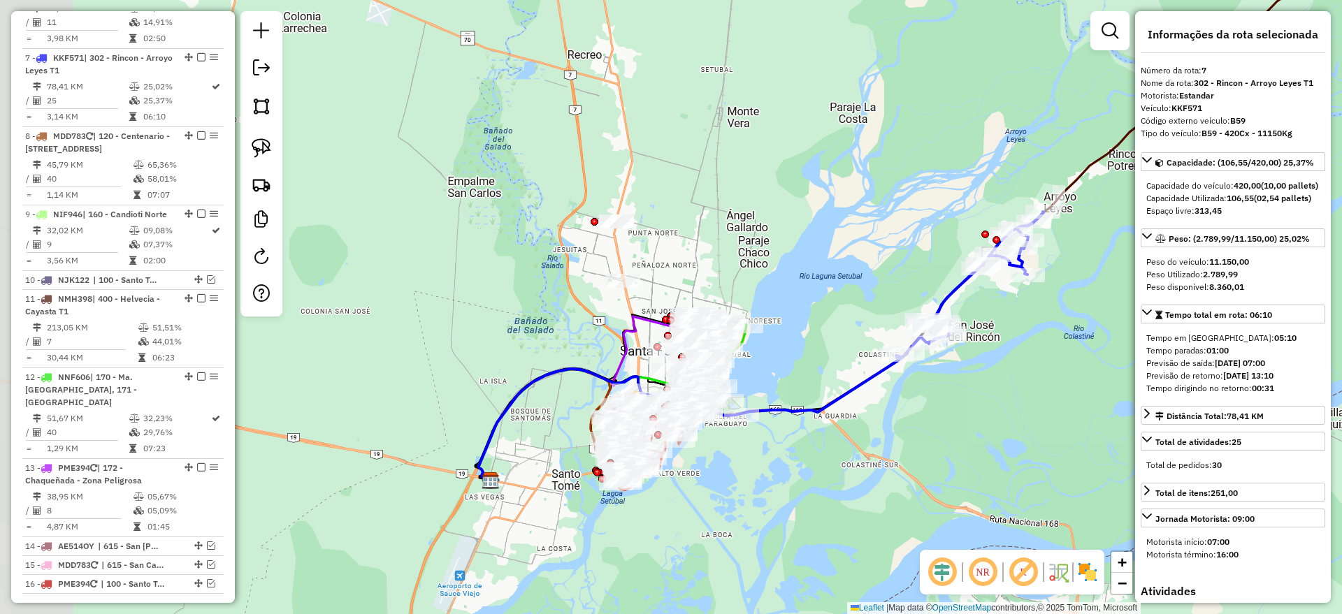
drag, startPoint x: 684, startPoint y: 486, endPoint x: 851, endPoint y: 426, distance: 176.6
click at [876, 421] on div "Janela de atendimento Grade de atendimento Capacidade Transportadoras Veículos …" at bounding box center [671, 307] width 1342 height 614
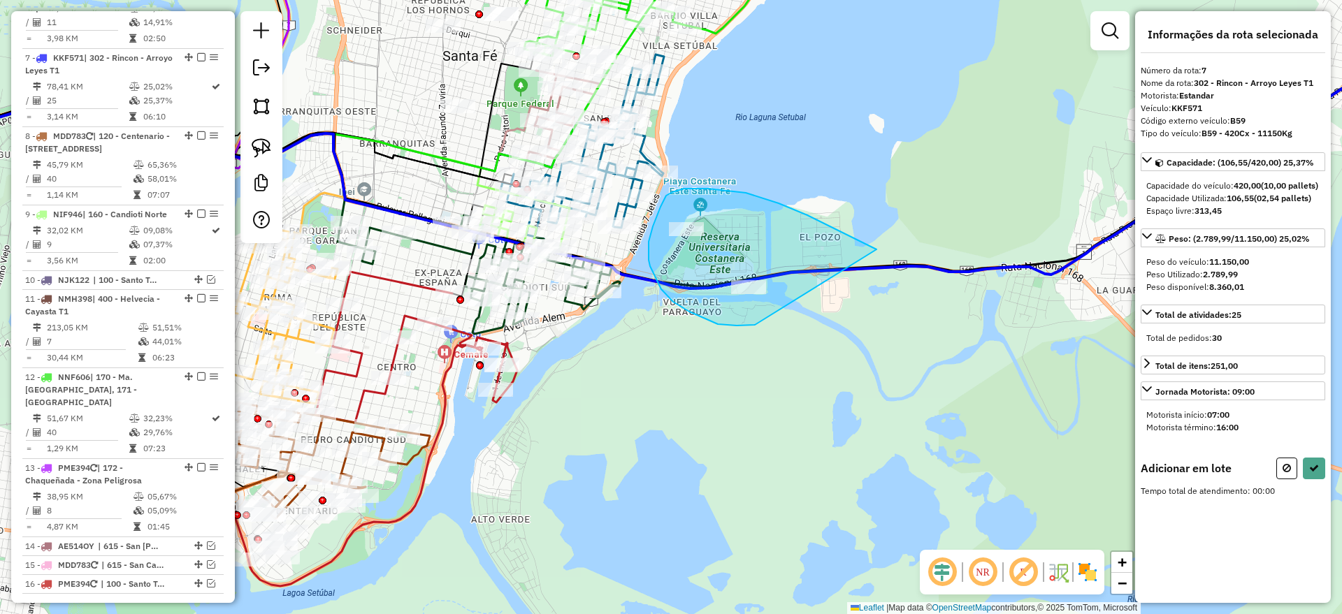
drag, startPoint x: 750, startPoint y: 326, endPoint x: 886, endPoint y: 252, distance: 154.2
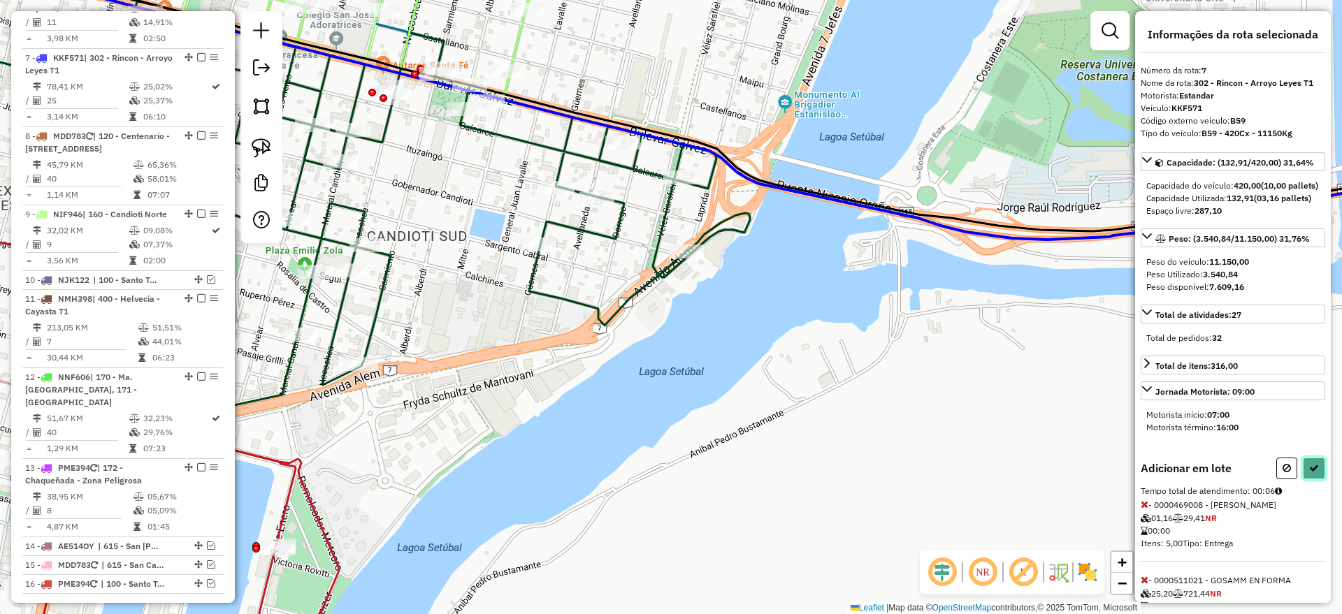
click at [1305, 479] on button at bounding box center [1314, 469] width 22 height 22
select select "*********"
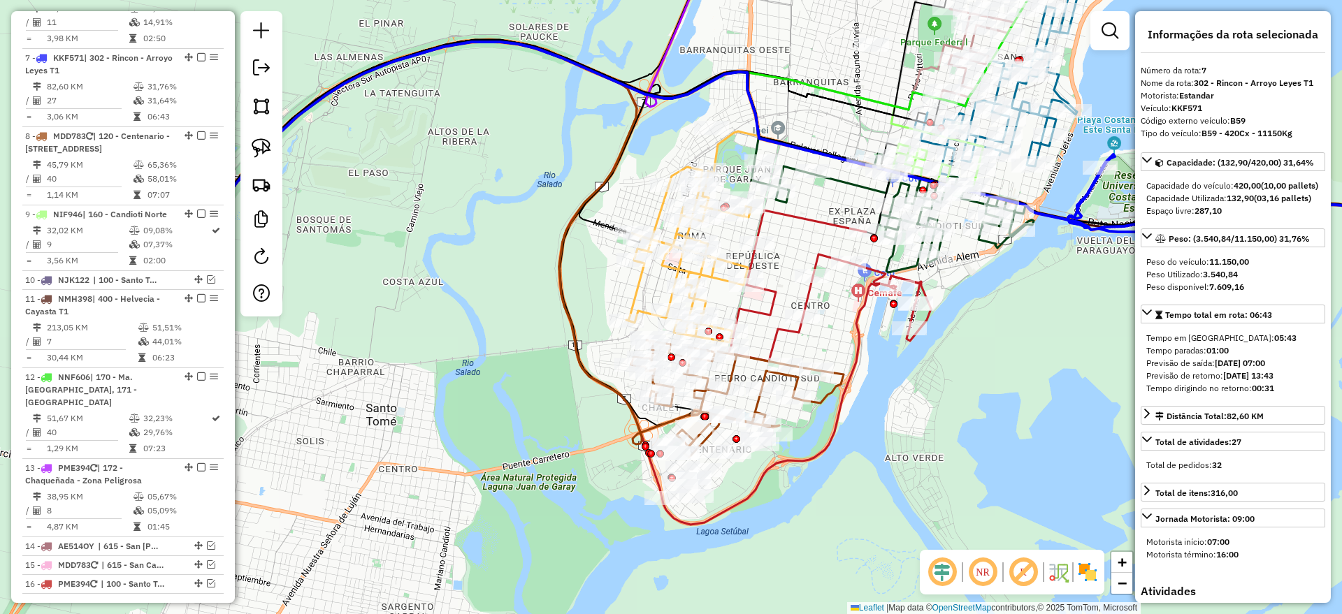
drag, startPoint x: 676, startPoint y: 440, endPoint x: 914, endPoint y: 493, distance: 243.5
click at [914, 493] on div "Janela de atendimento Grade de atendimento Capacidade Transportadoras Veículos …" at bounding box center [671, 307] width 1342 height 614
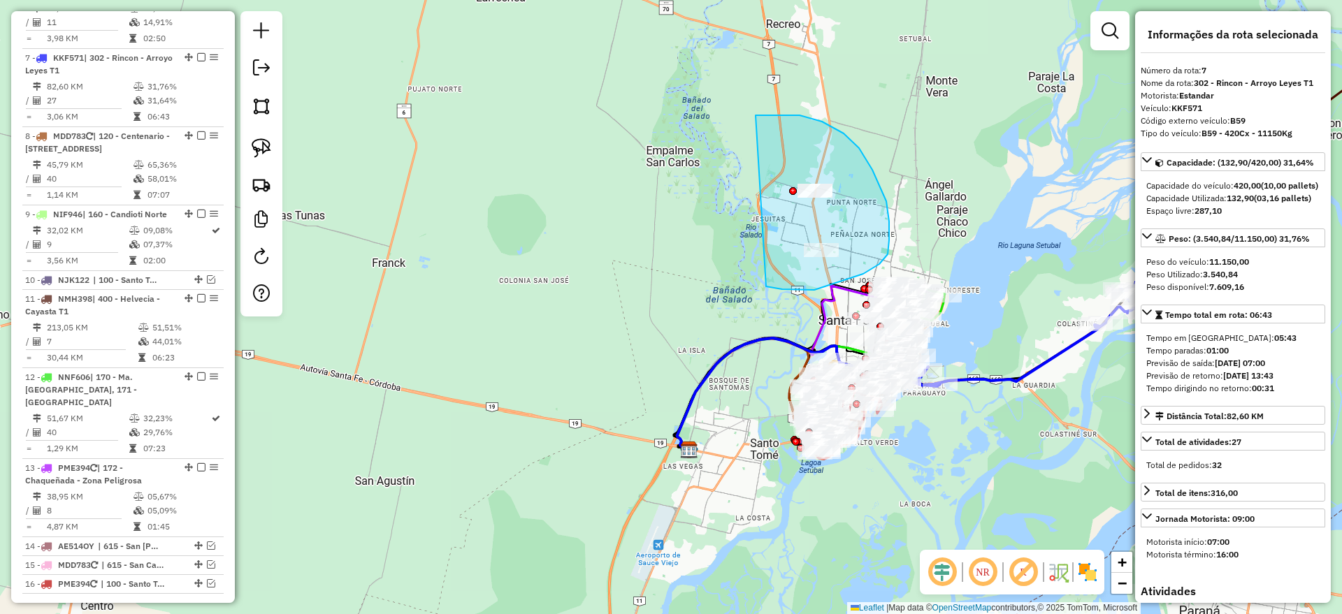
drag, startPoint x: 766, startPoint y: 287, endPoint x: 753, endPoint y: 120, distance: 167.6
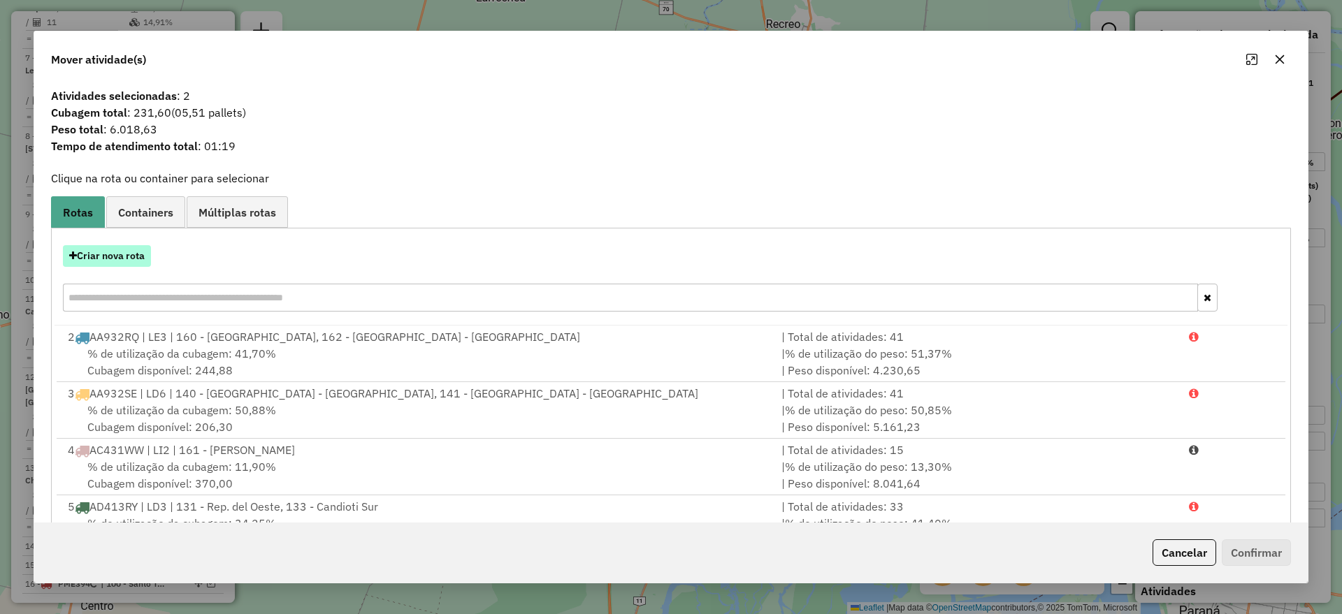
click at [122, 266] on button "Criar nova rota" at bounding box center [107, 256] width 88 height 22
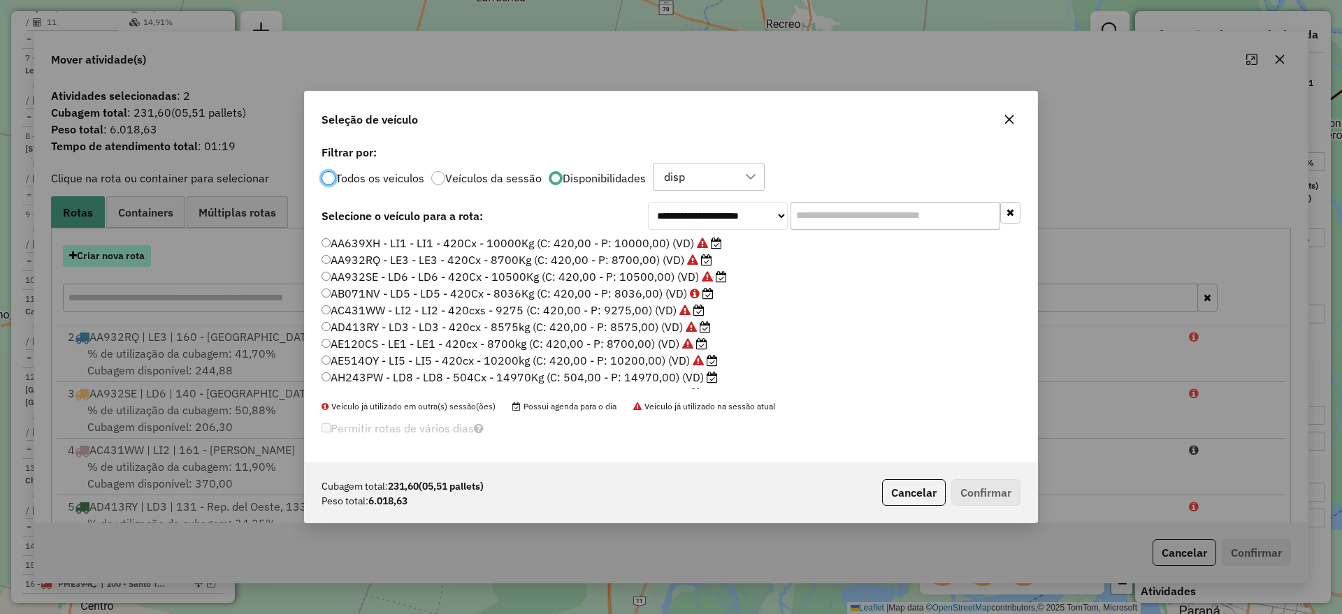
scroll to position [8, 4]
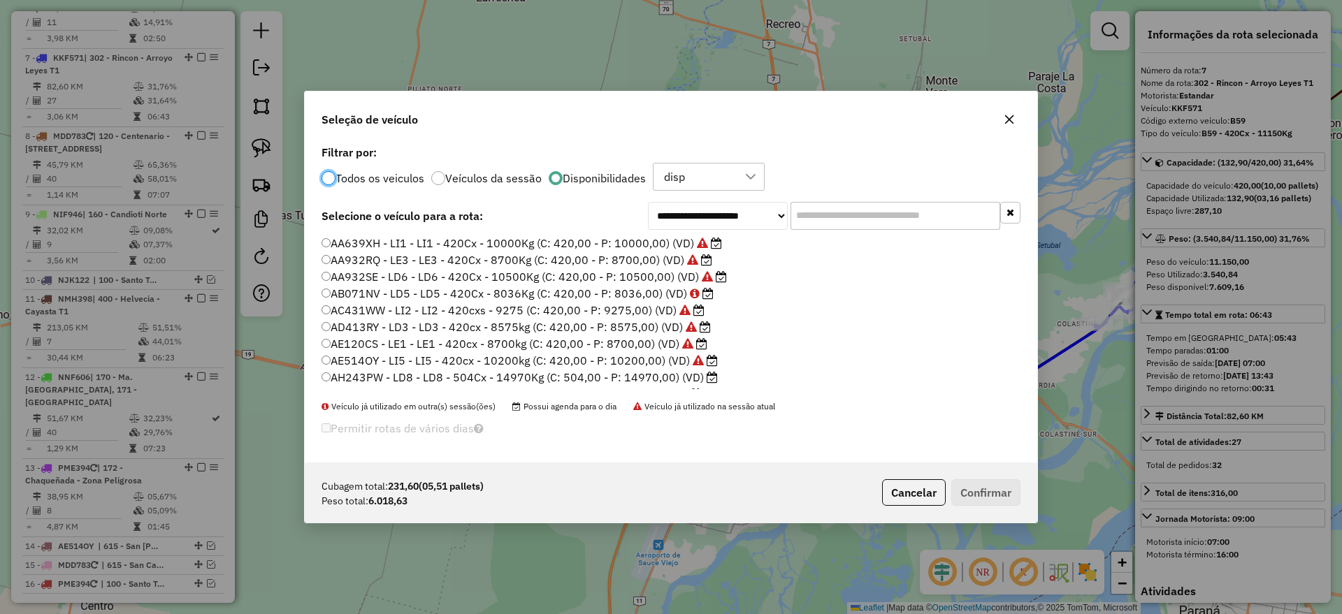
click at [809, 227] on input "text" at bounding box center [896, 216] width 210 height 28
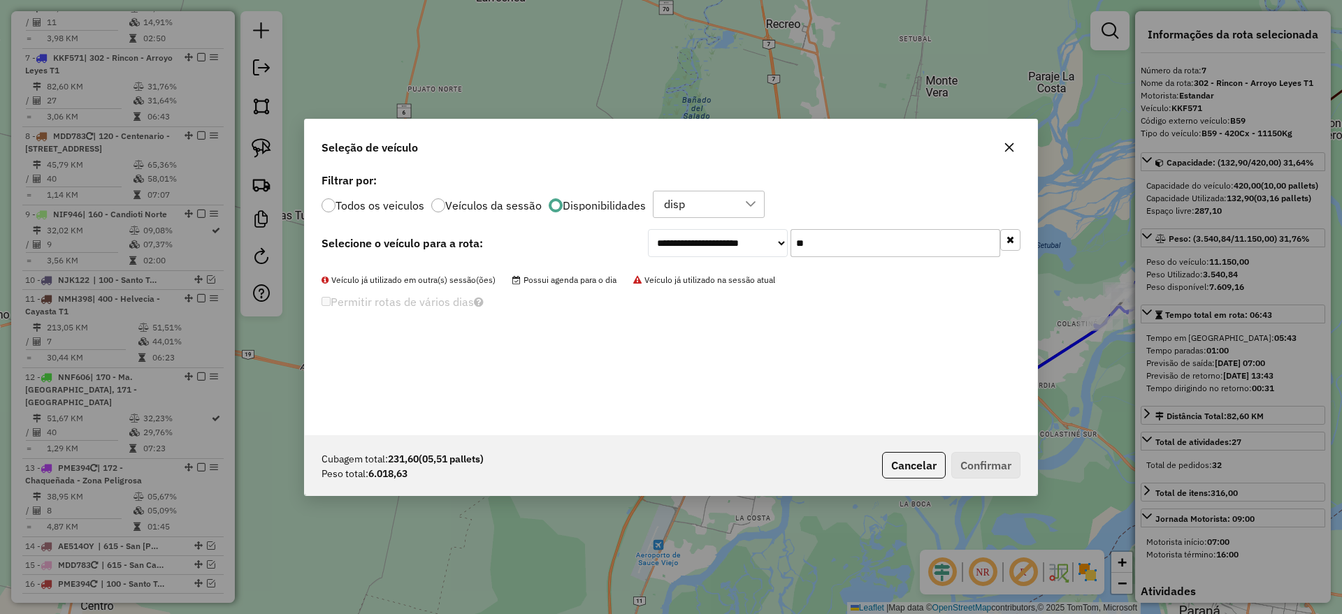
type input "*"
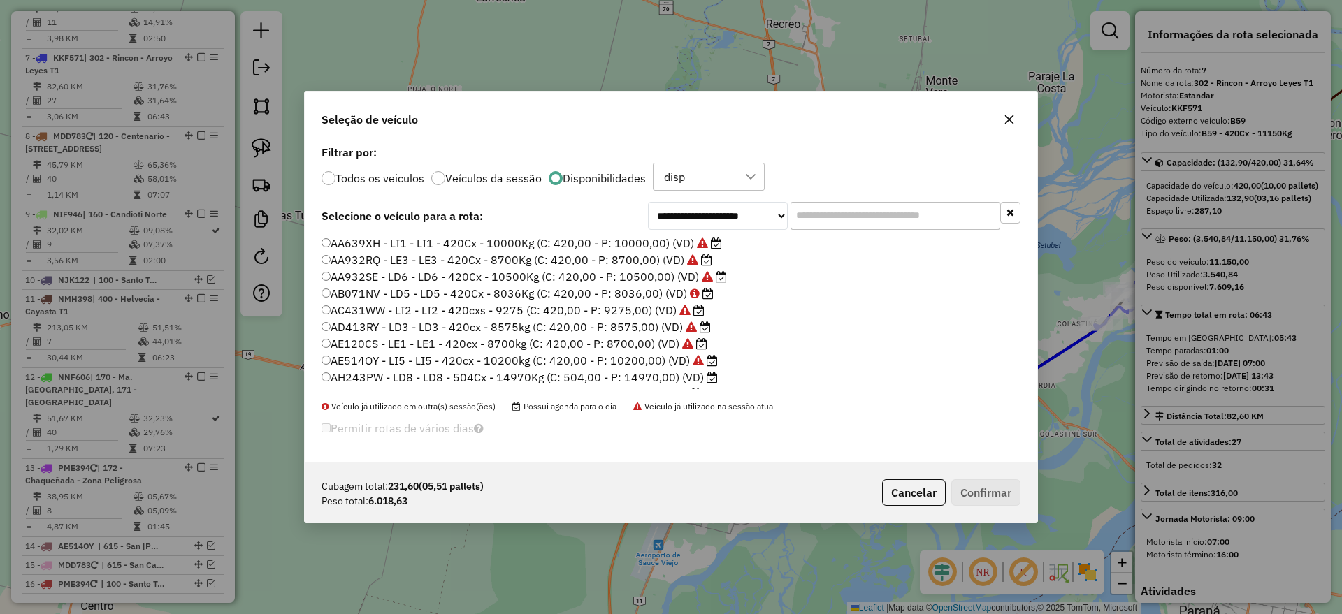
scroll to position [87, 0]
click at [439, 324] on label "AH528YU - LI7 - 588Cx - 14400Kg (C: 588,00 - P: 14400,00) (VD)" at bounding box center [502, 323] width 360 height 17
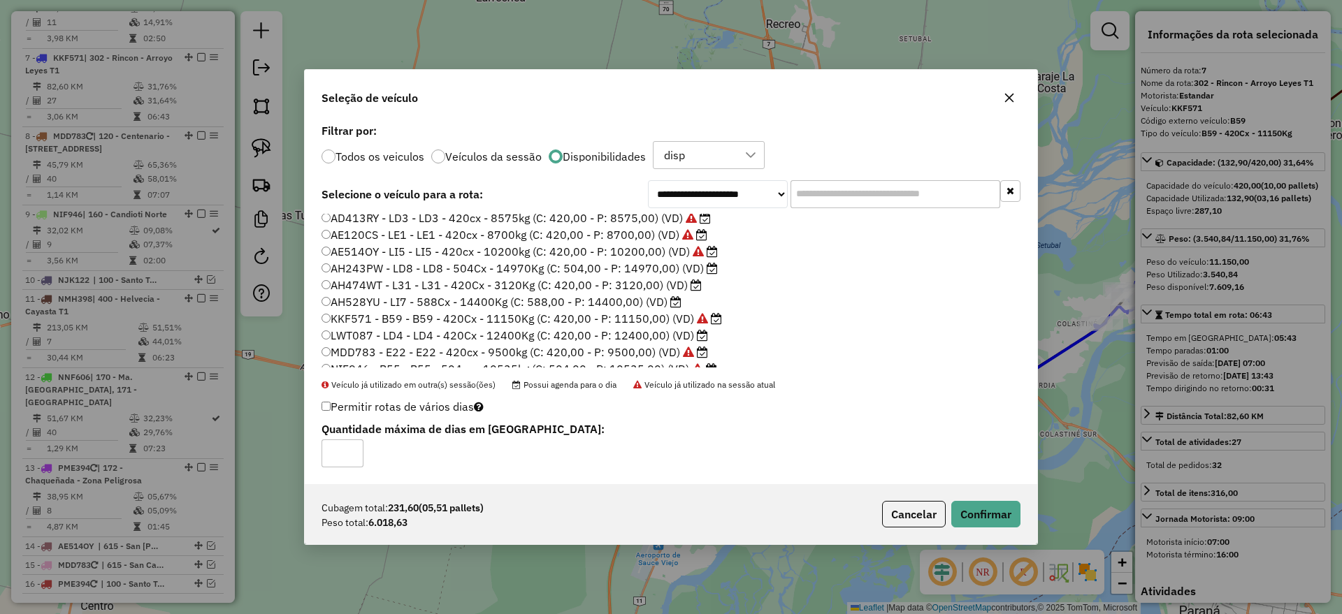
click at [503, 335] on label "LWT087 - LD4 - LD4 - 420Cx - 12400Kg (C: 420,00 - P: 12400,00) (VD)" at bounding box center [515, 335] width 387 height 17
click at [969, 519] on button "Confirmar" at bounding box center [985, 514] width 69 height 27
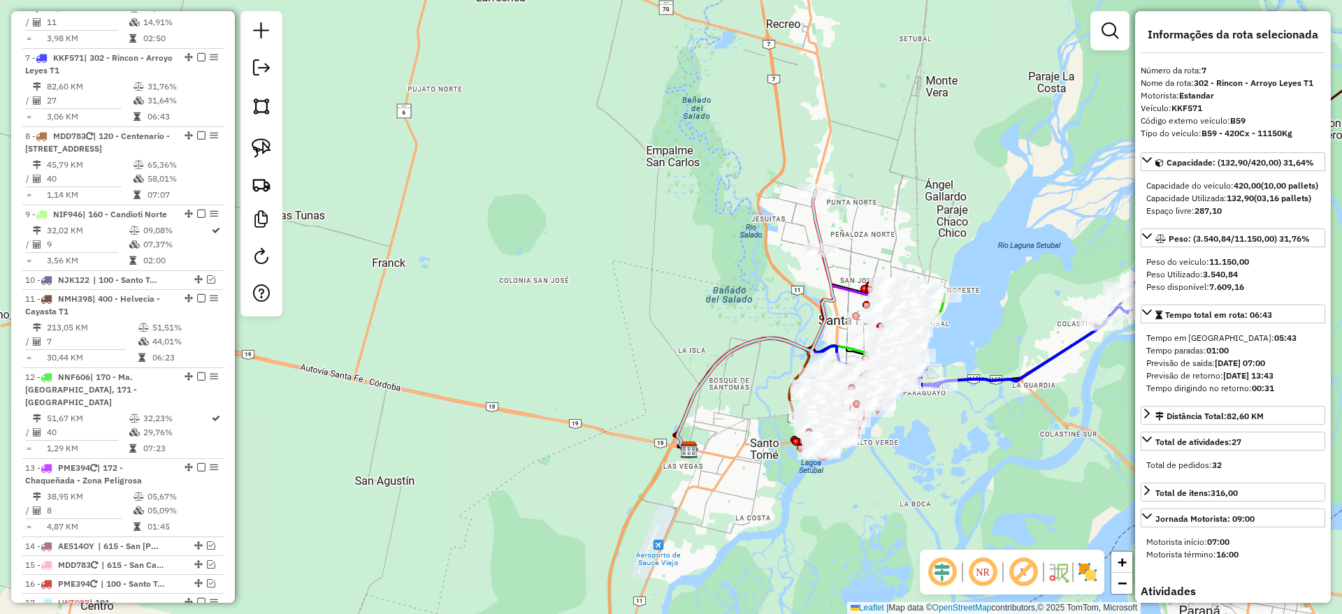
click at [828, 277] on icon at bounding box center [755, 349] width 157 height 199
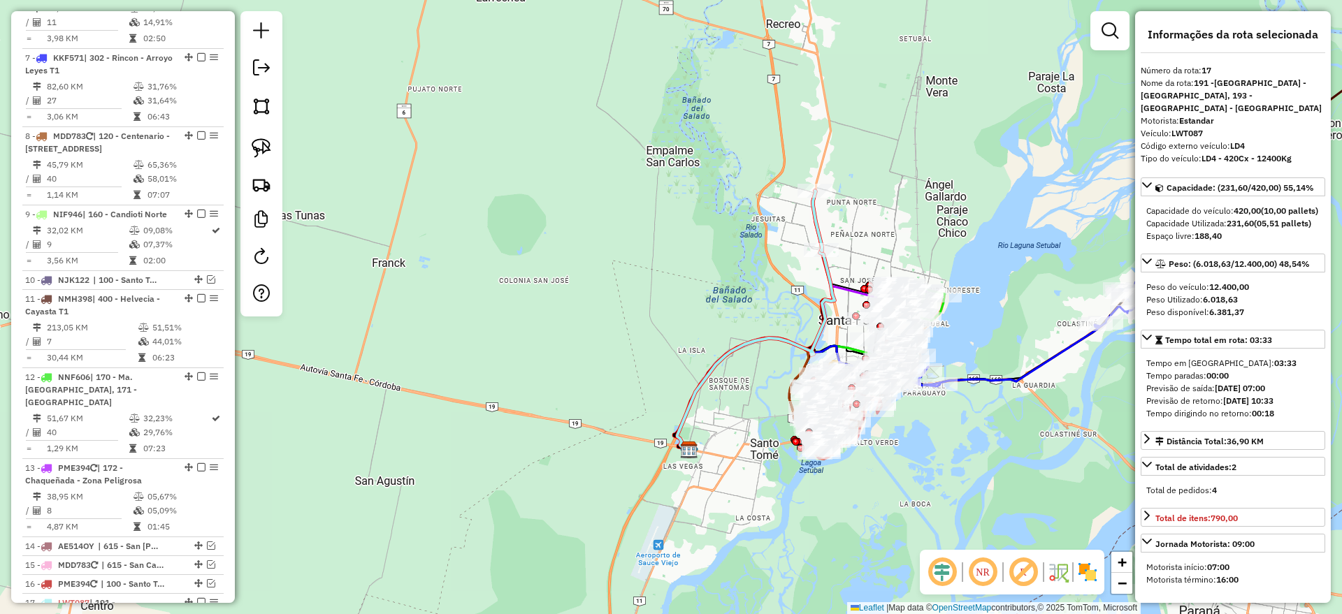
scroll to position [1343, 0]
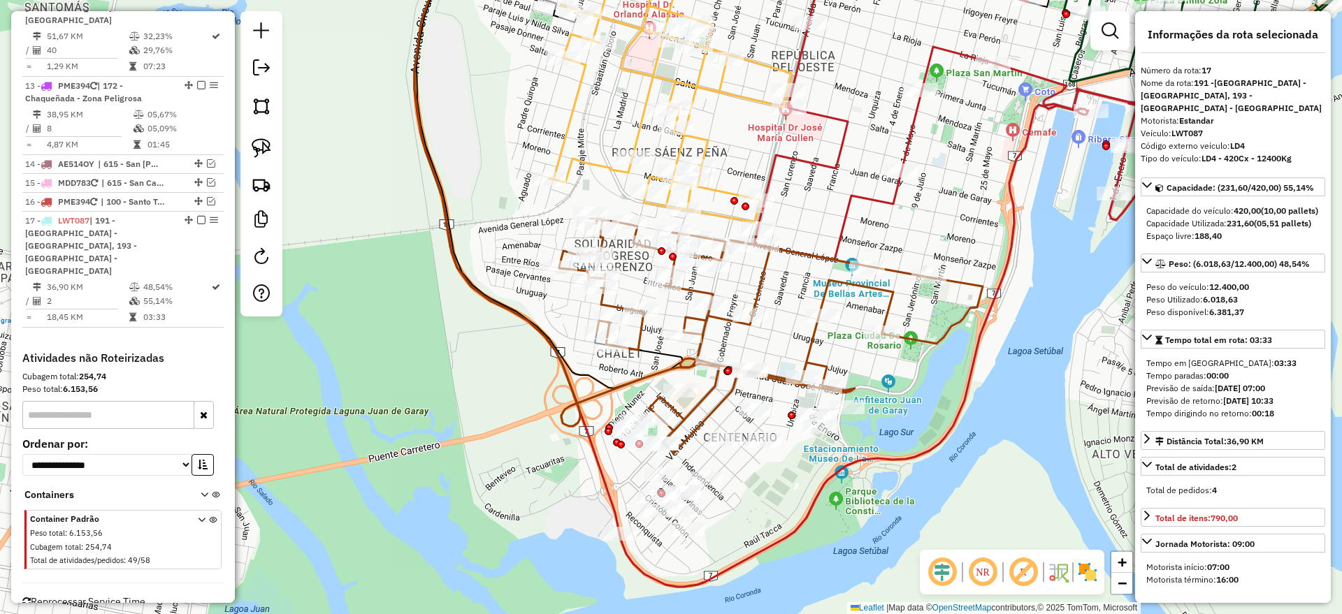
click at [865, 287] on icon at bounding box center [771, 336] width 424 height 235
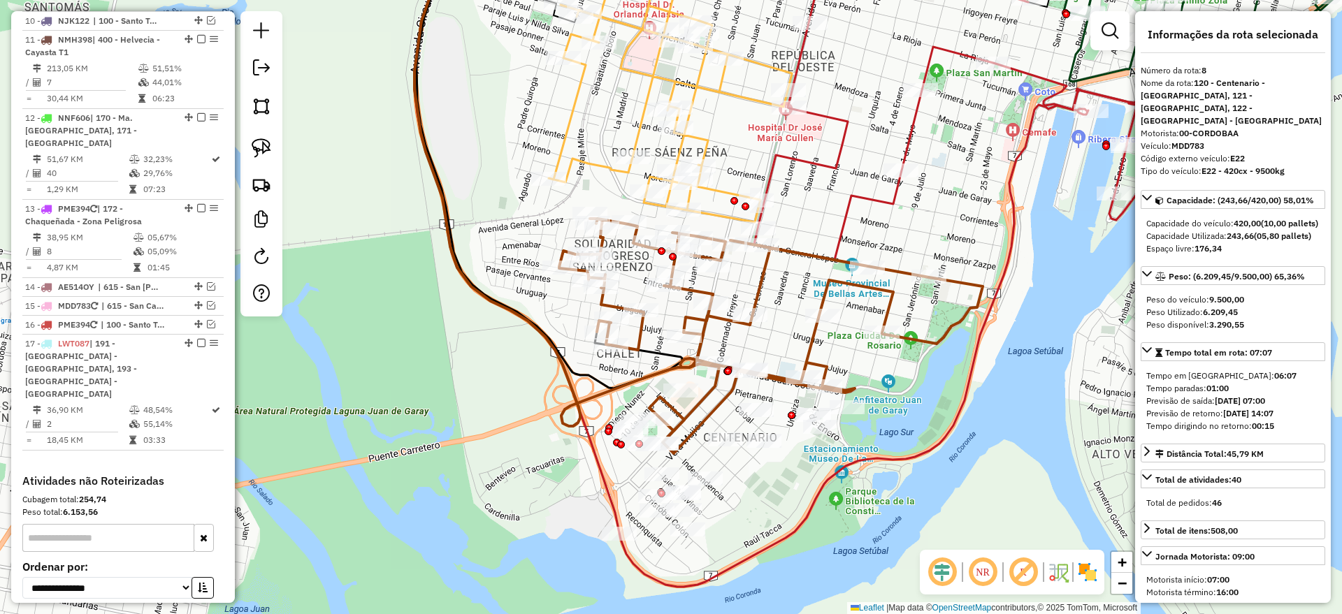
scroll to position [1039, 0]
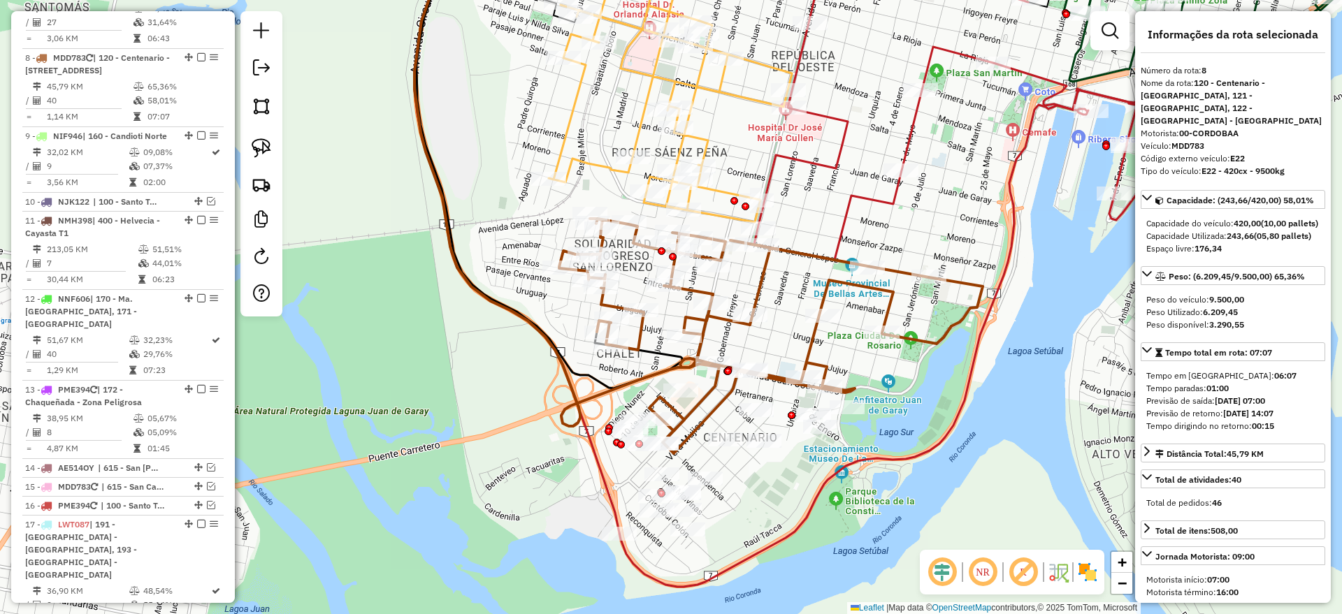
click at [1087, 575] on img at bounding box center [1087, 572] width 22 height 22
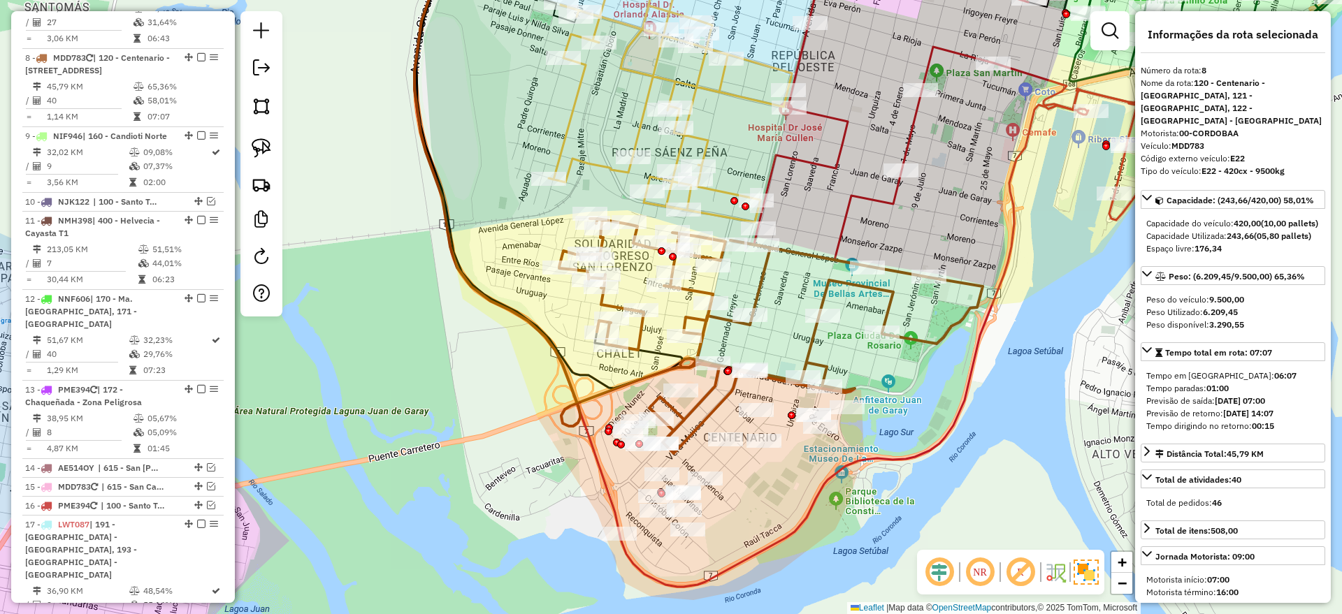
click at [825, 295] on icon at bounding box center [771, 336] width 424 height 235
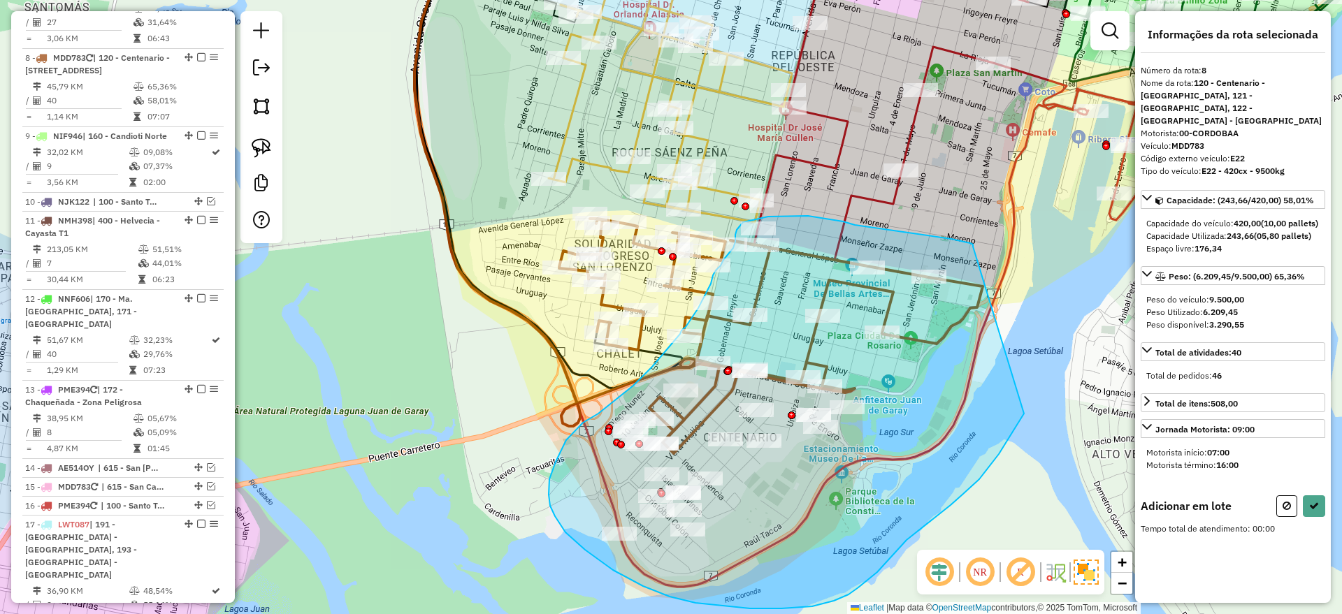
drag, startPoint x: 973, startPoint y: 247, endPoint x: 1024, endPoint y: 414, distance: 174.7
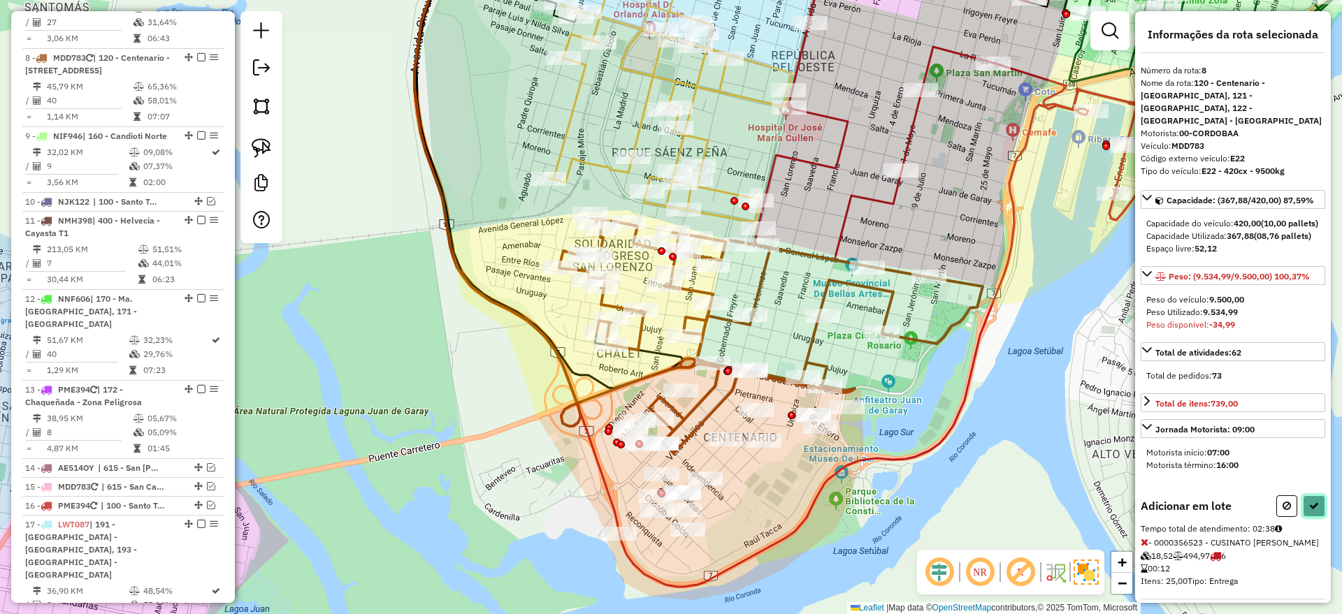
click at [1308, 517] on button at bounding box center [1314, 507] width 22 height 22
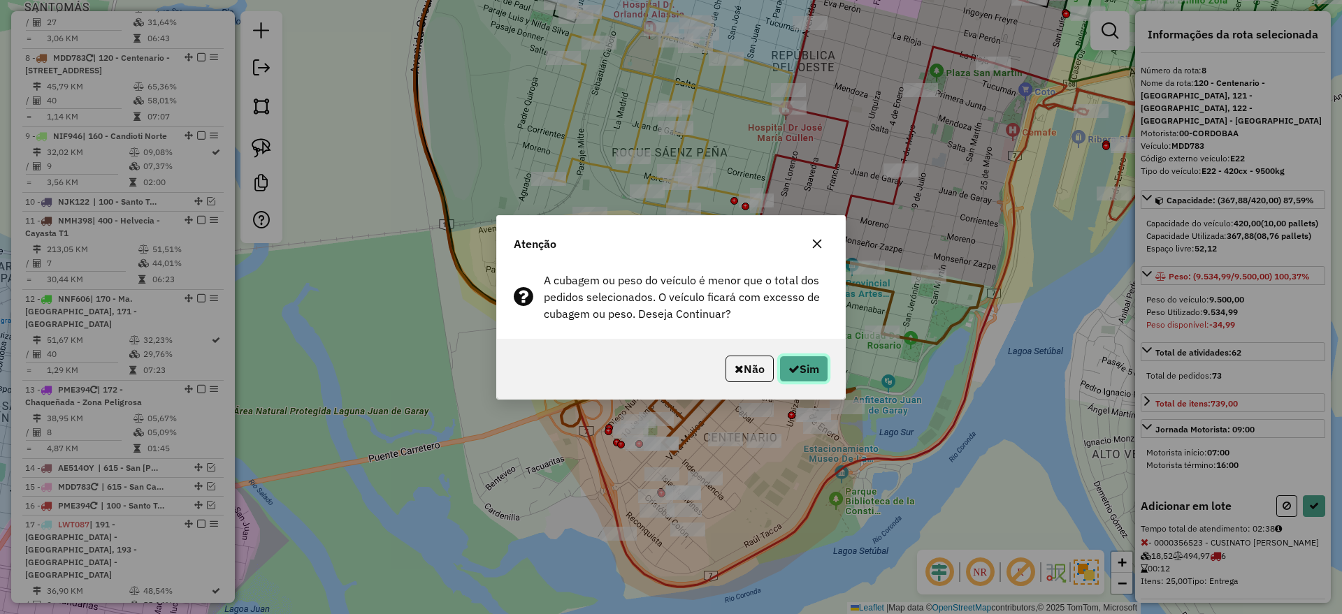
click at [809, 364] on button "Sim" at bounding box center [803, 369] width 49 height 27
select select "*********"
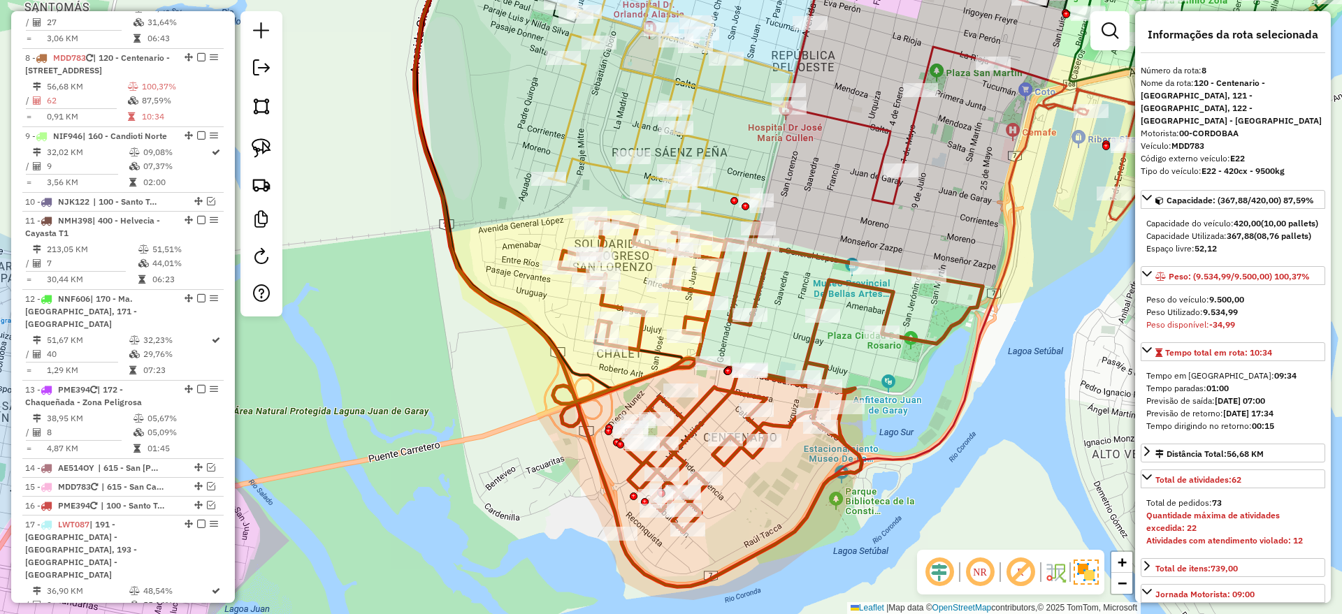
click at [648, 83] on icon at bounding box center [674, 80] width 250 height 284
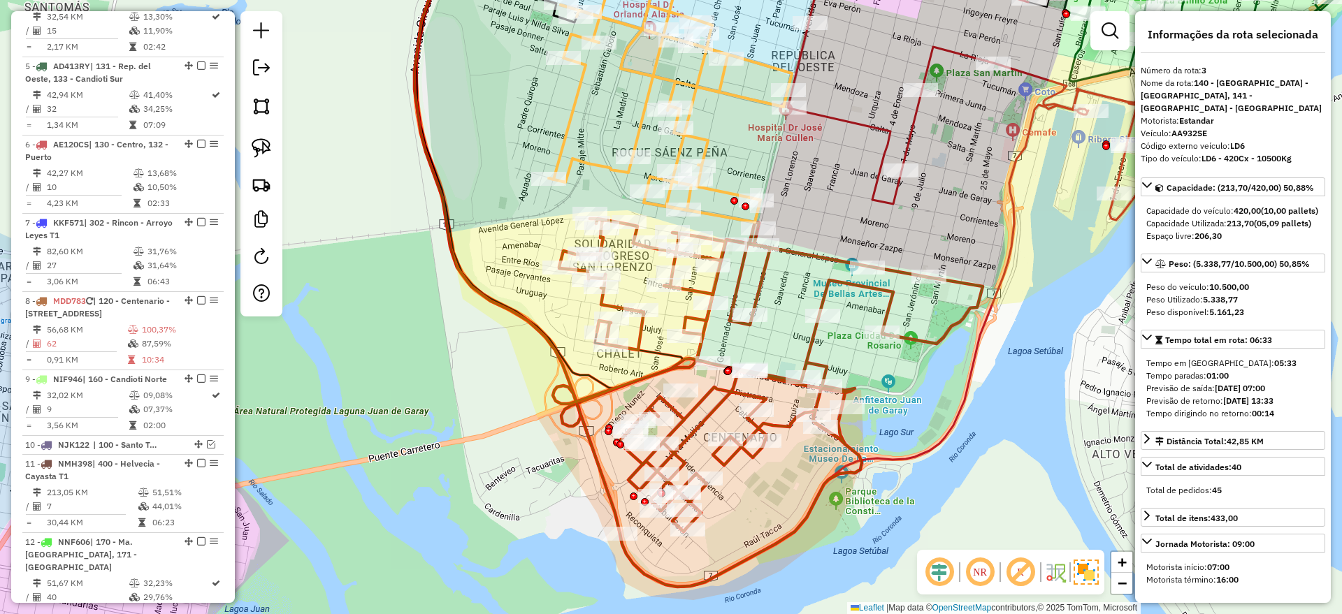
scroll to position [635, 0]
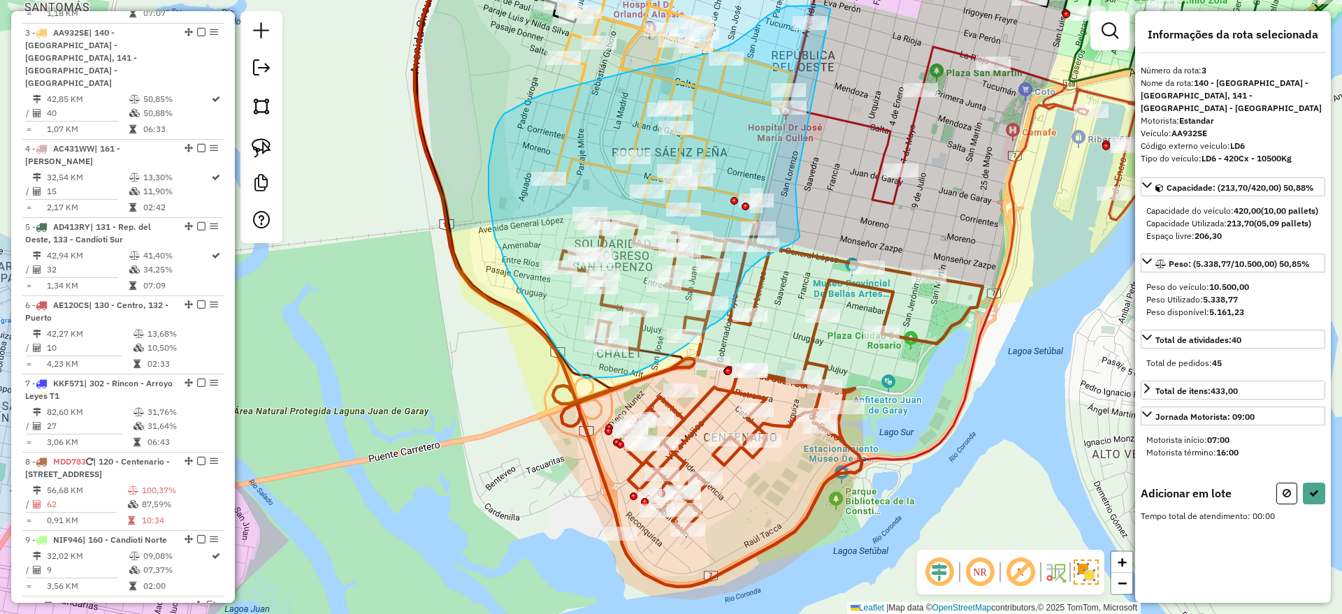
drag, startPoint x: 795, startPoint y: 185, endPoint x: 830, endPoint y: 10, distance: 178.2
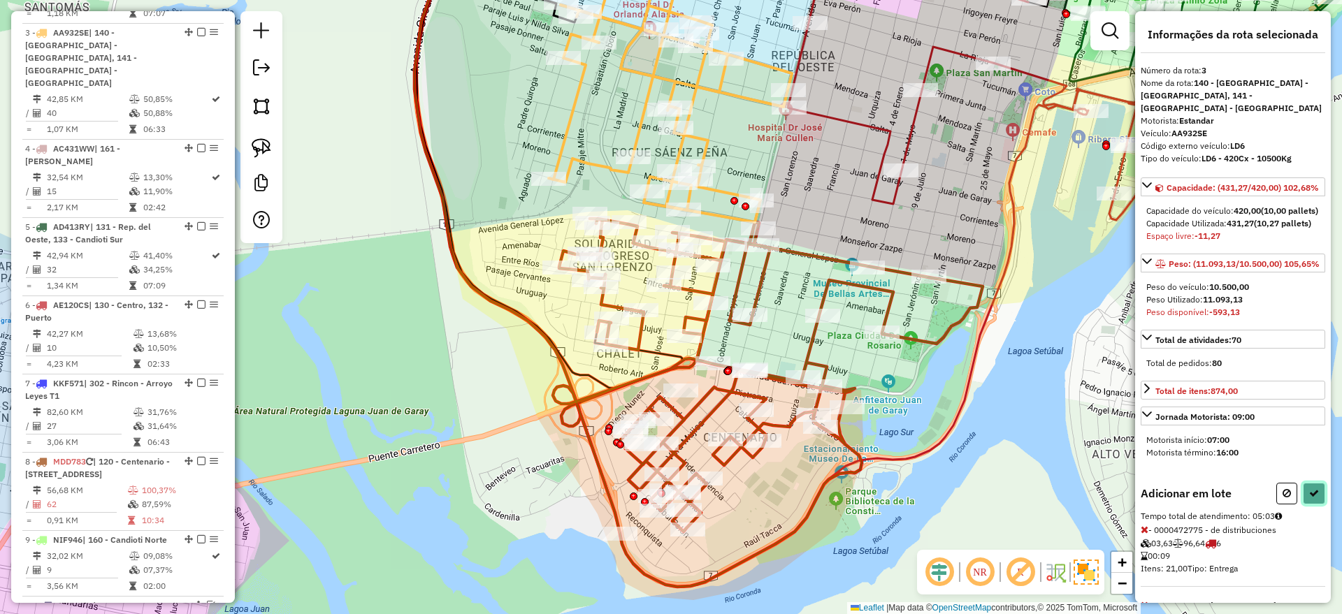
click at [1313, 498] on icon at bounding box center [1314, 494] width 10 height 10
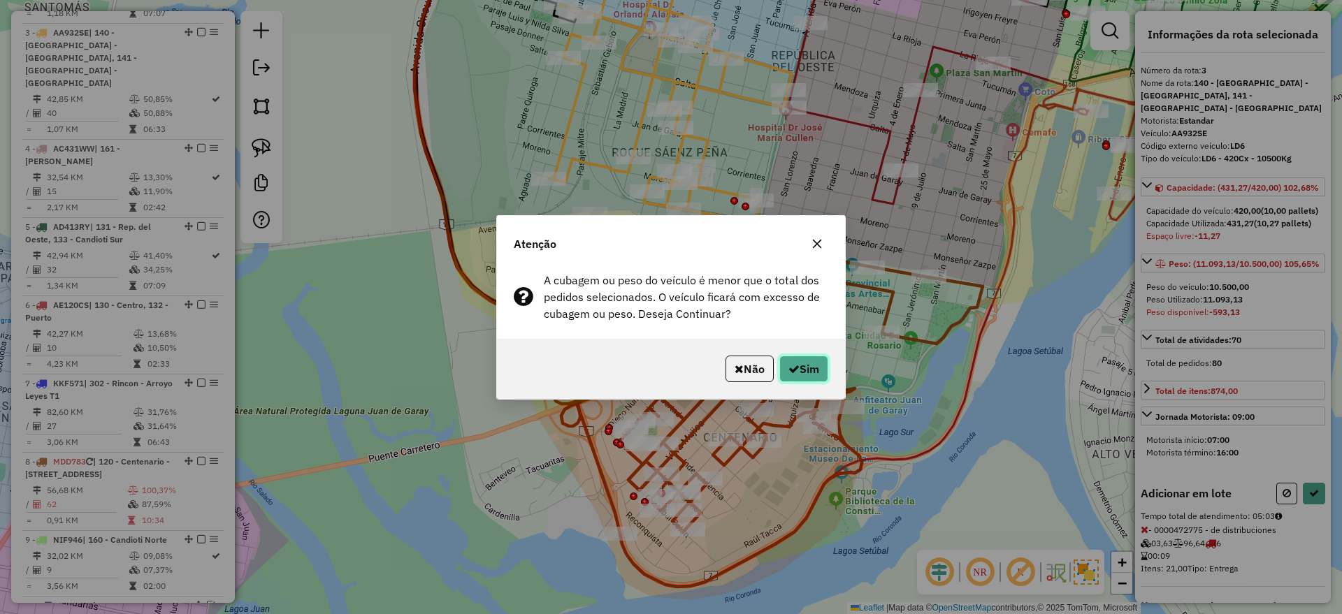
click at [818, 368] on button "Sim" at bounding box center [803, 369] width 49 height 27
select select "*********"
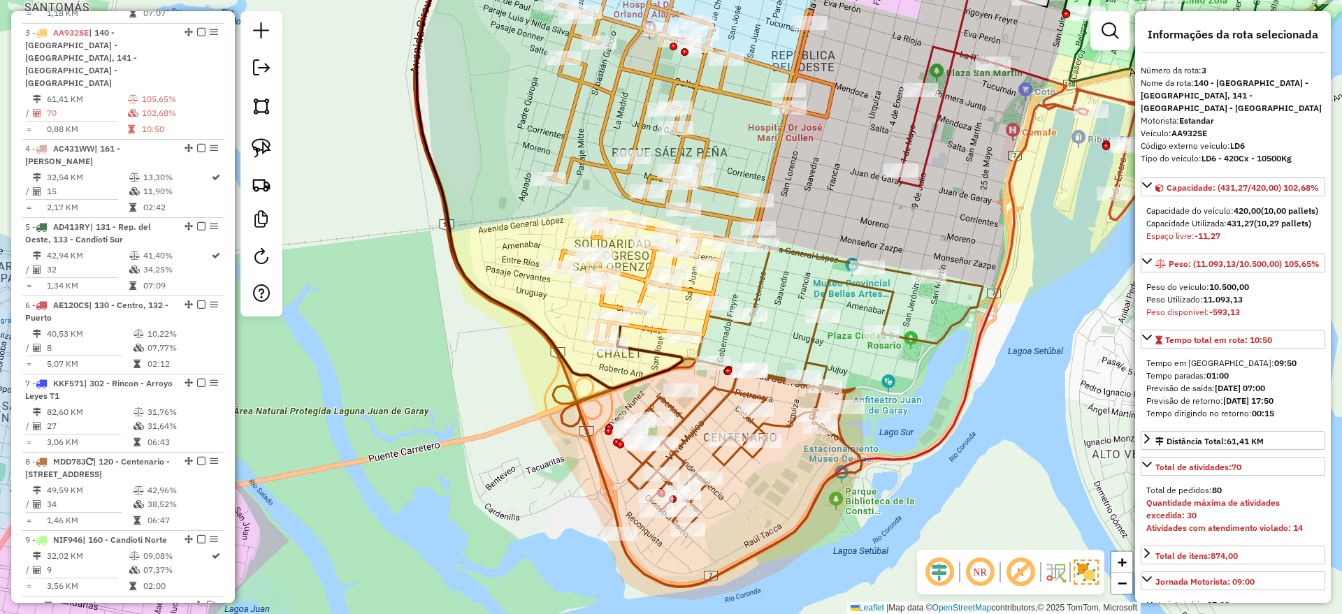
click at [1079, 305] on div "Janela de atendimento Grade de atendimento Capacidade Transportadoras Veículos …" at bounding box center [671, 307] width 1342 height 614
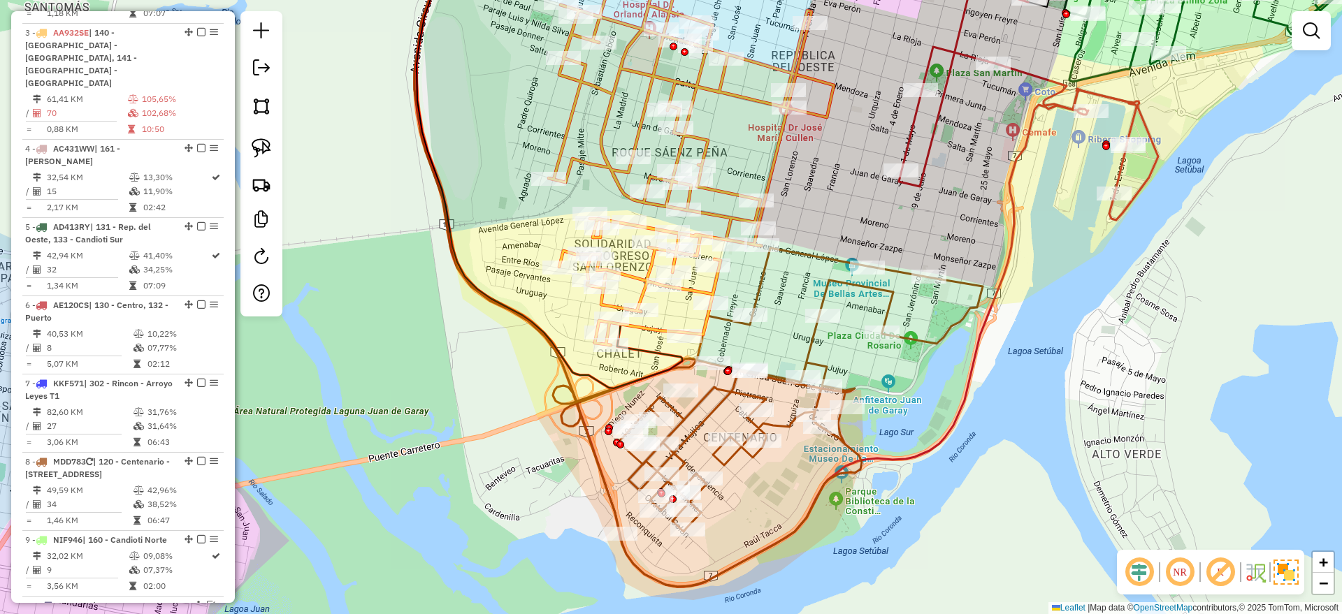
click at [837, 291] on div "Janela de atendimento Grade de atendimento Capacidade Transportadoras Veículos …" at bounding box center [671, 307] width 1342 height 614
click at [834, 288] on icon at bounding box center [768, 417] width 430 height 339
select select "*********"
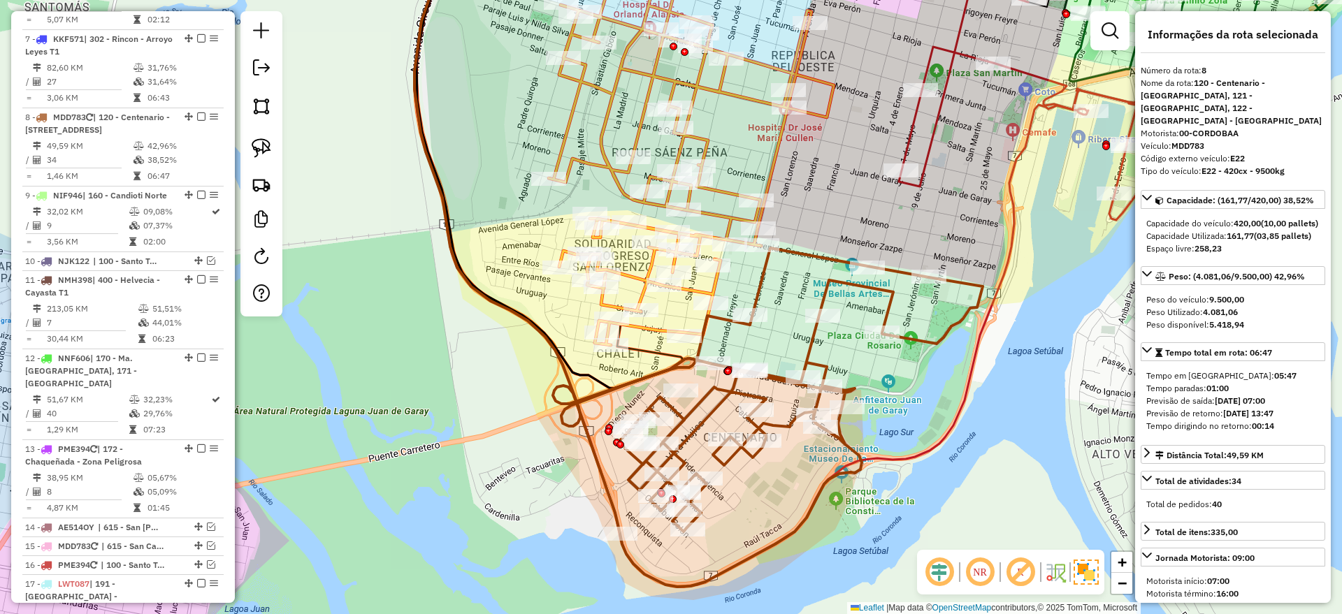
scroll to position [1039, 0]
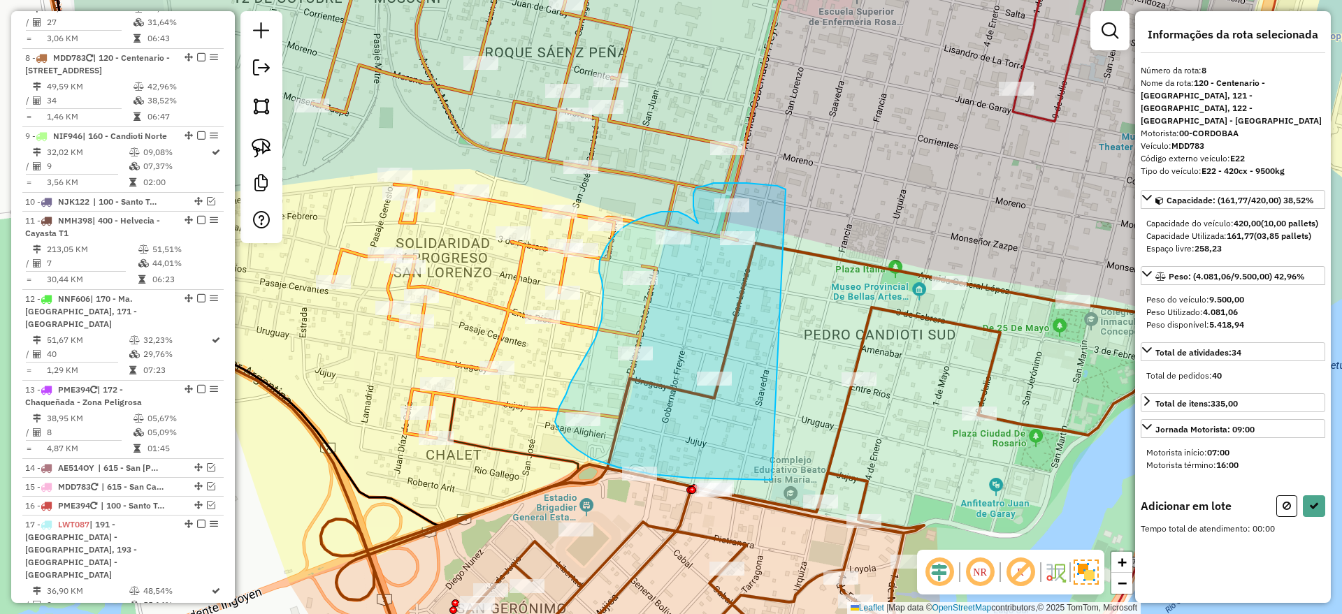
drag, startPoint x: 786, startPoint y: 189, endPoint x: 772, endPoint y: 480, distance: 291.1
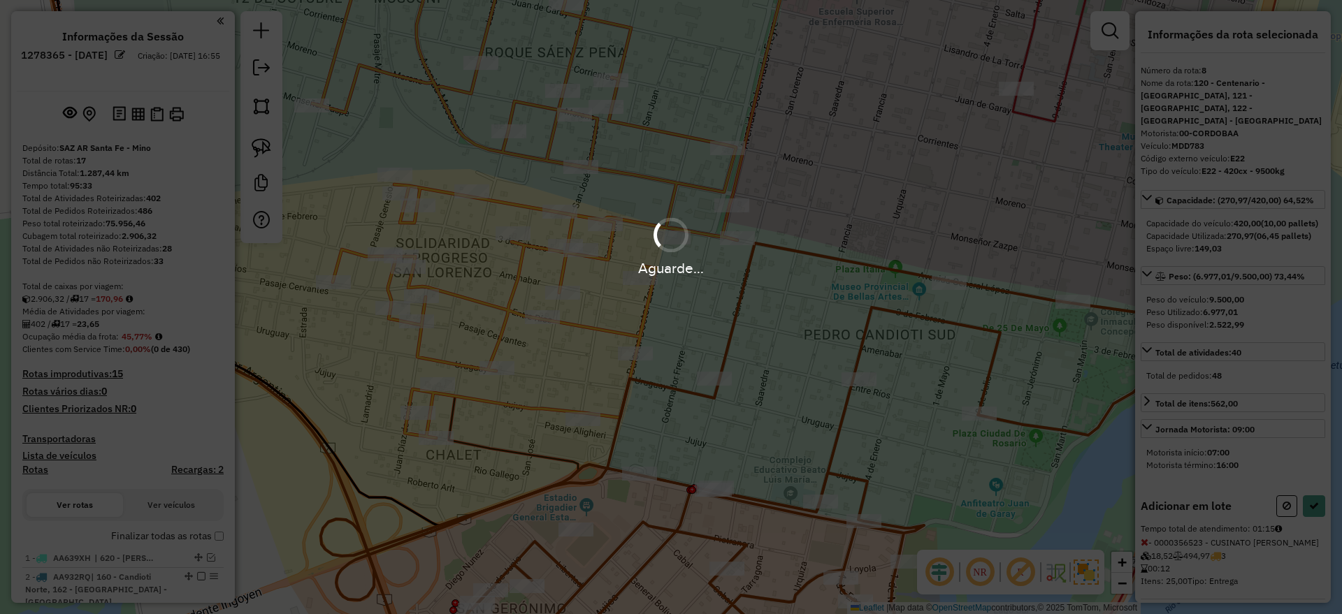
scroll to position [1039, 0]
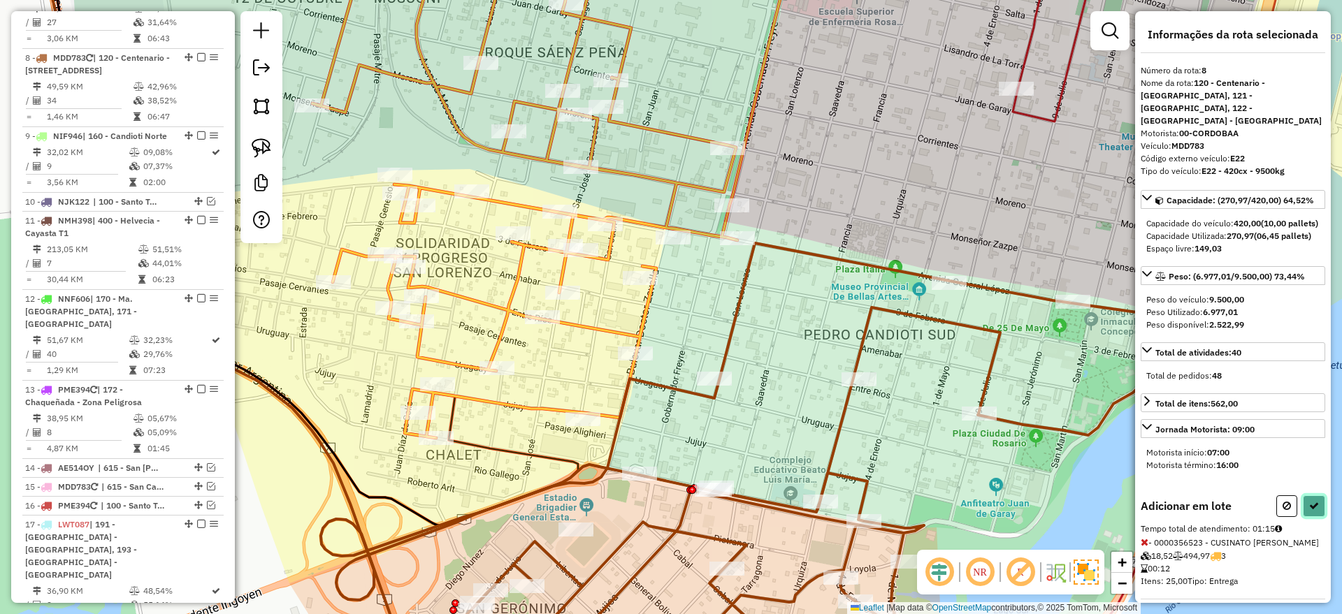
click at [1311, 511] on icon at bounding box center [1314, 506] width 10 height 10
select select "*********"
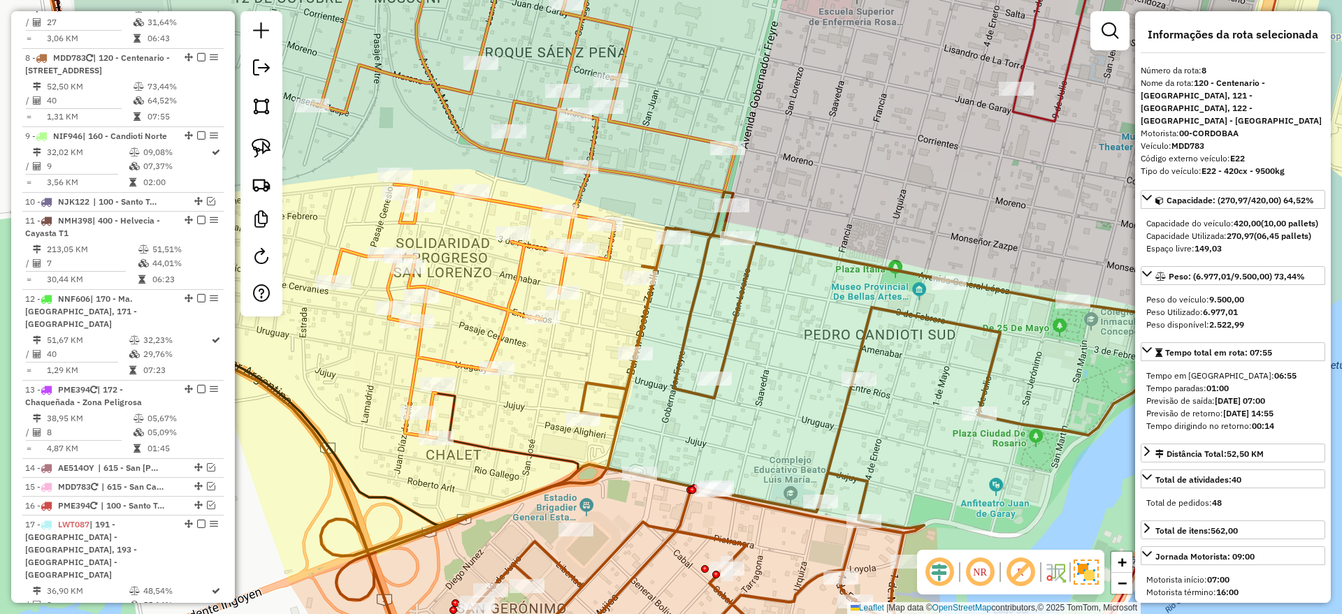
click at [510, 280] on icon at bounding box center [594, 188] width 565 height 500
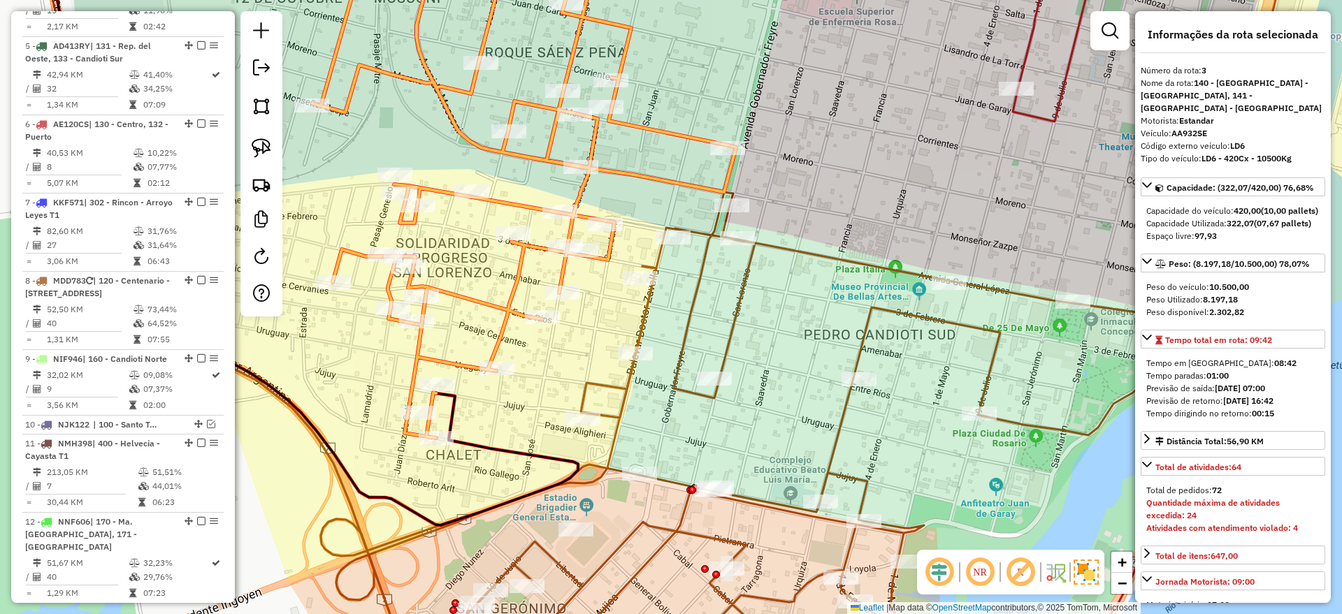
scroll to position [635, 0]
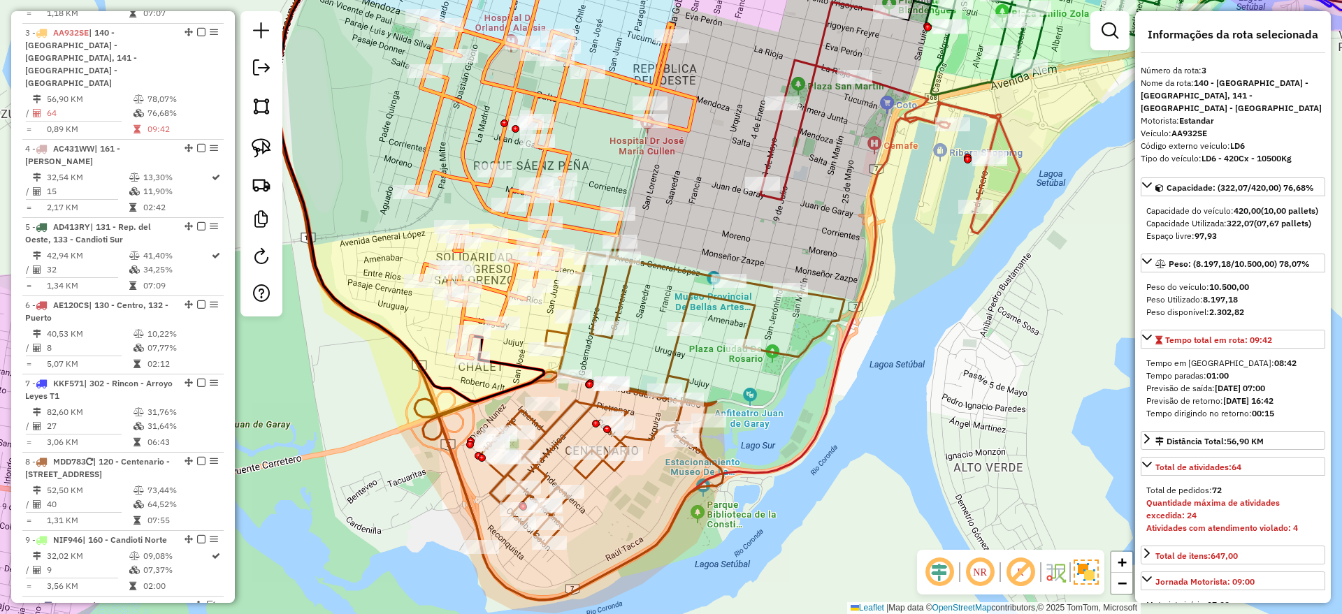
click at [668, 265] on icon at bounding box center [629, 418] width 430 height 365
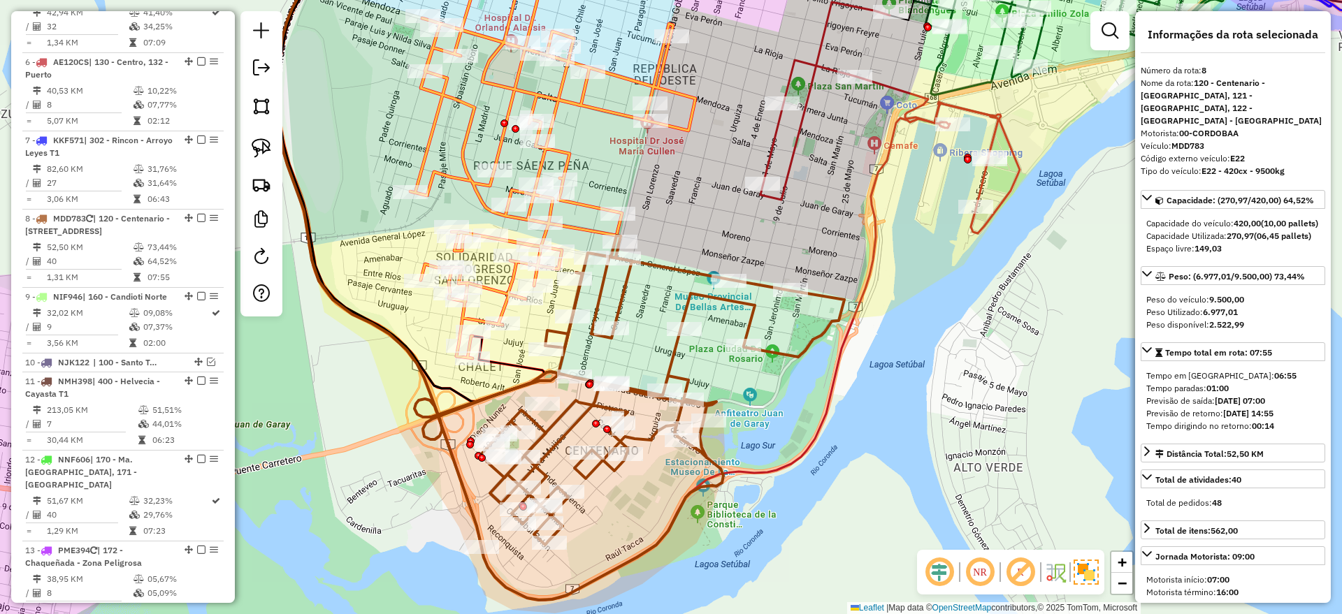
scroll to position [1039, 0]
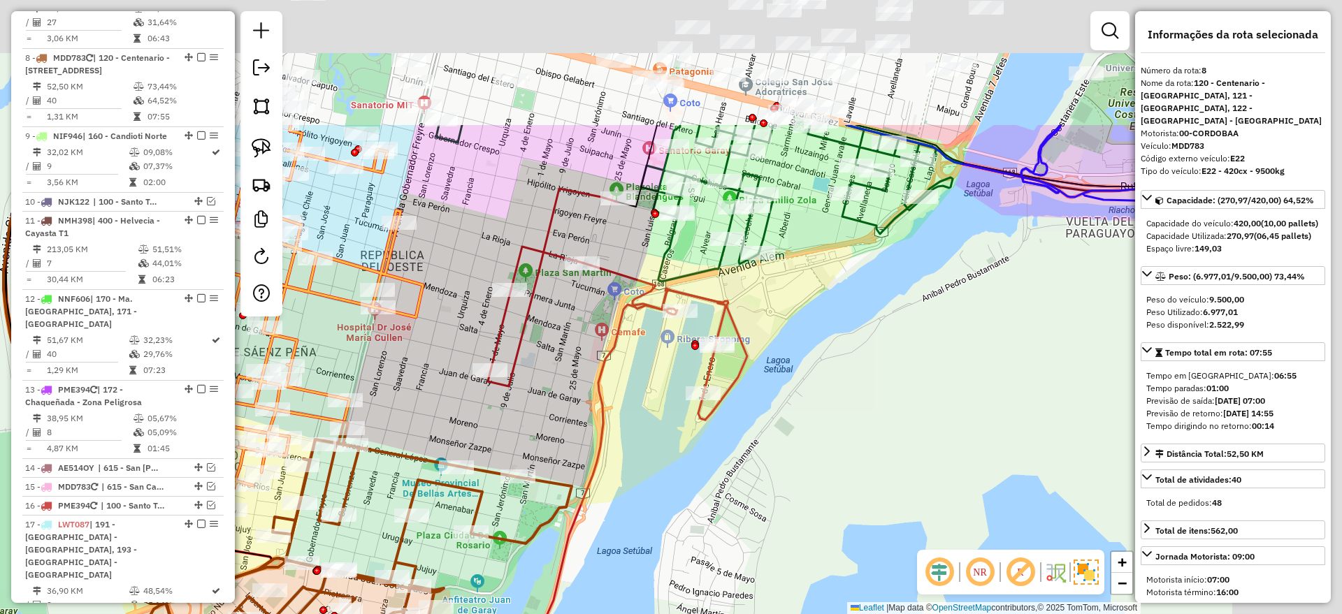
drag, startPoint x: 712, startPoint y: 235, endPoint x: 394, endPoint y: 426, distance: 371.5
click at [394, 426] on div "Janela de atendimento Grade de atendimento Capacidade Transportadoras Veículos …" at bounding box center [671, 307] width 1342 height 614
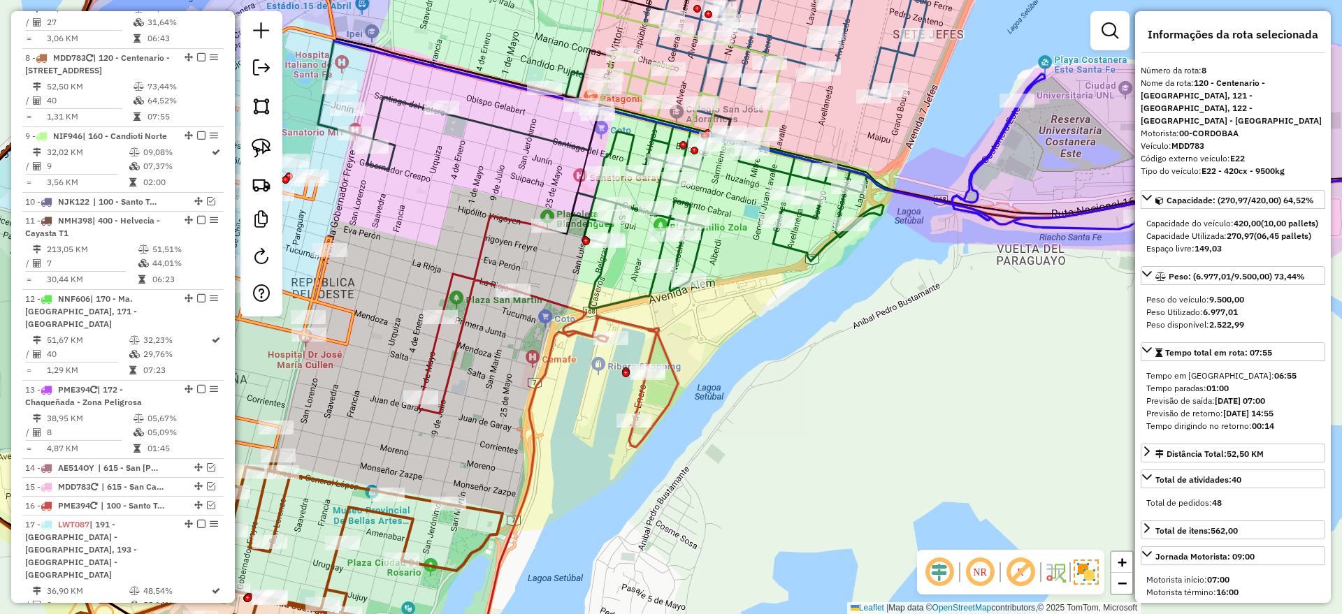
click at [798, 264] on div "Janela de atendimento Grade de atendimento Capacidade Transportadoras Veículos …" at bounding box center [671, 307] width 1342 height 614
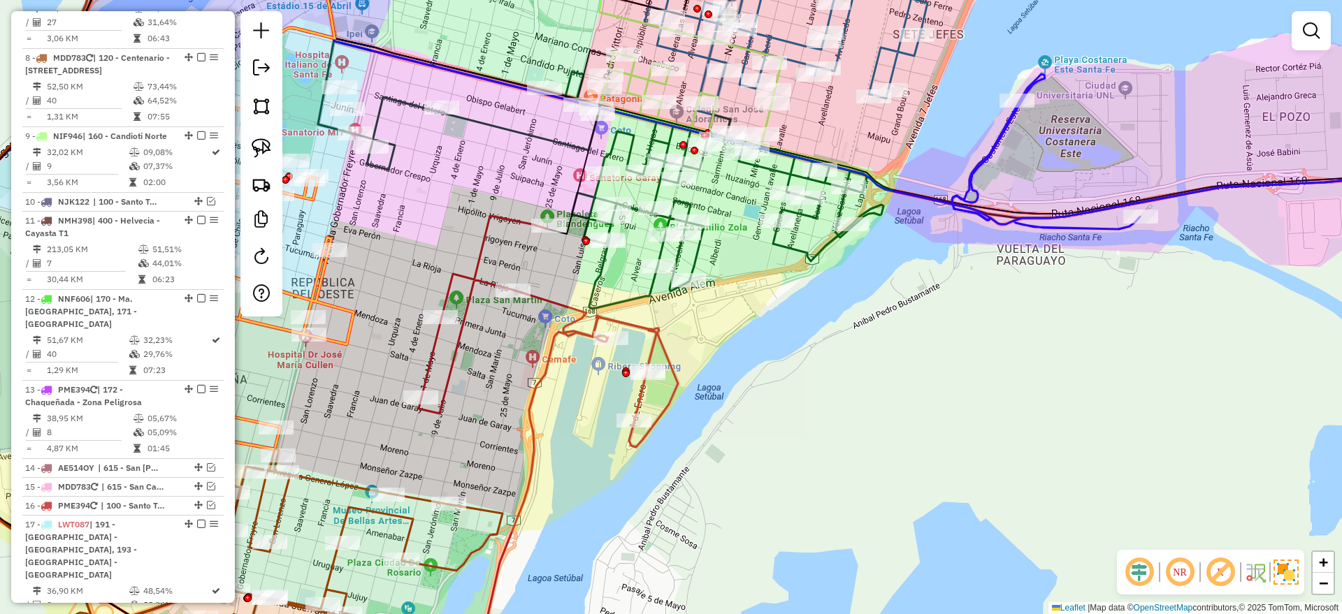
click at [798, 250] on icon at bounding box center [619, 190] width 528 height 237
select select "*********"
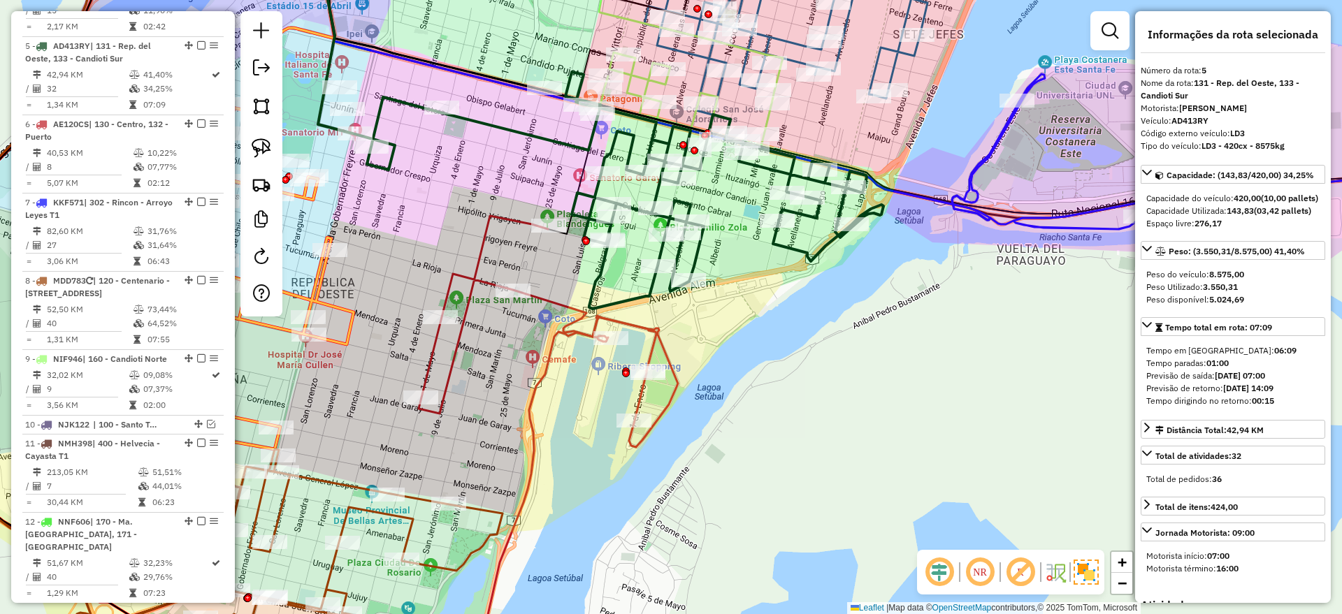
scroll to position [804, 0]
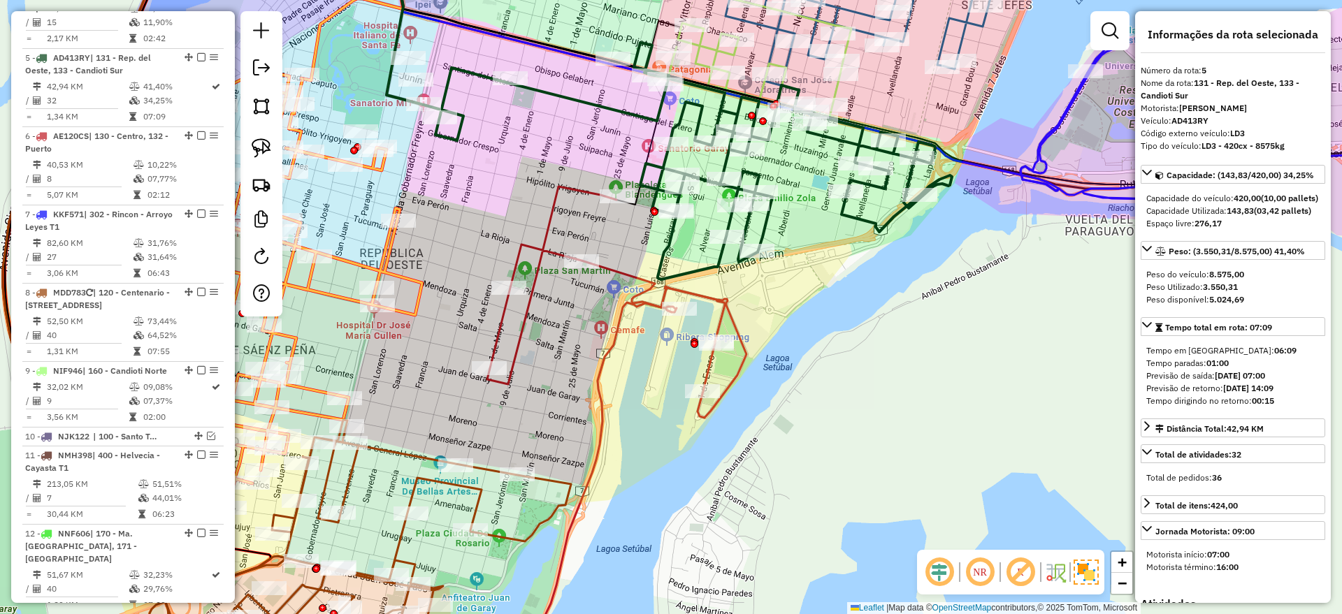
drag, startPoint x: 675, startPoint y: 296, endPoint x: 744, endPoint y: 267, distance: 74.5
click at [744, 267] on icon at bounding box center [688, 161] width 528 height 237
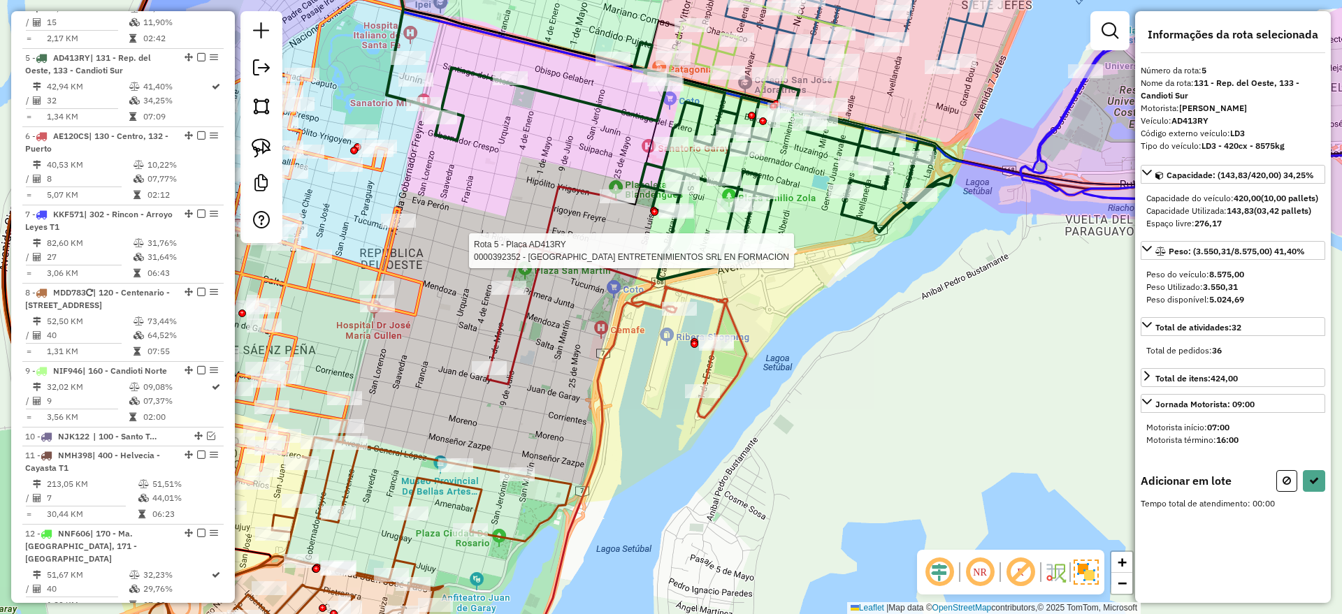
click at [719, 301] on icon at bounding box center [616, 302] width 259 height 231
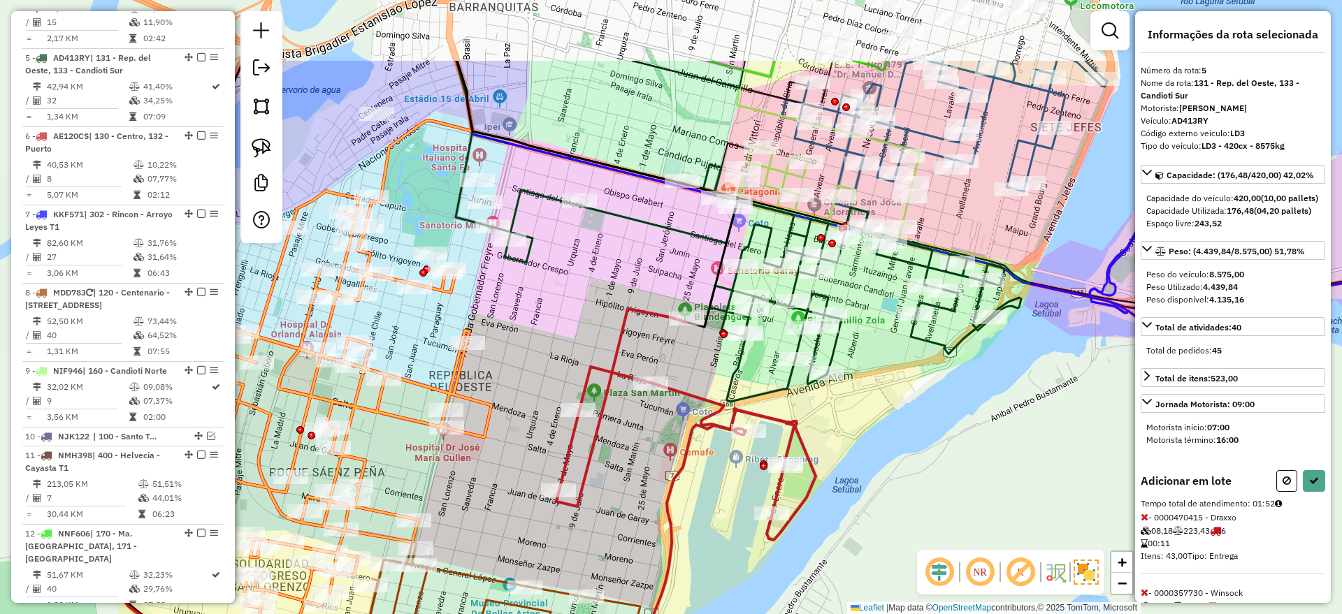
drag, startPoint x: 545, startPoint y: 178, endPoint x: 635, endPoint y: 302, distance: 152.7
click at [614, 302] on div "Janela de atendimento Grade de atendimento Capacidade Transportadoras Veículos …" at bounding box center [671, 307] width 1342 height 614
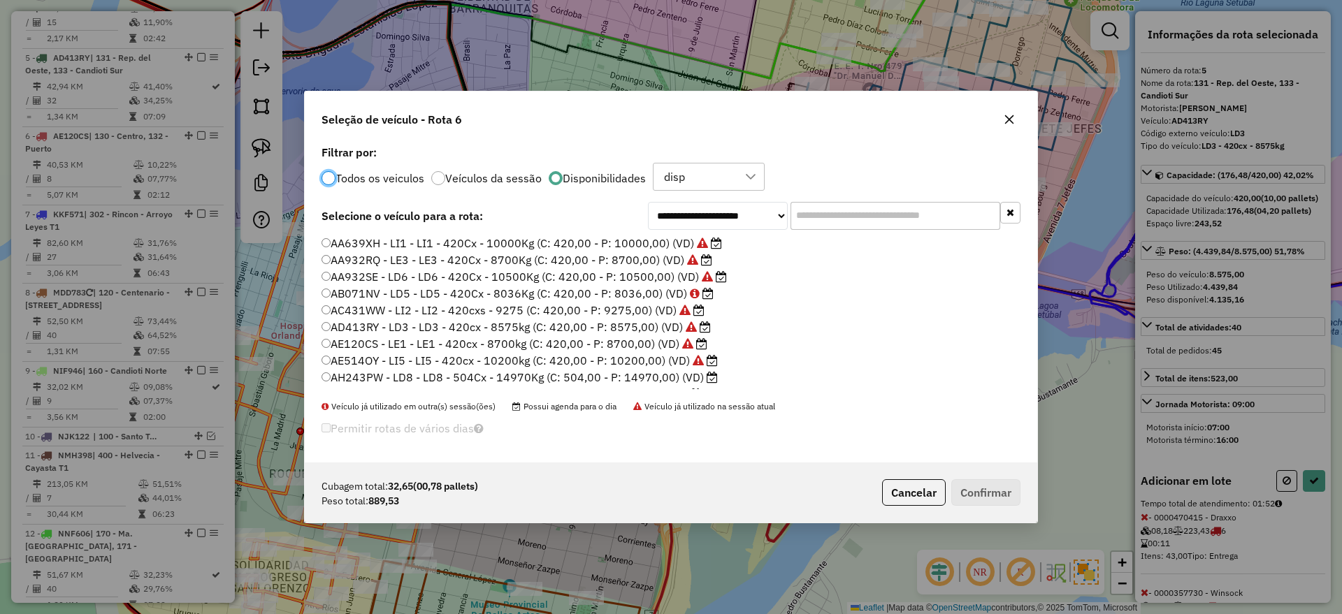
scroll to position [8, 4]
click at [960, 227] on input "text" at bounding box center [896, 216] width 210 height 28
click at [932, 488] on button "Cancelar" at bounding box center [914, 492] width 64 height 27
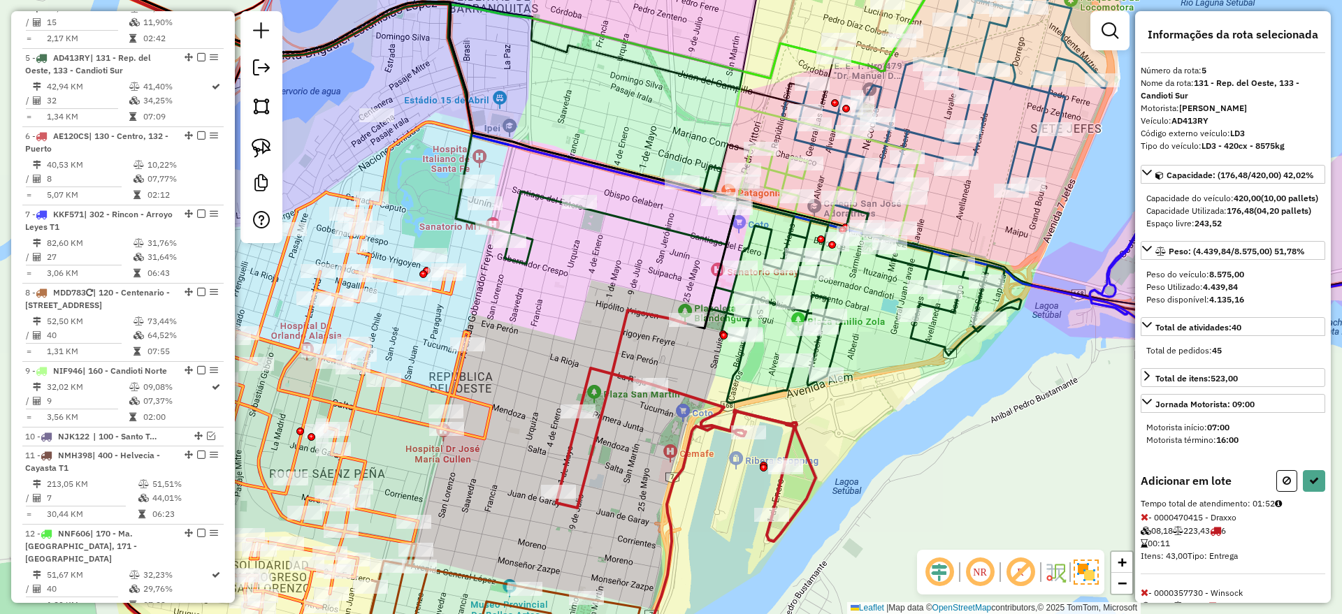
click at [904, 501] on div "Janela de atendimento Grade de atendimento Capacidade Transportadoras Veículos …" at bounding box center [671, 307] width 1342 height 614
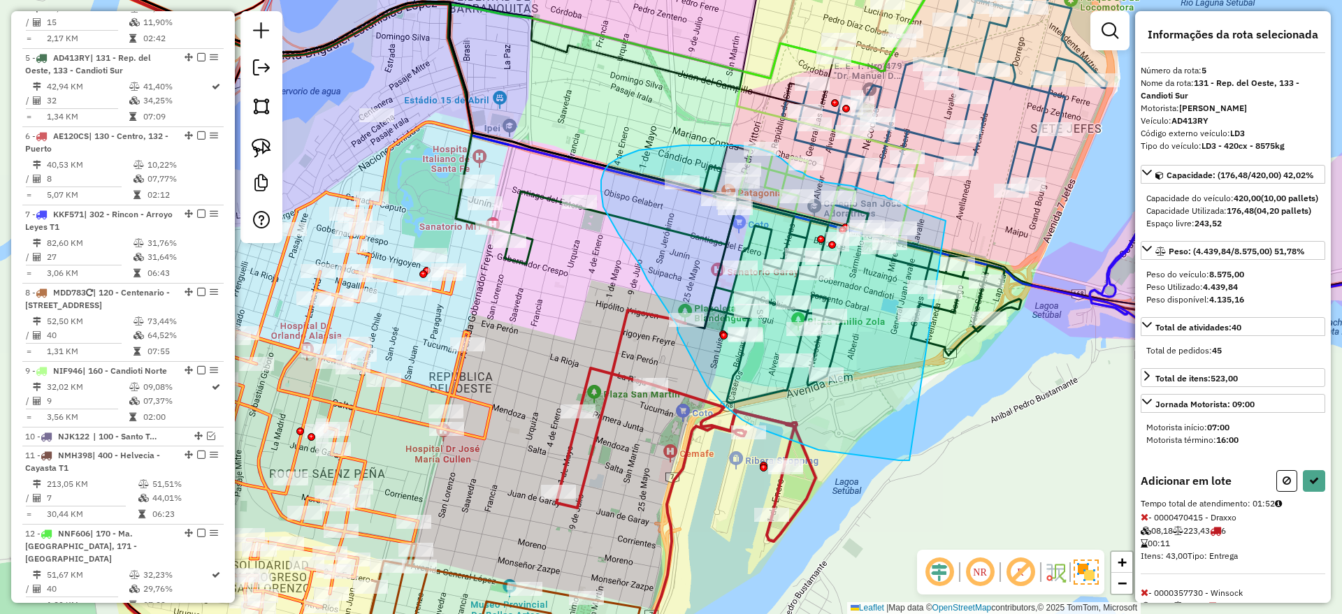
drag, startPoint x: 921, startPoint y: 212, endPoint x: 911, endPoint y: 461, distance: 248.3
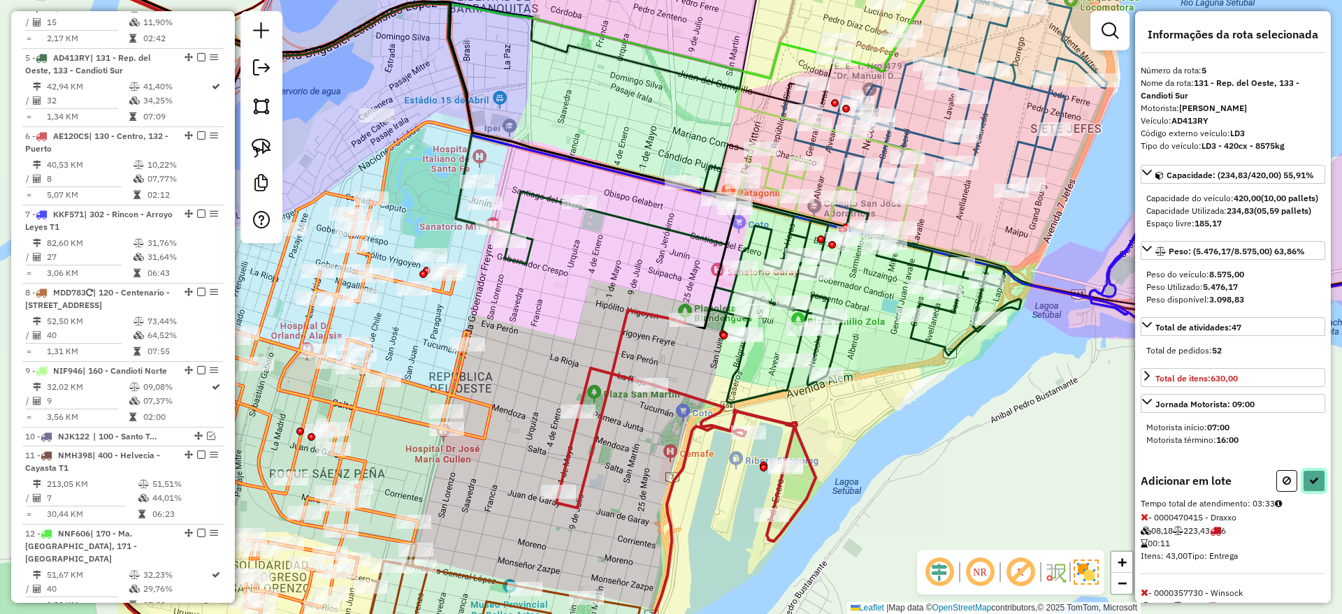
click at [1309, 486] on icon at bounding box center [1314, 481] width 10 height 10
select select "*********"
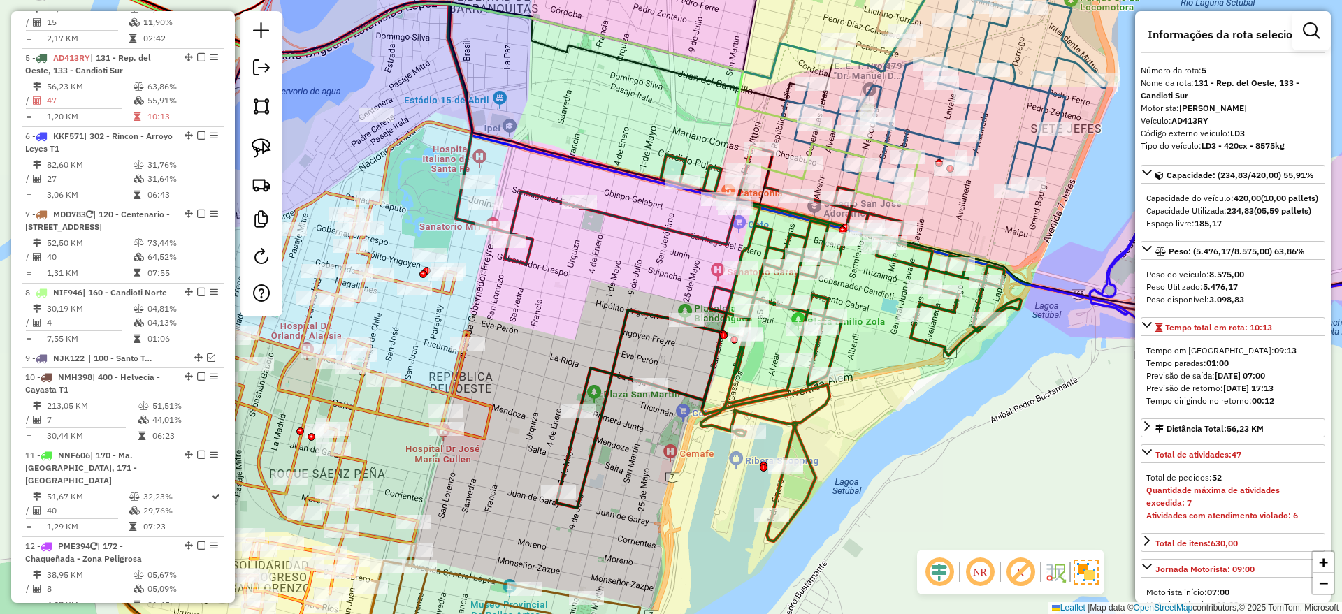
scroll to position [726, 0]
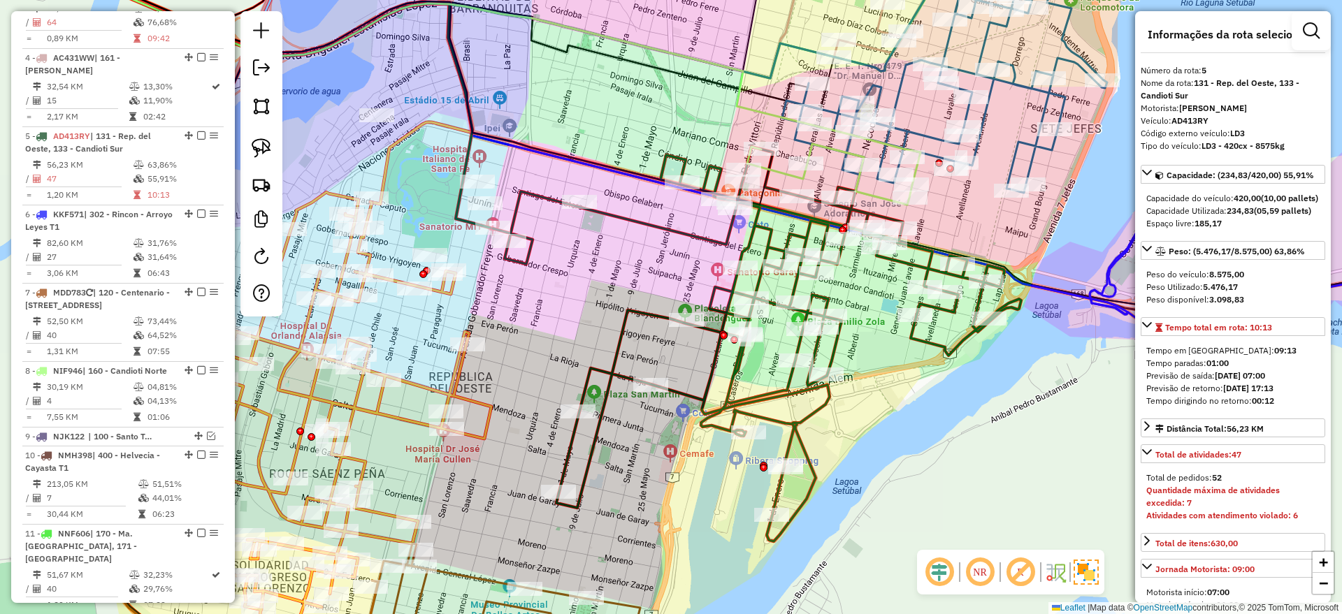
click at [976, 444] on div "Janela de atendimento Grade de atendimento Capacidade Transportadoras Veículos …" at bounding box center [671, 307] width 1342 height 614
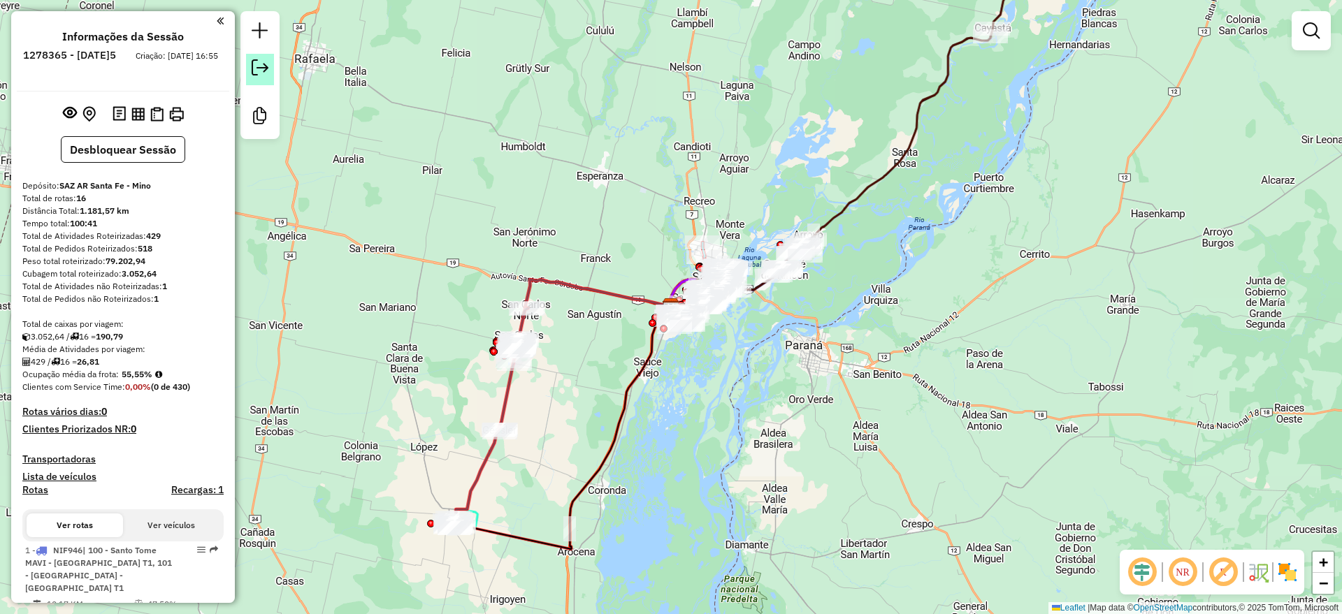
click at [264, 66] on em at bounding box center [260, 67] width 17 height 17
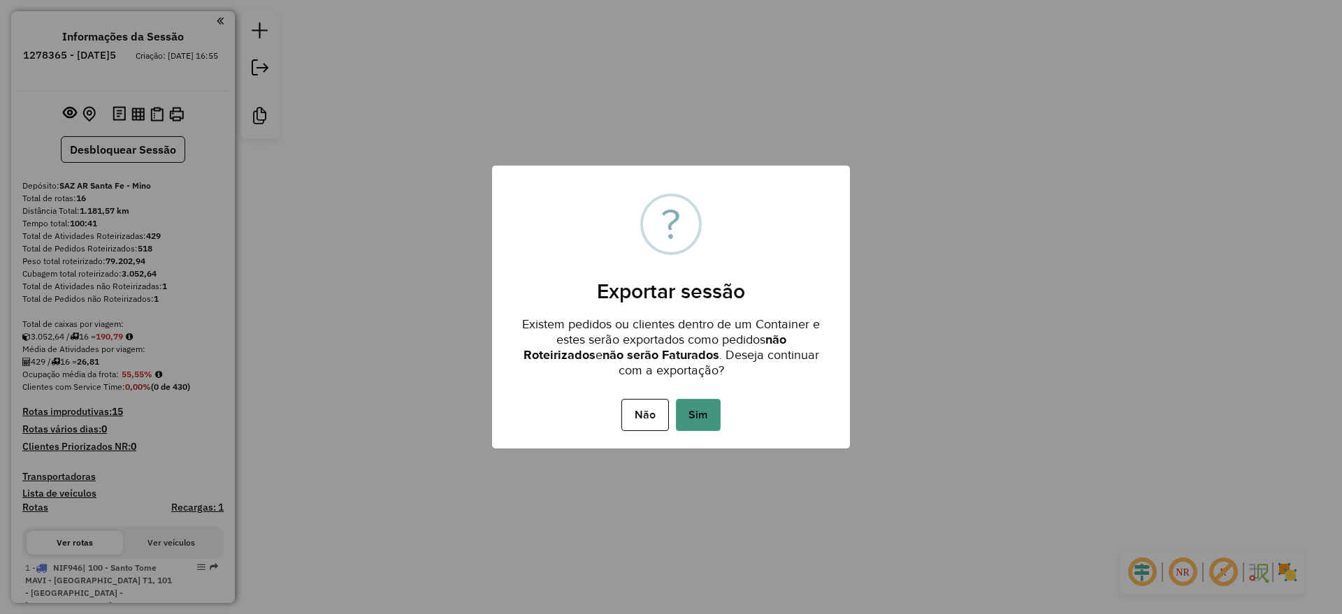
click at [694, 420] on button "Sim" at bounding box center [698, 415] width 45 height 32
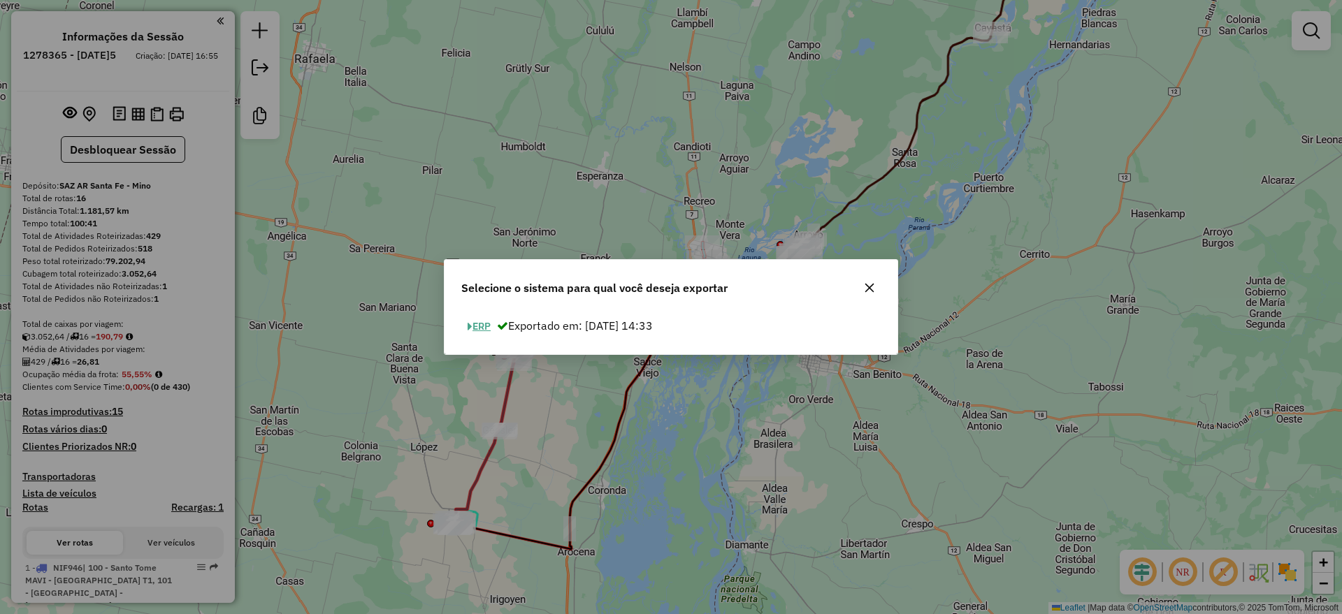
click at [485, 326] on button "ERP" at bounding box center [479, 327] width 36 height 22
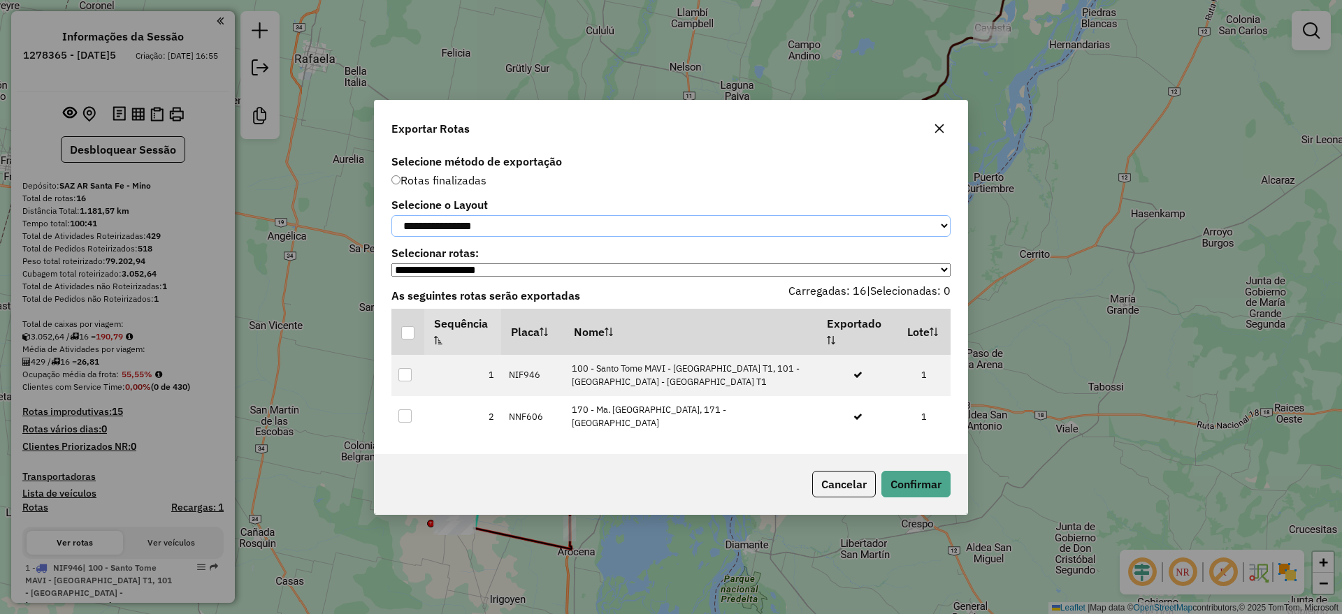
drag, startPoint x: 476, startPoint y: 216, endPoint x: 491, endPoint y: 220, distance: 15.3
click at [475, 216] on select "**********" at bounding box center [670, 226] width 559 height 22
select select "*********"
click at [391, 215] on select "**********" at bounding box center [670, 226] width 559 height 22
click at [415, 335] on th at bounding box center [407, 332] width 33 height 46
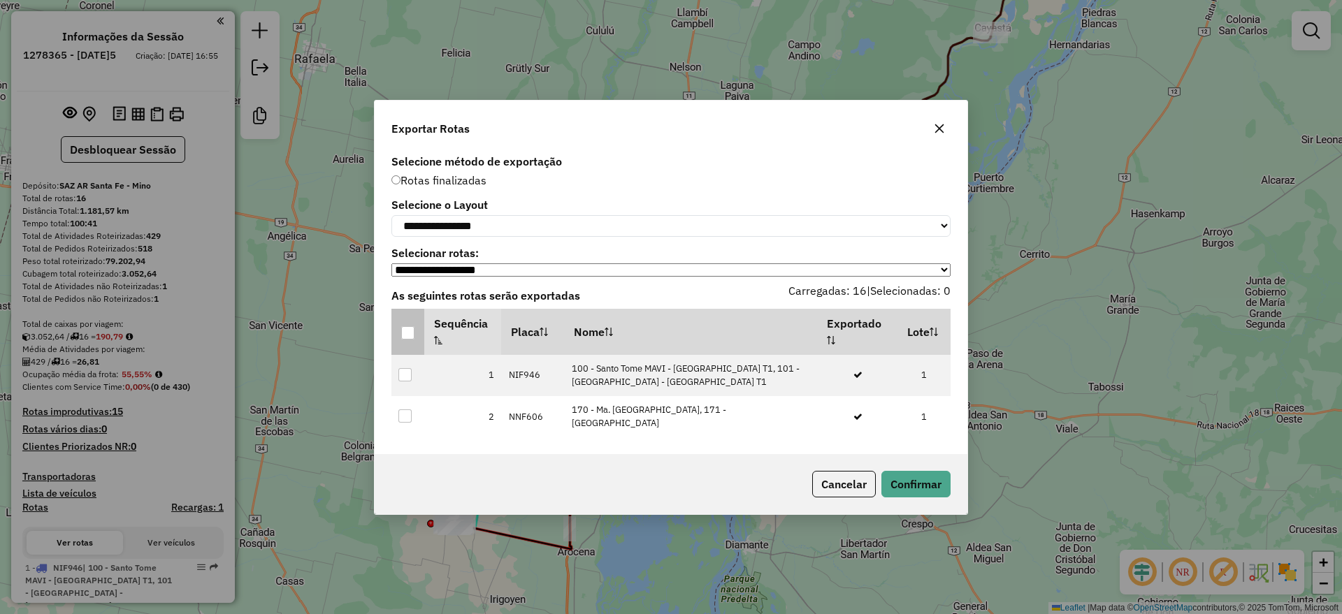
click at [409, 338] on div at bounding box center [407, 332] width 13 height 13
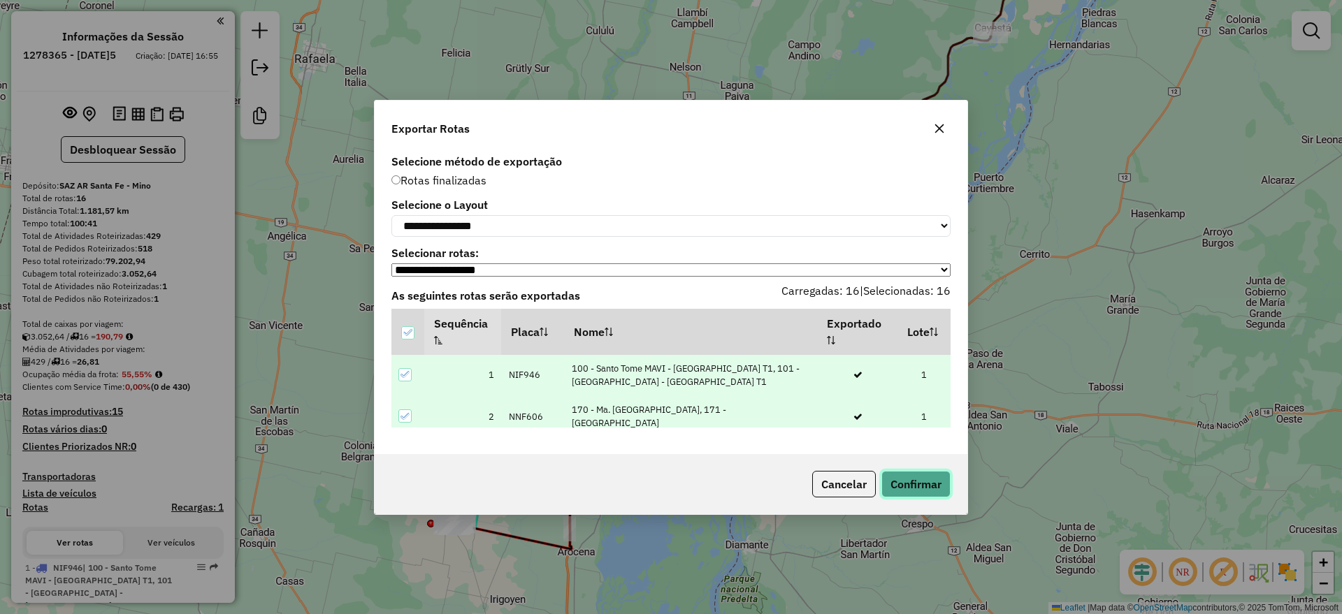
click at [914, 490] on button "Confirmar" at bounding box center [915, 484] width 69 height 27
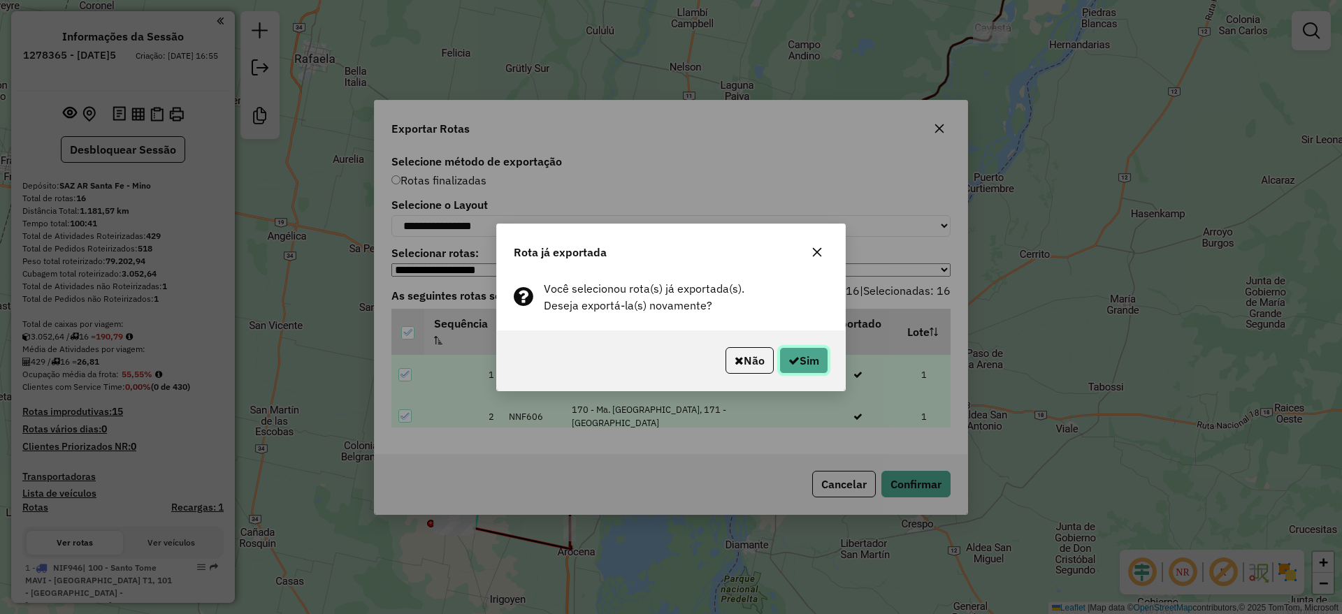
click at [791, 355] on icon "button" at bounding box center [793, 360] width 11 height 11
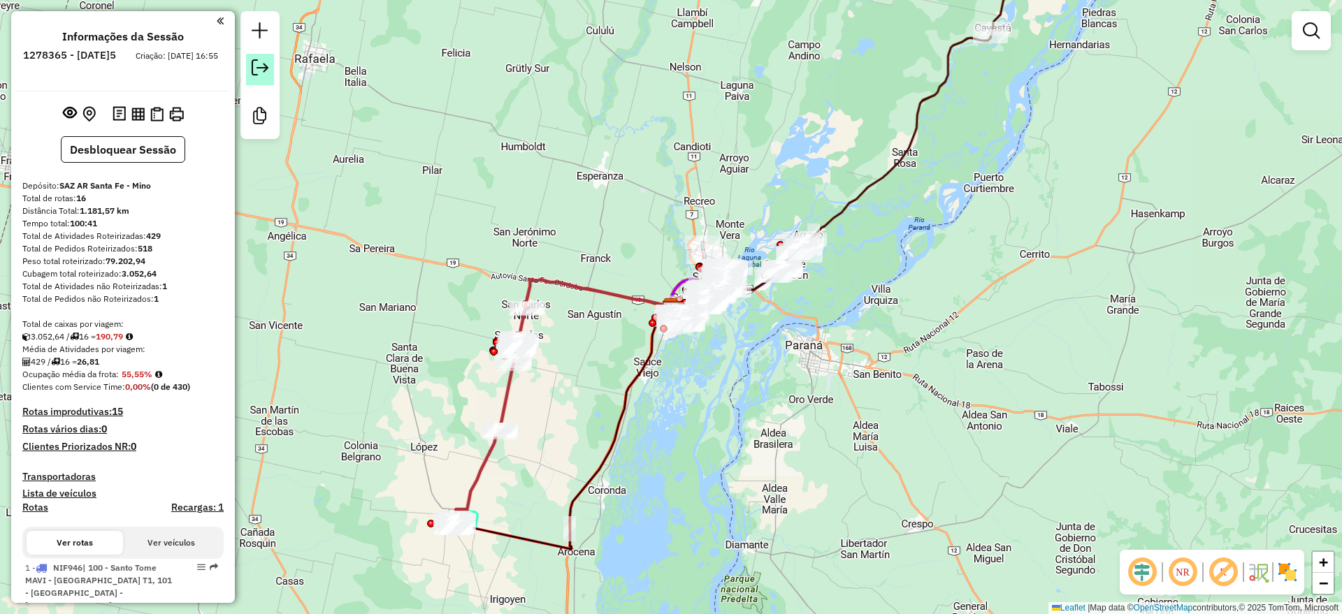
click at [256, 60] on em at bounding box center [260, 67] width 17 height 17
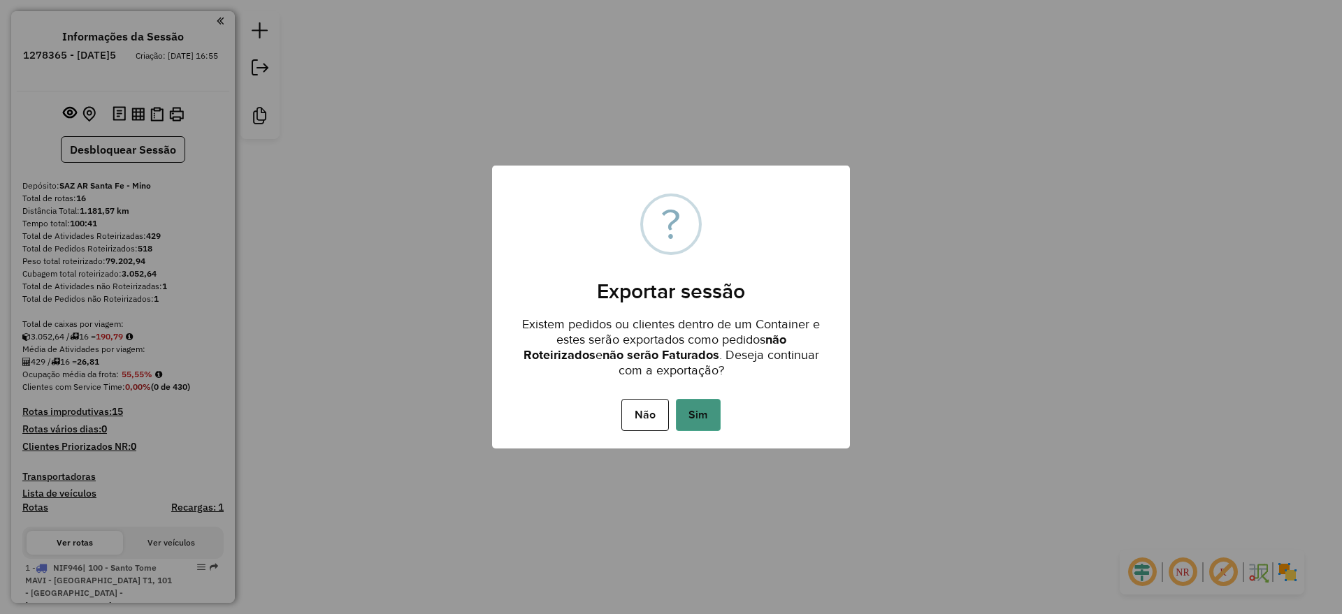
click at [713, 417] on button "Sim" at bounding box center [698, 415] width 45 height 32
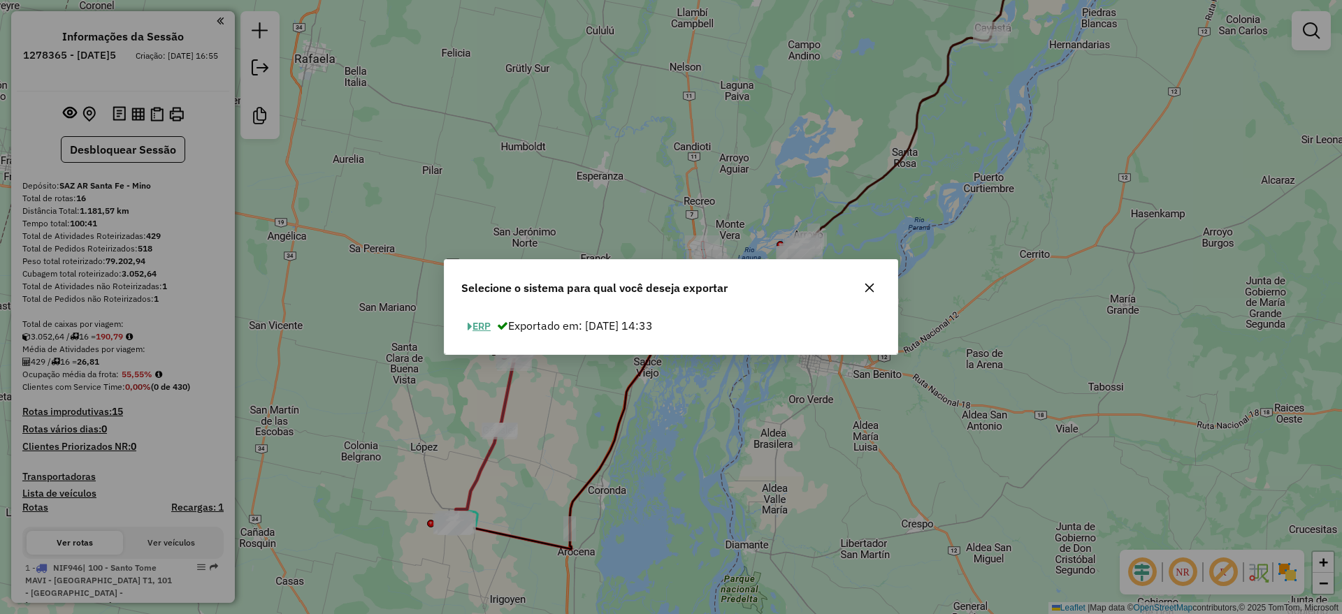
click at [488, 320] on button "ERP" at bounding box center [479, 327] width 36 height 22
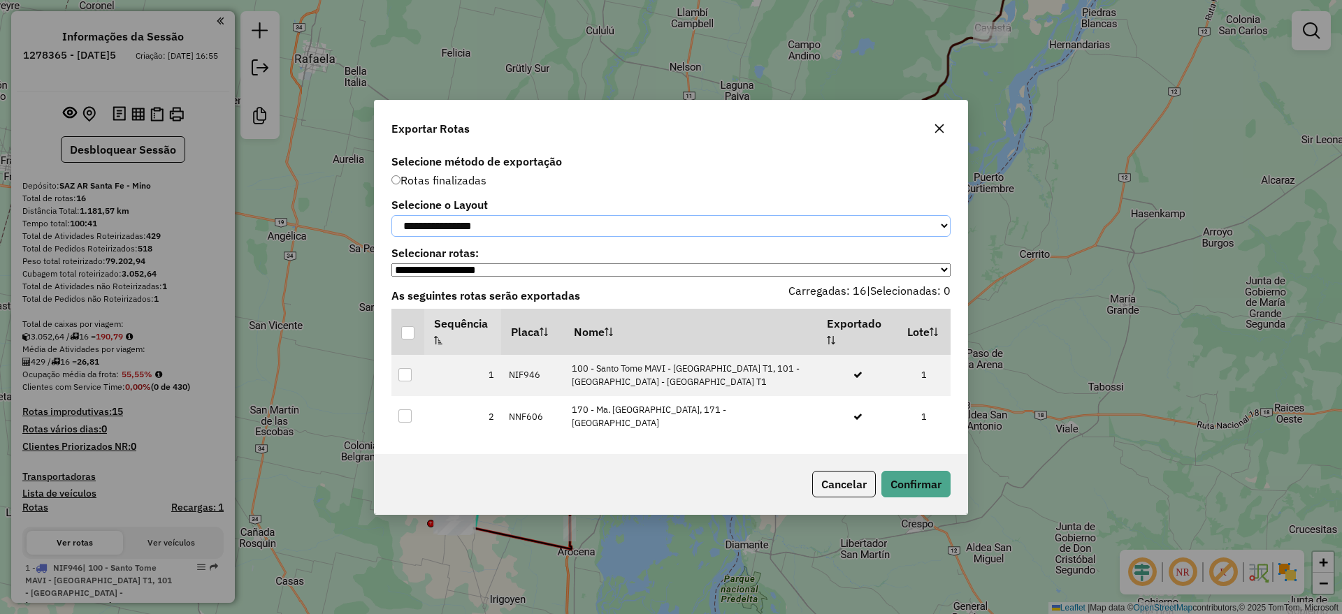
click at [514, 233] on select "**********" at bounding box center [670, 226] width 559 height 22
select select "*********"
click at [391, 215] on select "**********" at bounding box center [670, 226] width 559 height 22
click at [410, 332] on div at bounding box center [407, 332] width 13 height 13
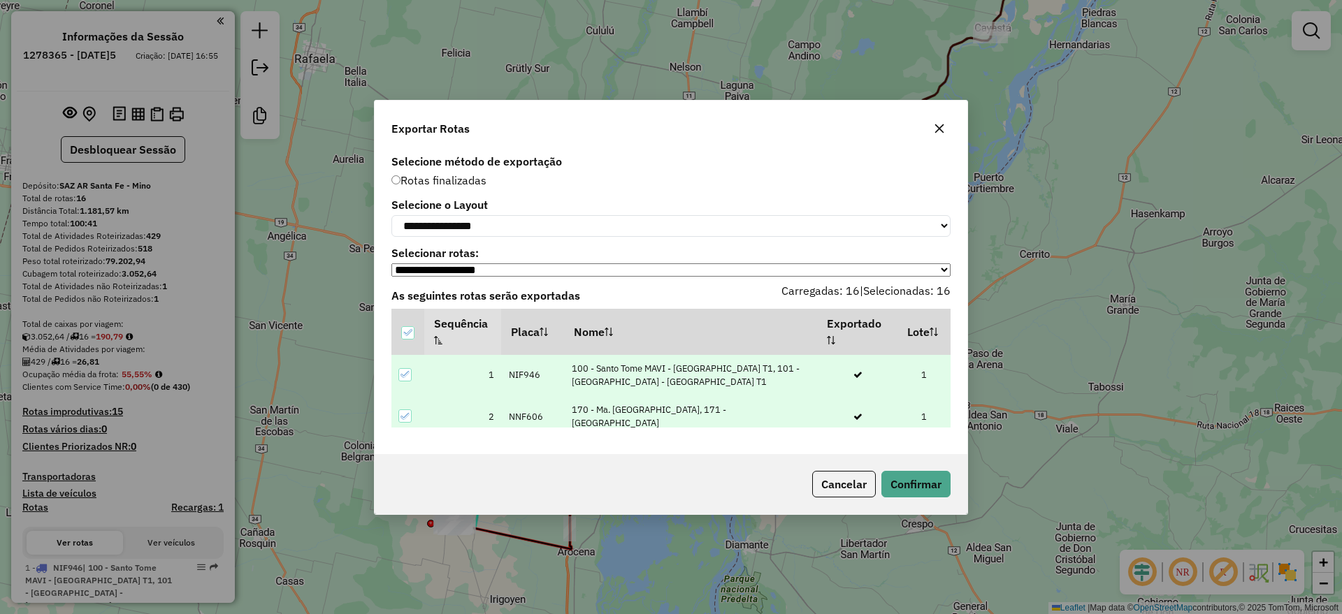
click at [937, 500] on div "Cancelar Confirmar" at bounding box center [671, 484] width 593 height 60
click at [933, 493] on button "Confirmar" at bounding box center [915, 484] width 69 height 27
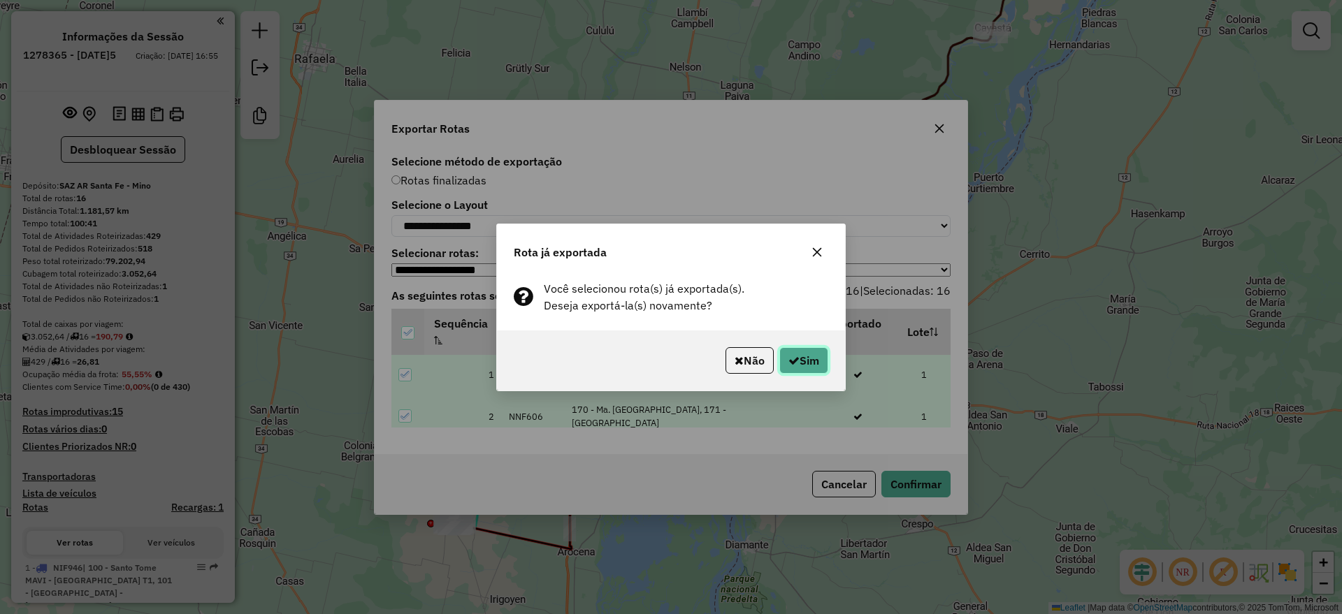
click at [790, 361] on icon "button" at bounding box center [793, 360] width 11 height 11
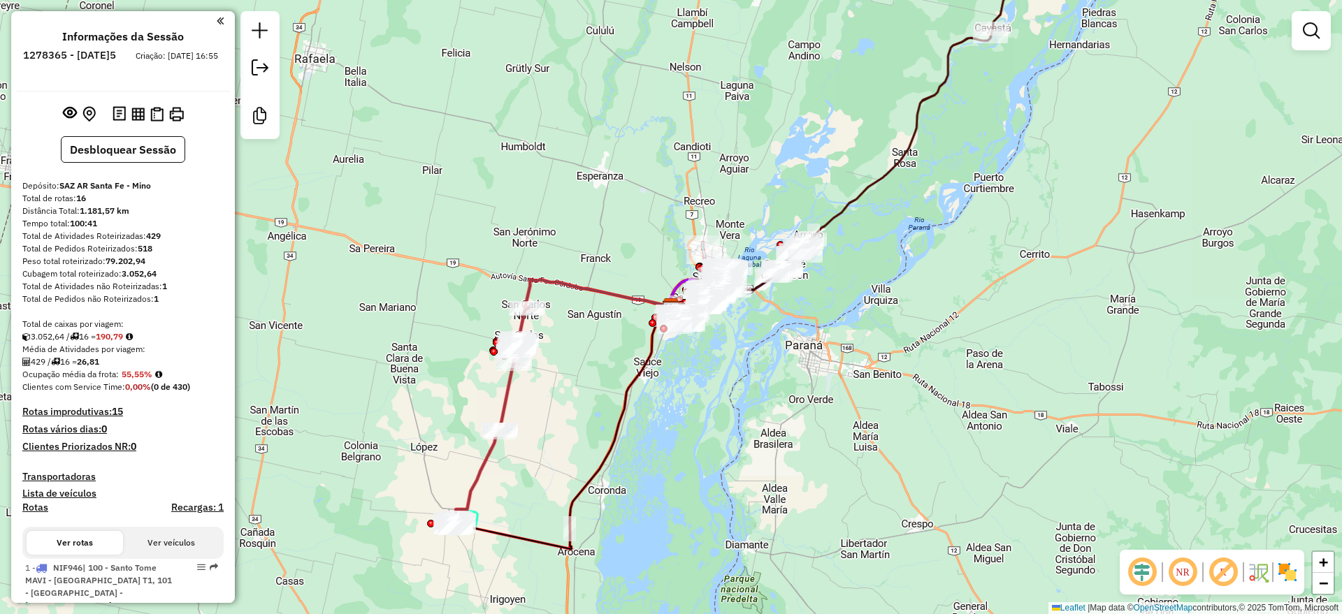
click at [1034, 535] on div "Janela de atendimento Grade de atendimento Capacidade Transportadoras Veículos …" at bounding box center [671, 307] width 1342 height 614
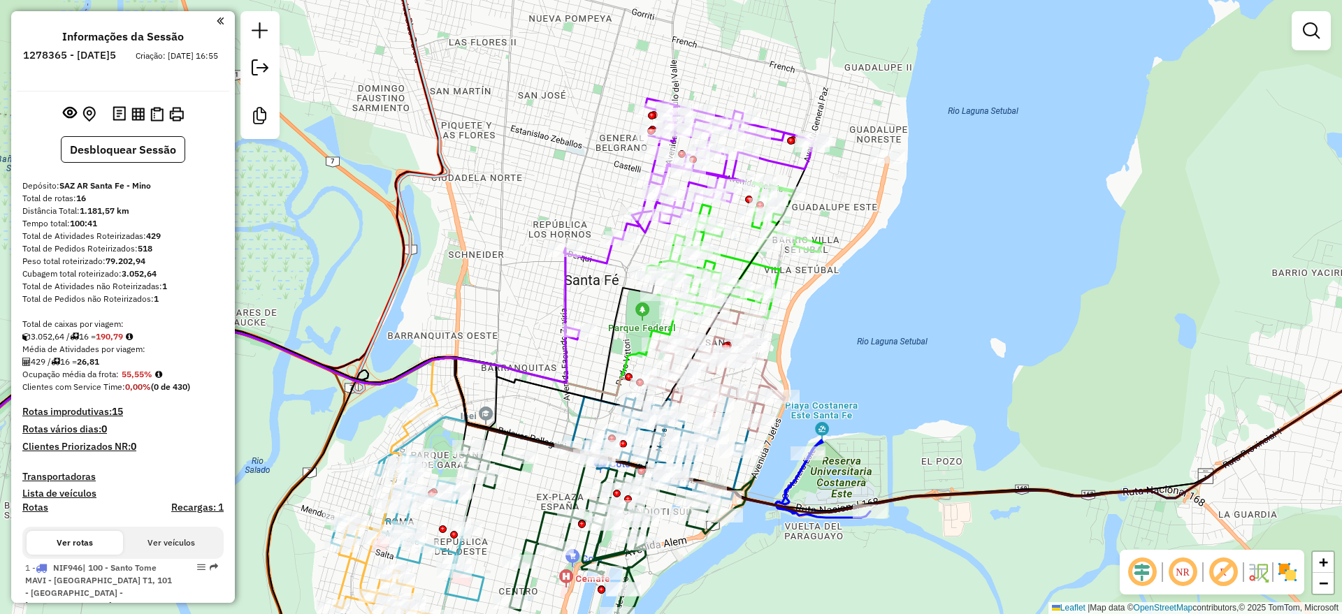
click at [482, 576] on icon at bounding box center [407, 527] width 152 height 148
select select "**********"
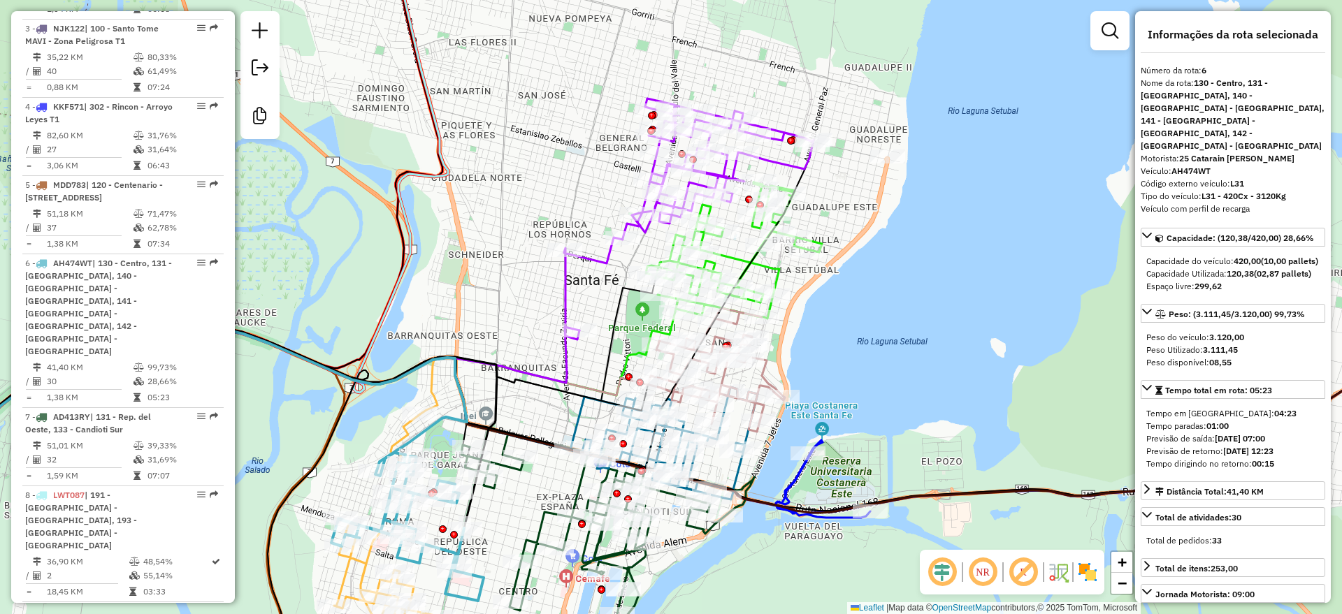
scroll to position [977, 0]
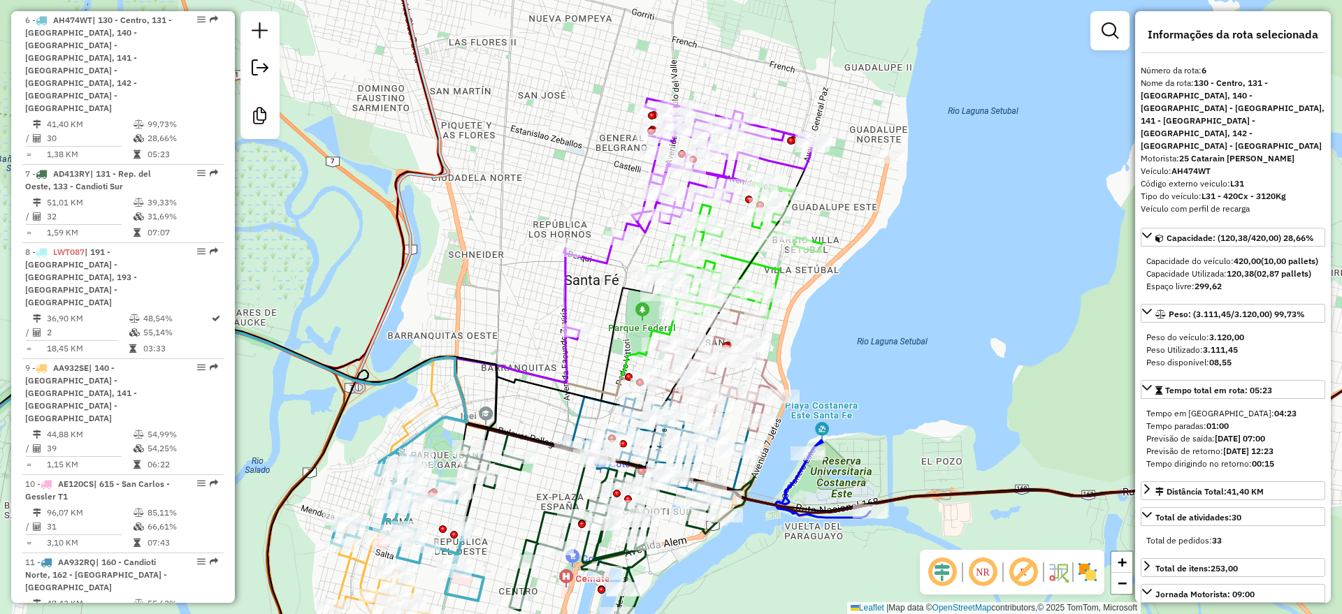
click at [1019, 289] on div "Janela de atendimento Grade de atendimento Capacidade Transportadoras Veículos …" at bounding box center [671, 307] width 1342 height 614
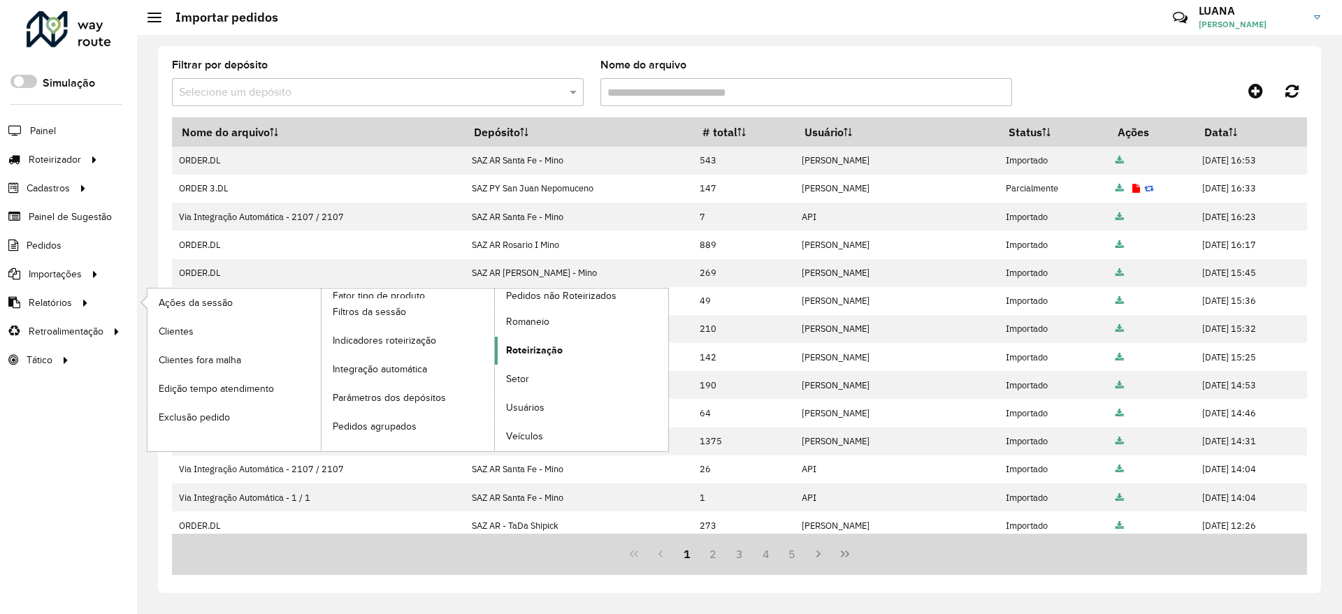
click at [572, 350] on link "Roteirização" at bounding box center [581, 351] width 173 height 28
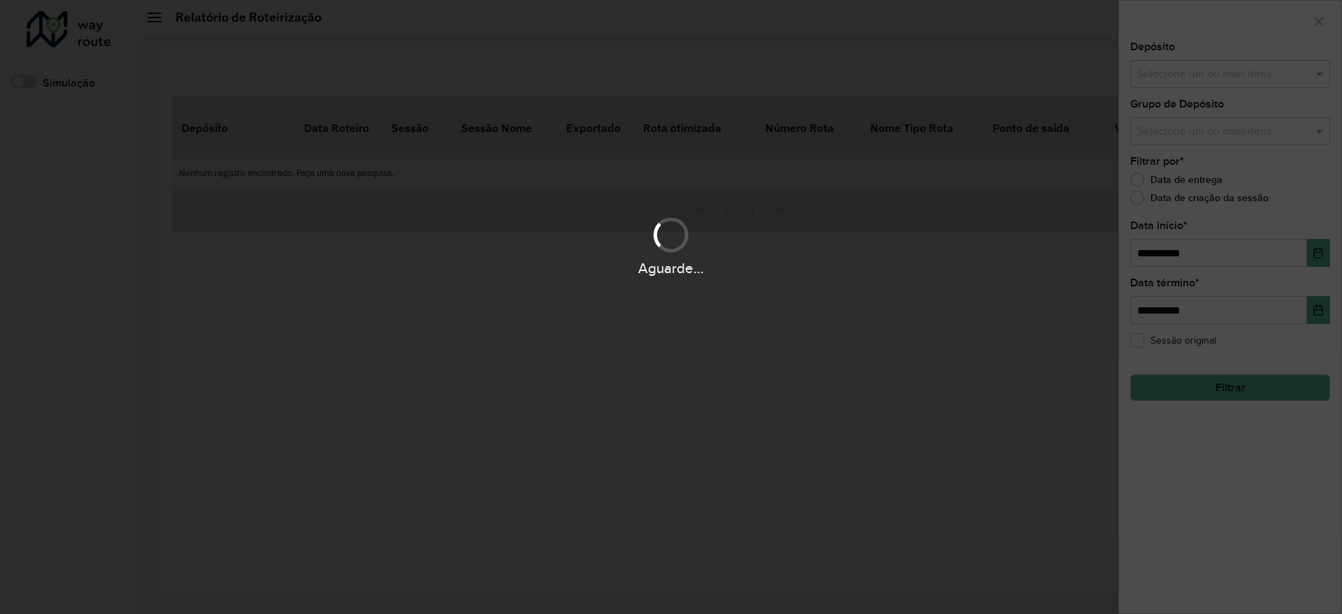
click at [1154, 75] on div "Aguarde..." at bounding box center [671, 307] width 1342 height 614
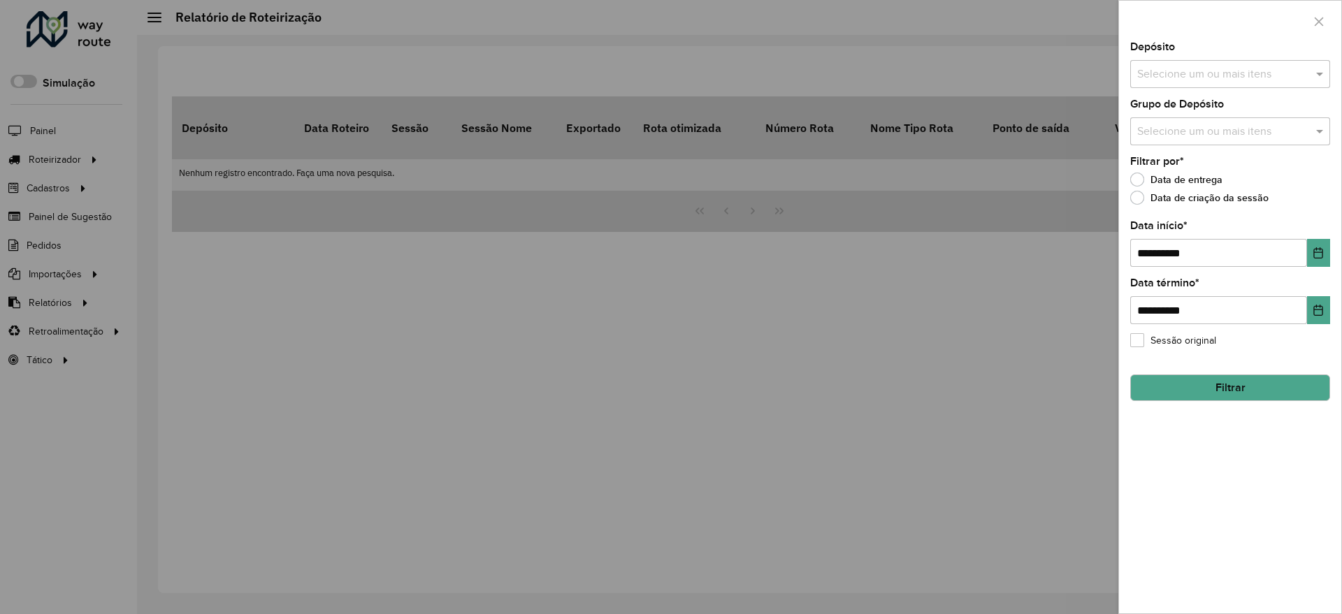
click at [1154, 75] on input "text" at bounding box center [1223, 74] width 179 height 17
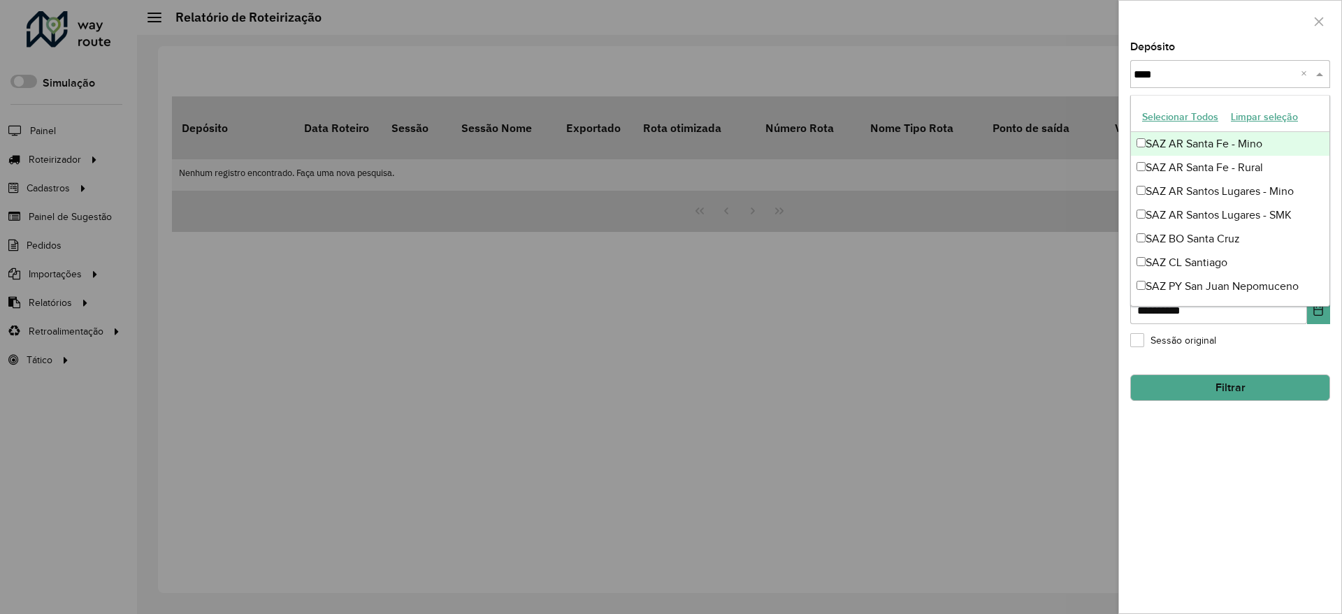
type input "*****"
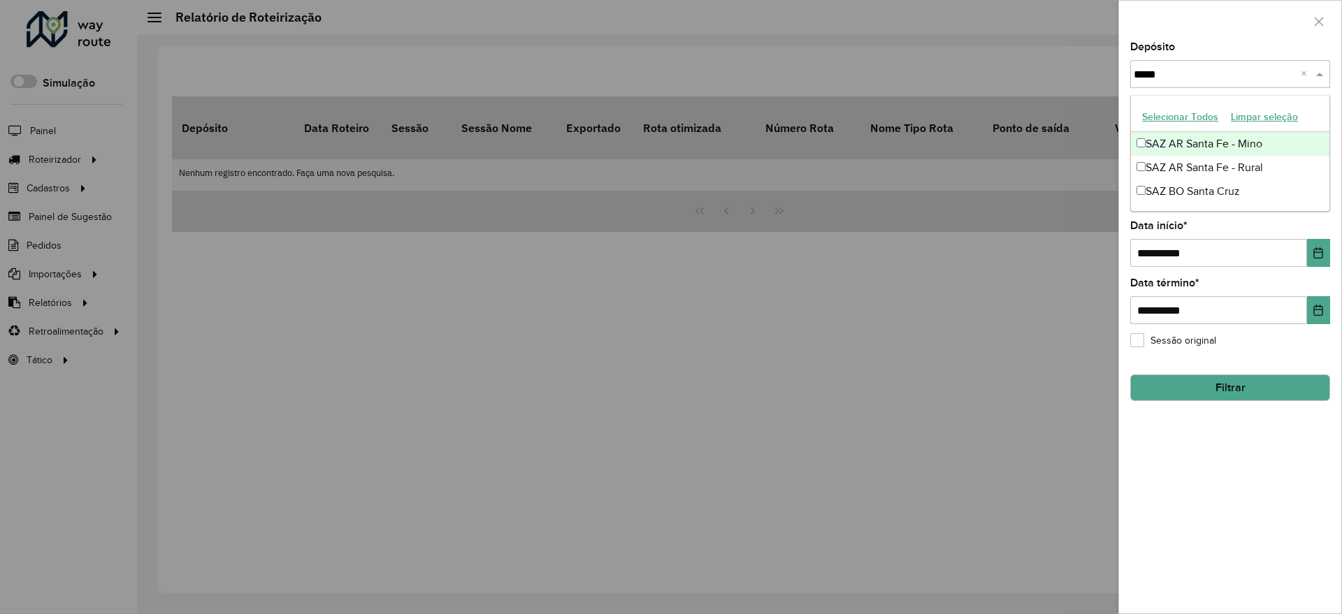
click at [1182, 138] on div "SAZ AR Santa Fe - Mino" at bounding box center [1230, 144] width 199 height 24
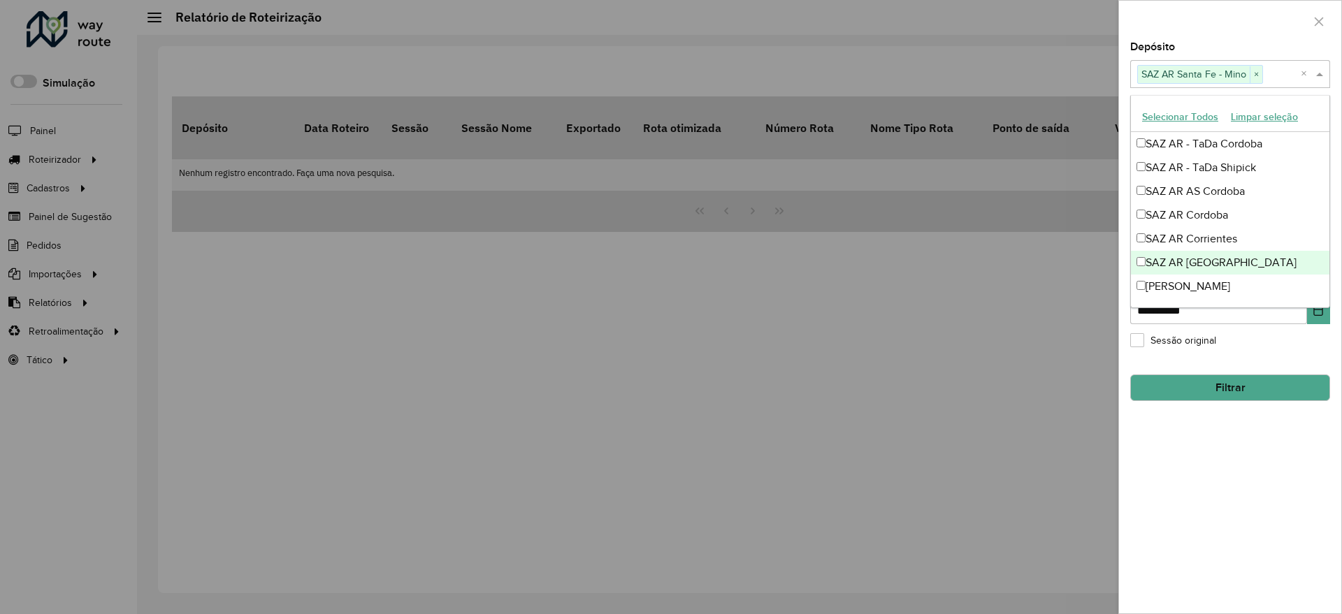
click at [1215, 435] on div "**********" at bounding box center [1230, 328] width 222 height 572
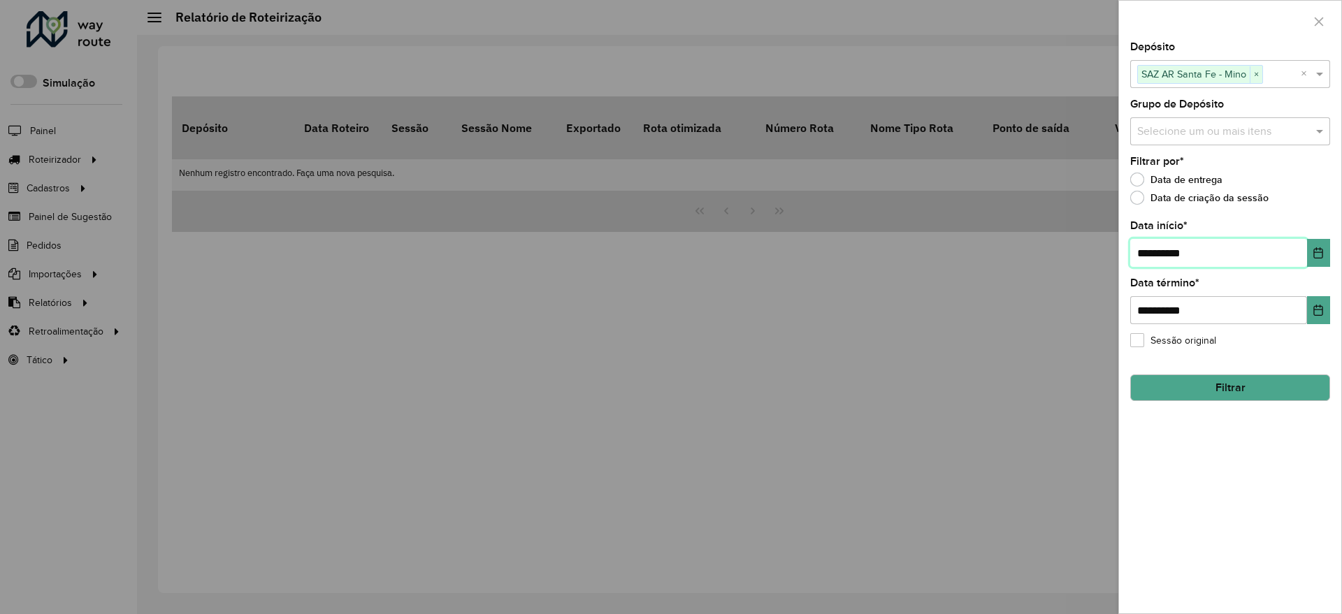
click at [1302, 243] on input "**********" at bounding box center [1218, 253] width 177 height 28
click at [1316, 247] on icon "Choose Date" at bounding box center [1318, 252] width 11 height 11
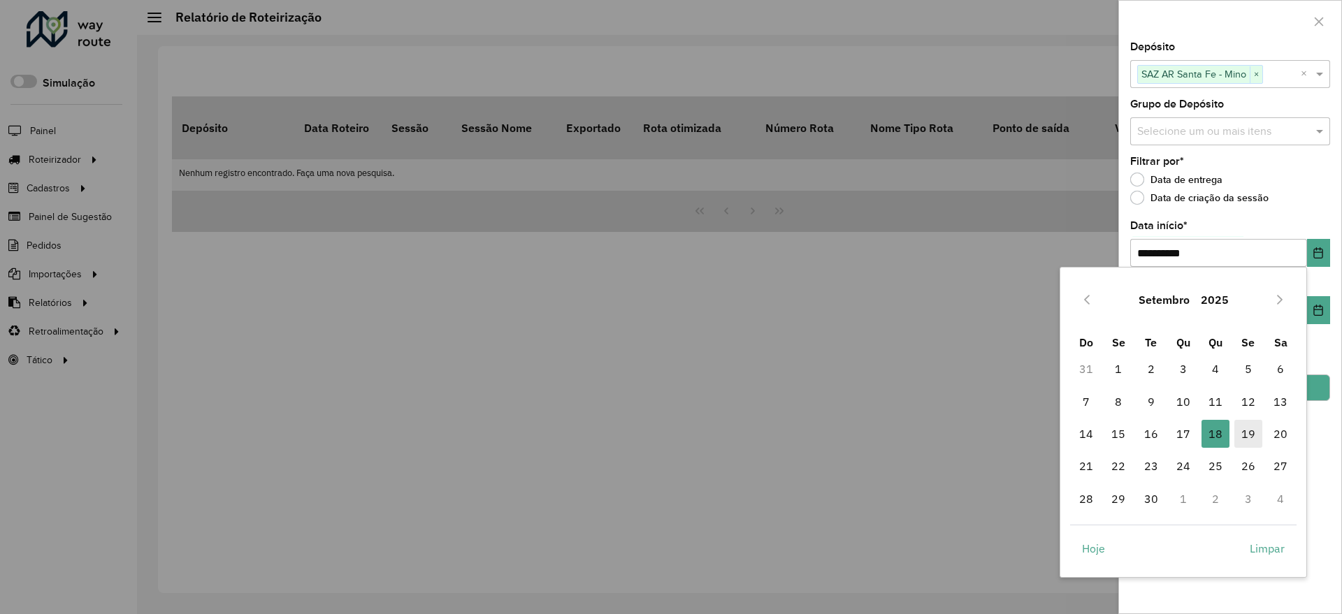
click at [1253, 437] on span "19" at bounding box center [1248, 434] width 28 height 28
type input "**********"
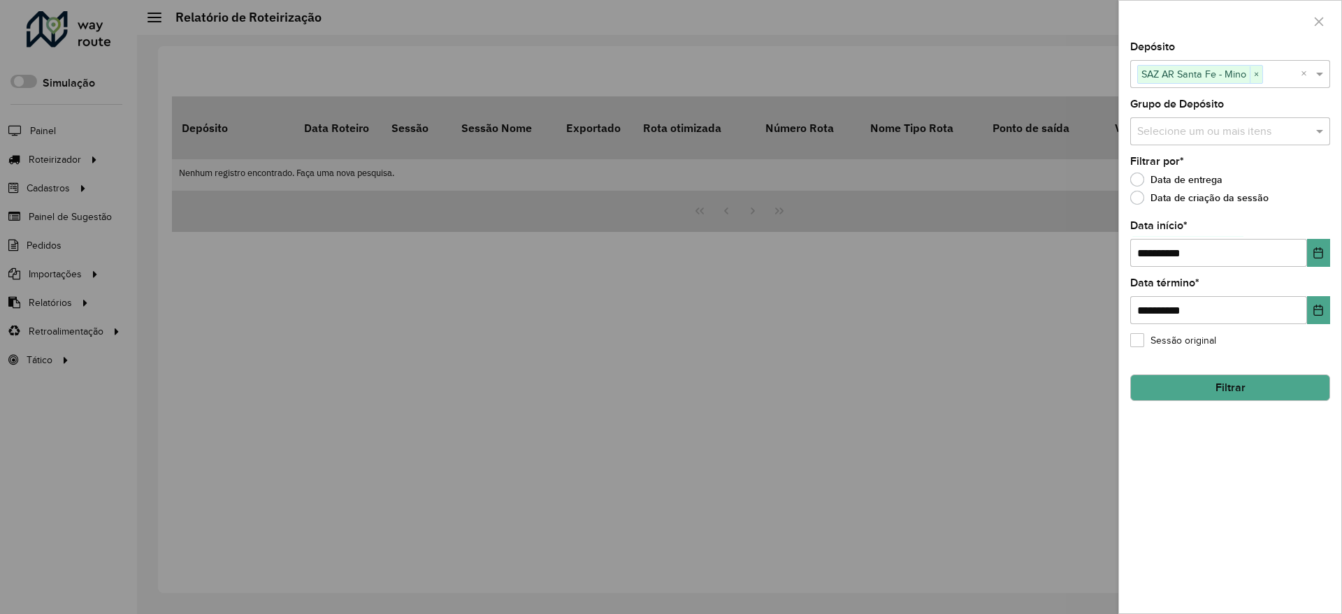
click at [1260, 387] on button "Filtrar" at bounding box center [1230, 388] width 200 height 27
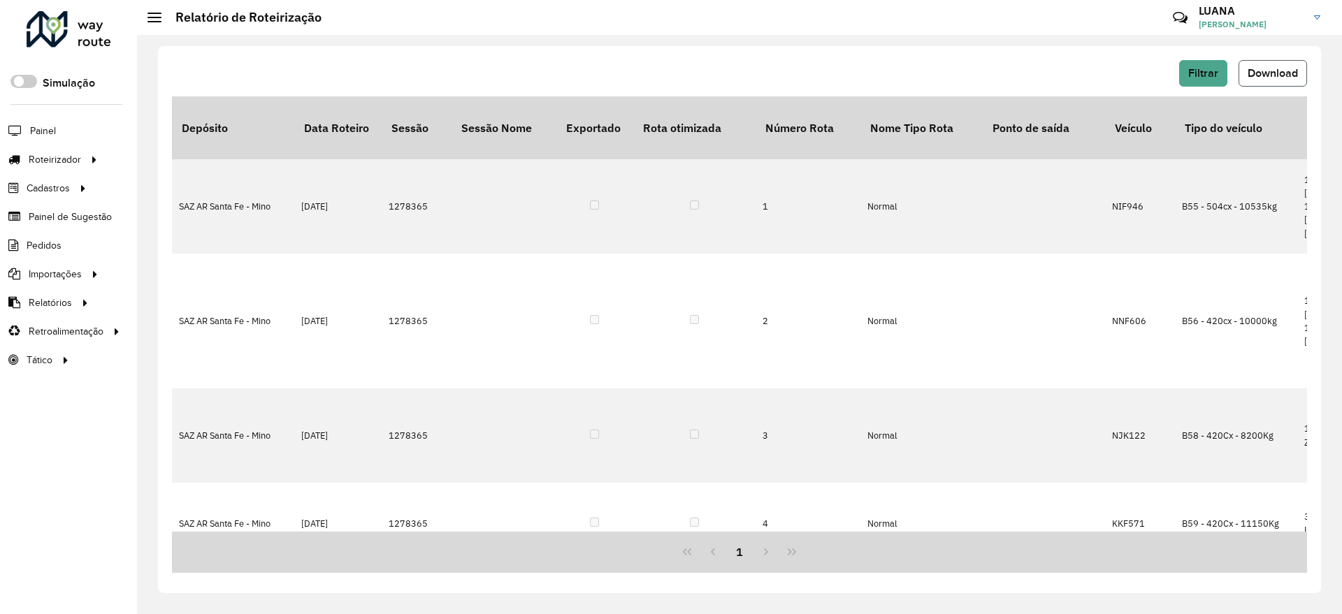
click at [1257, 78] on span "Download" at bounding box center [1273, 73] width 50 height 12
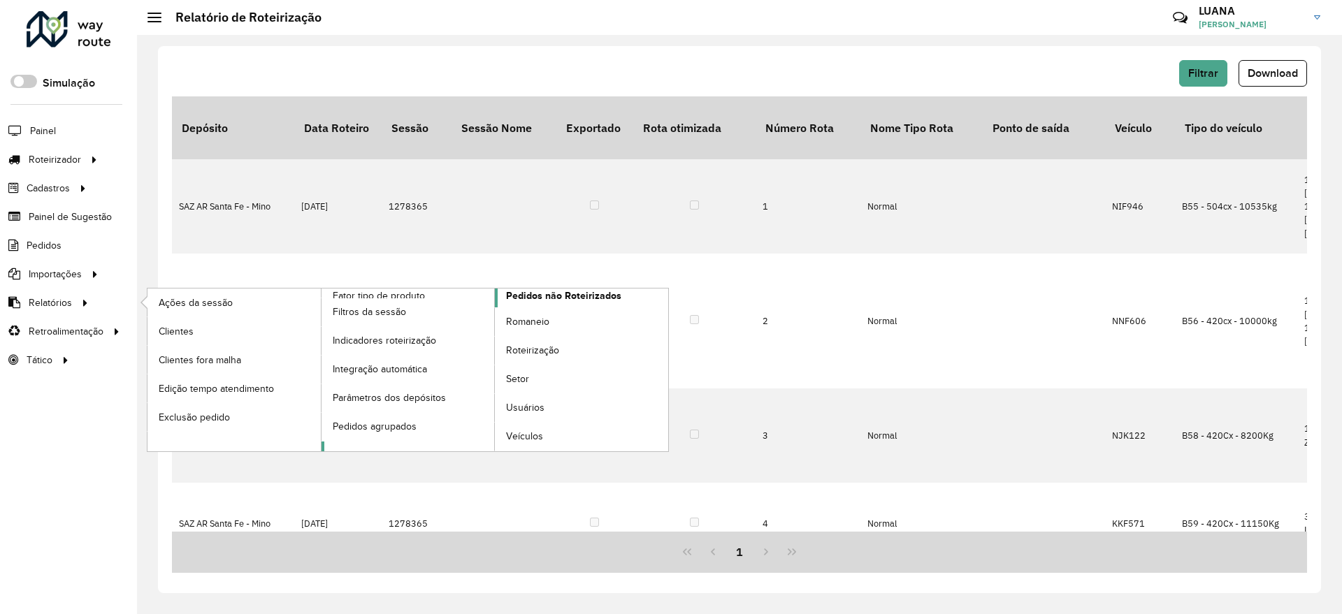
click at [570, 301] on span "Pedidos não Roteirizados" at bounding box center [563, 296] width 115 height 15
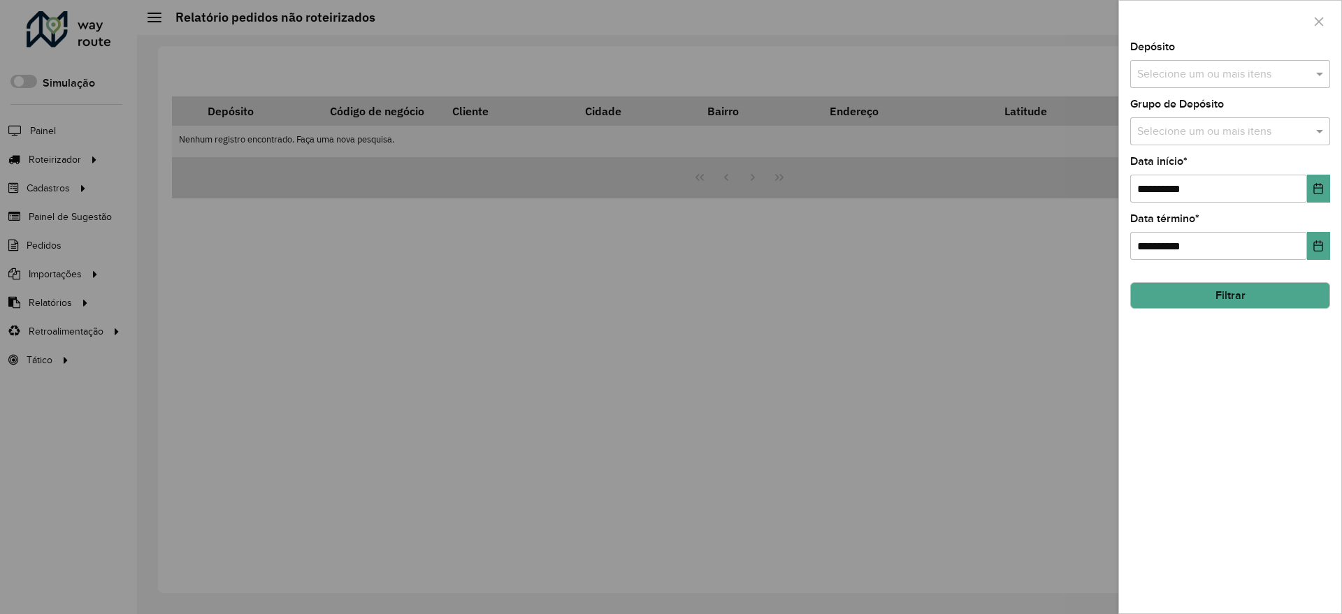
click at [1219, 82] on input "text" at bounding box center [1223, 74] width 179 height 17
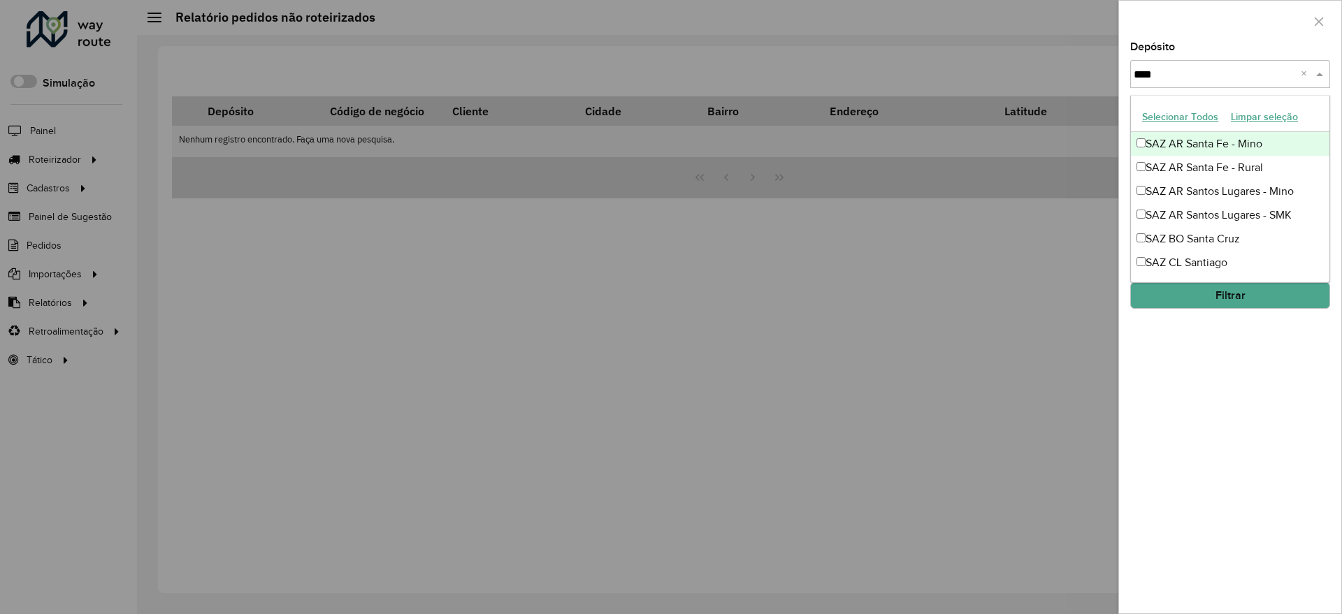
type input "*****"
click at [1199, 136] on div "SAZ AR Santa Fe - Mino" at bounding box center [1230, 144] width 199 height 24
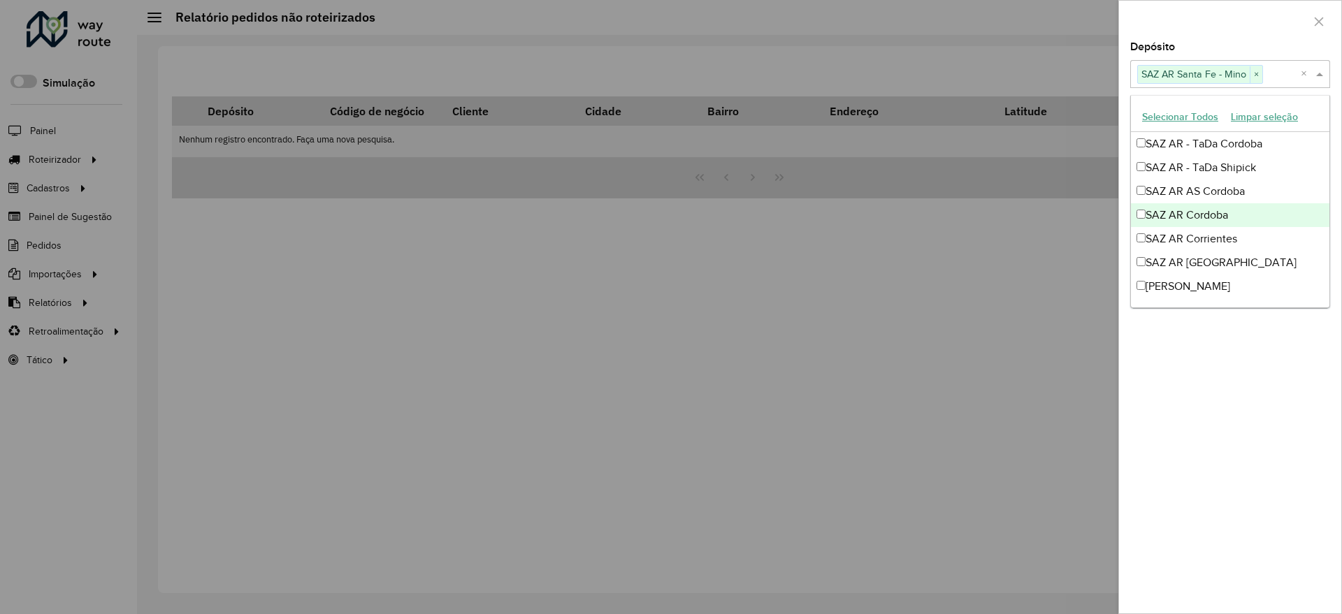
drag, startPoint x: 1176, startPoint y: 425, endPoint x: 1220, endPoint y: 293, distance: 139.2
click at [1178, 425] on div "**********" at bounding box center [1230, 328] width 222 height 572
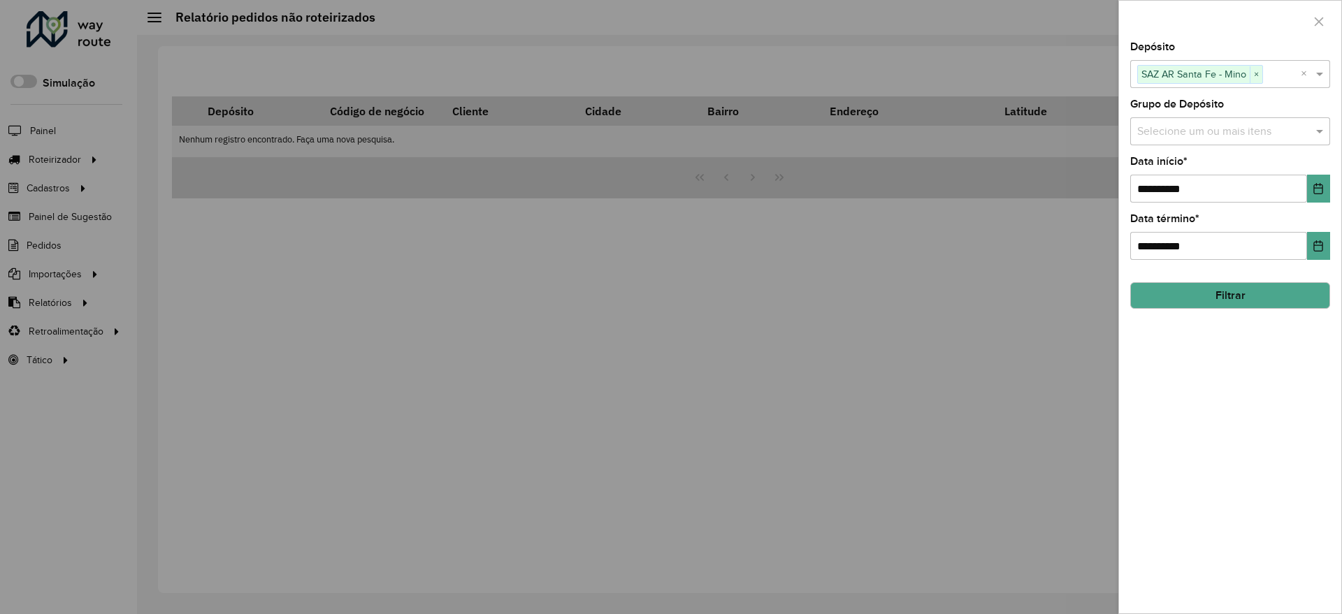
drag, startPoint x: 1333, startPoint y: 190, endPoint x: 1325, endPoint y: 187, distance: 8.2
click at [1330, 188] on div "**********" at bounding box center [1230, 328] width 222 height 572
click at [1322, 186] on icon "Choose Date" at bounding box center [1318, 188] width 11 height 11
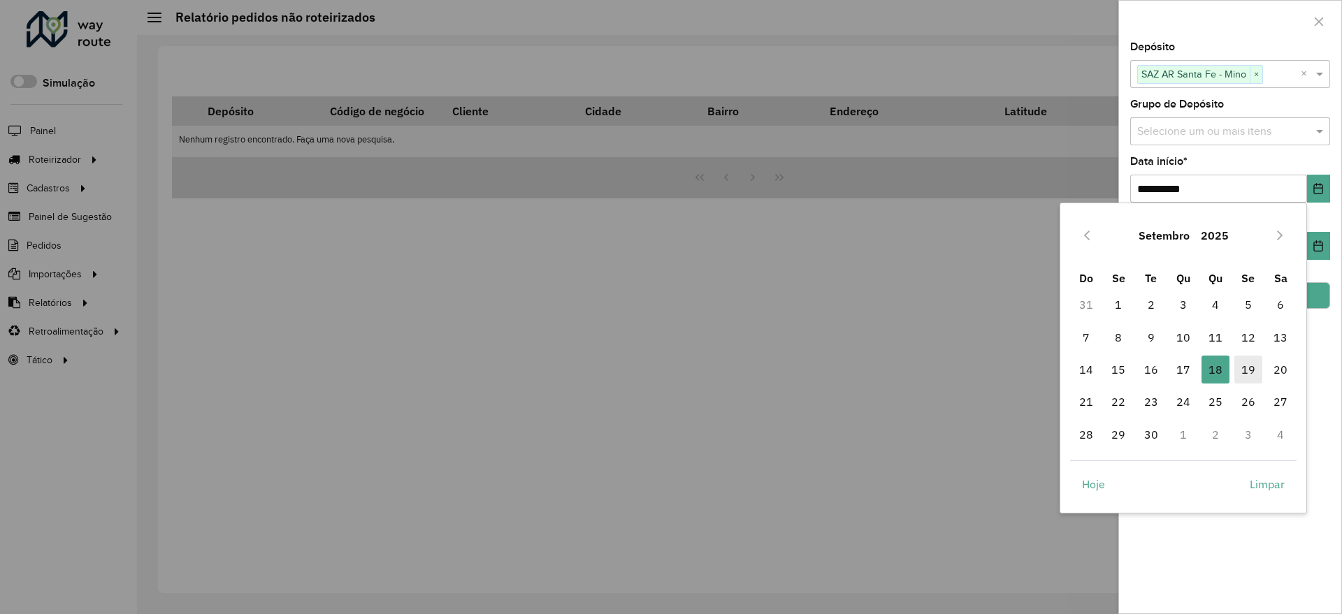
click at [1248, 365] on span "19" at bounding box center [1248, 370] width 28 height 28
type input "**********"
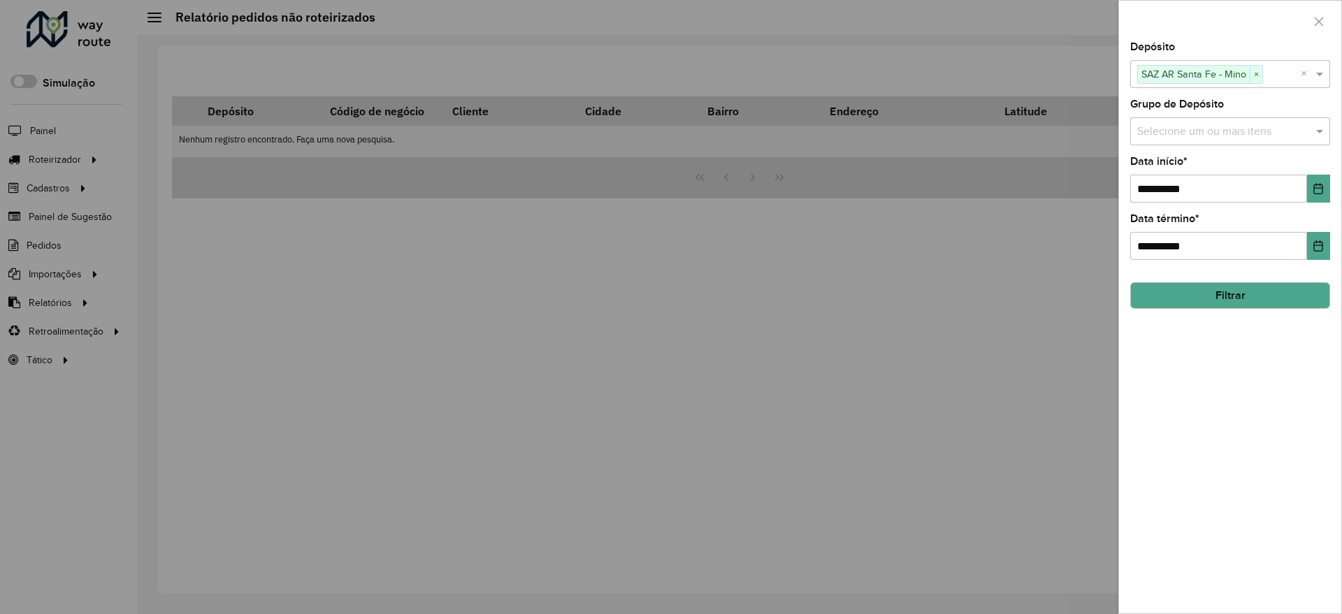
click at [1284, 291] on button "Filtrar" at bounding box center [1230, 295] width 200 height 27
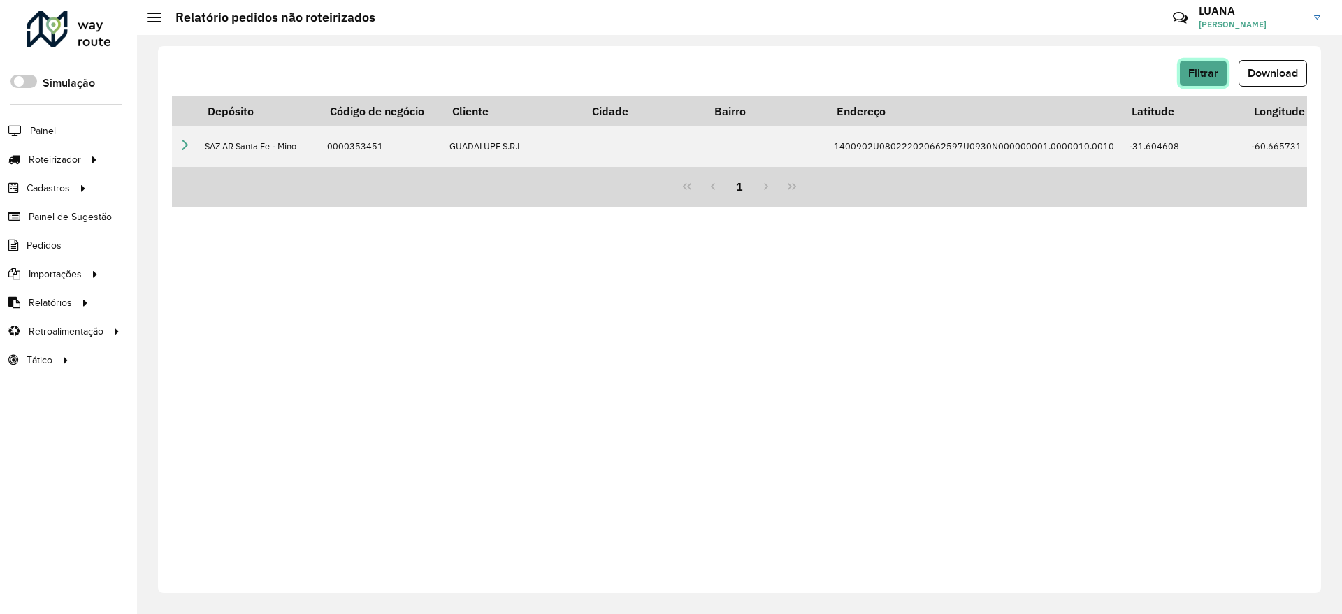
click at [1197, 61] on button "Filtrar" at bounding box center [1203, 73] width 48 height 27
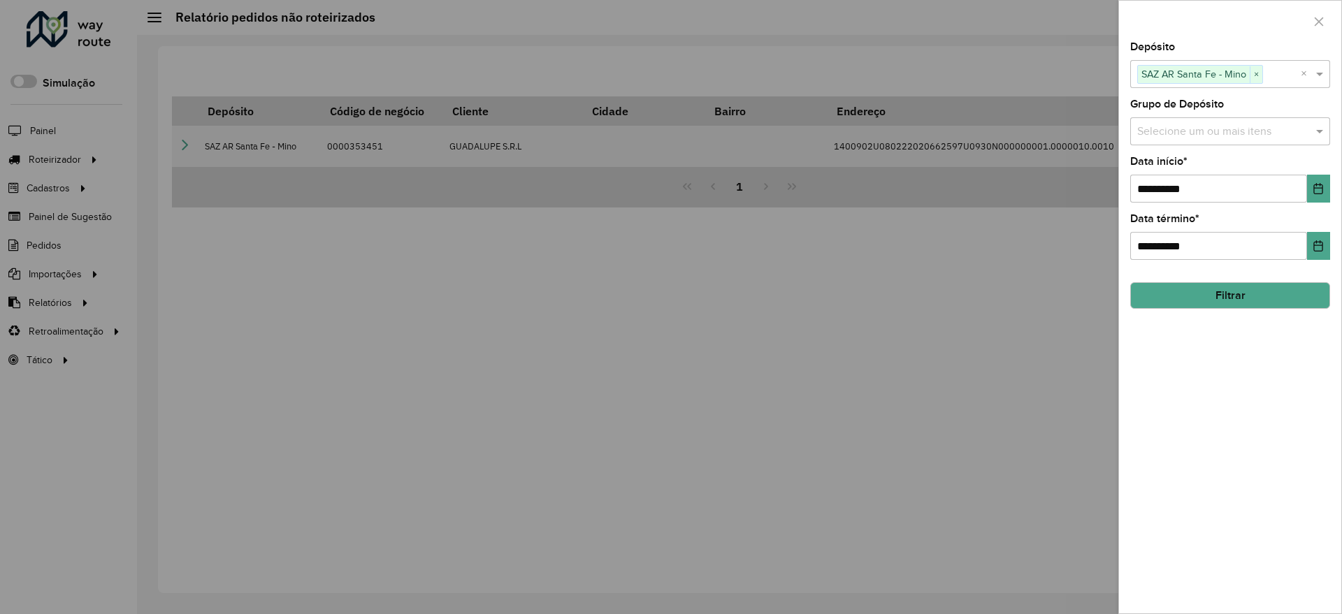
click at [962, 50] on div at bounding box center [671, 307] width 1342 height 614
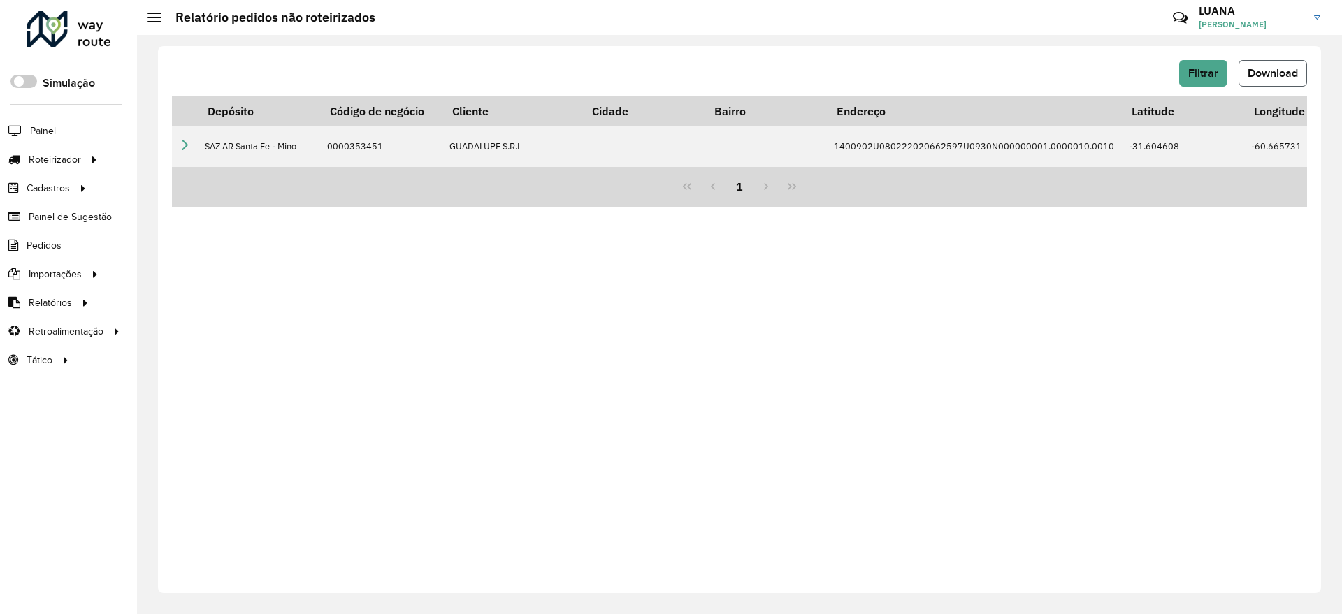
click at [1280, 73] on span "Download" at bounding box center [1273, 73] width 50 height 12
